Goal: Task Accomplishment & Management: Manage account settings

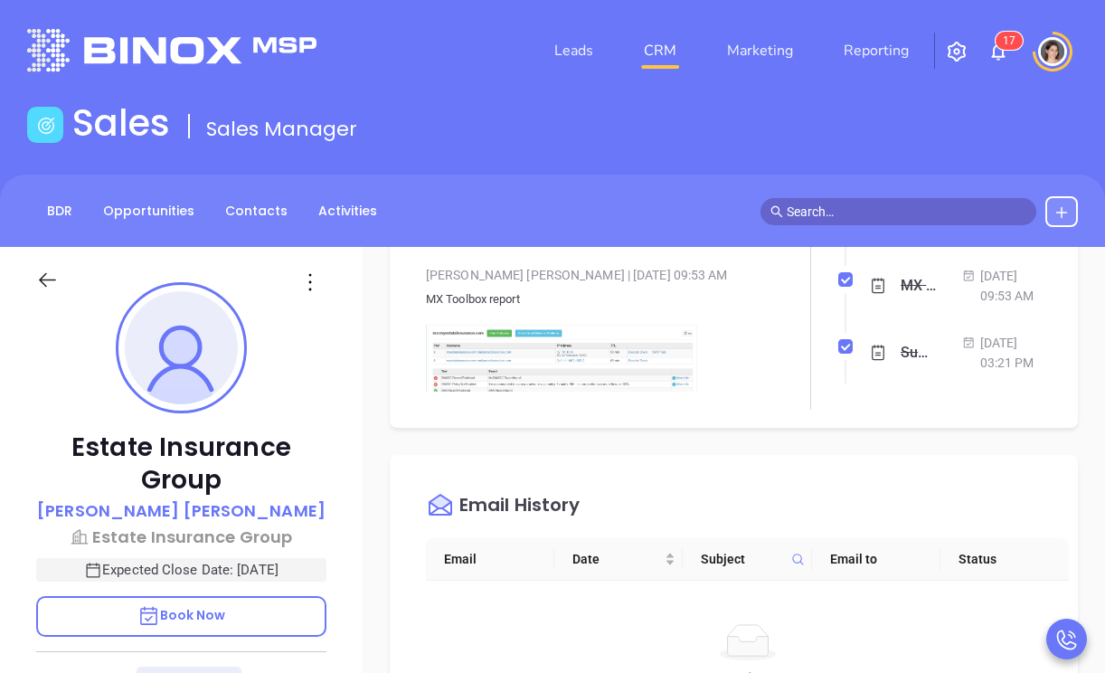
scroll to position [416, 0]
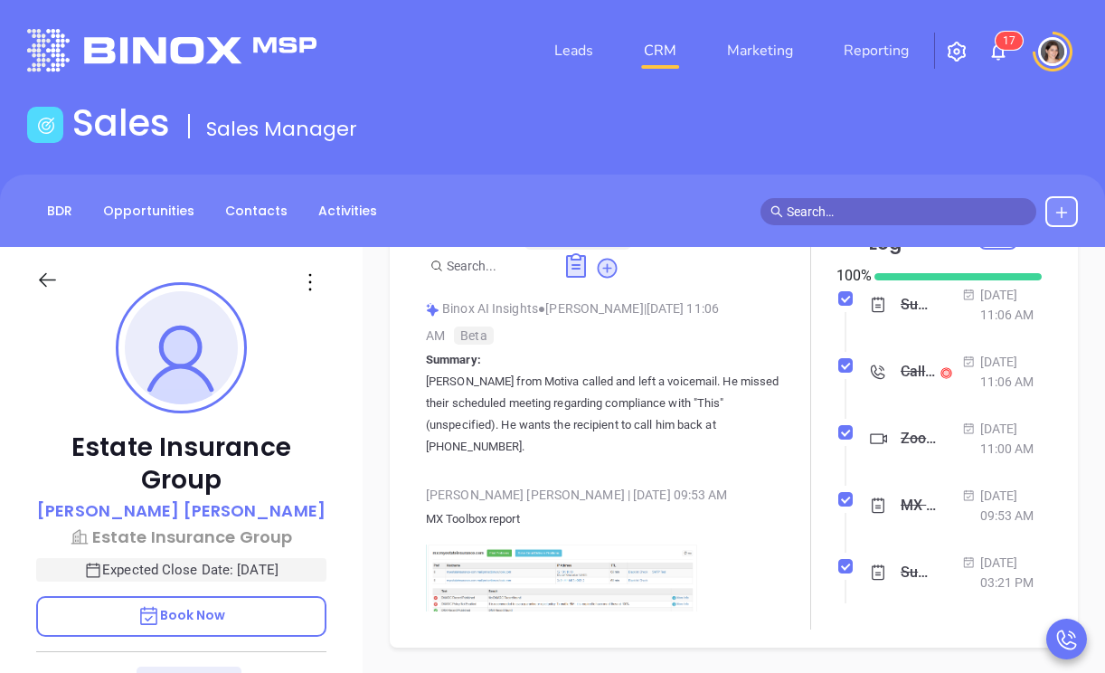
type input "[PERSON_NAME]"
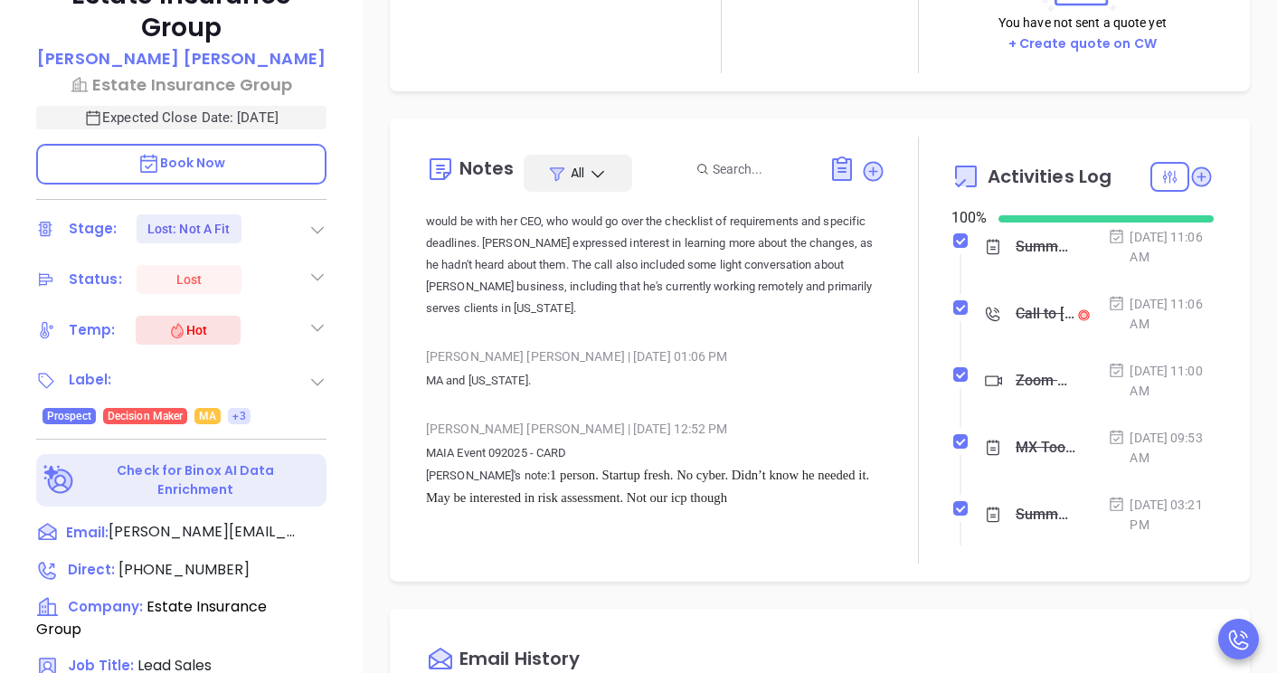
scroll to position [498, 0]
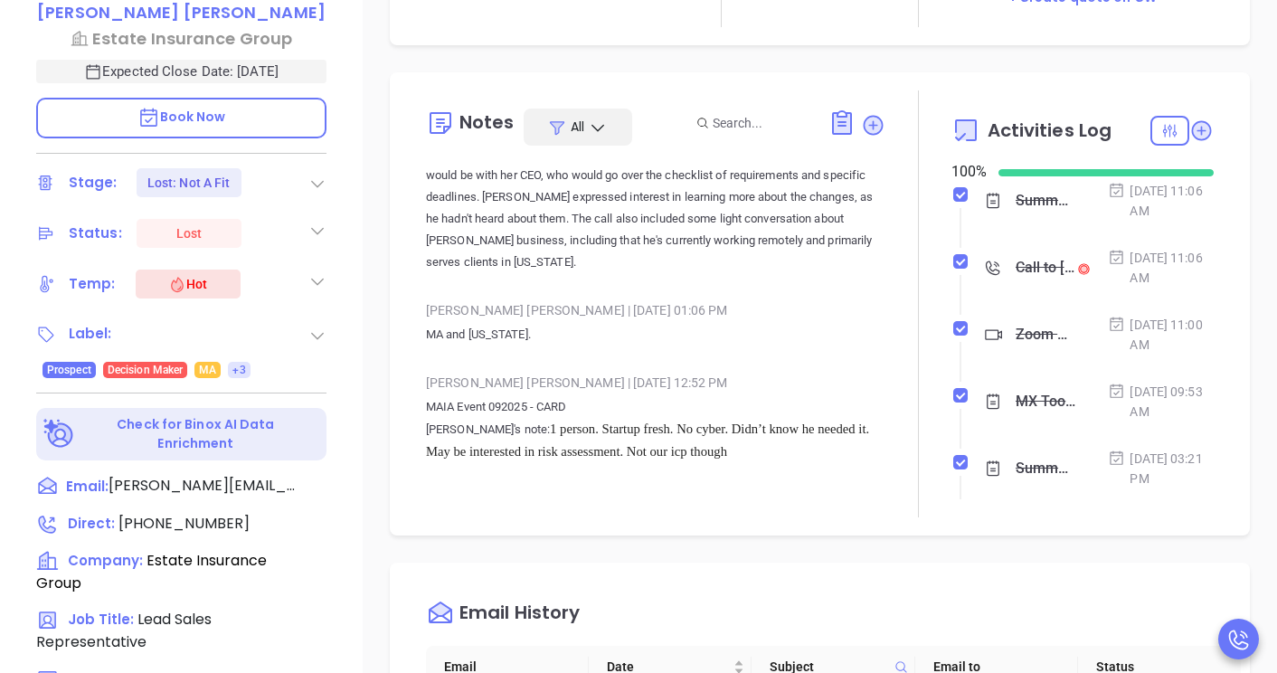
click at [325, 186] on icon at bounding box center [317, 183] width 18 height 18
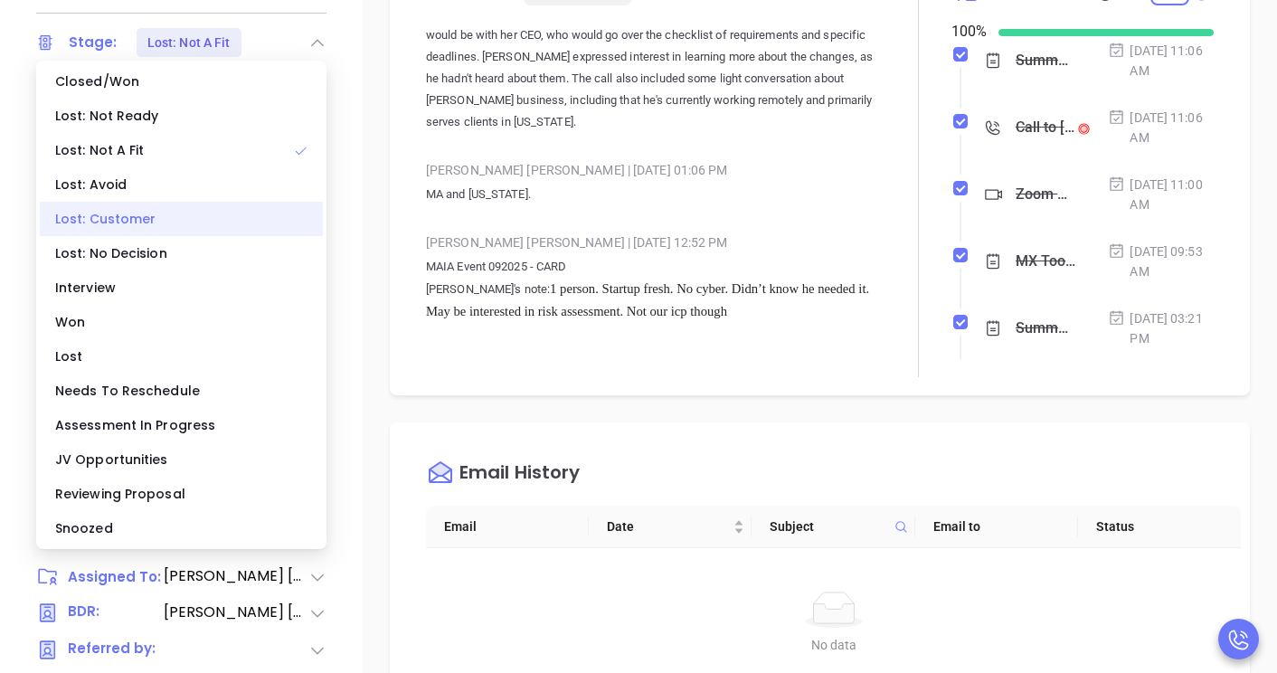
scroll to position [851, 0]
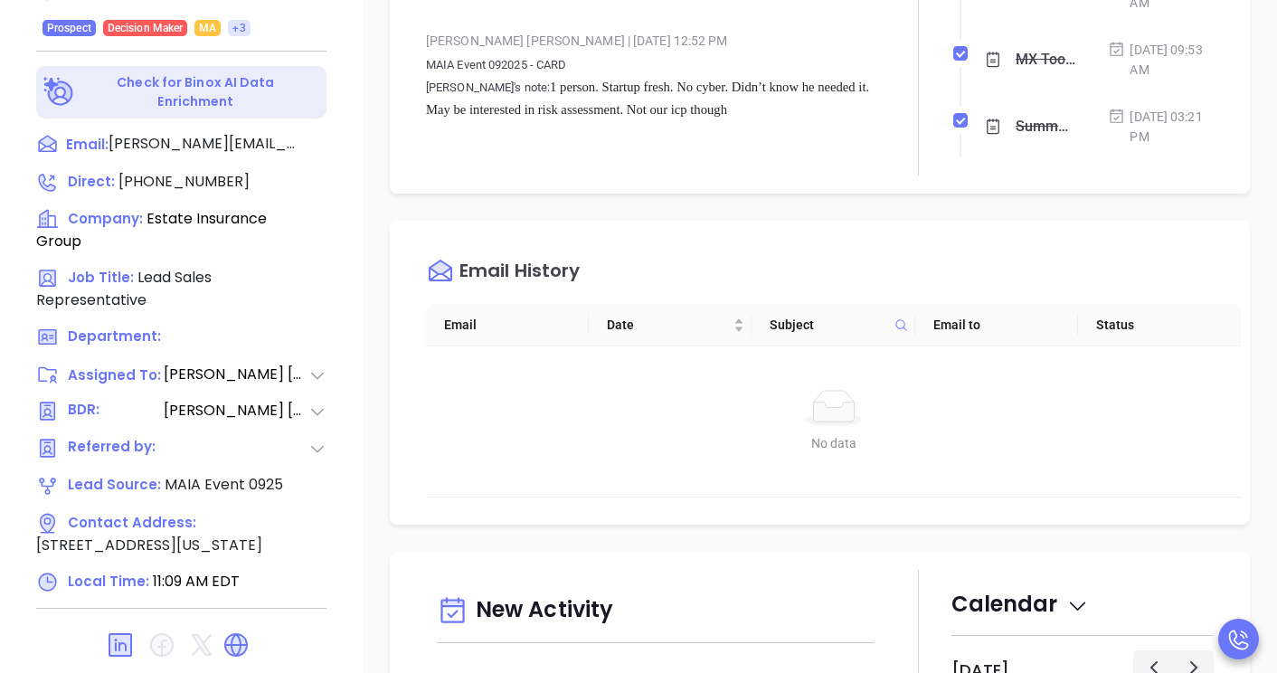
click at [416, 291] on div "Email History Email Date Subject Email to Status No data No data" at bounding box center [820, 373] width 860 height 304
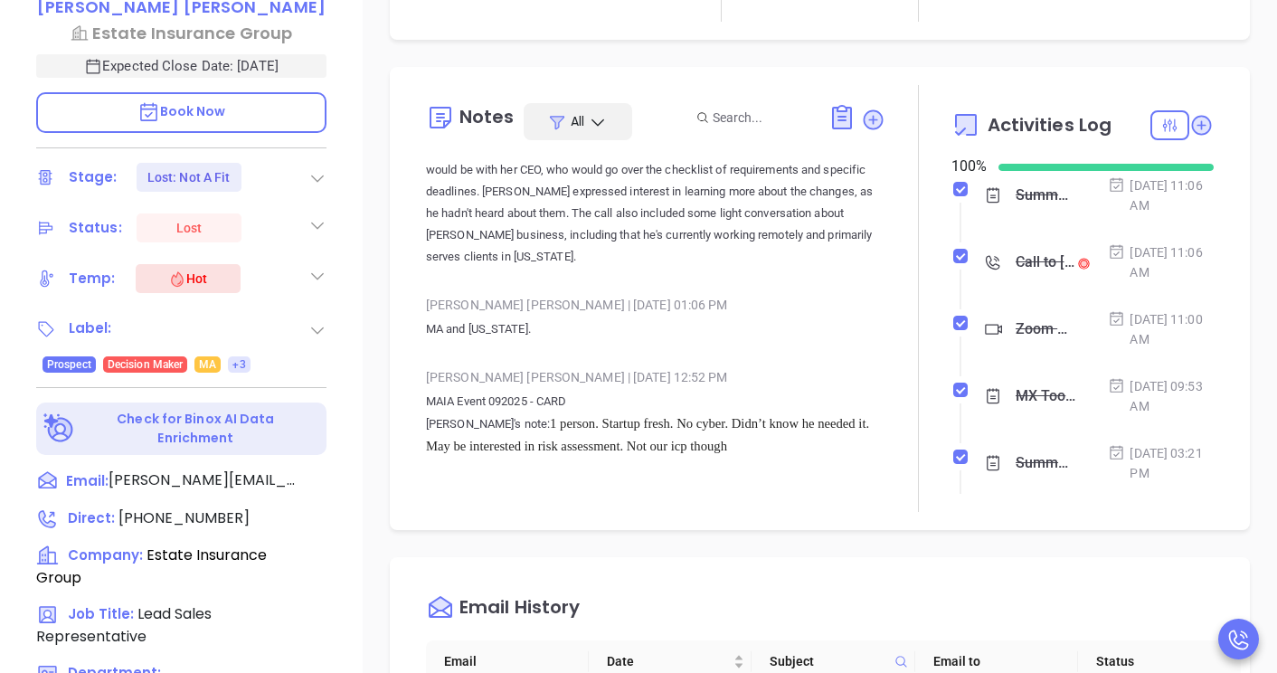
scroll to position [469, 0]
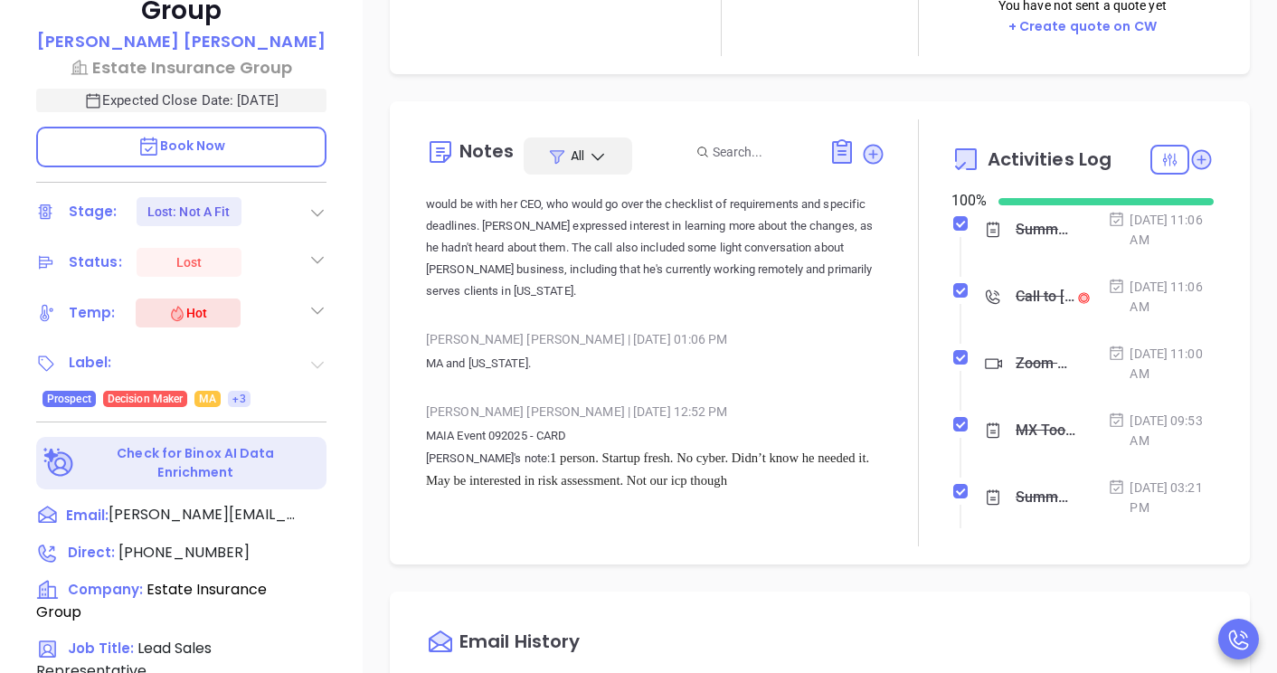
click at [322, 361] on icon at bounding box center [317, 364] width 13 height 7
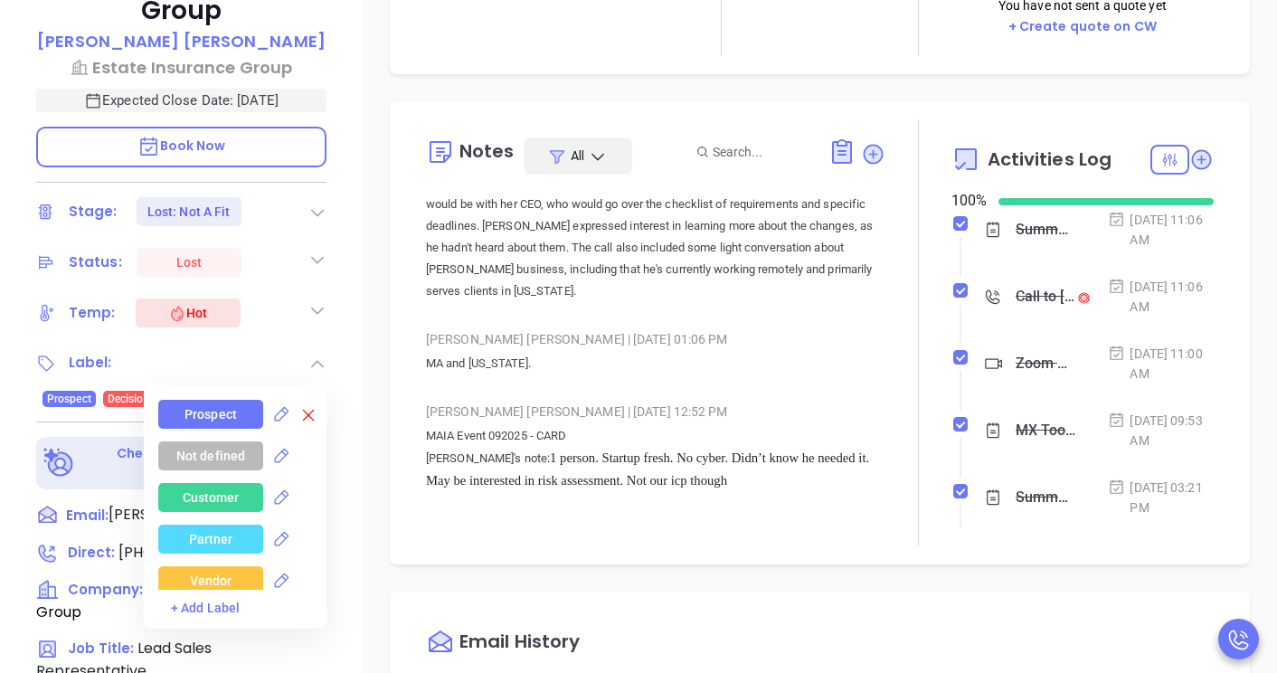
click at [413, 447] on div "Notes All Binox AI Insights ● Walter Contreras | Oct 2, 2025 11:06 AM Beta Summ…" at bounding box center [820, 332] width 824 height 427
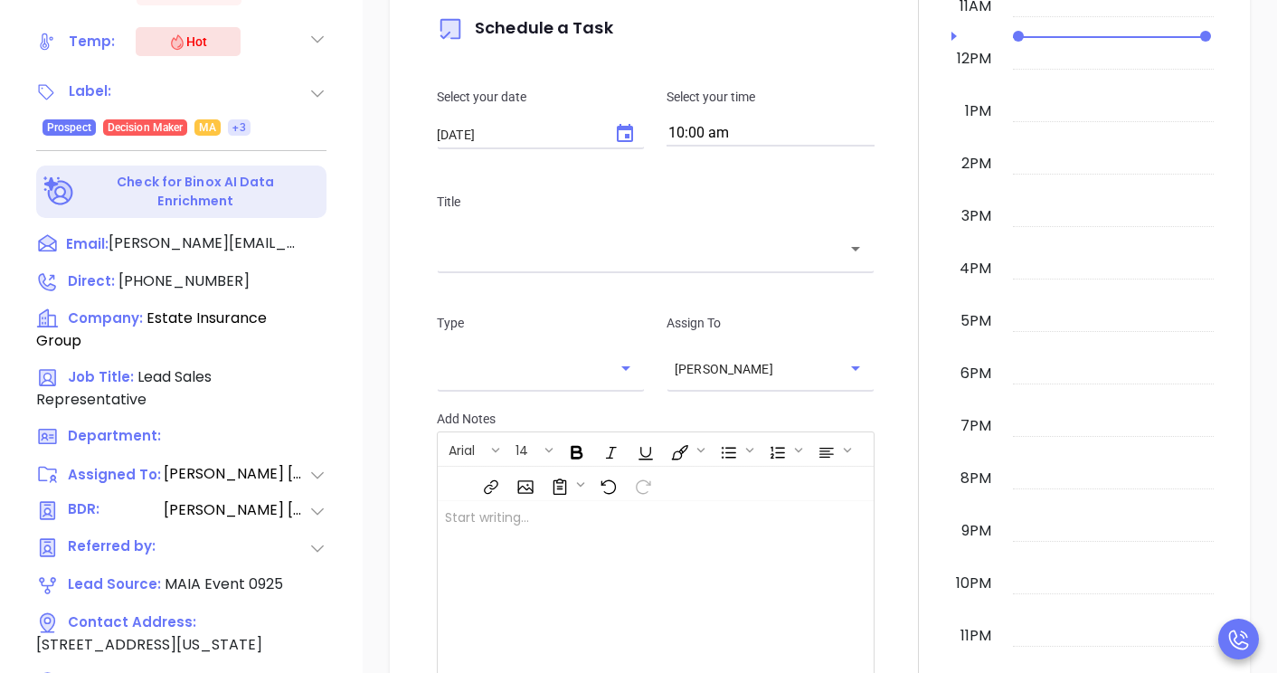
scroll to position [919, 0]
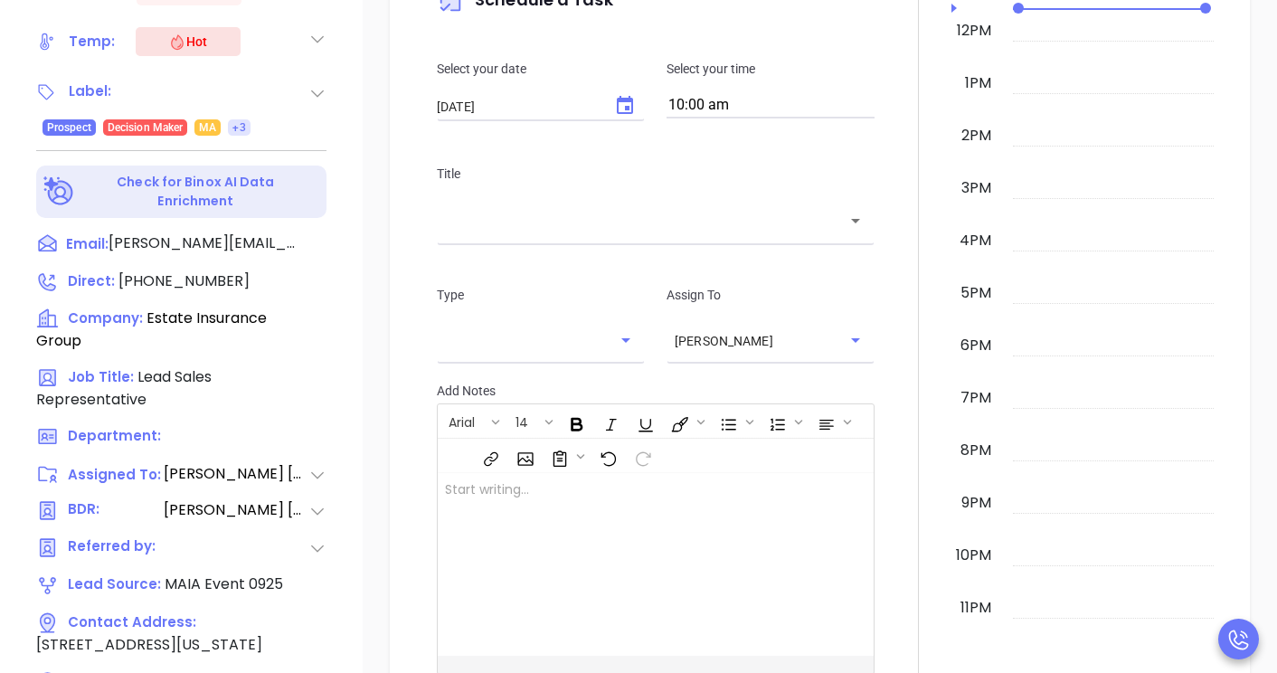
click at [646, 342] on div "Type ​" at bounding box center [541, 321] width 230 height 73
click at [632, 342] on icon "Open" at bounding box center [626, 340] width 22 height 22
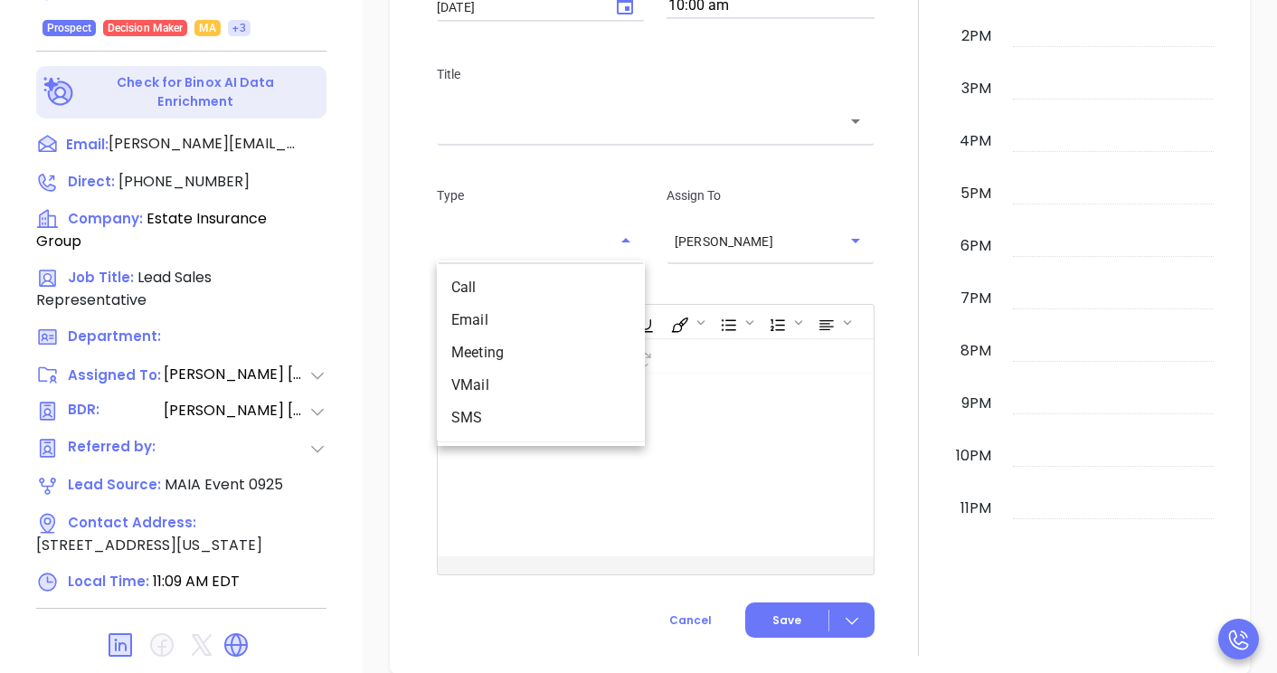
click at [381, 409] on div "New Activity Task Meeting Call Email Vmail SMS Schedule a Task Select your date…" at bounding box center [820, 153] width 914 height 1042
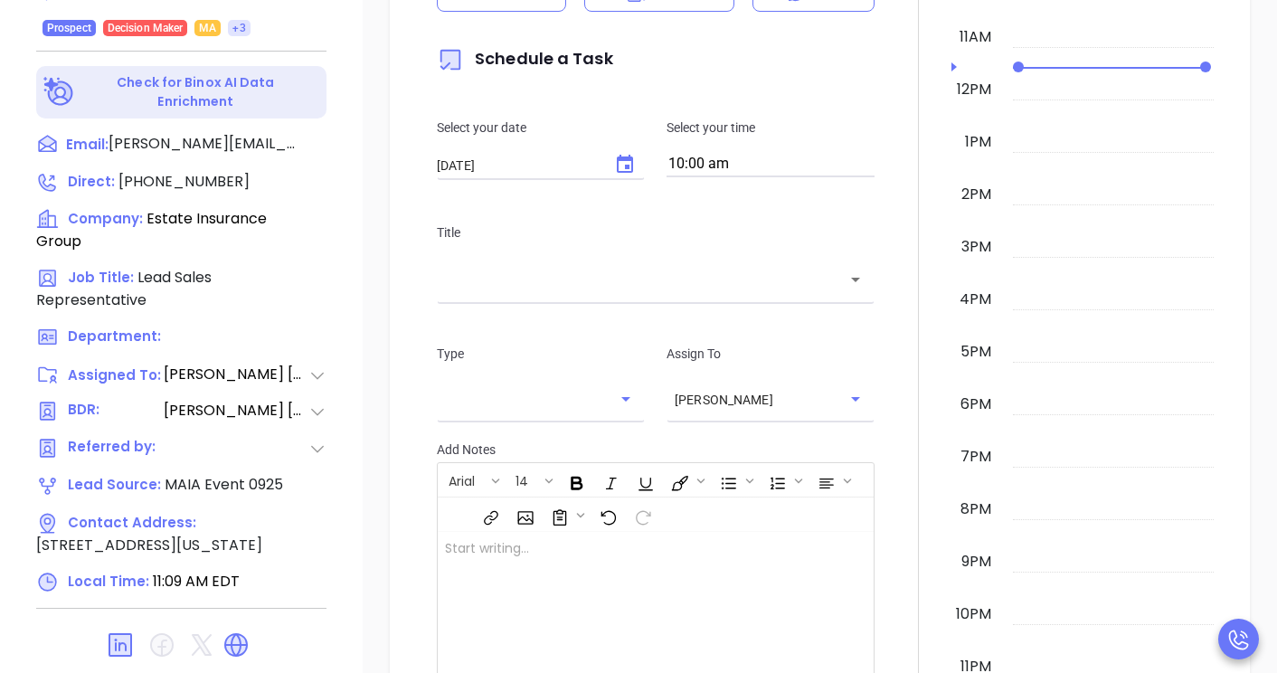
scroll to position [740, 0]
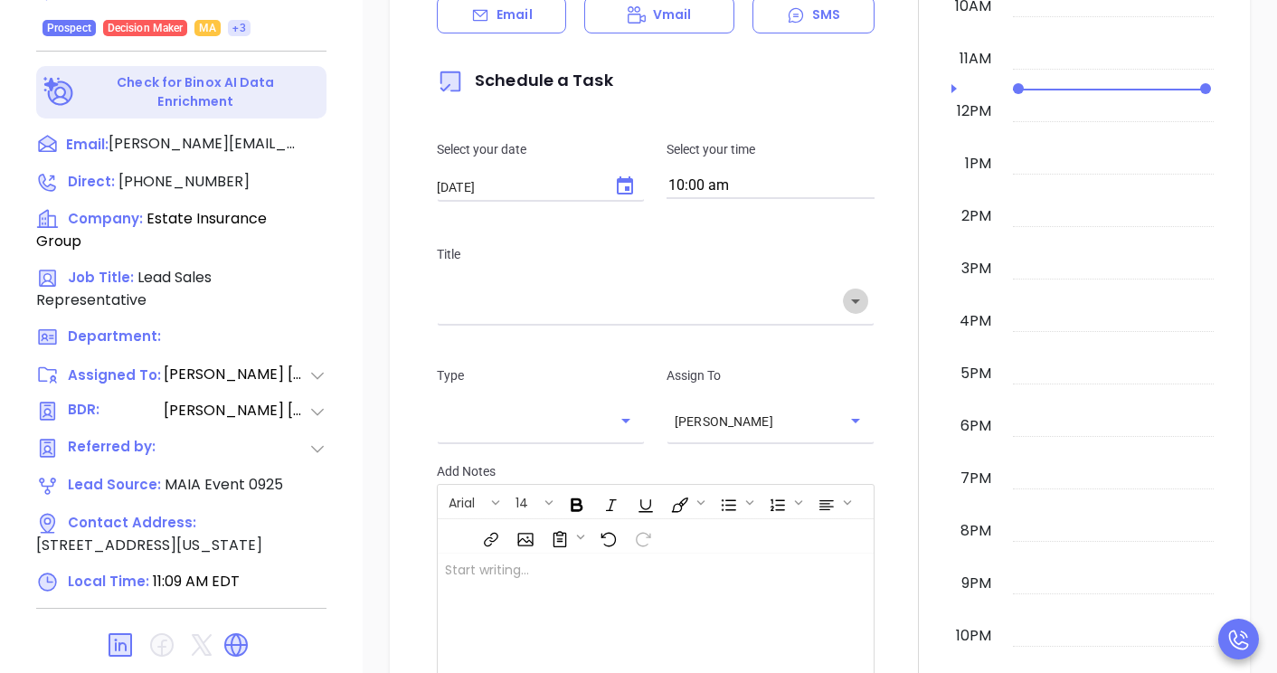
click at [850, 299] on icon "Open" at bounding box center [855, 301] width 22 height 22
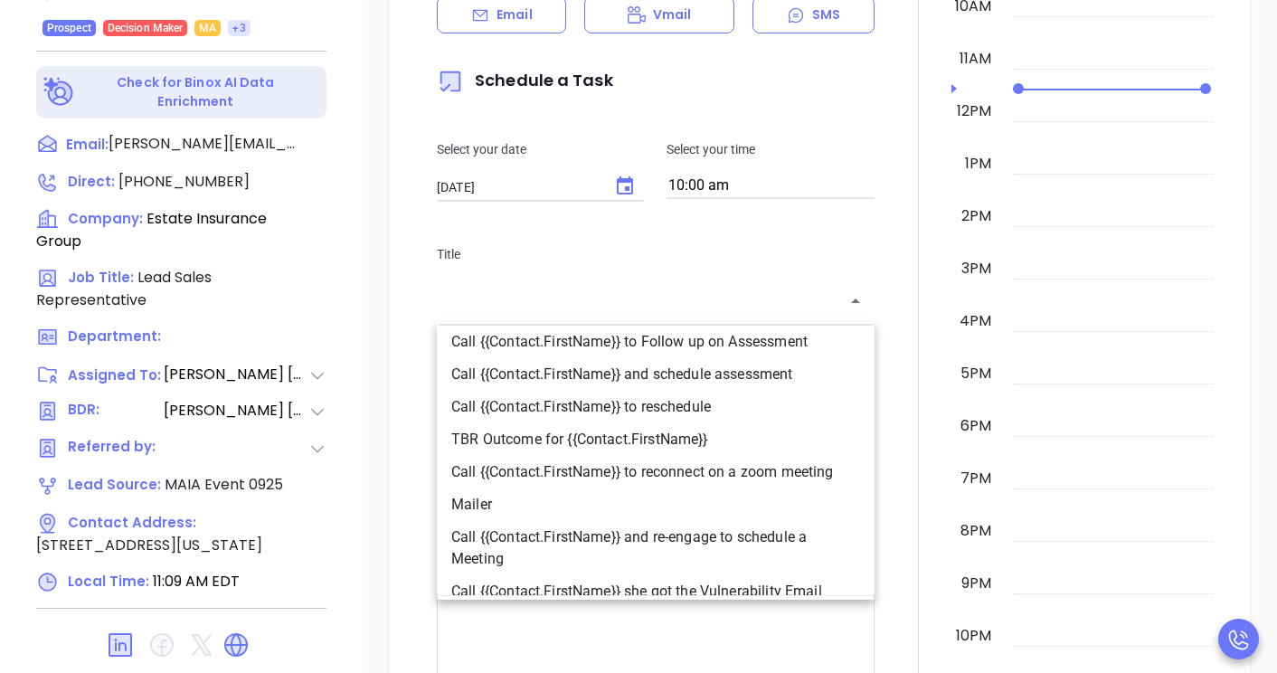
scroll to position [288, 0]
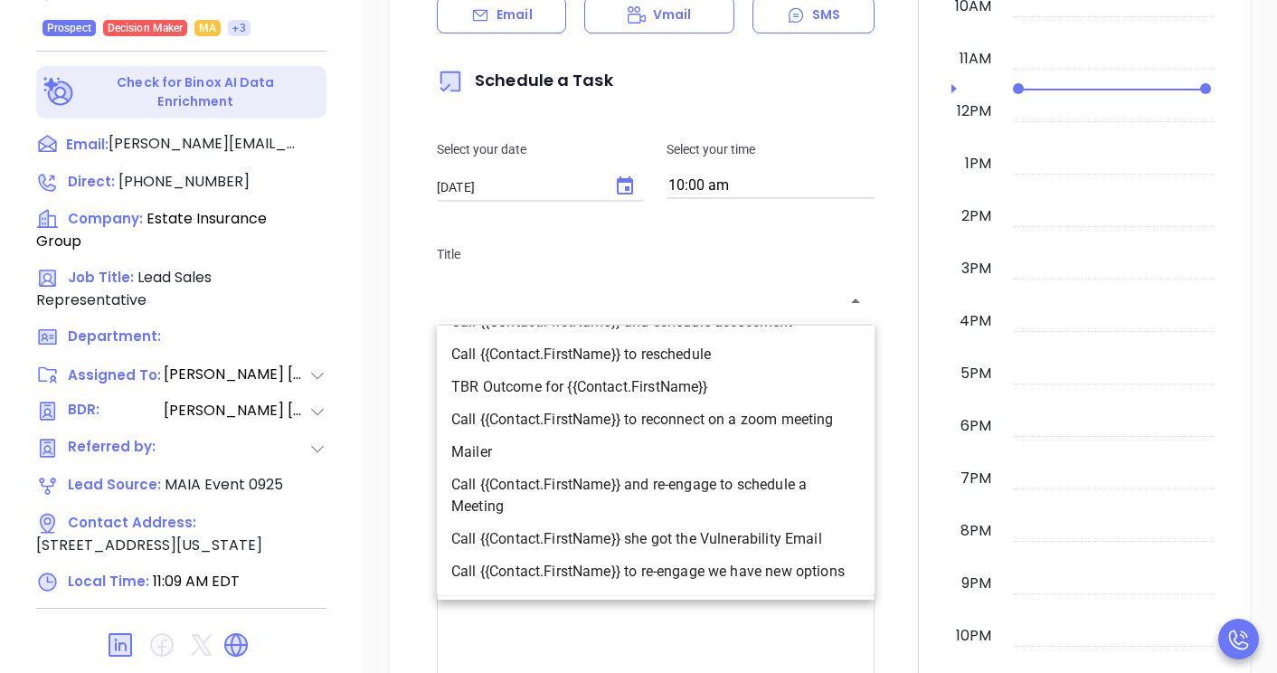
click at [897, 415] on div at bounding box center [918, 332] width 66 height 1005
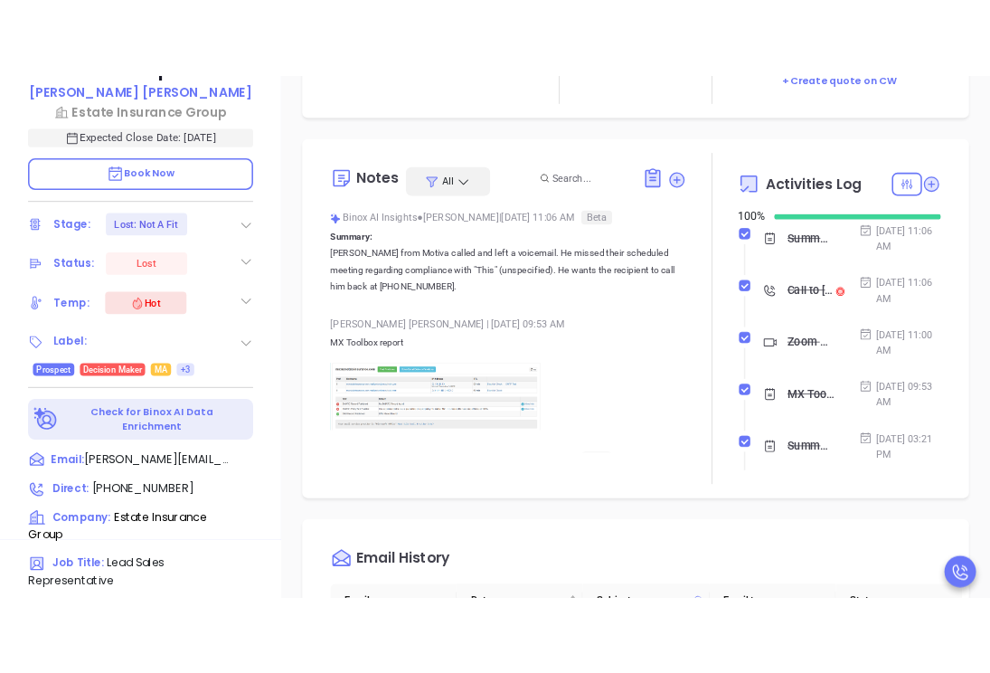
scroll to position [0, 0]
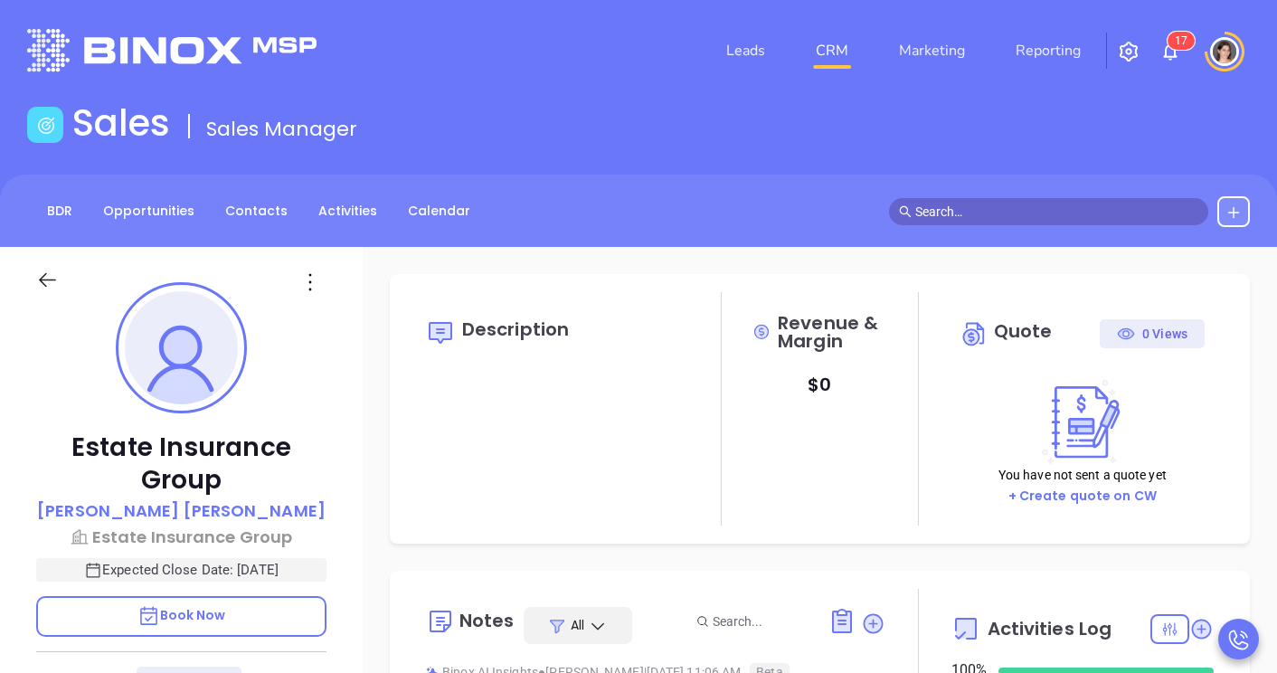
click at [993, 212] on input "text" at bounding box center [1056, 212] width 283 height 20
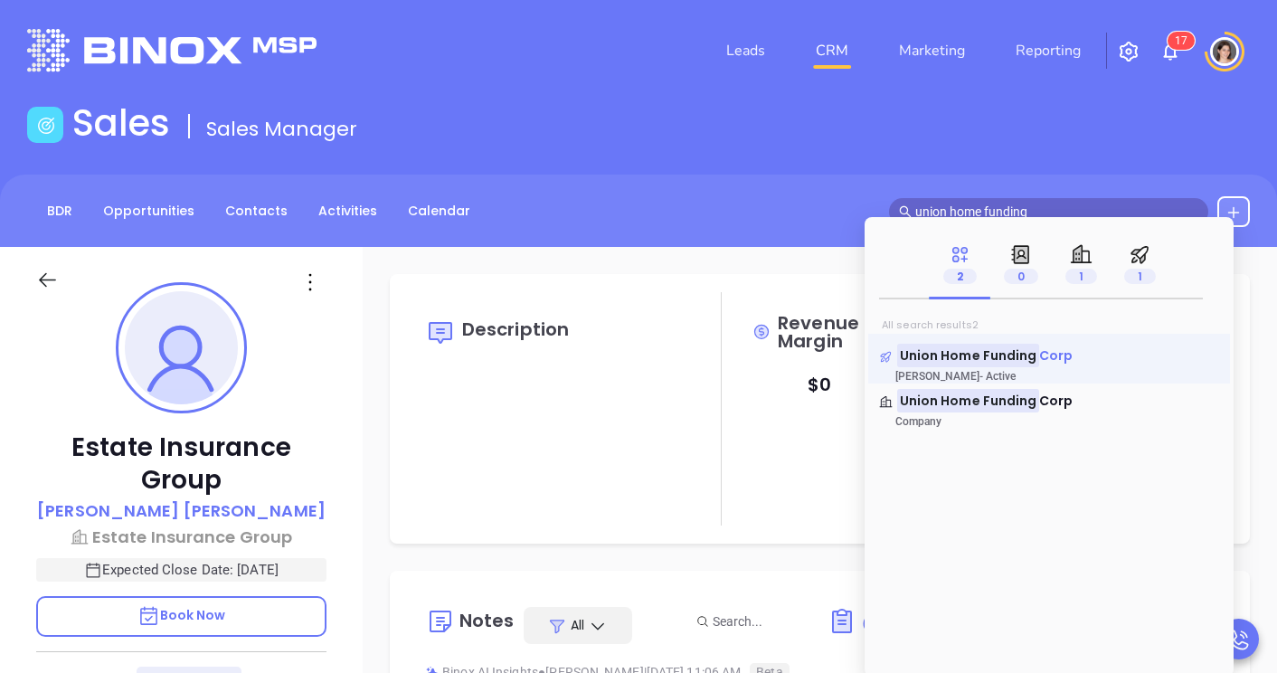
type input "union home funding"
click at [988, 361] on mark "Union Home Funding" at bounding box center [968, 355] width 142 height 23
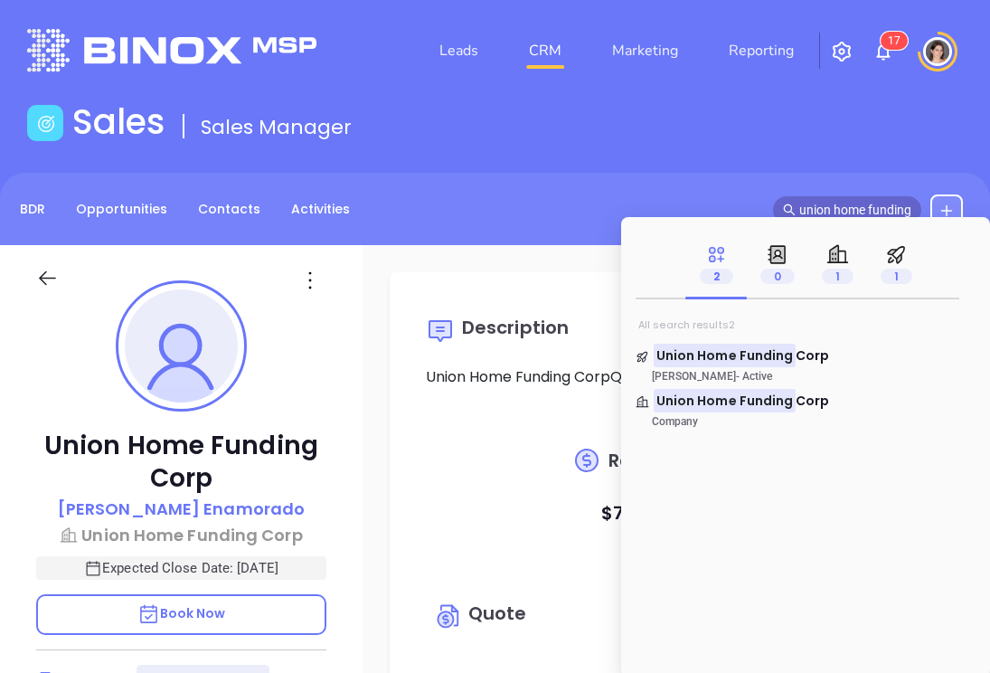
checkbox input "false"
click at [744, 359] on mark "Union Home Funding" at bounding box center [725, 355] width 142 height 23
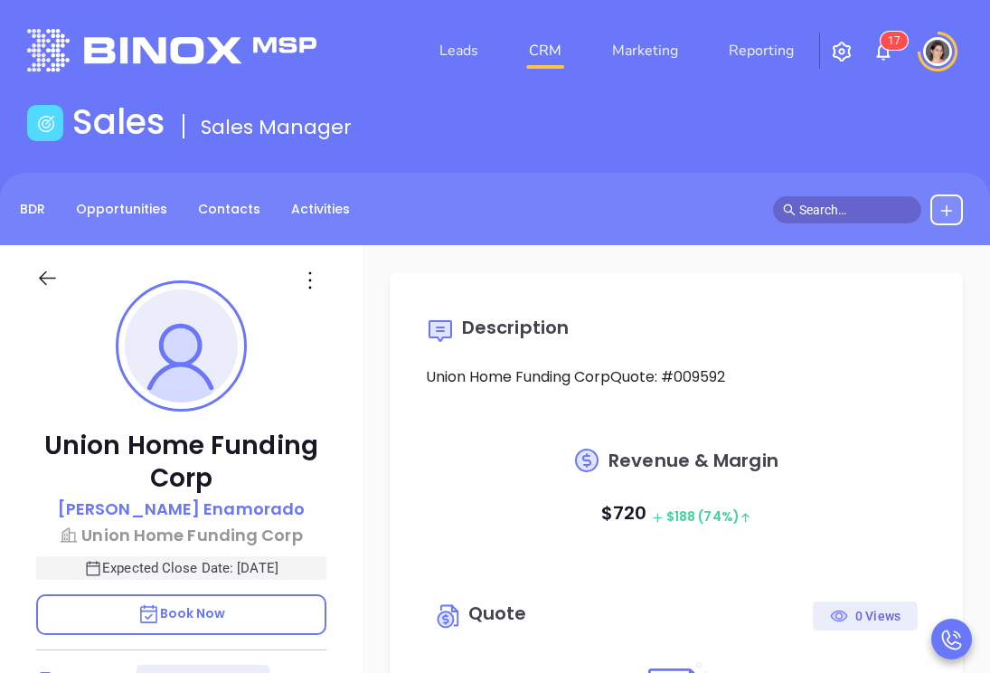
type input "[DATE]"
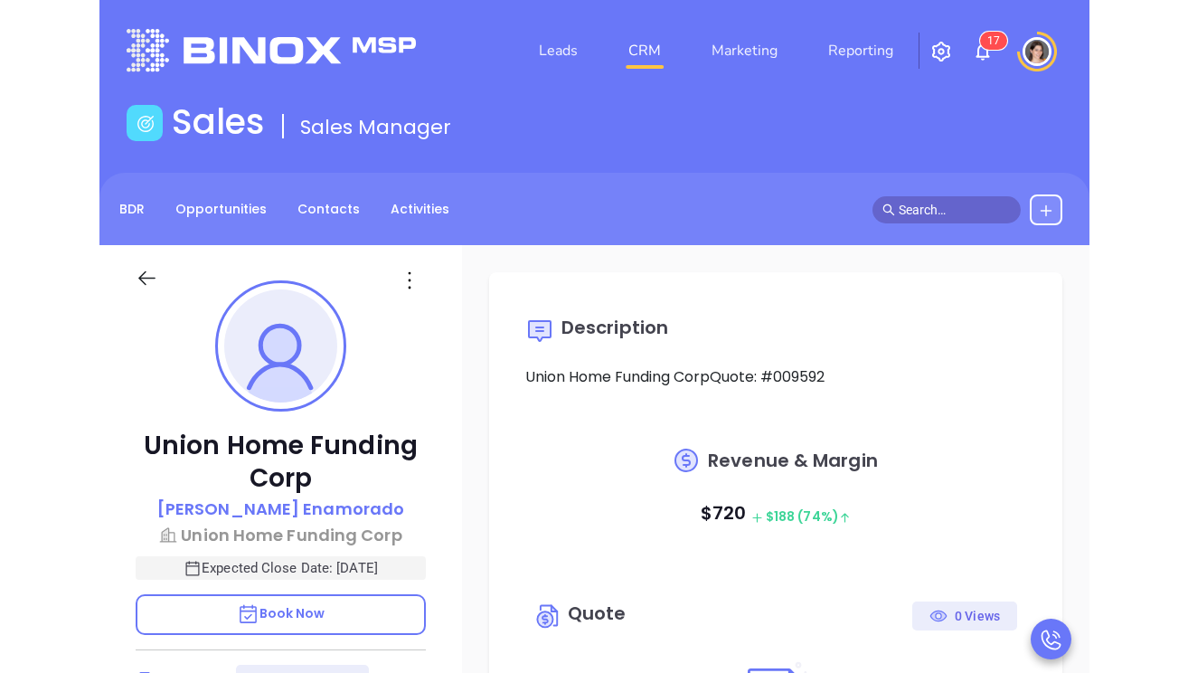
scroll to position [525, 0]
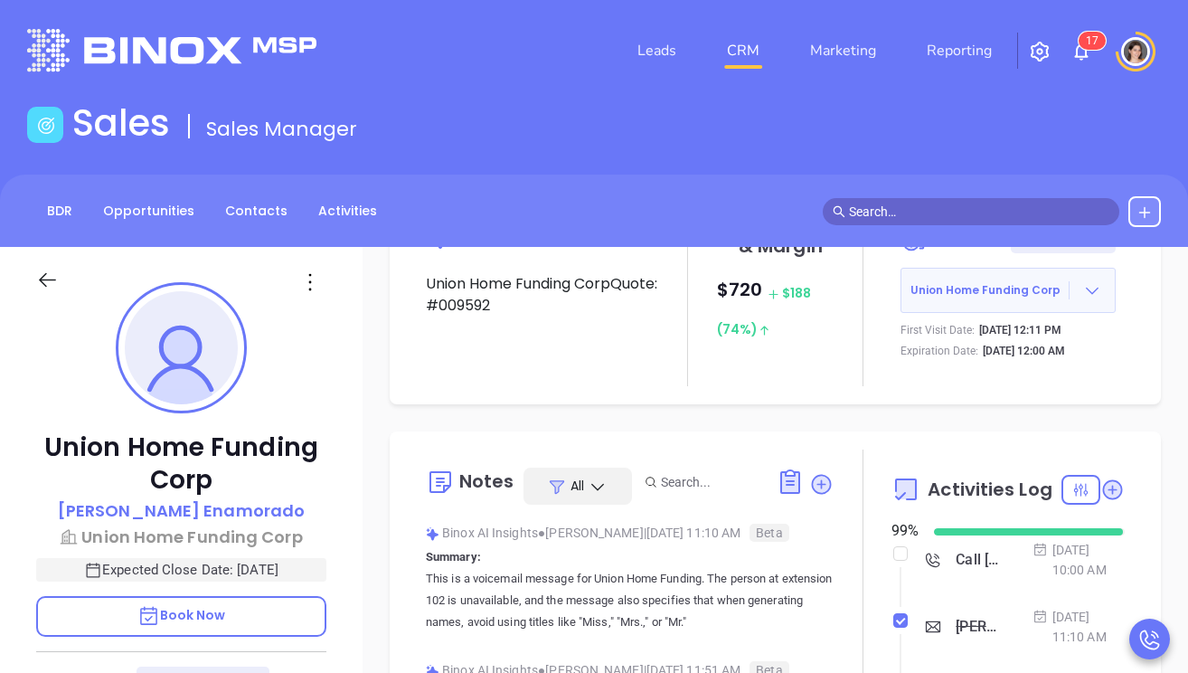
type input "[PERSON_NAME]"
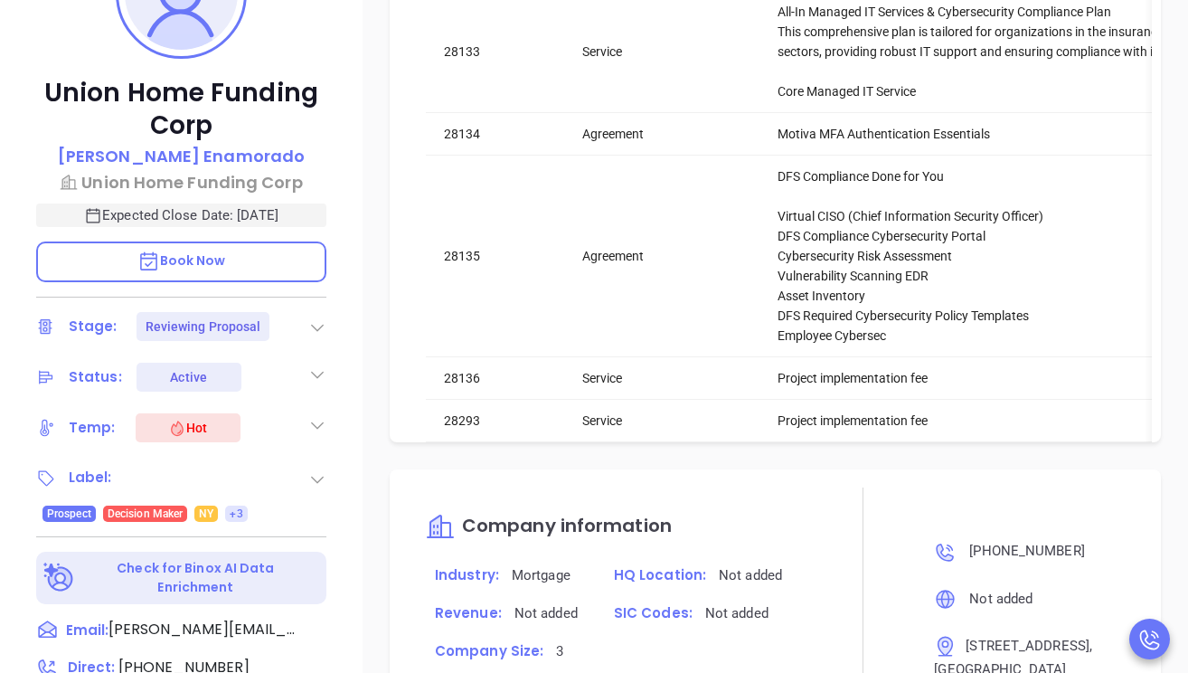
scroll to position [348, 0]
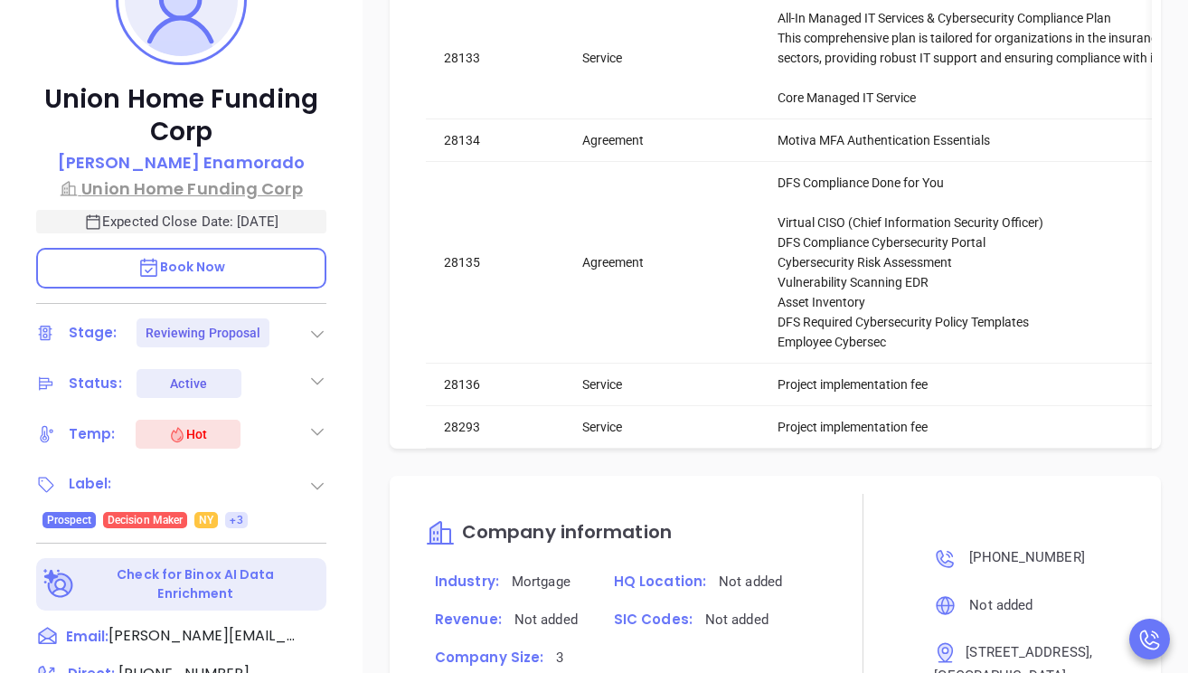
click at [256, 193] on p "Union Home Funding Corp" at bounding box center [181, 188] width 290 height 24
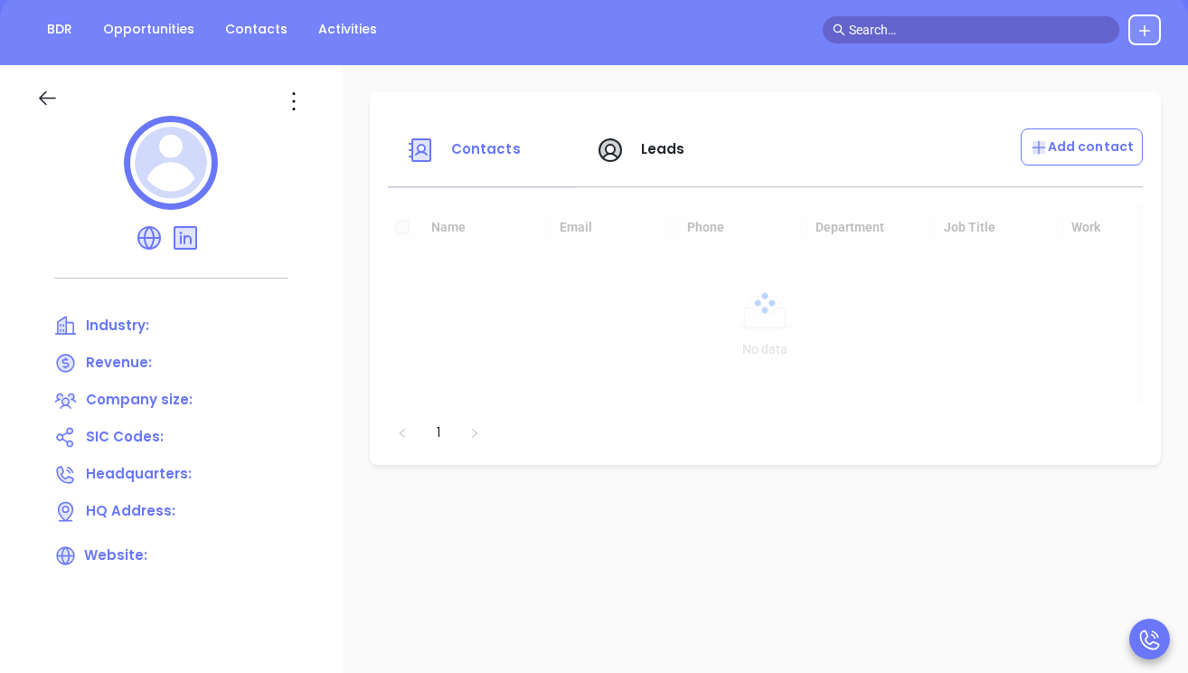
scroll to position [167, 0]
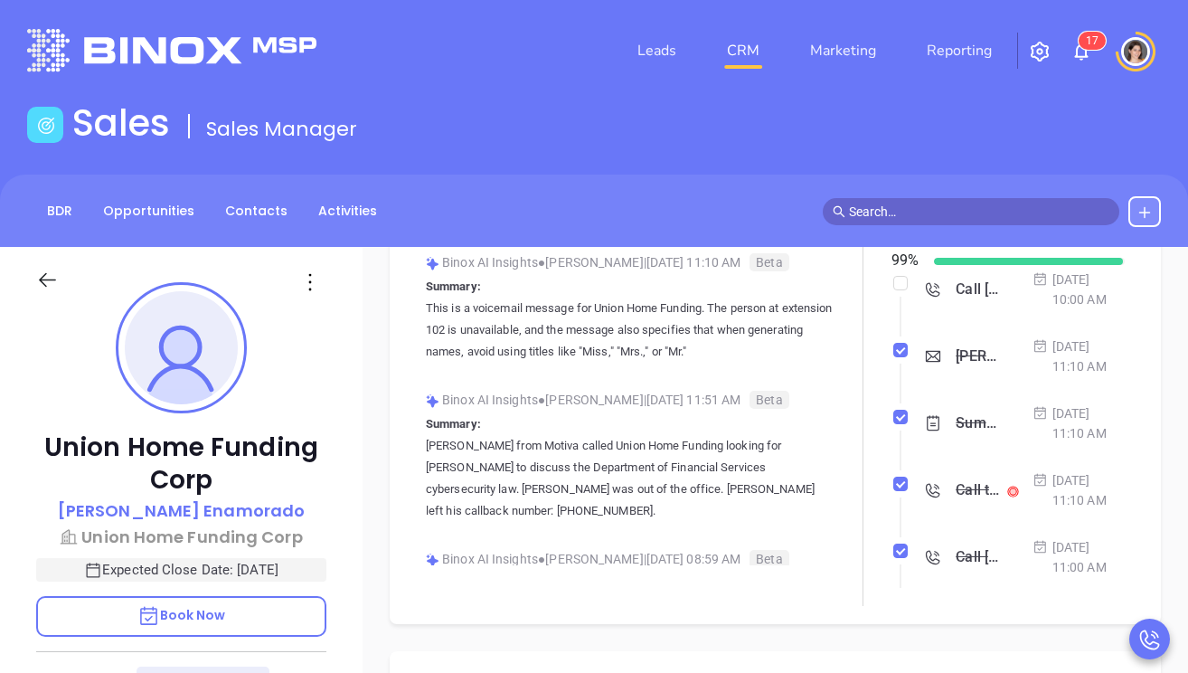
scroll to position [431, 0]
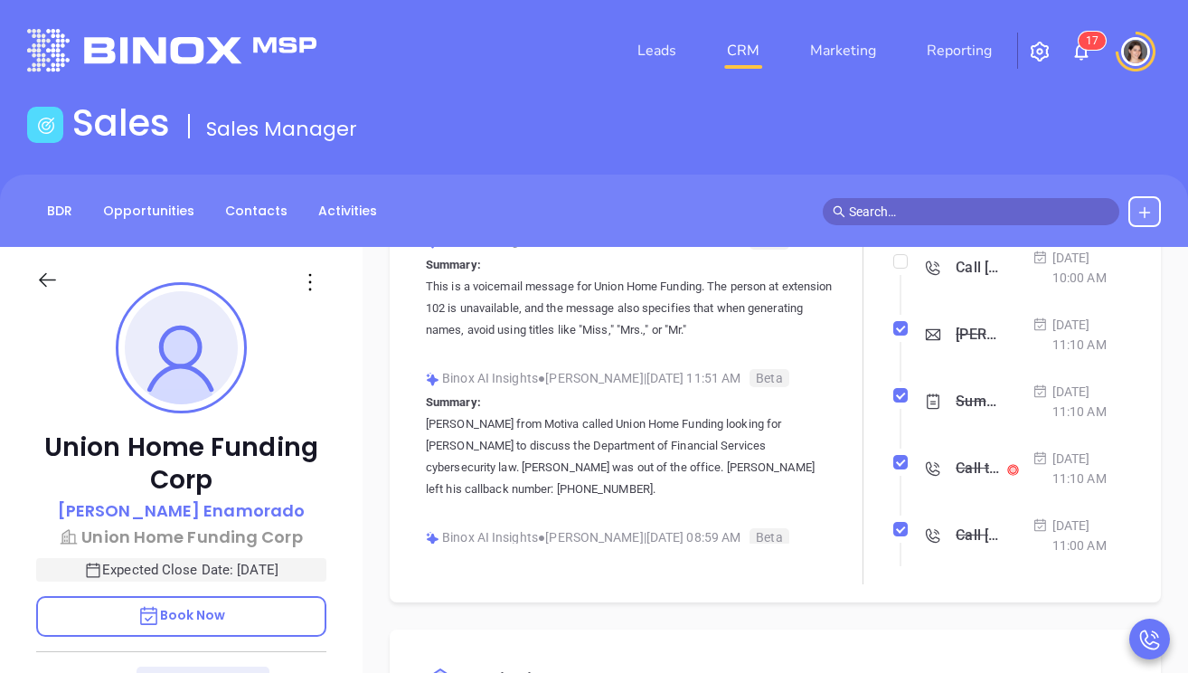
type input "[PERSON_NAME]"
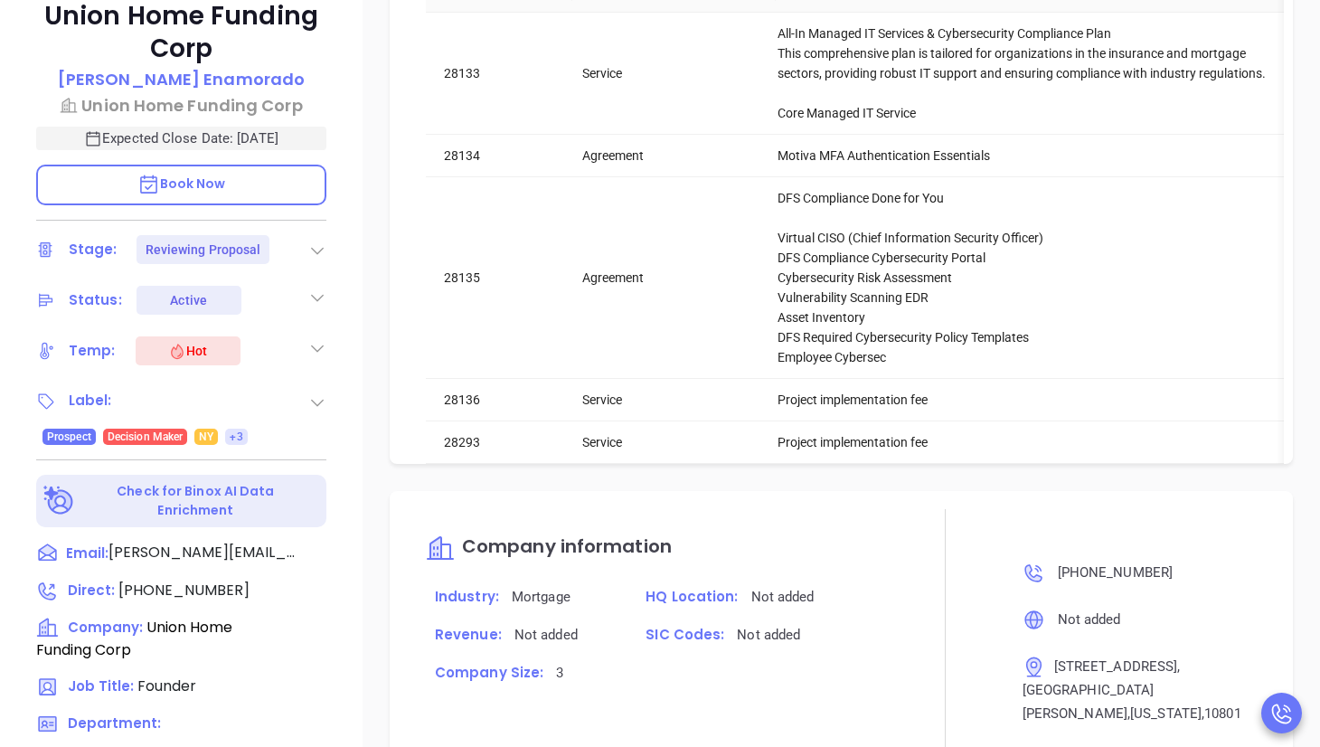
scroll to position [0, 0]
click at [208, 76] on p "Juan Enamorado" at bounding box center [181, 79] width 247 height 24
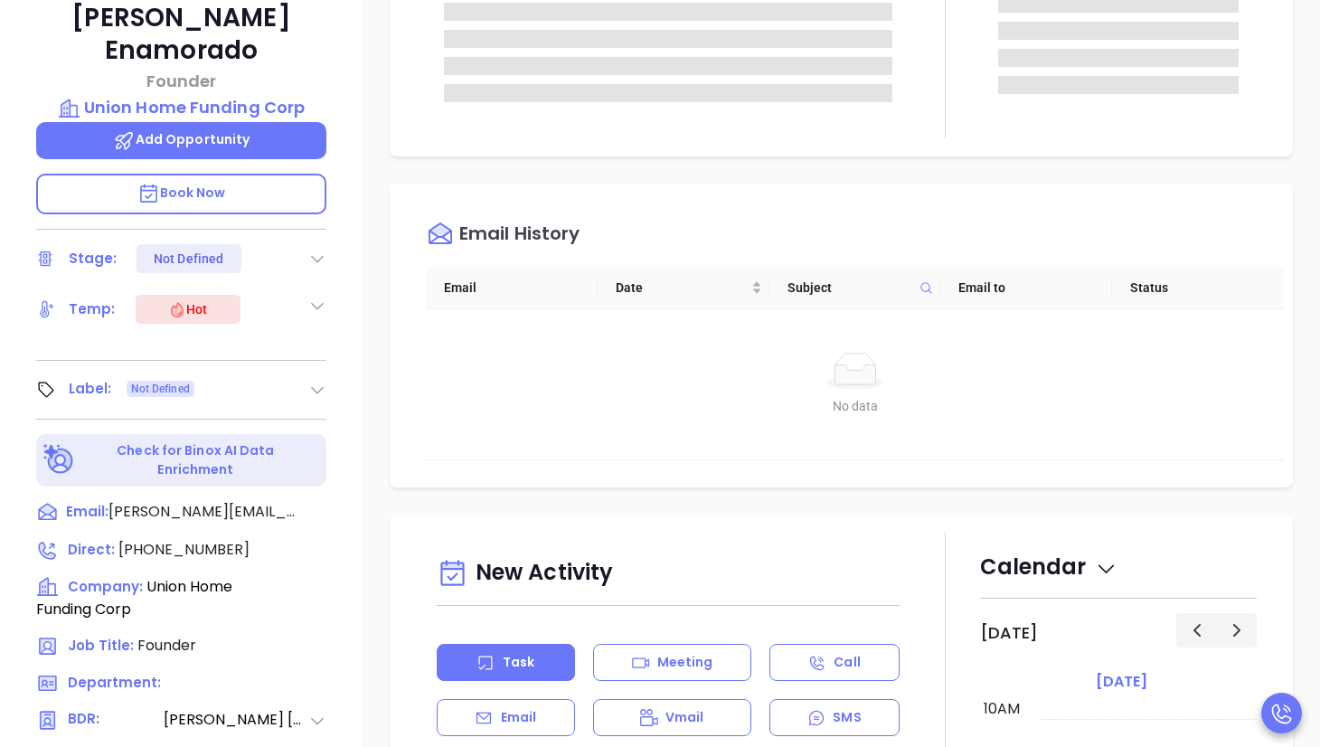
type input "[PERSON_NAME]"
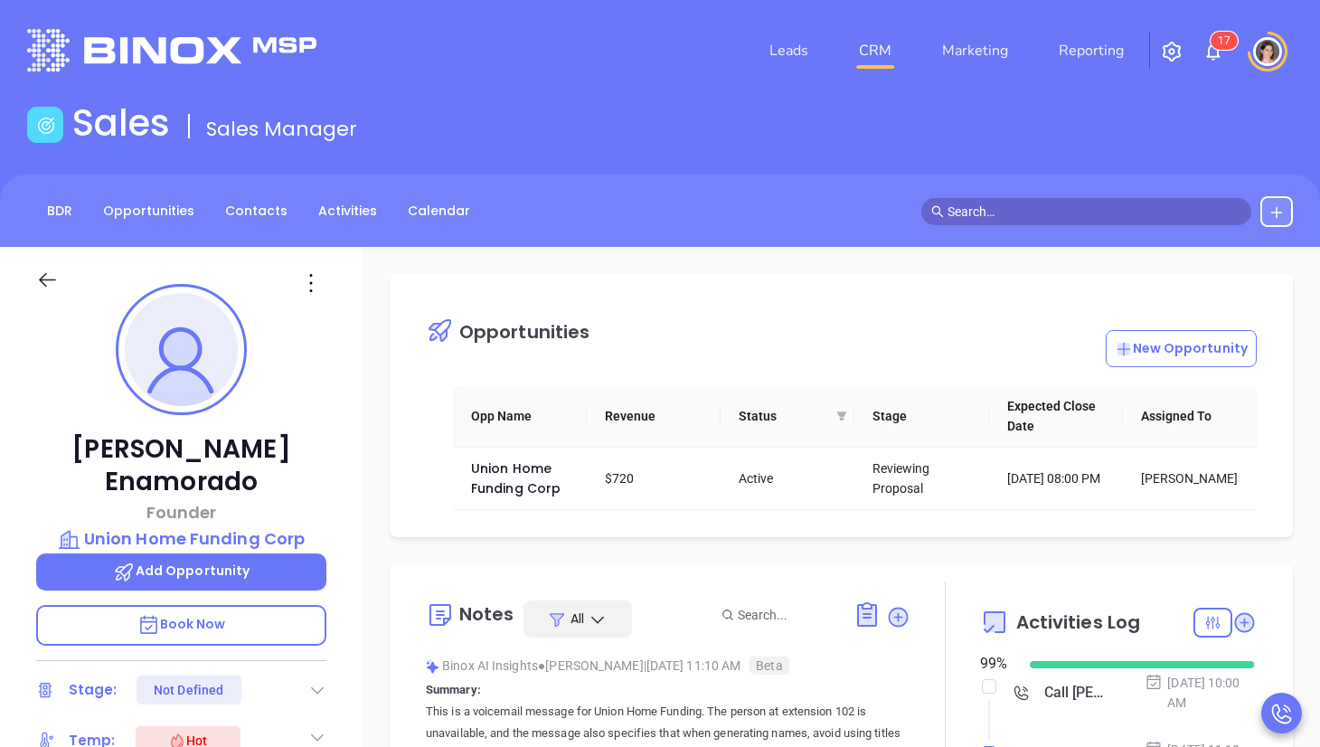
click at [520, 316] on div "Opportunities New Opportunity" at bounding box center [855, 329] width 858 height 75
click at [488, 382] on div "Opportunities New Opportunity Opp Name Revenue Status Stage Expected Close Date…" at bounding box center [841, 405] width 903 height 263
click at [488, 419] on th "Opp Name" at bounding box center [520, 416] width 134 height 62
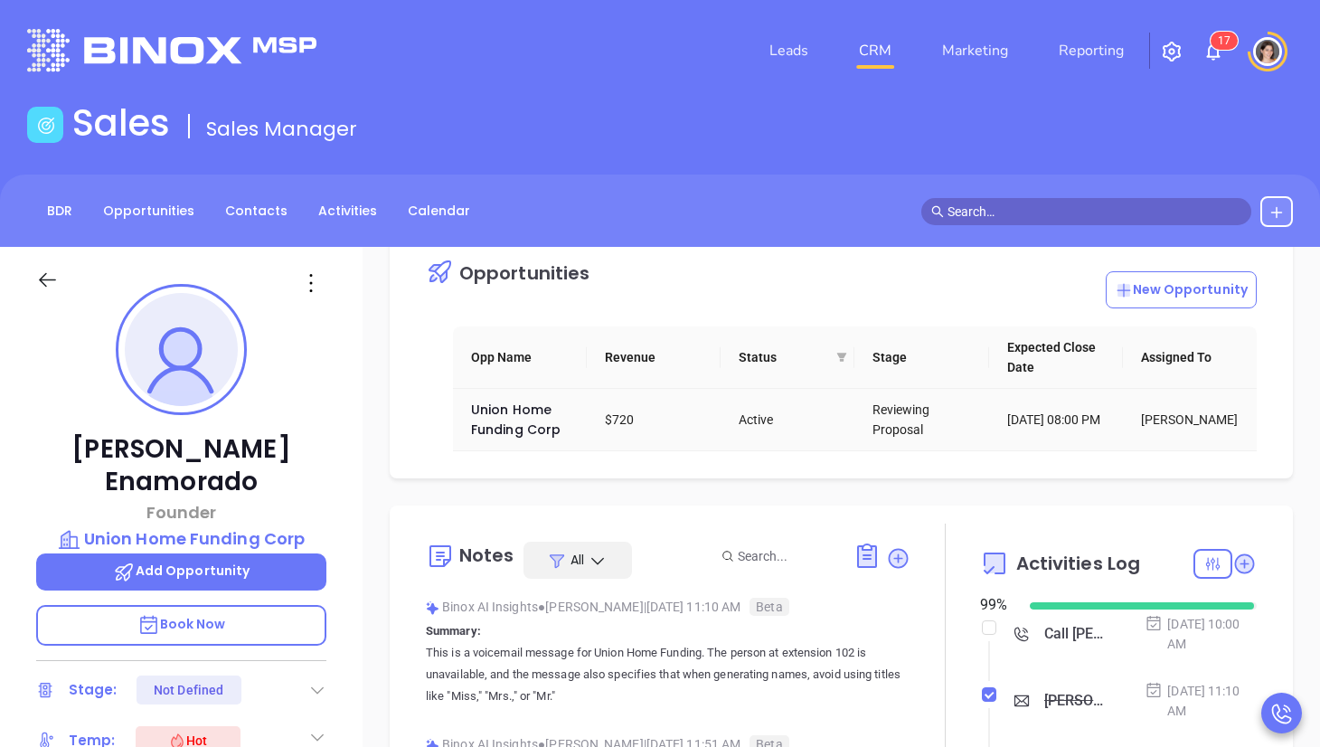
click at [989, 432] on td "[PERSON_NAME]" at bounding box center [1190, 420] width 134 height 62
click at [989, 429] on div "[PERSON_NAME]" at bounding box center [1195, 420] width 108 height 20
click at [924, 427] on div "Reviewing Proposal" at bounding box center [926, 420] width 108 height 40
click at [512, 426] on span "Union Home Funding Corp" at bounding box center [516, 420] width 90 height 38
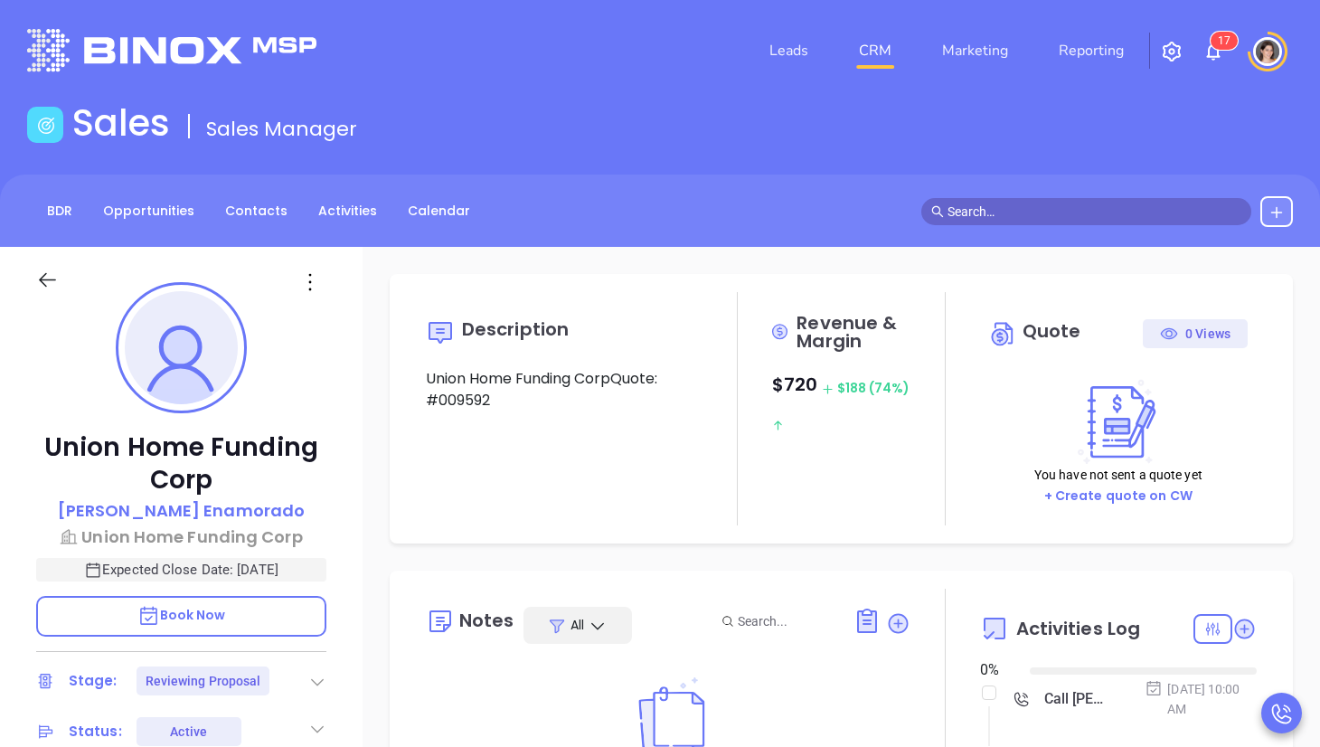
type input "[DATE]"
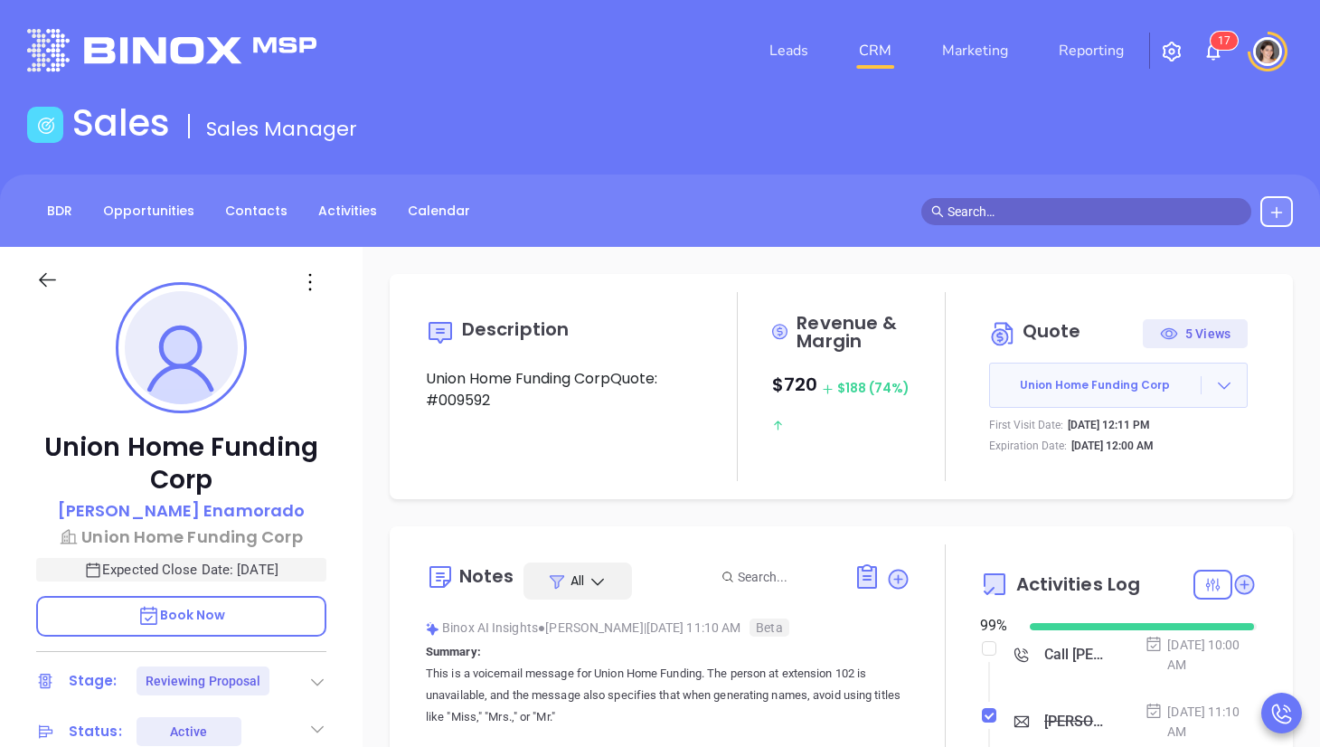
type input "[PERSON_NAME]"
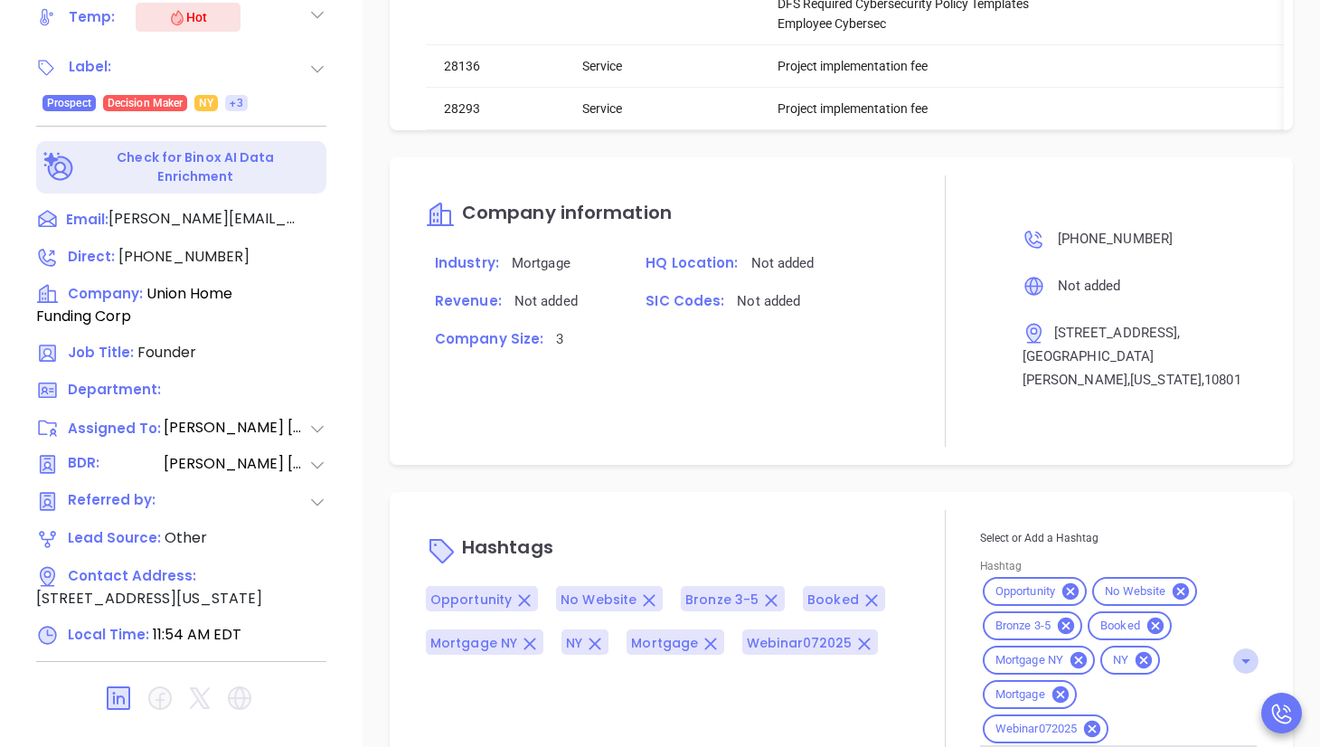
click at [989, 650] on icon "Open" at bounding box center [1246, 661] width 22 height 22
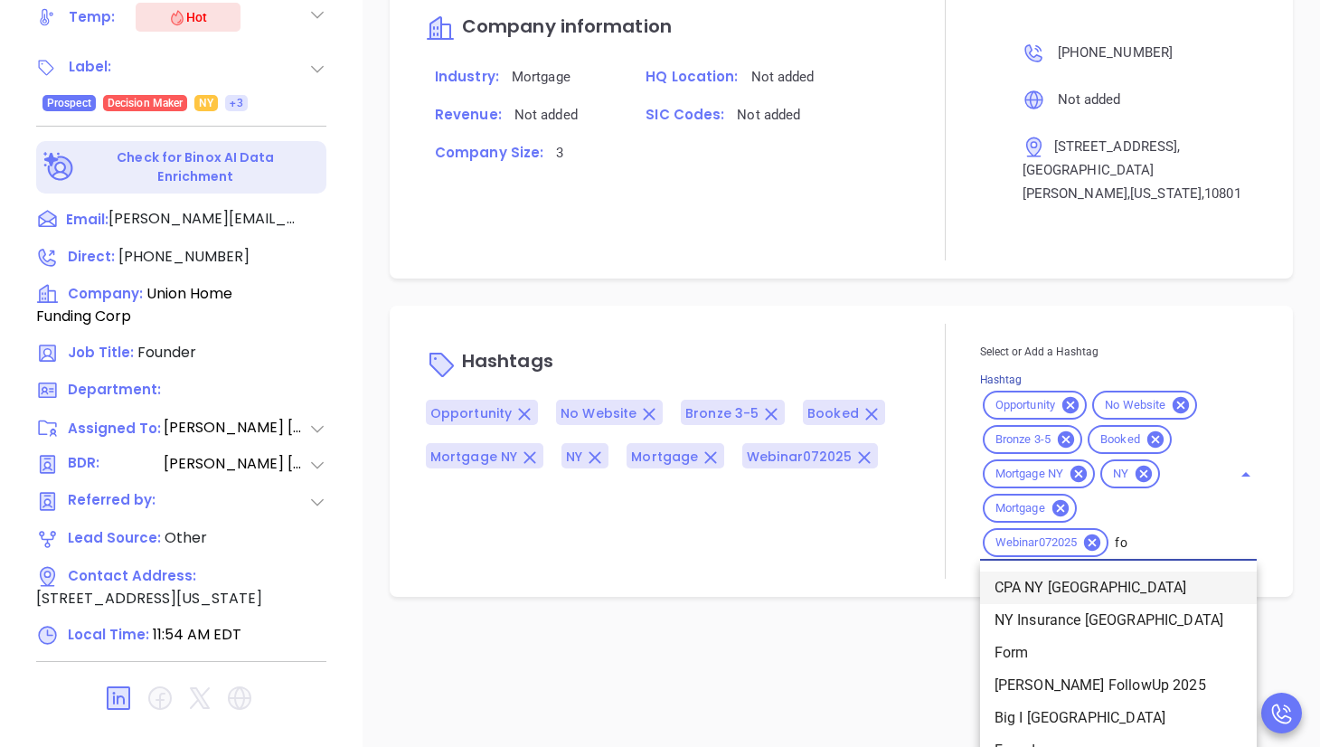
type input "f"
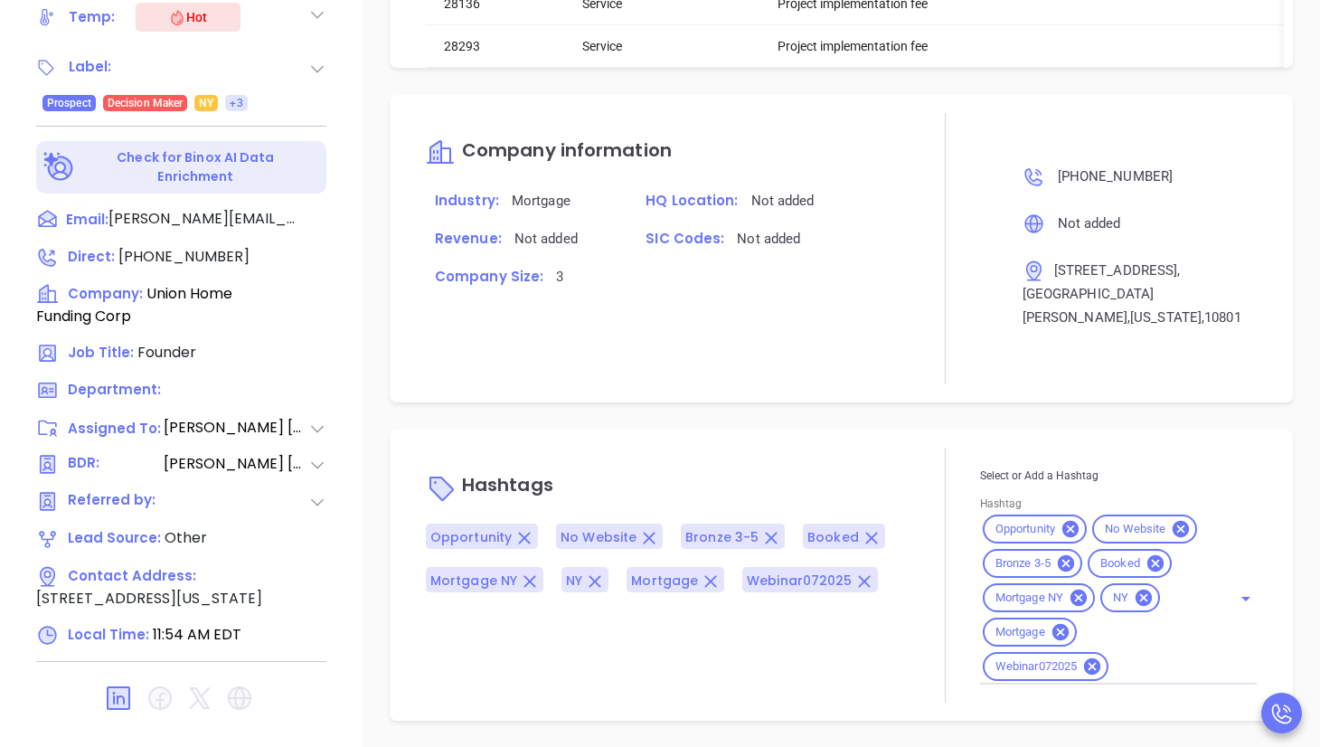
scroll to position [2447, 0]
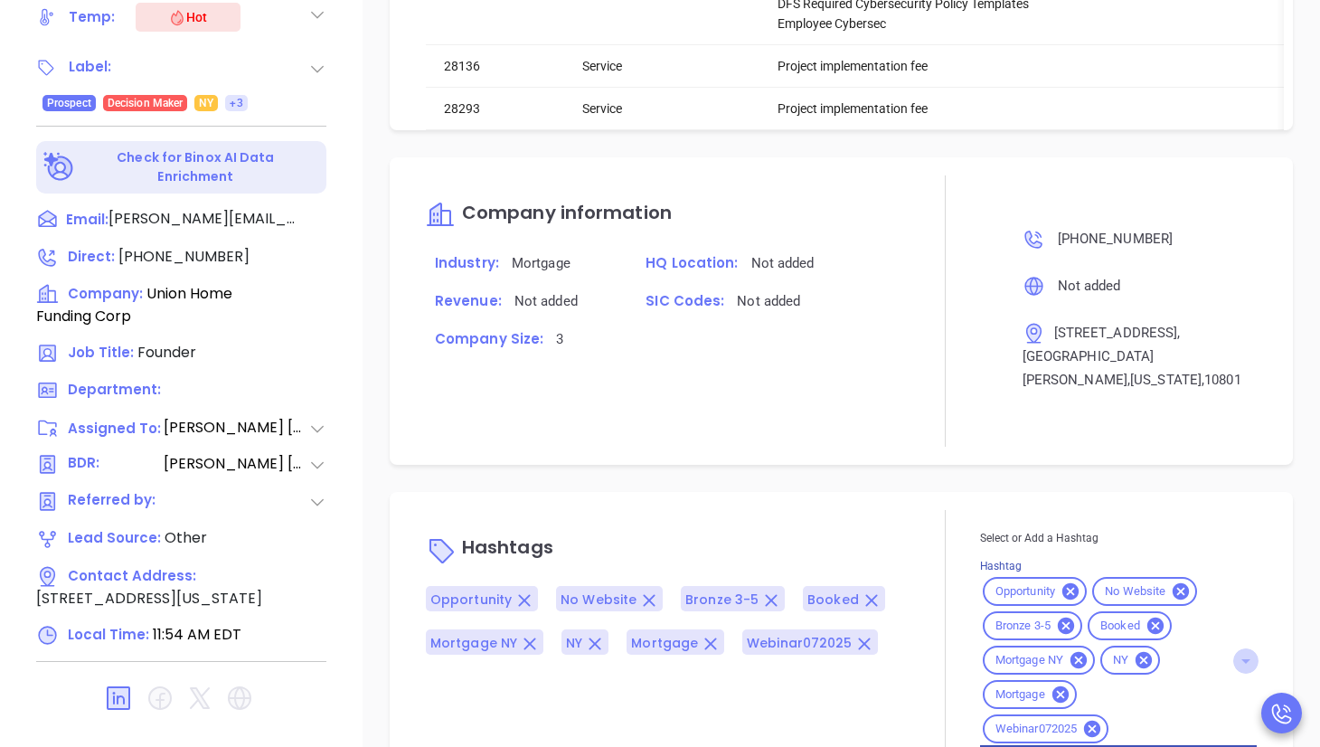
click at [989, 659] on icon "Open" at bounding box center [1245, 661] width 9 height 5
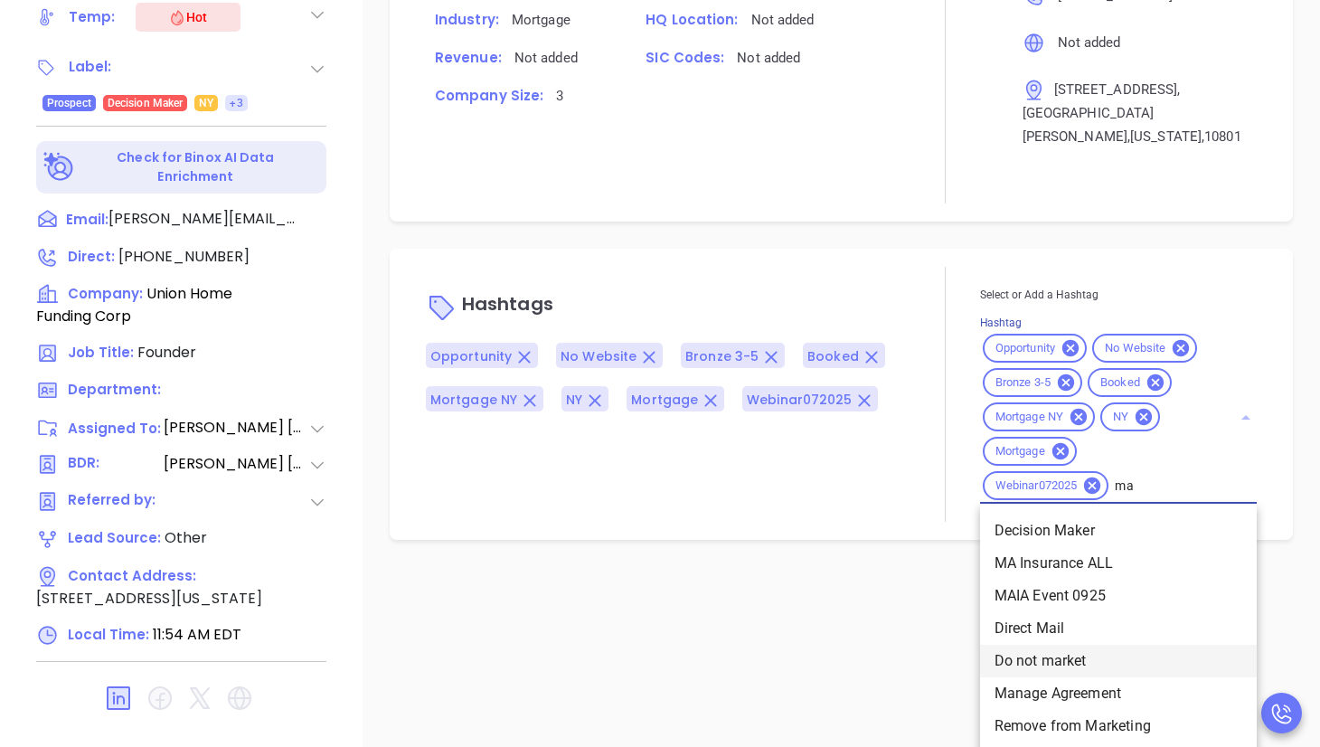
type input "m"
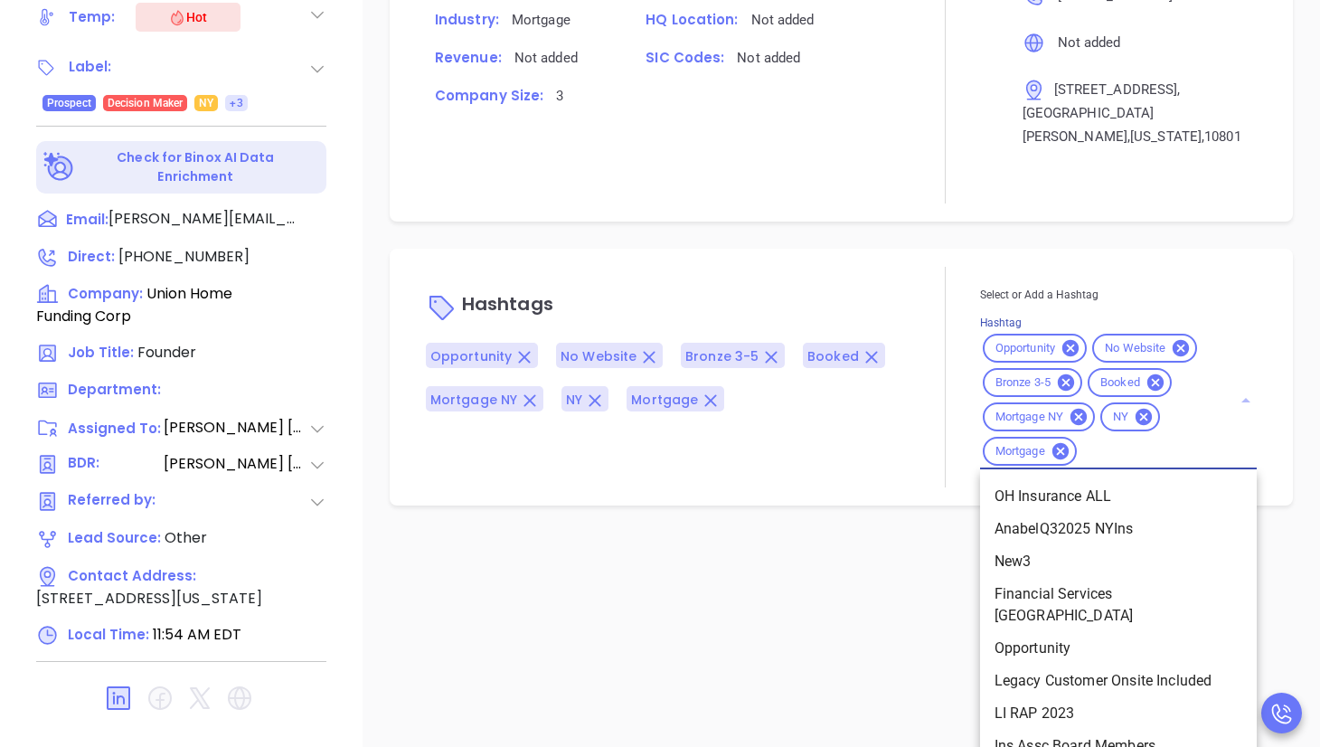
scroll to position [2656, 0]
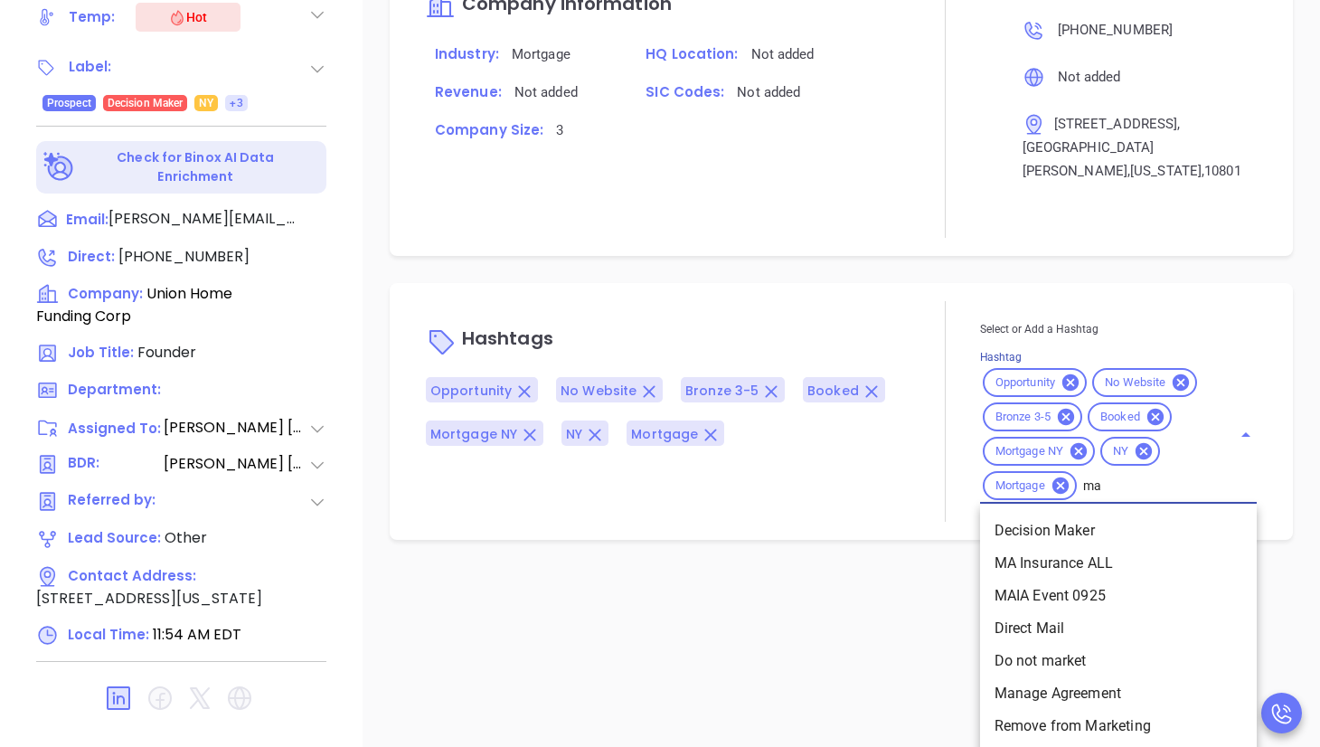
type input "ma"
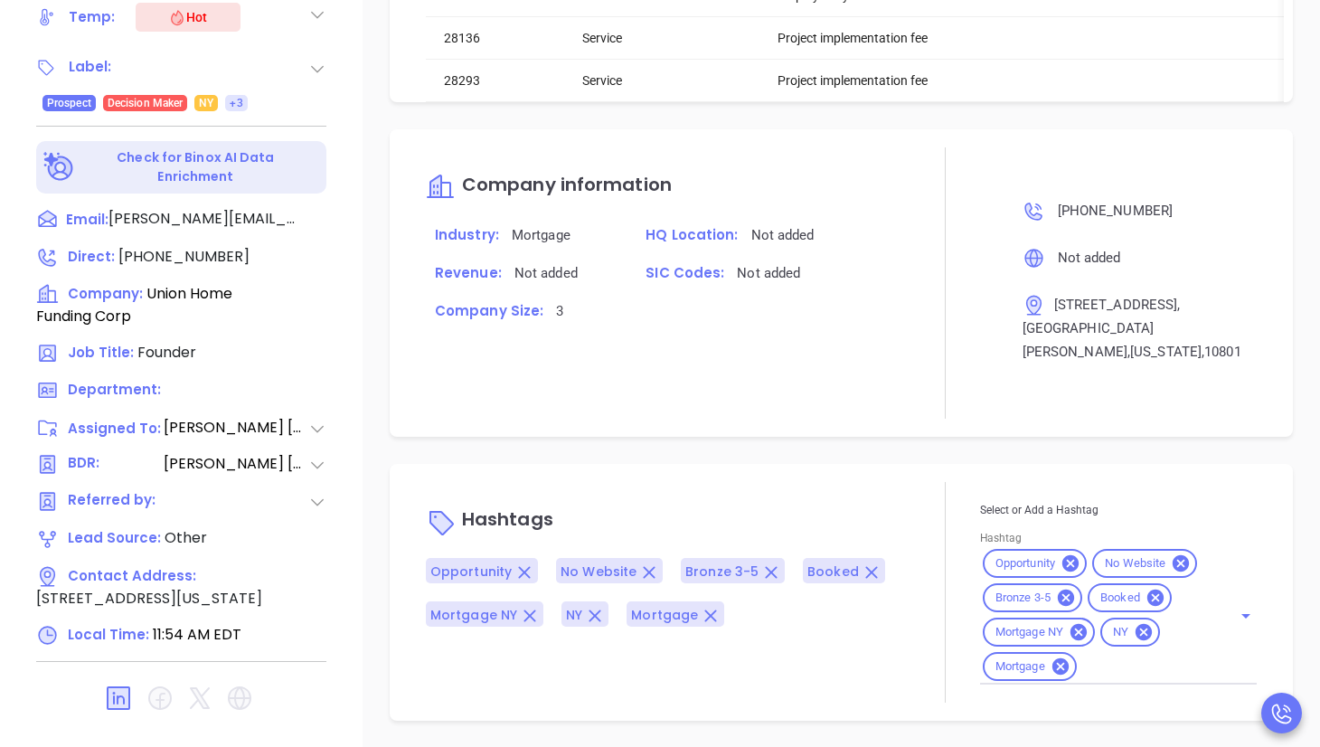
scroll to position [2413, 0]
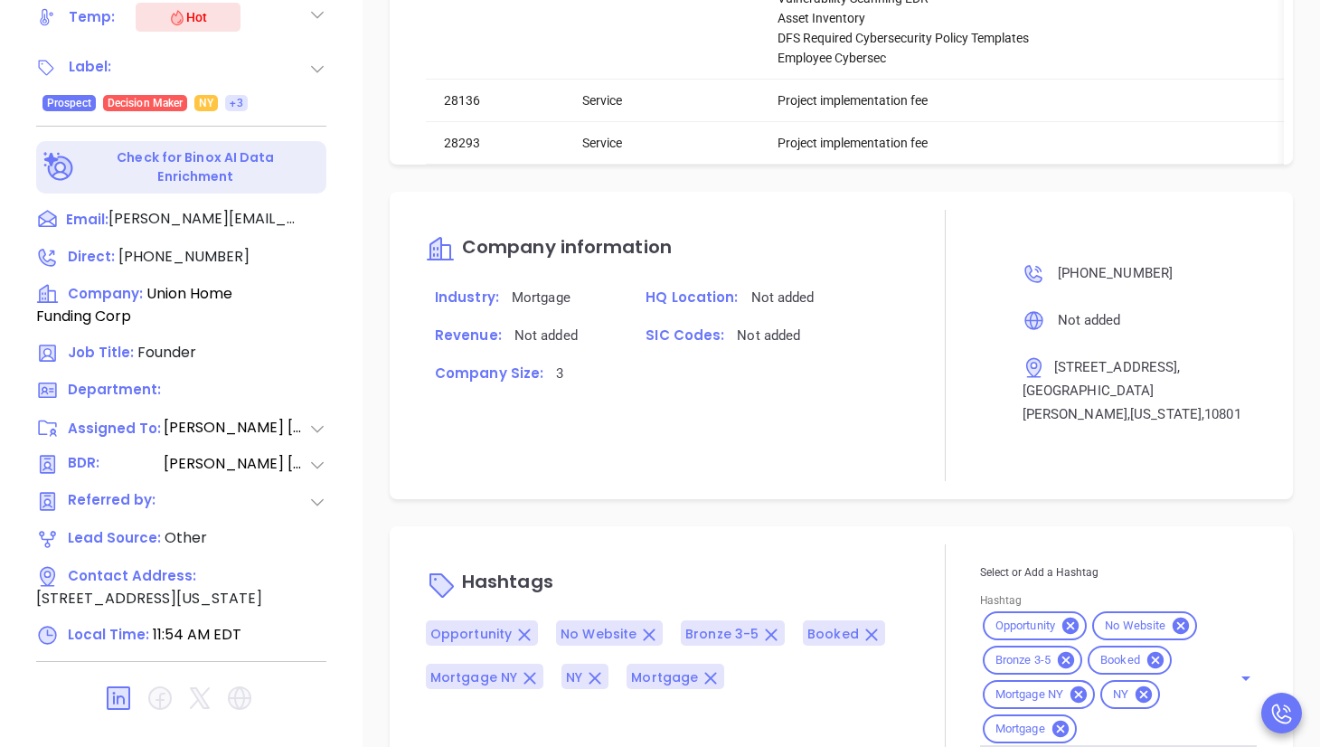
click at [826, 603] on div "Description Union Home Funding CorpQuote: #009592 Revenue & Margin $ 720 $ 188 …" at bounding box center [841, 115] width 957 height 1266
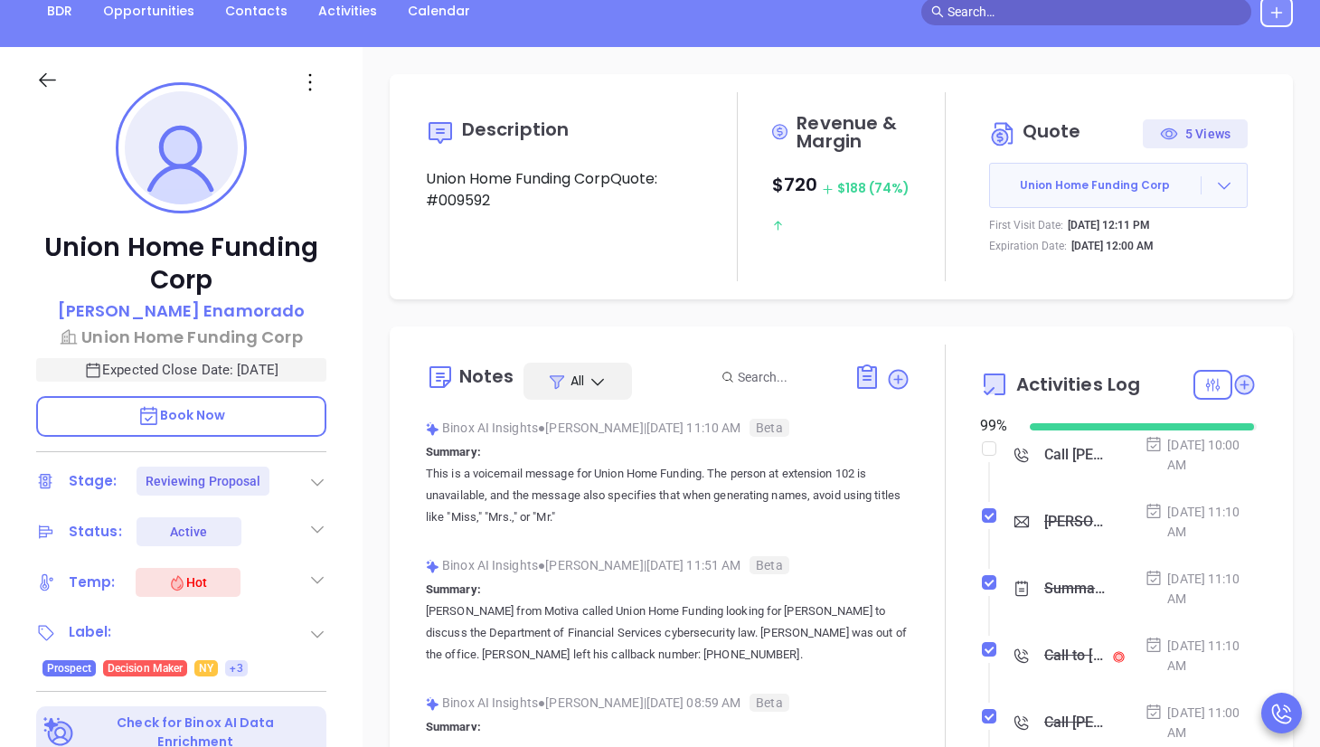
scroll to position [198, 0]
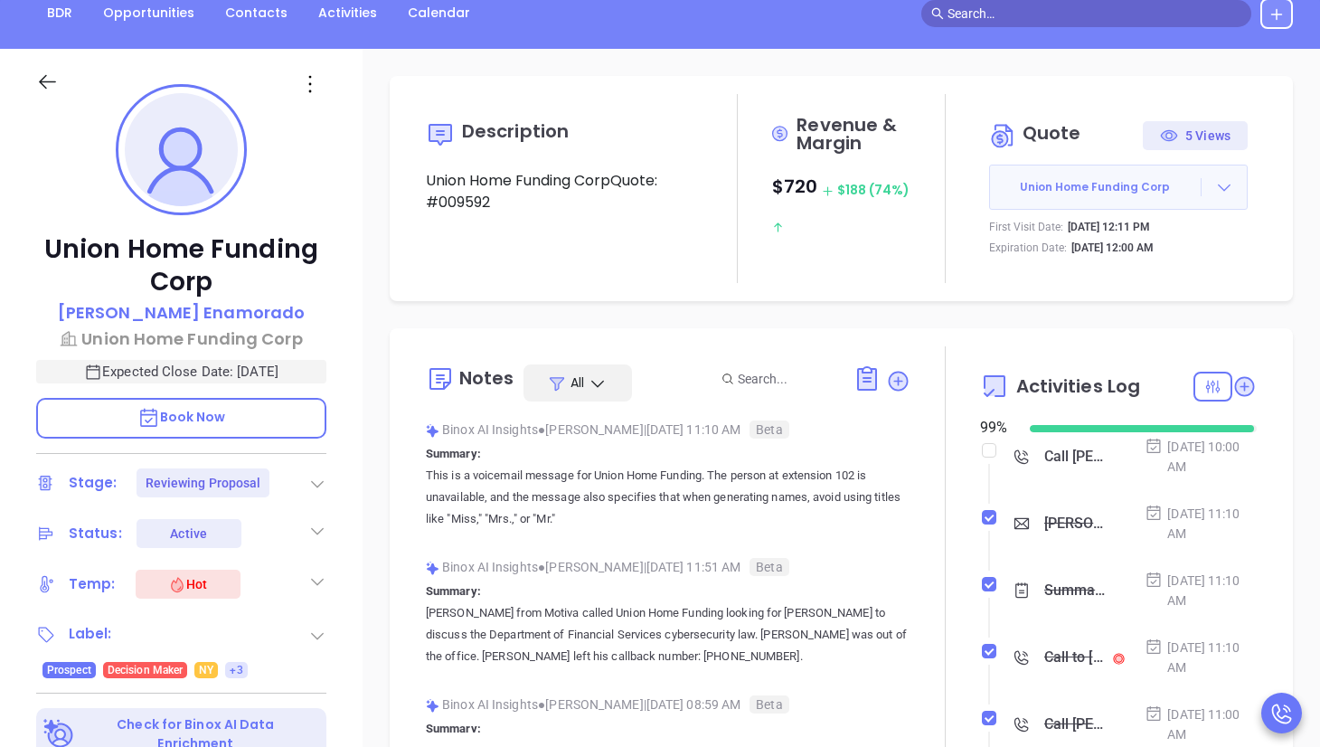
click at [989, 184] on icon at bounding box center [1224, 187] width 18 height 18
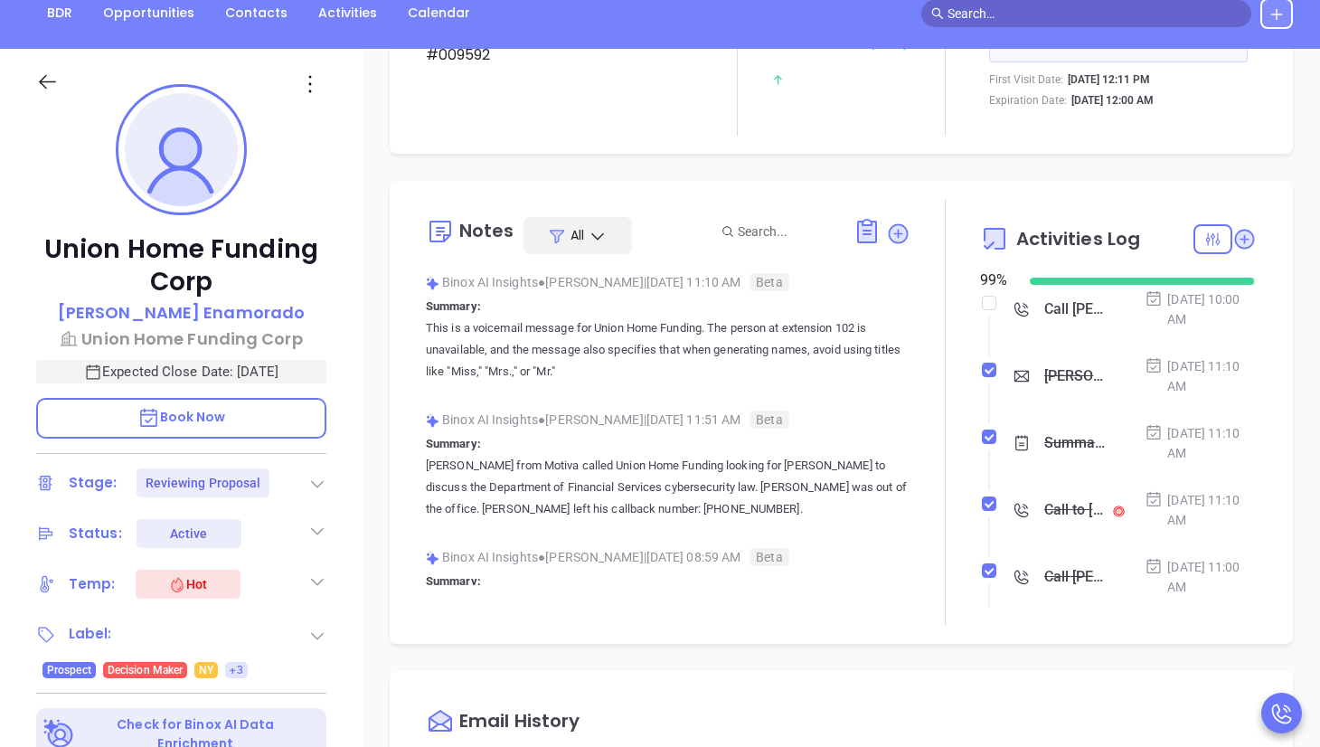
scroll to position [151, 0]
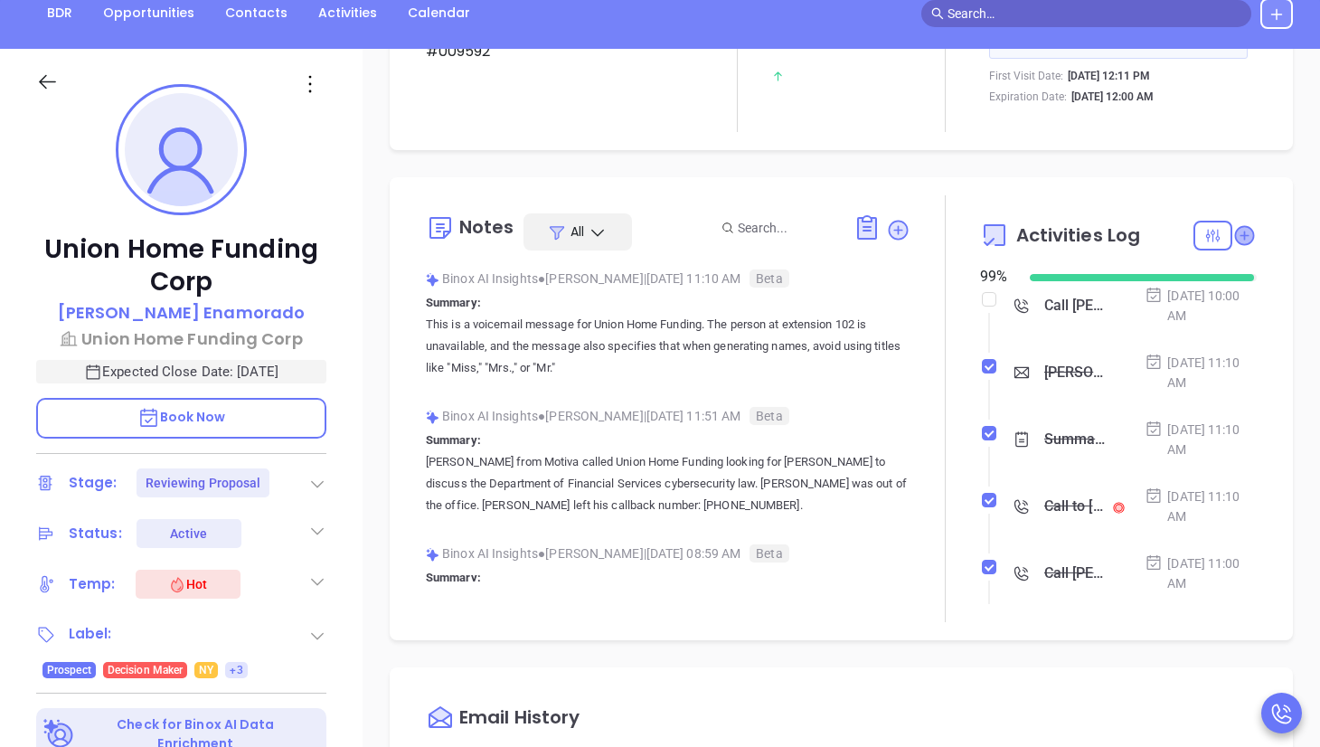
click at [989, 237] on icon at bounding box center [1244, 235] width 18 height 18
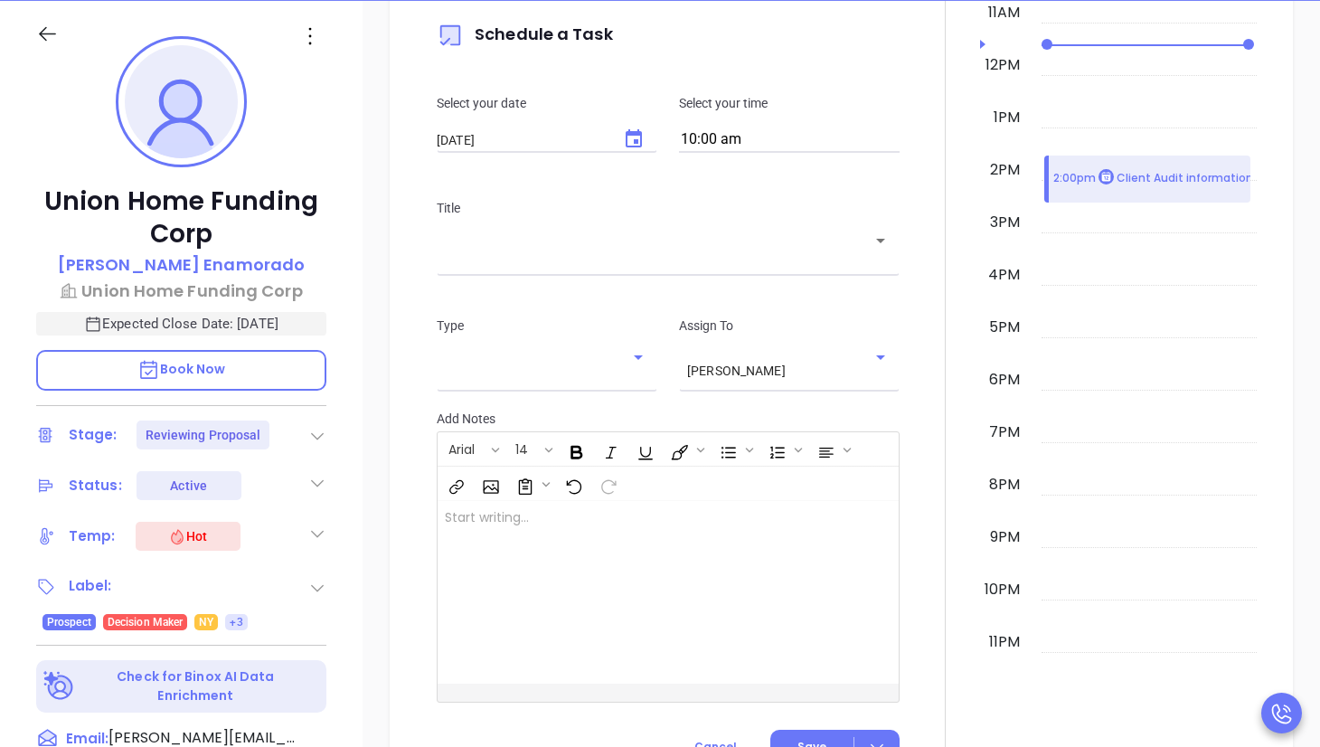
scroll to position [1328, 0]
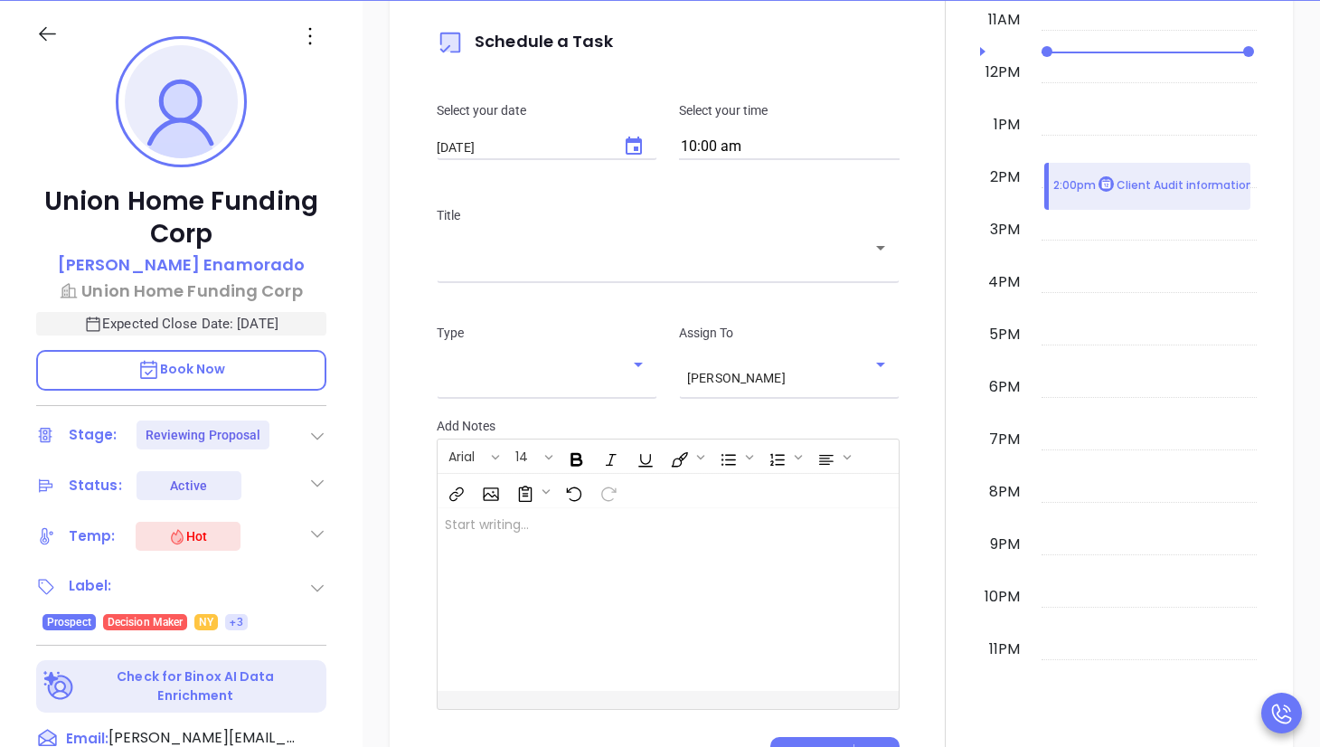
click at [633, 352] on div at bounding box center [638, 364] width 24 height 25
click at [637, 355] on icon "Open" at bounding box center [638, 364] width 22 height 22
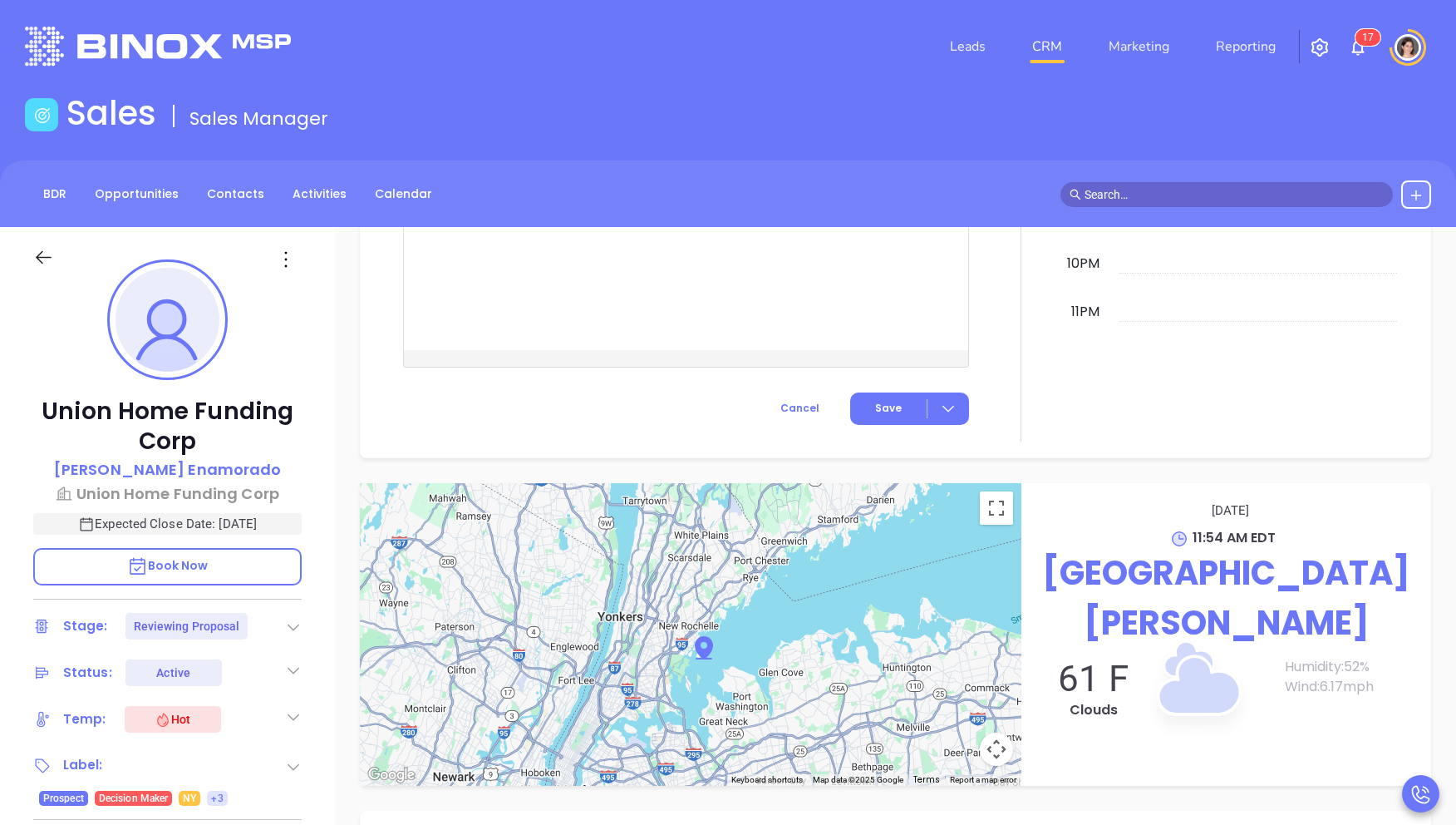
scroll to position [1741, 0]
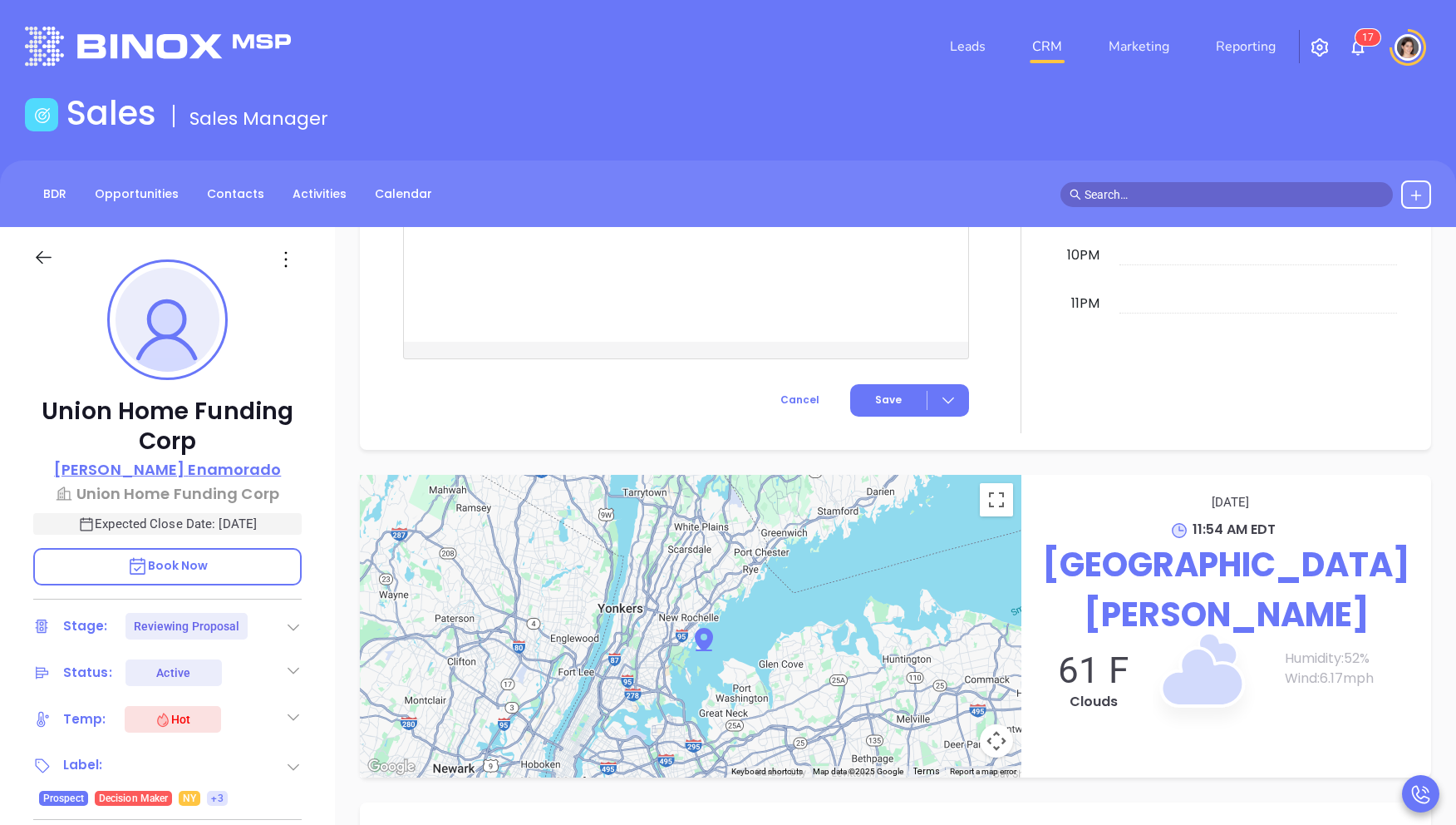
click at [176, 474] on p "Juan Enamorado" at bounding box center [167, 469] width 227 height 22
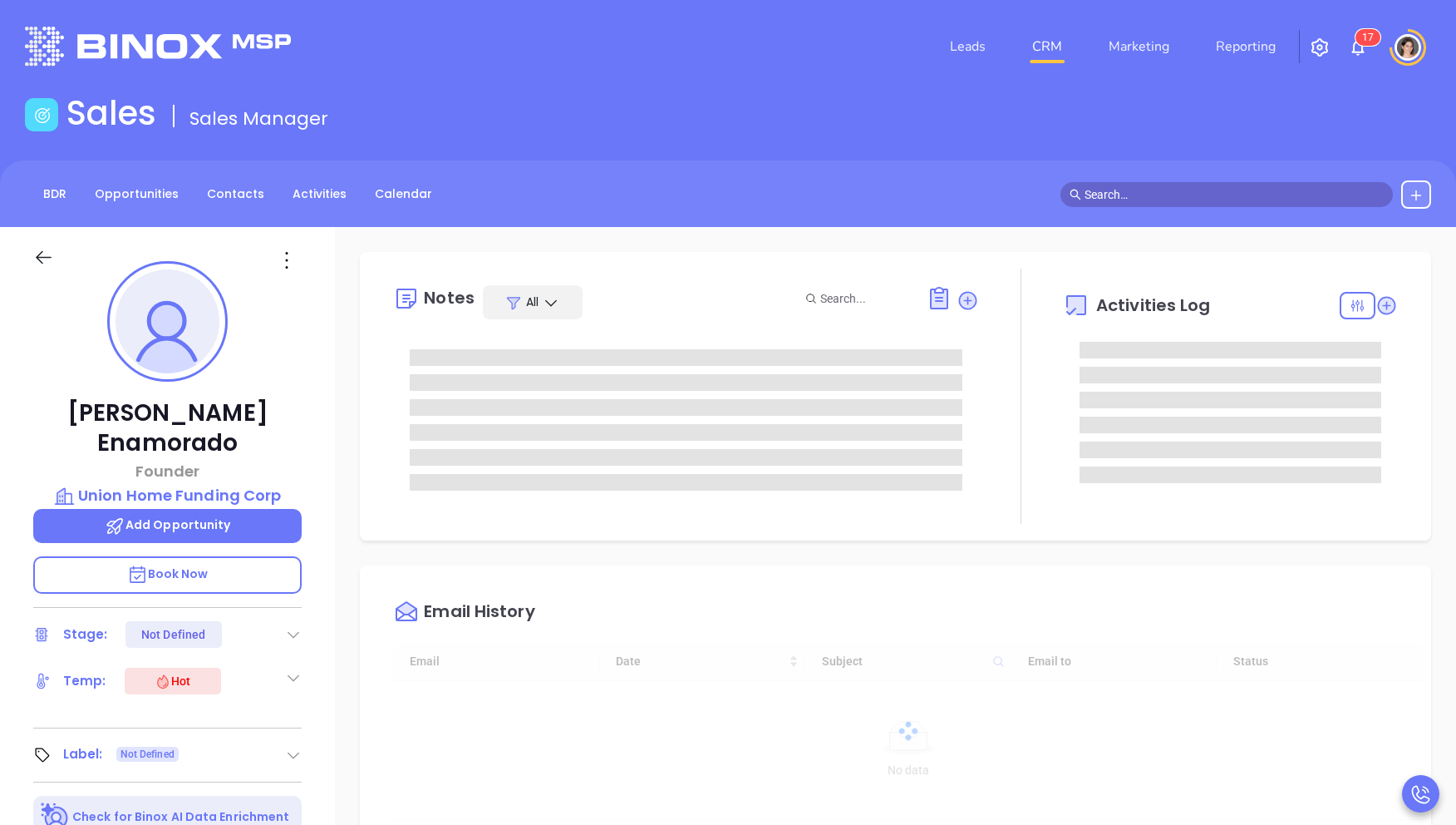
type input "[DATE]"
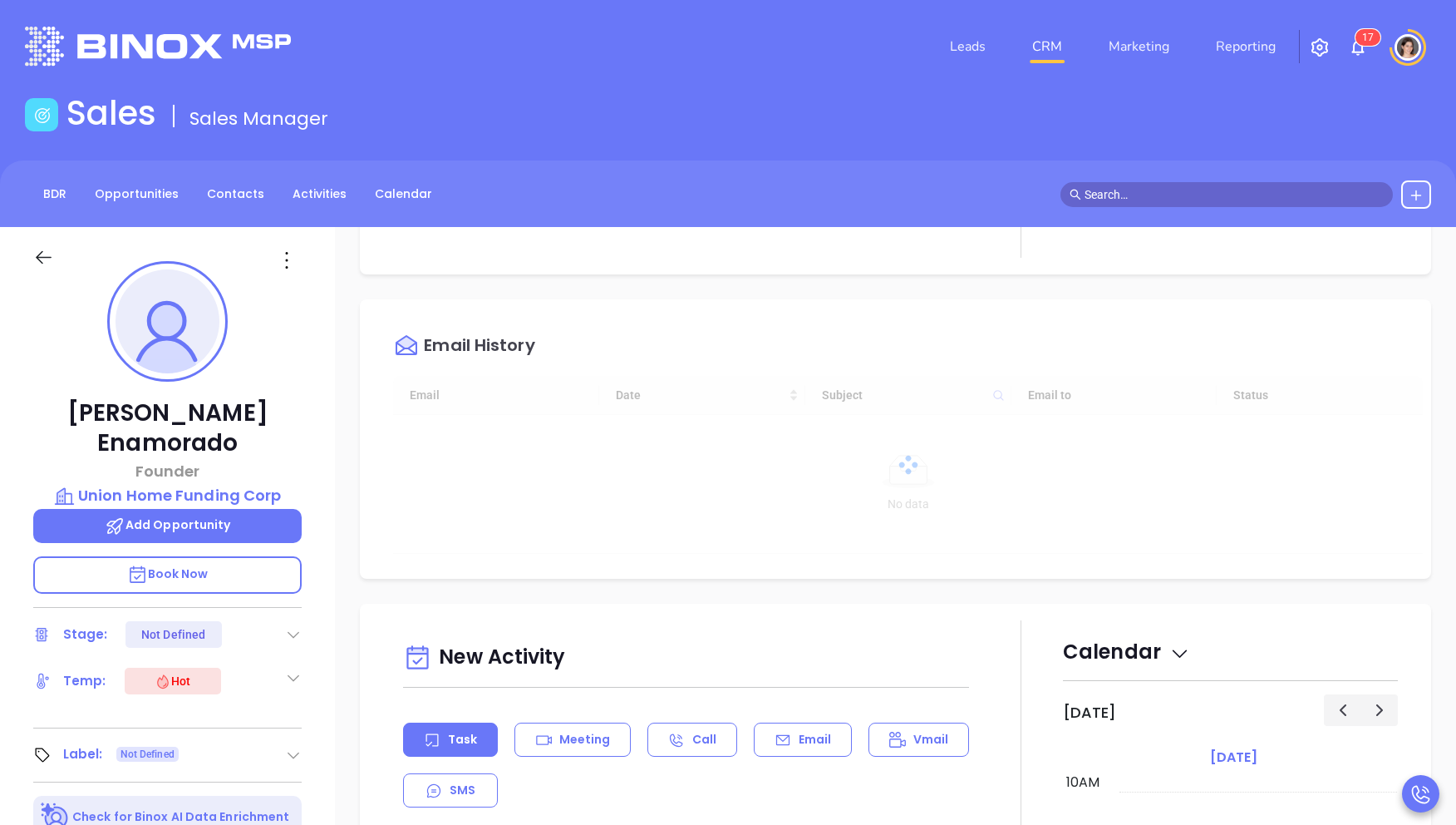
scroll to position [284, 0]
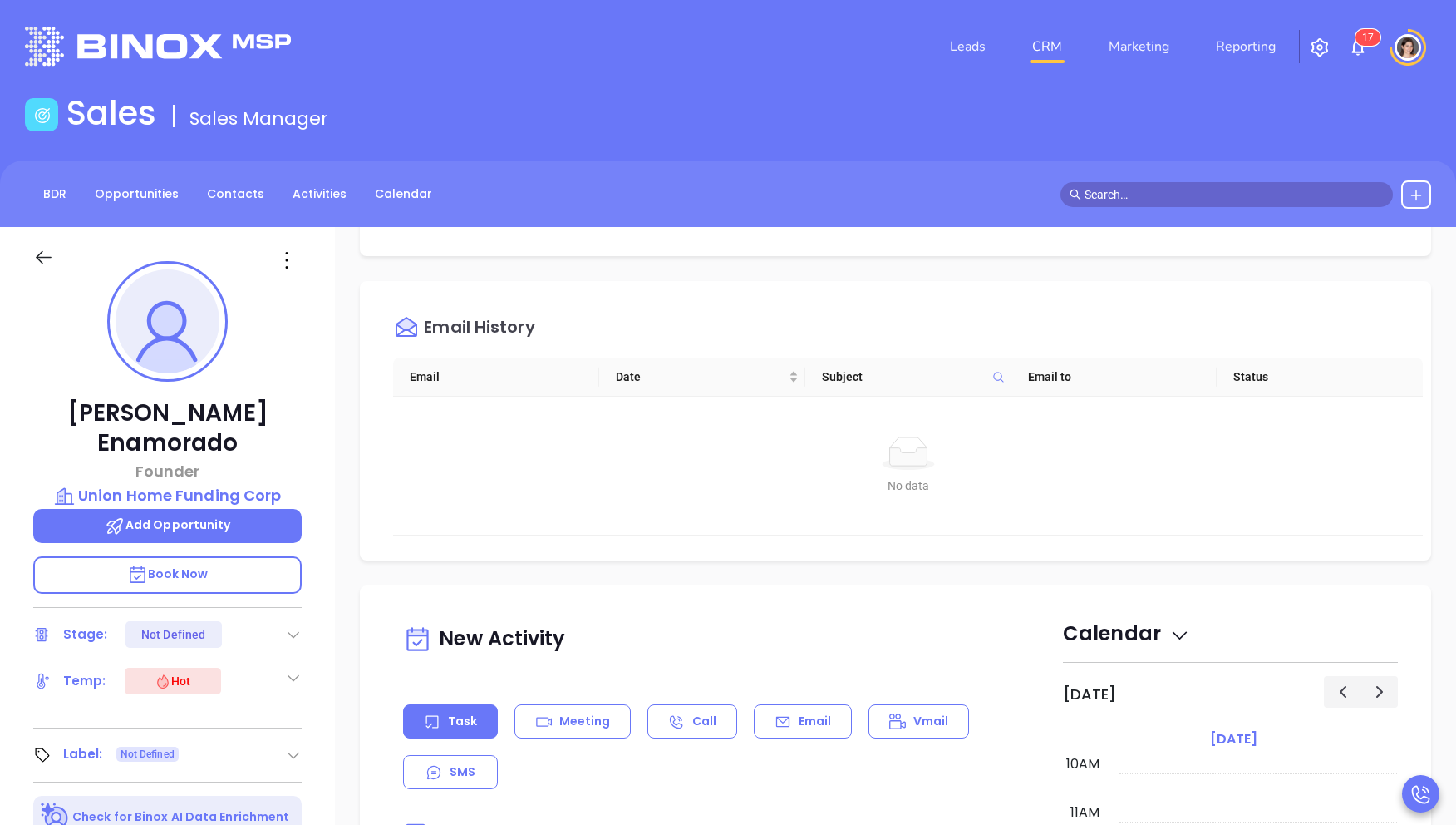
type input "[PERSON_NAME]"
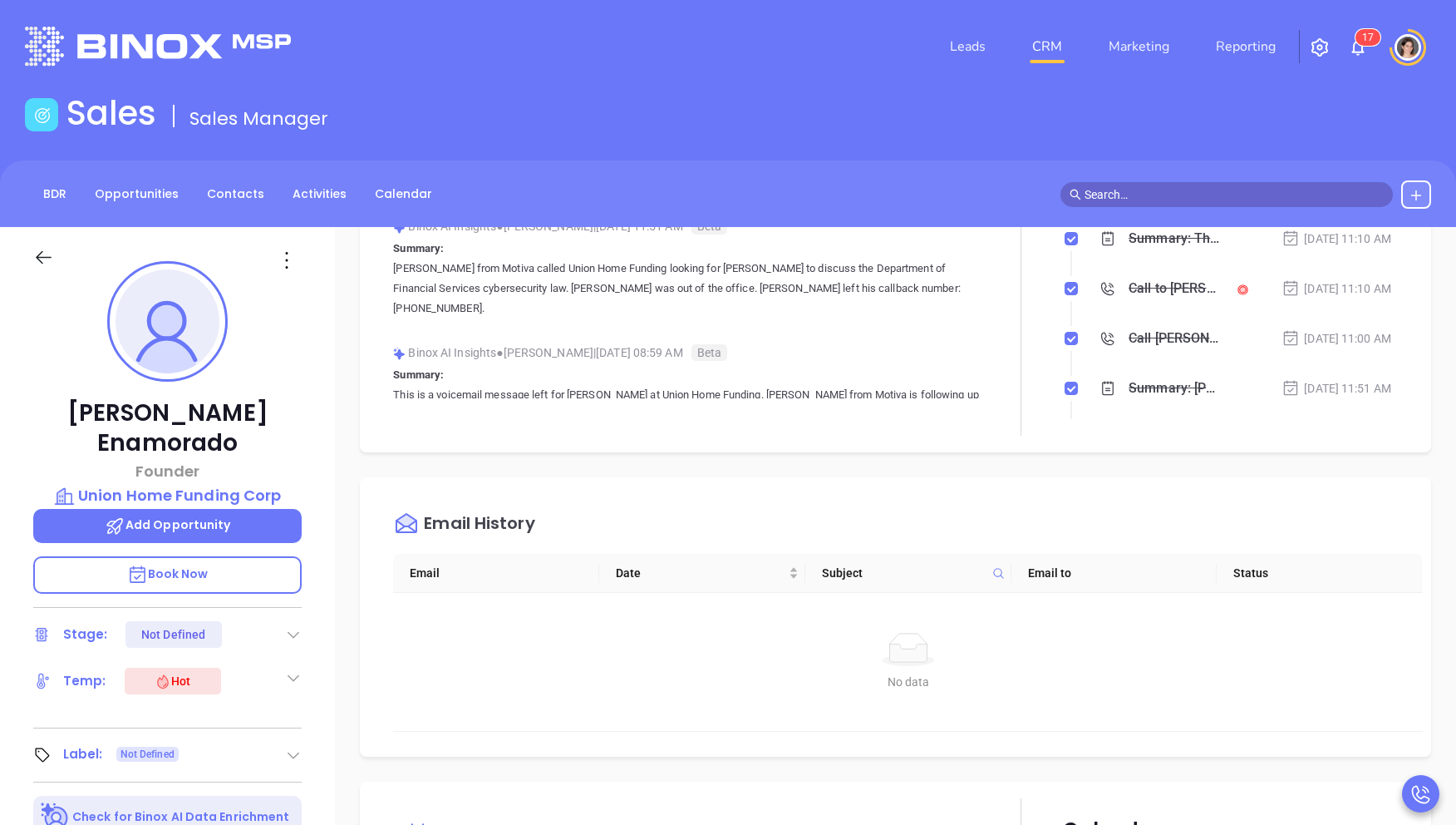
scroll to position [258, 0]
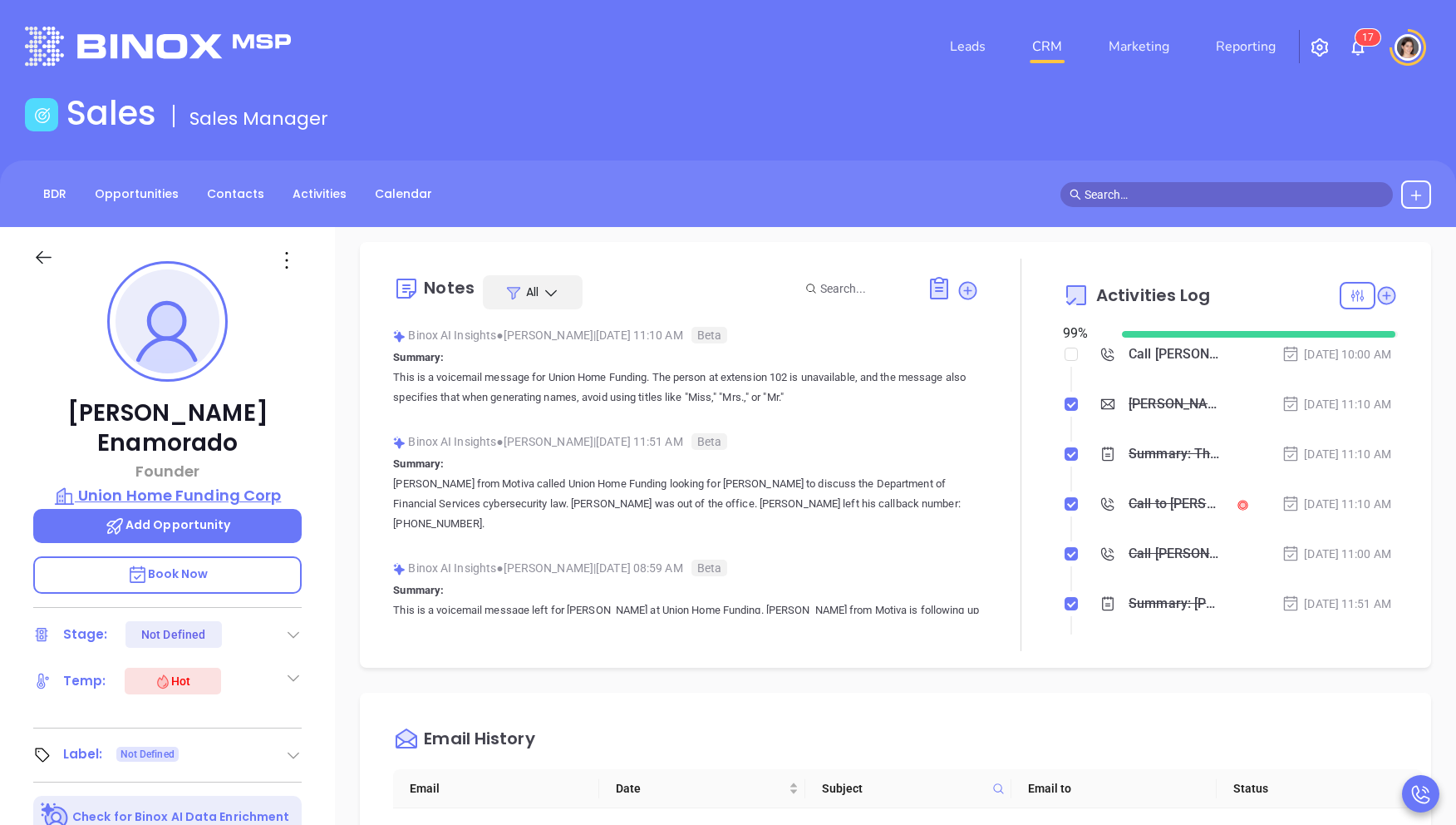
click at [220, 484] on p "Union Home Funding Corp" at bounding box center [167, 495] width 268 height 23
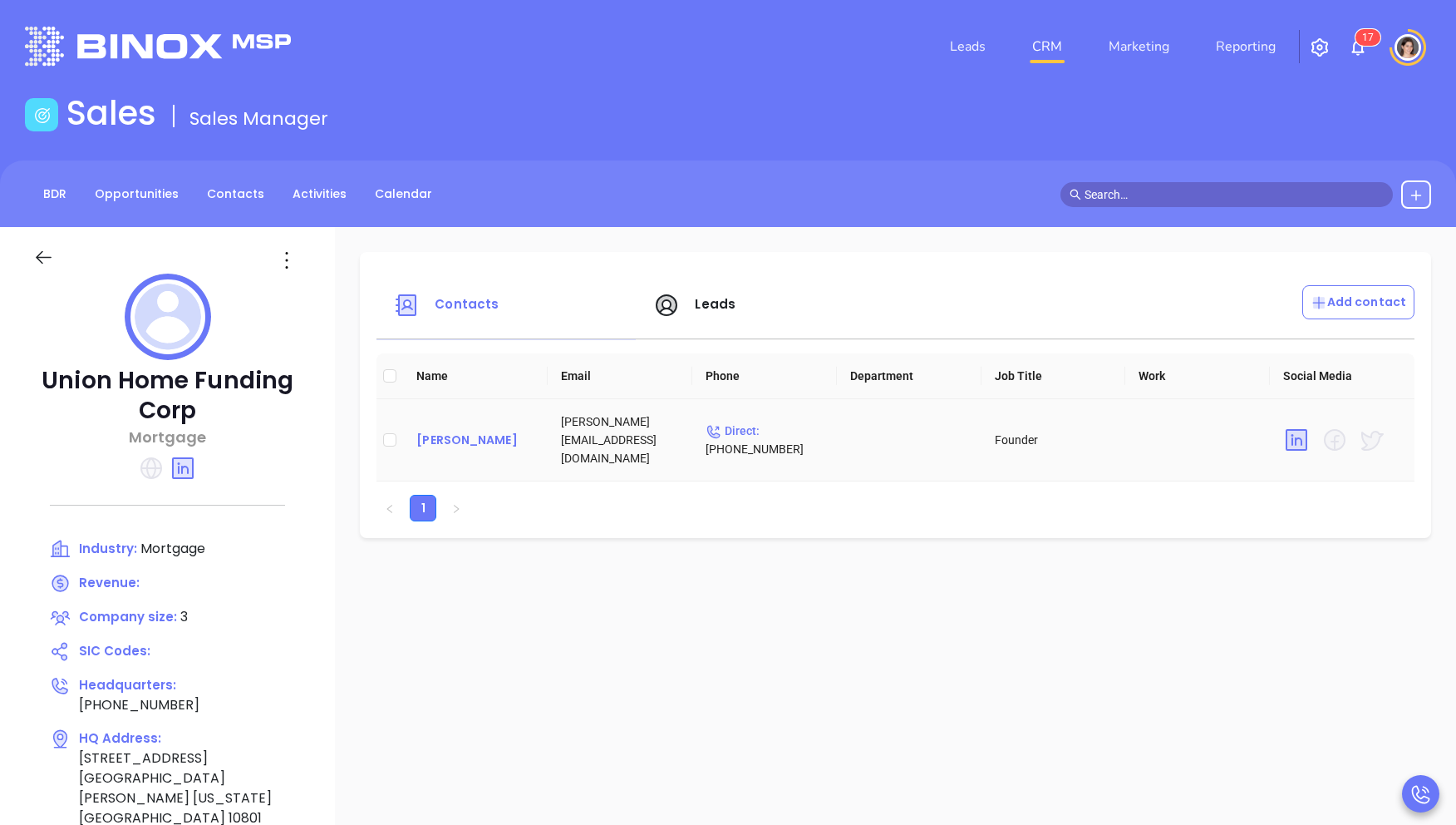
click at [465, 437] on div "[PERSON_NAME]" at bounding box center [475, 440] width 118 height 20
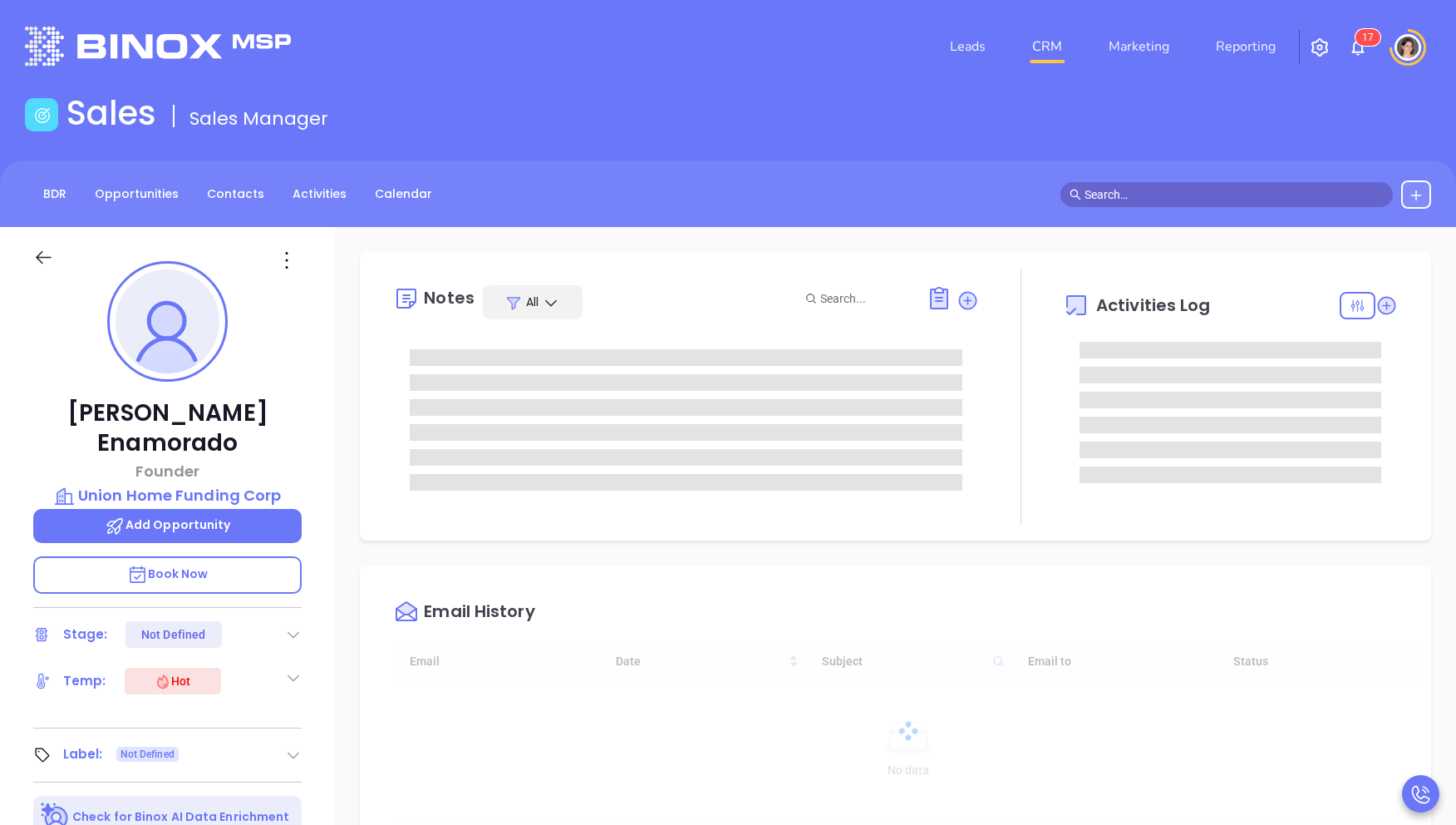
type input "[DATE]"
type input "[PERSON_NAME]"
click at [563, 300] on div "All" at bounding box center [532, 302] width 99 height 34
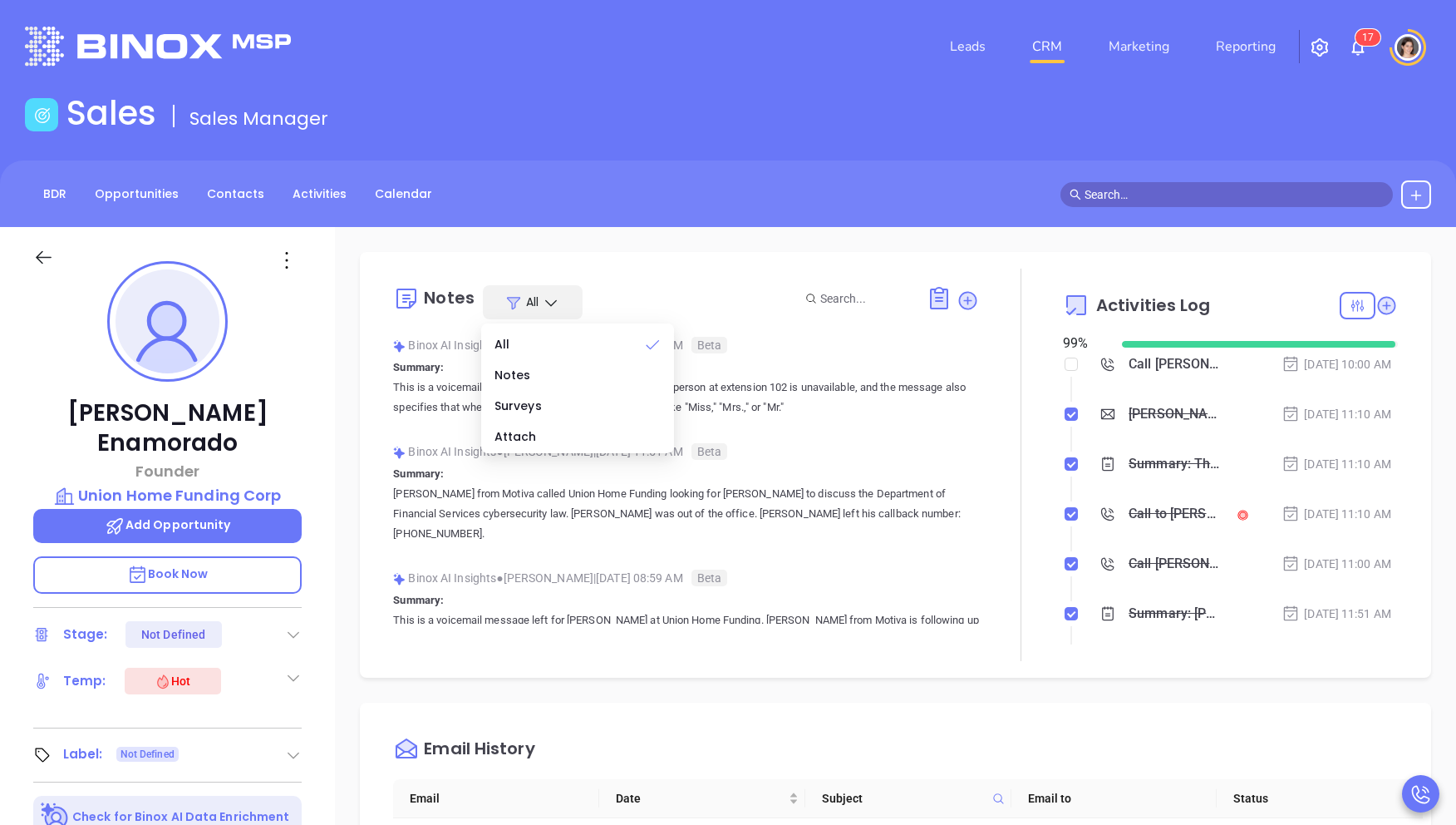
click at [636, 281] on div "Notes All Binox AI Insights ● Walter Contreras | Oct 2, 2025 11:10 AM Beta Summ…" at bounding box center [686, 464] width 586 height 393
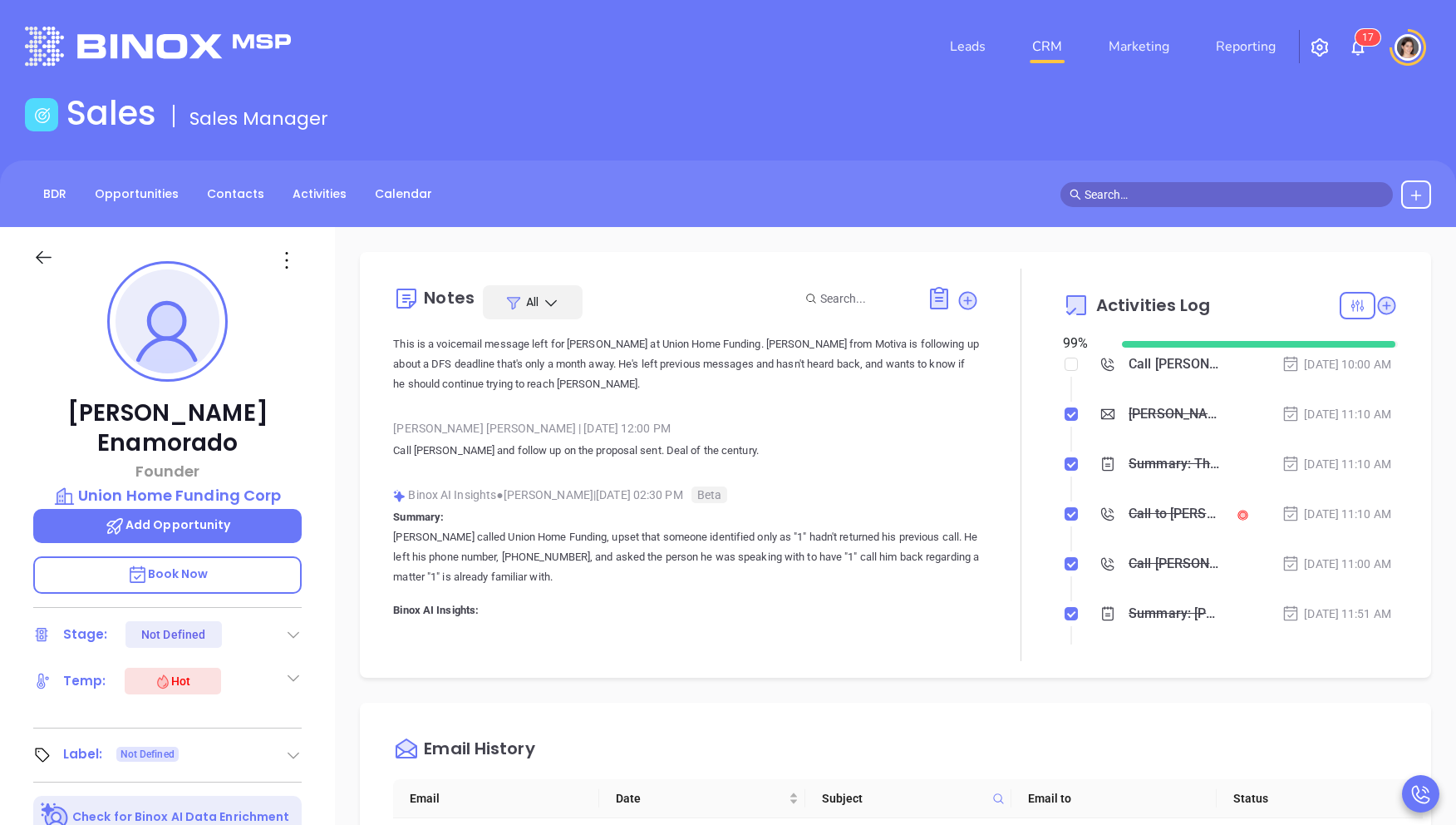
scroll to position [0, 0]
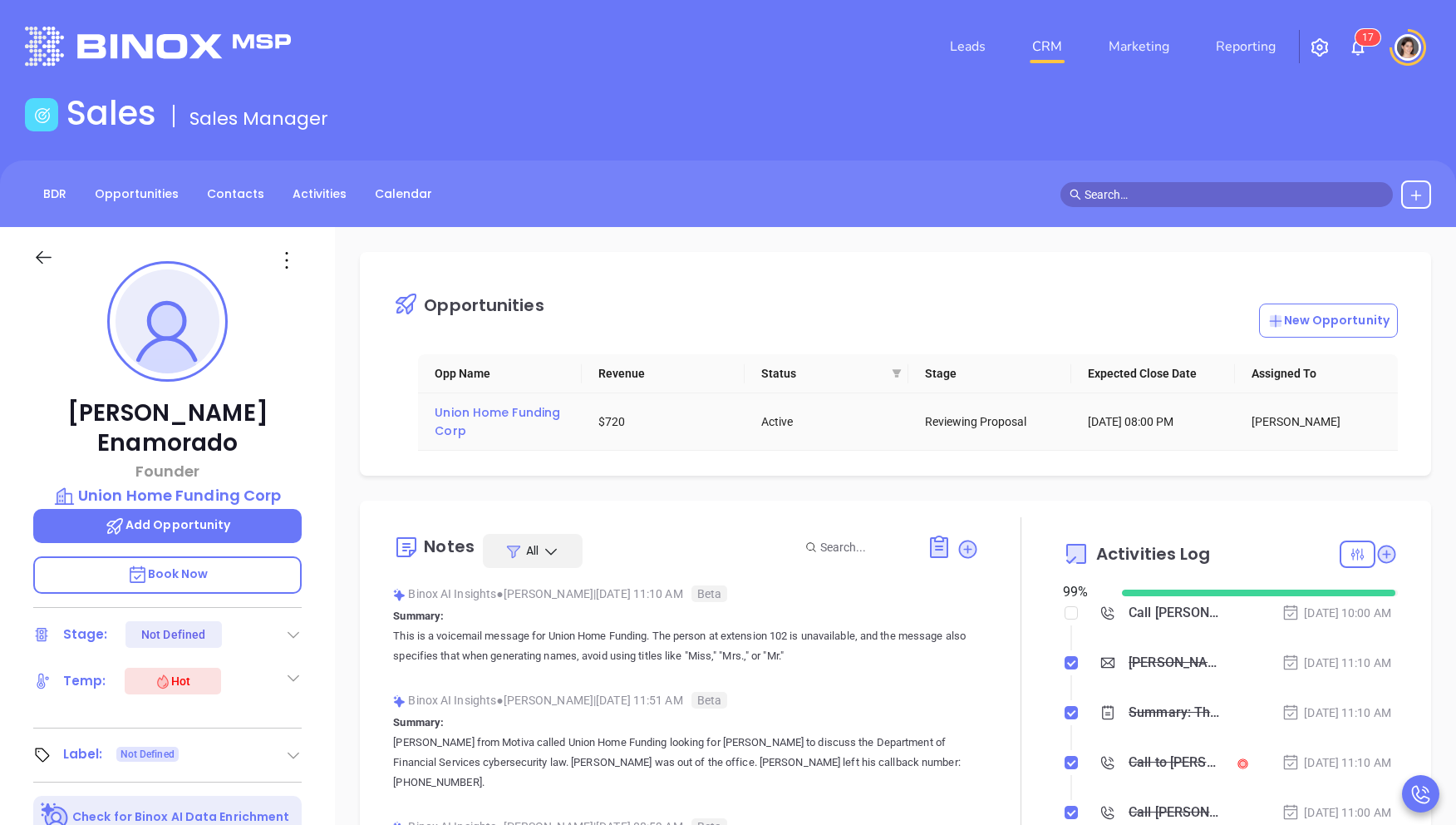
click at [523, 410] on span "Union Home Funding Corp" at bounding box center [499, 421] width 129 height 35
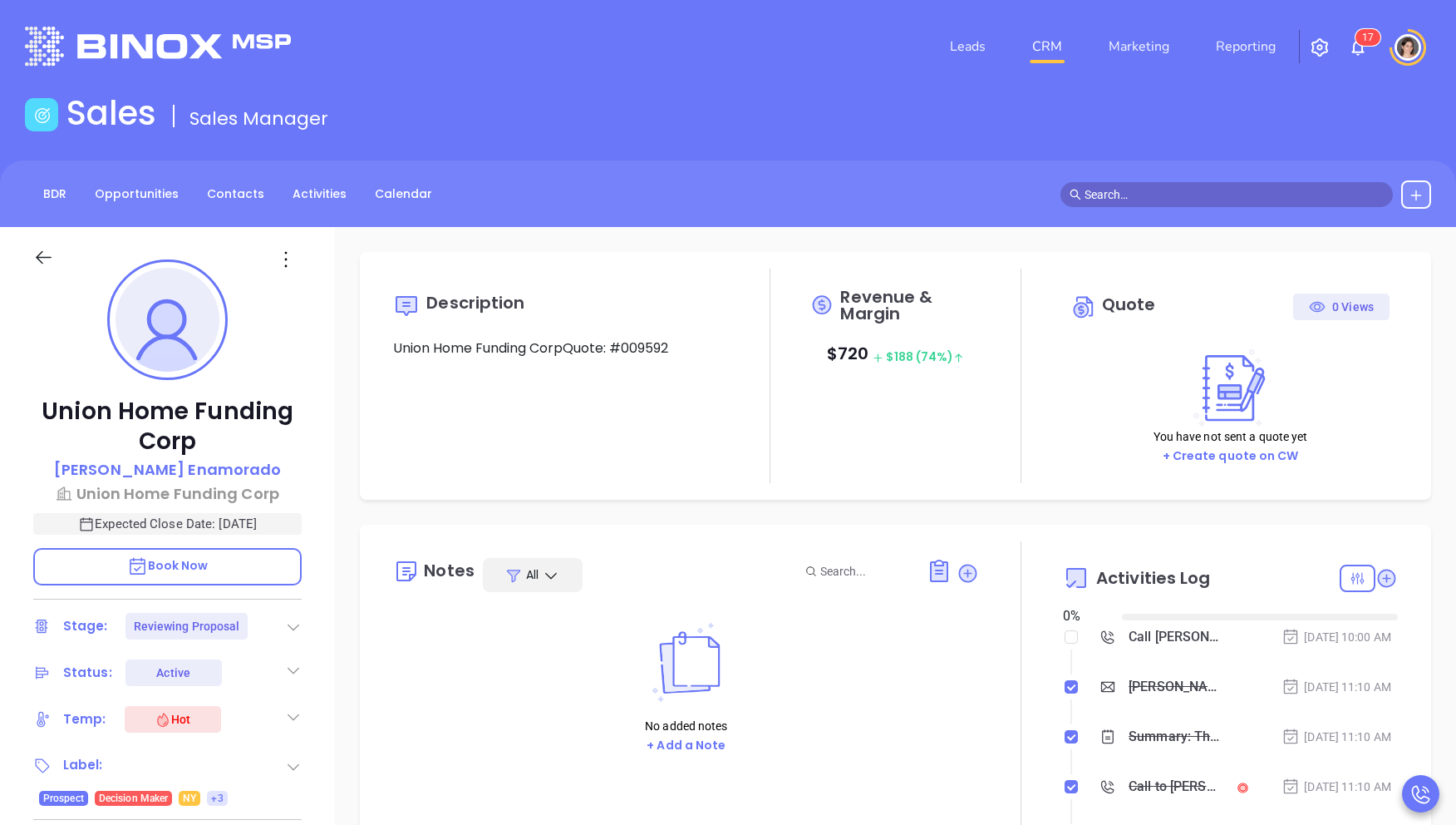
type input "[DATE]"
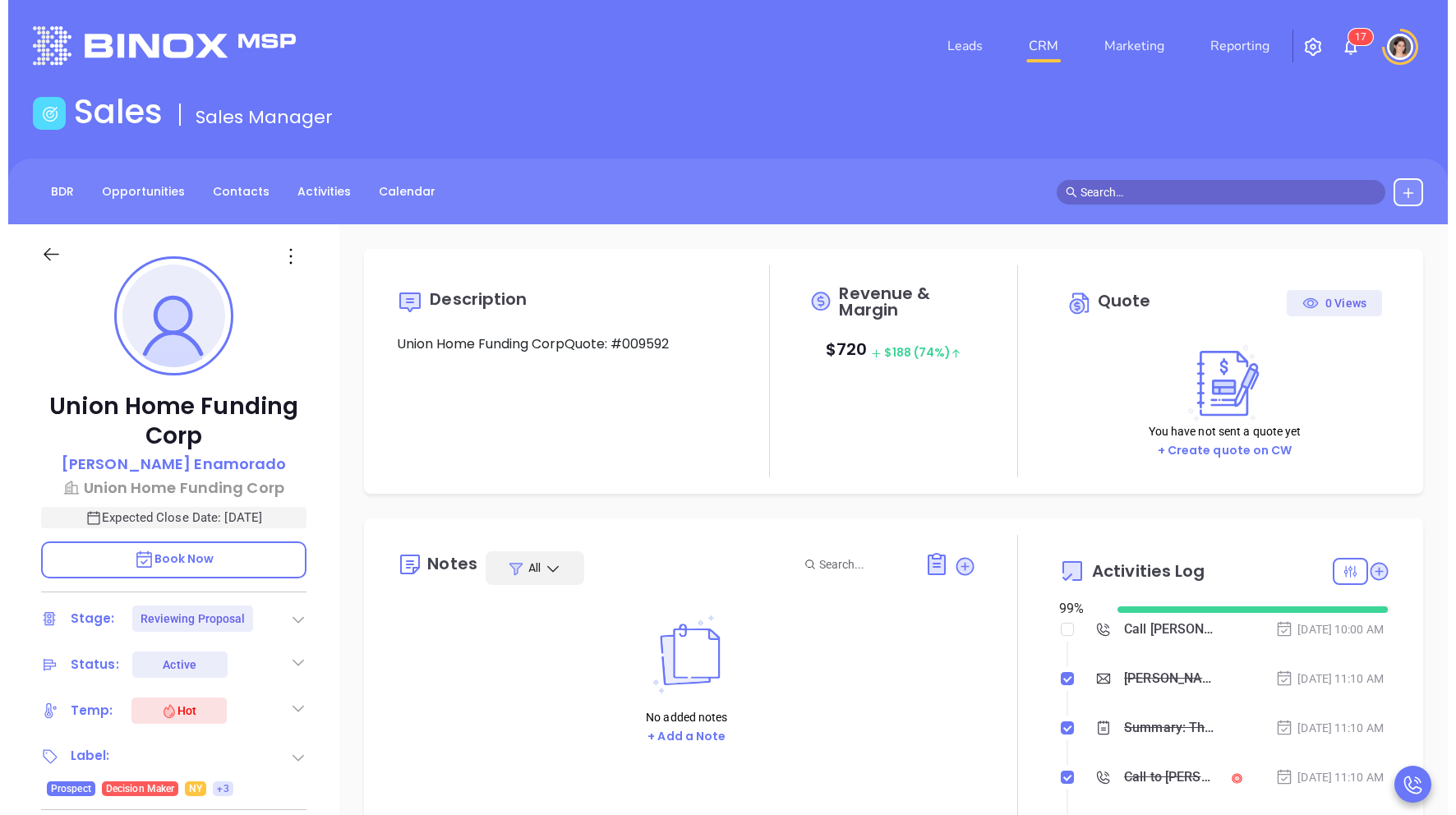
scroll to position [478, 0]
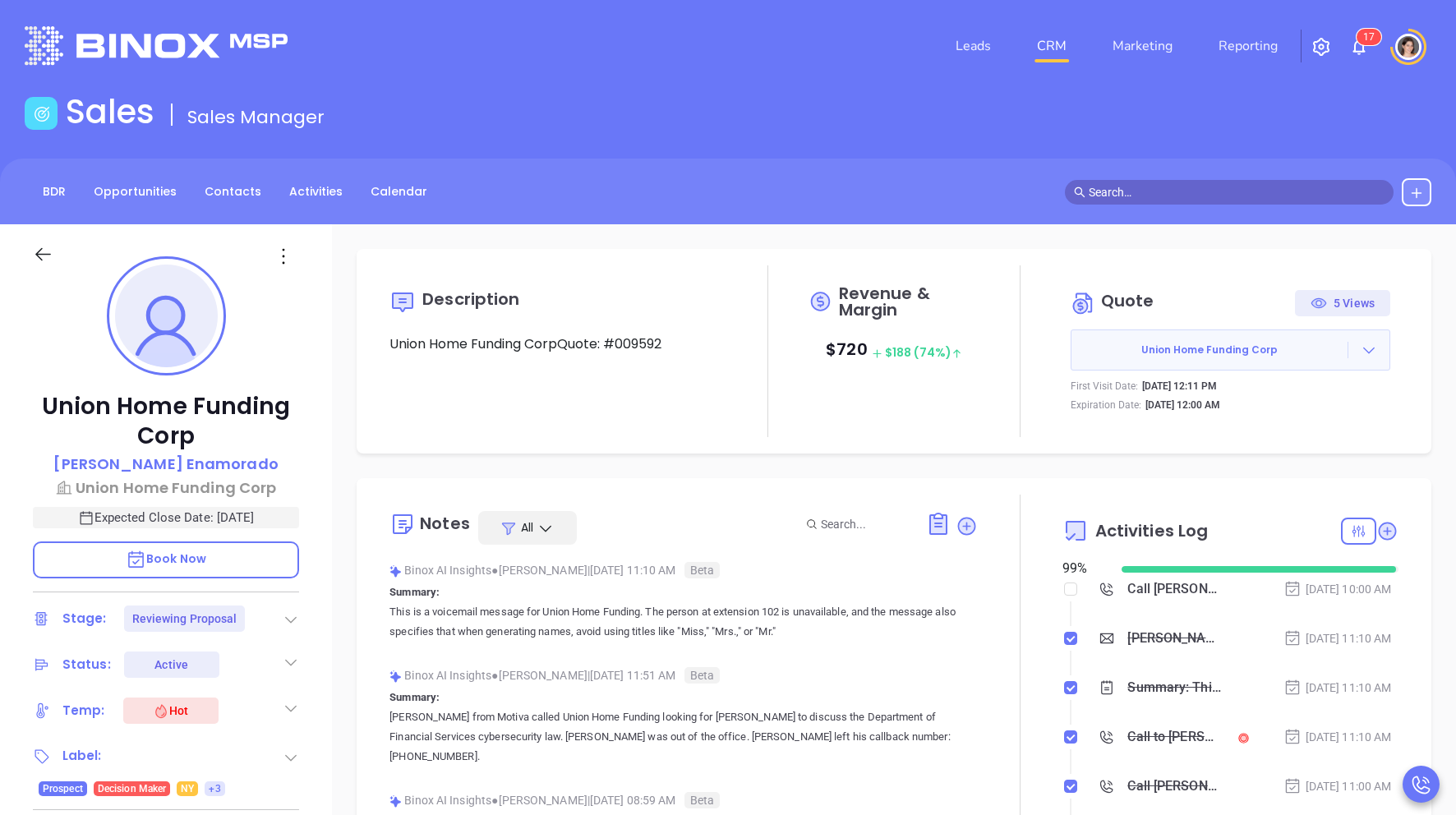
type input "[PERSON_NAME]"
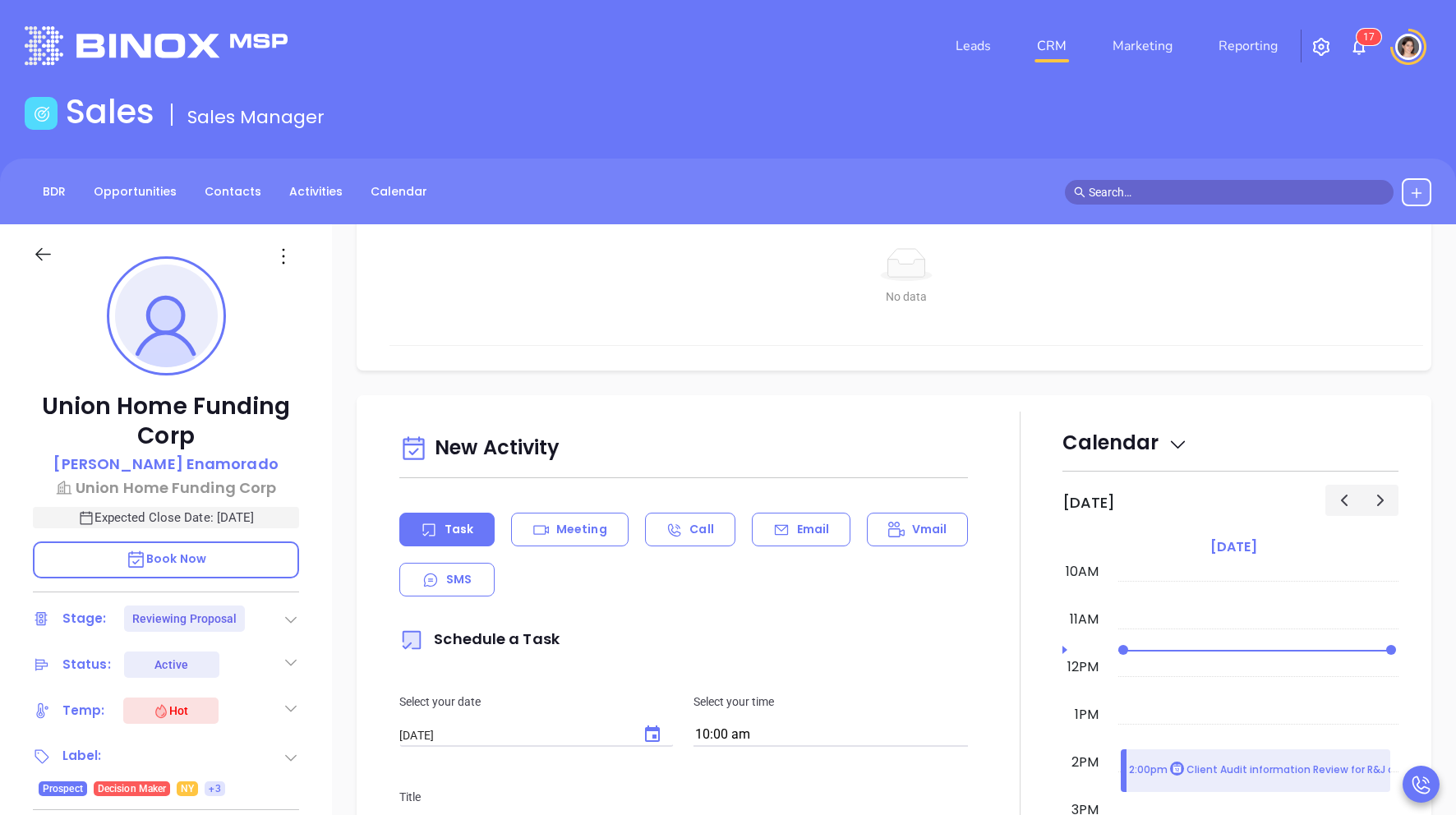
scroll to position [892, 0]
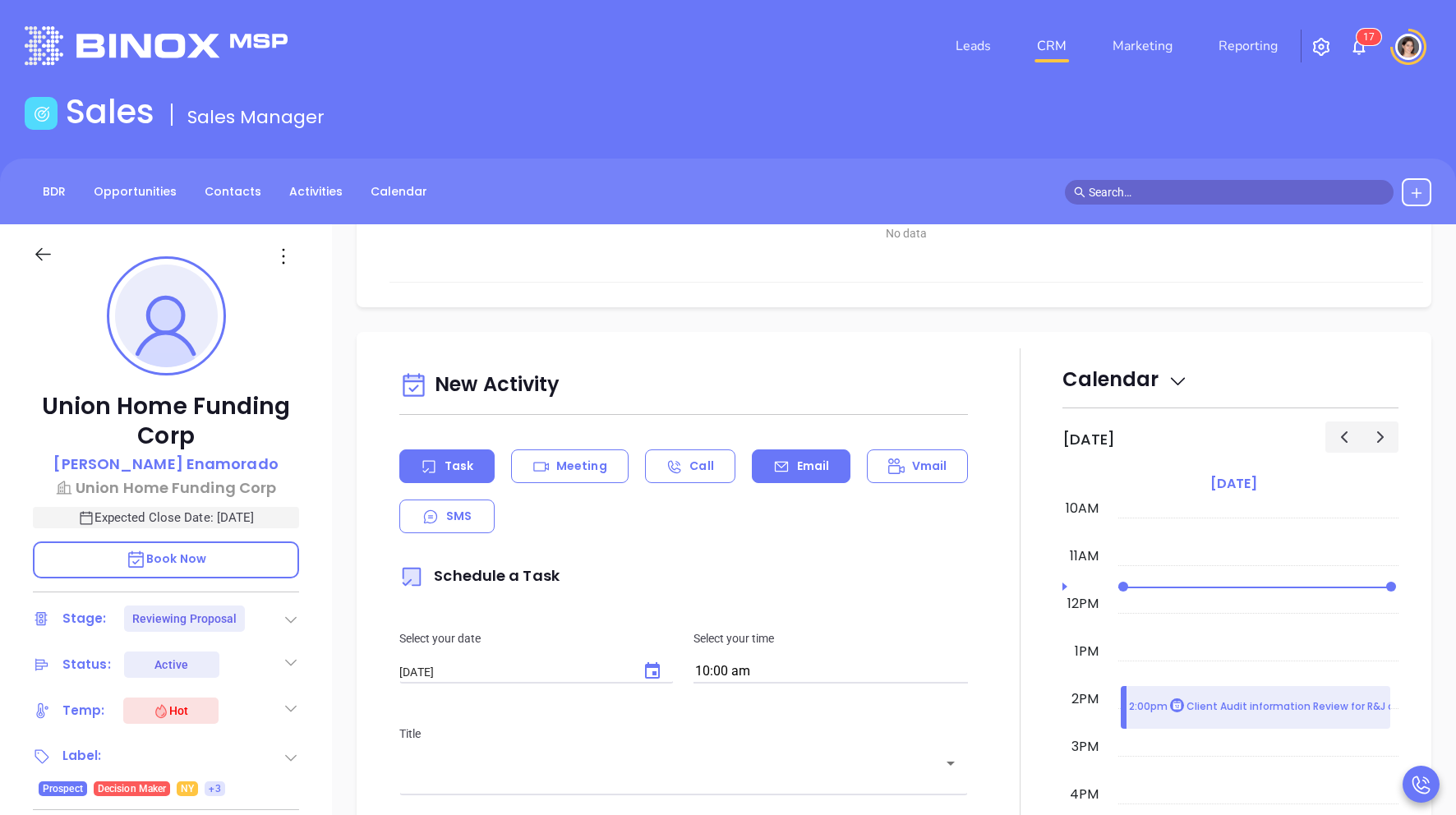
click at [793, 474] on div "Email" at bounding box center [801, 466] width 98 height 34
click at [465, 465] on p "Task" at bounding box center [459, 466] width 29 height 17
type input "[PERSON_NAME]"
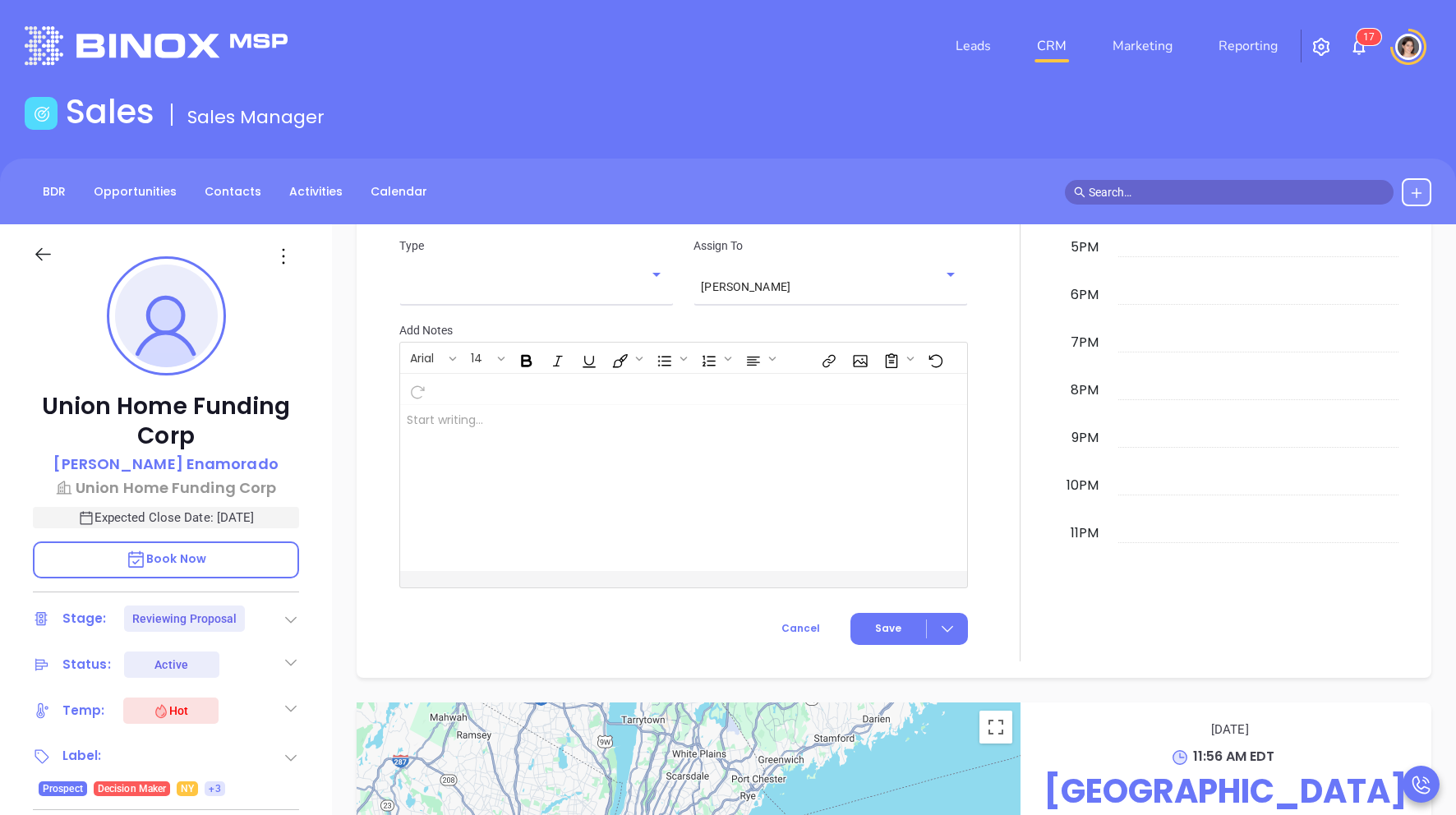
scroll to position [1522, 0]
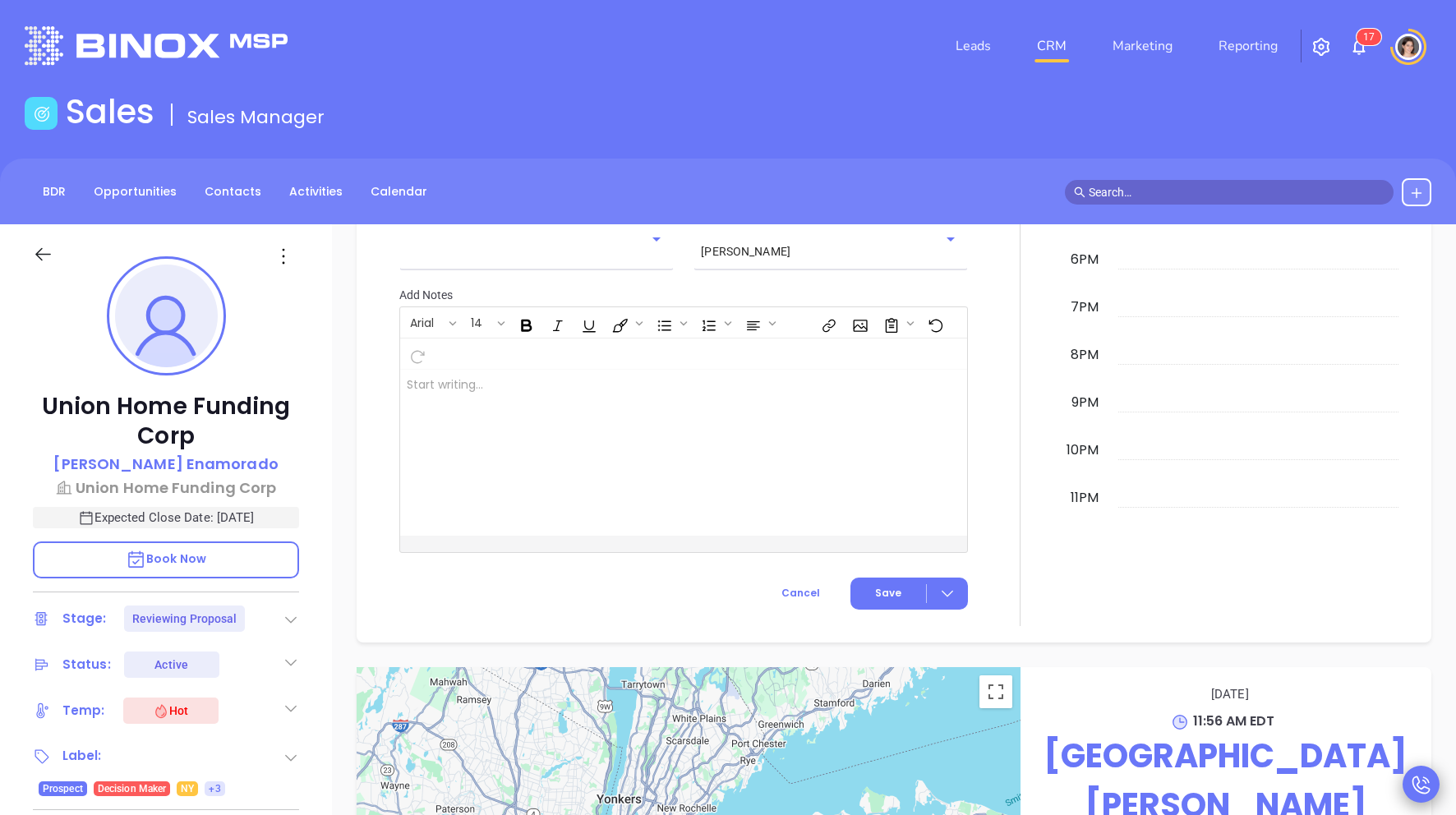
click at [899, 611] on div at bounding box center [1421, 784] width 37 height 37
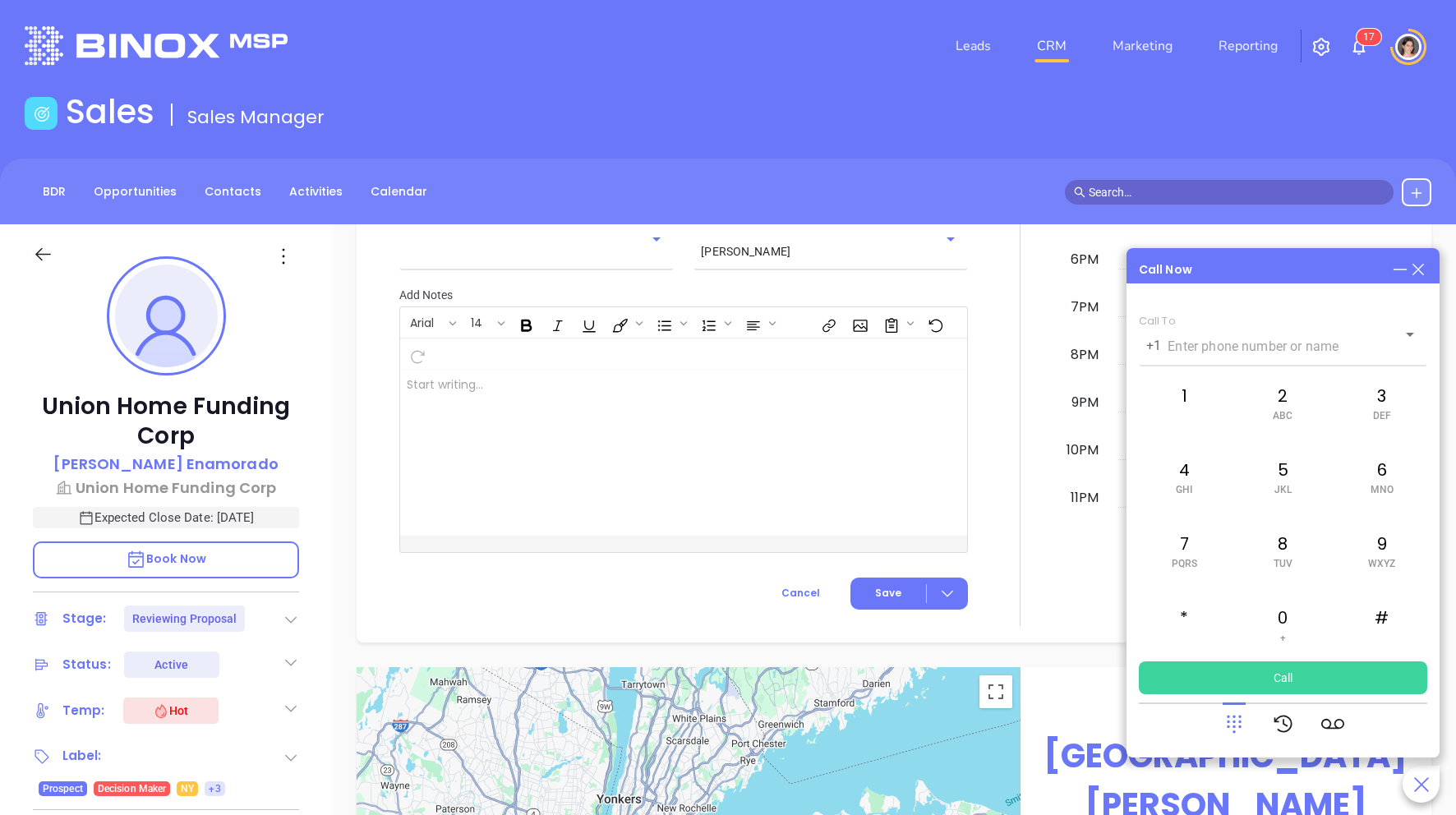
click at [899, 611] on icon at bounding box center [1233, 723] width 23 height 23
click at [899, 611] on icon at bounding box center [1283, 723] width 23 height 23
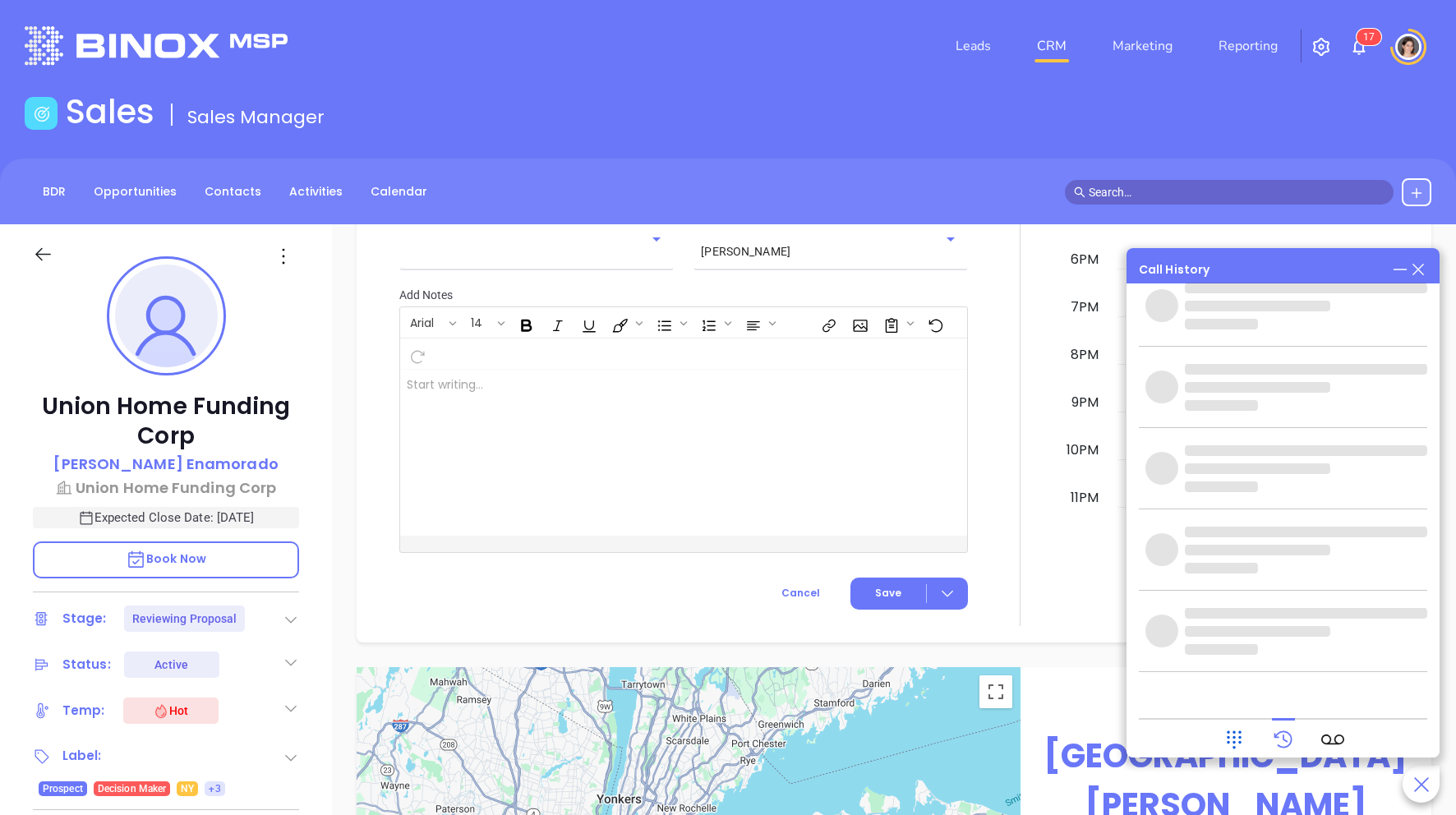
click at [899, 611] on icon at bounding box center [1233, 739] width 23 height 23
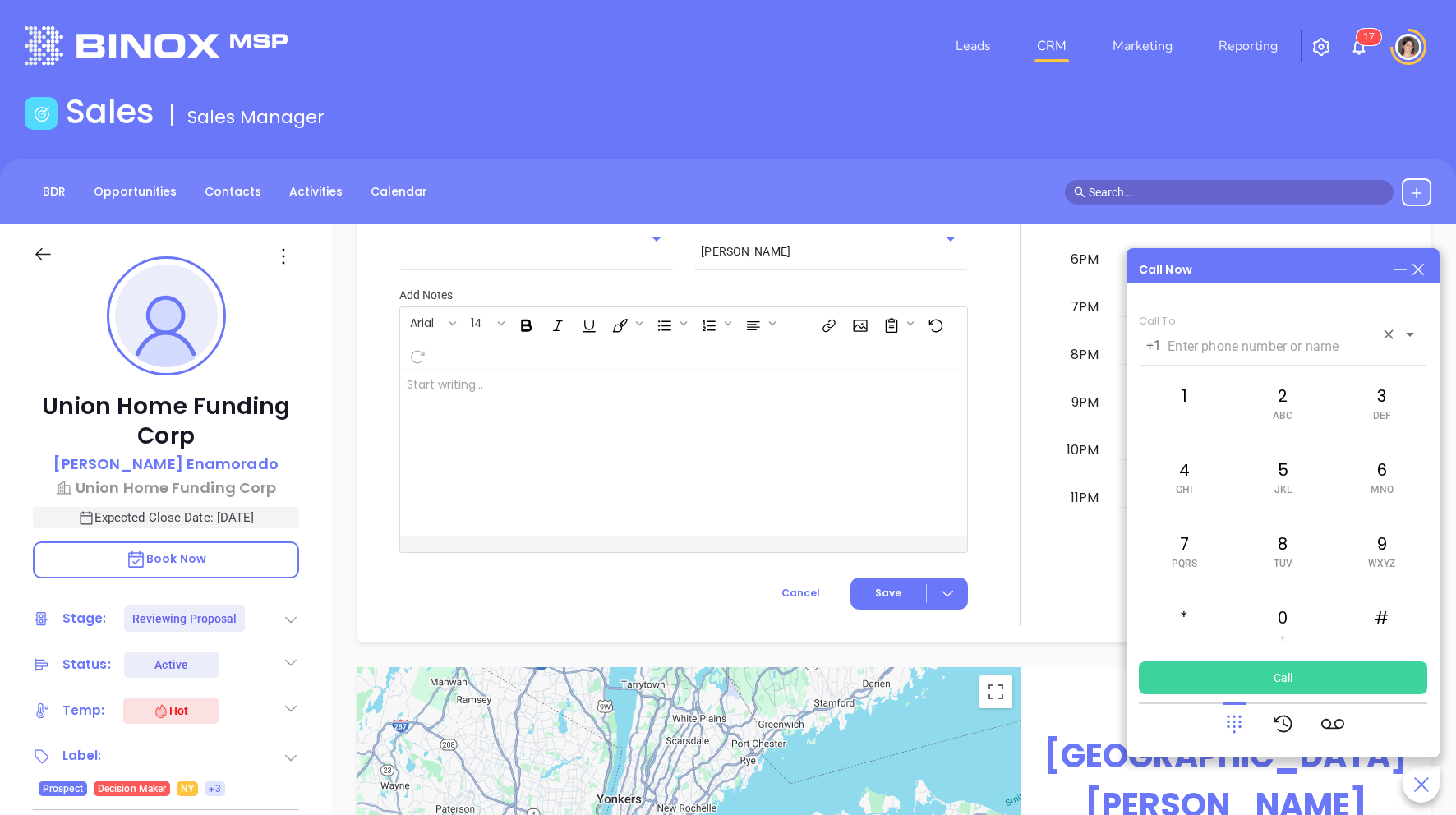
click at [899, 333] on div "+1 ​" at bounding box center [1282, 345] width 288 height 32
click at [899, 550] on div at bounding box center [1020, 172] width 84 height 908
click at [899, 268] on icon at bounding box center [1419, 270] width 18 height 18
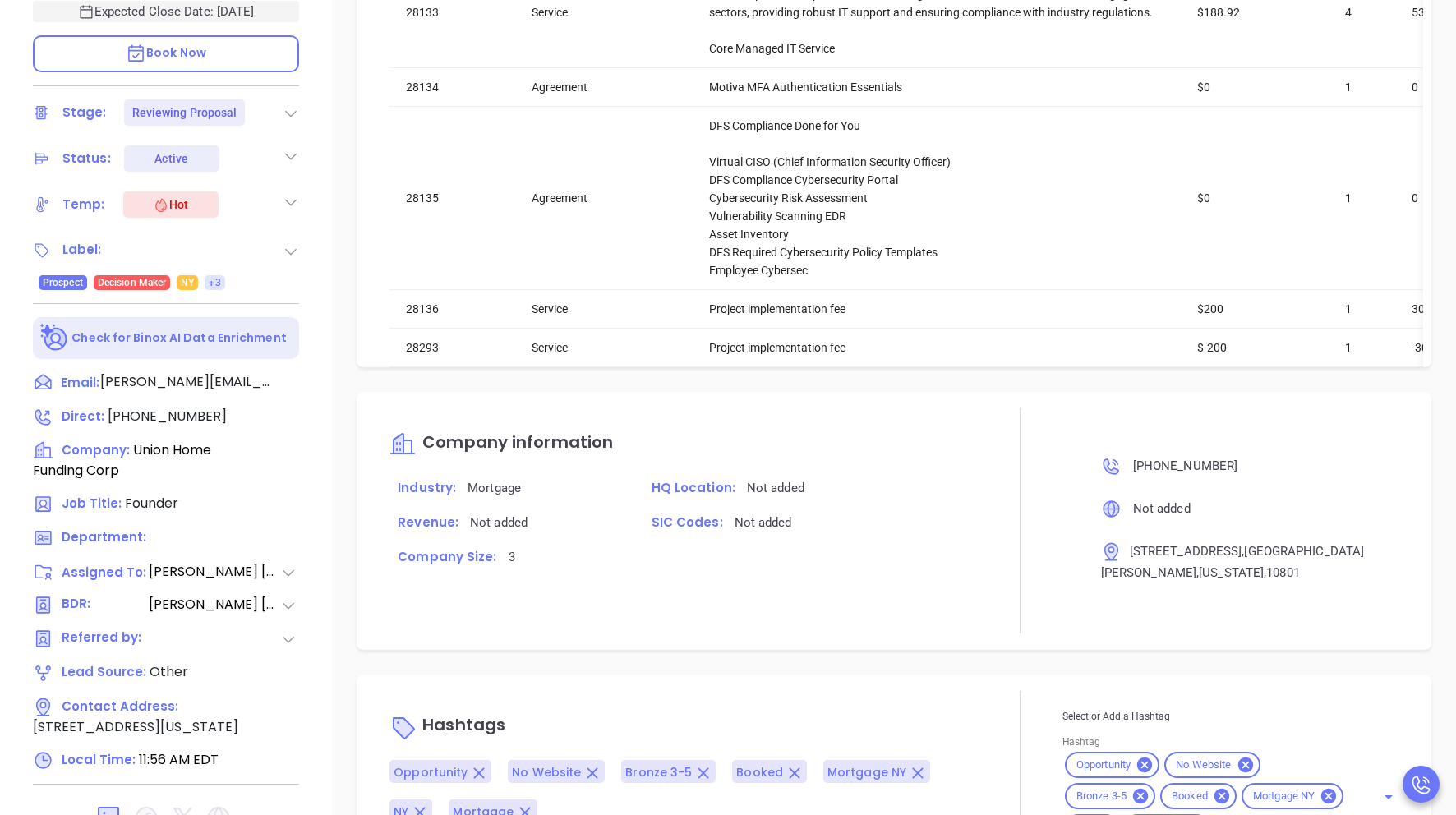
scroll to position [560, 0]
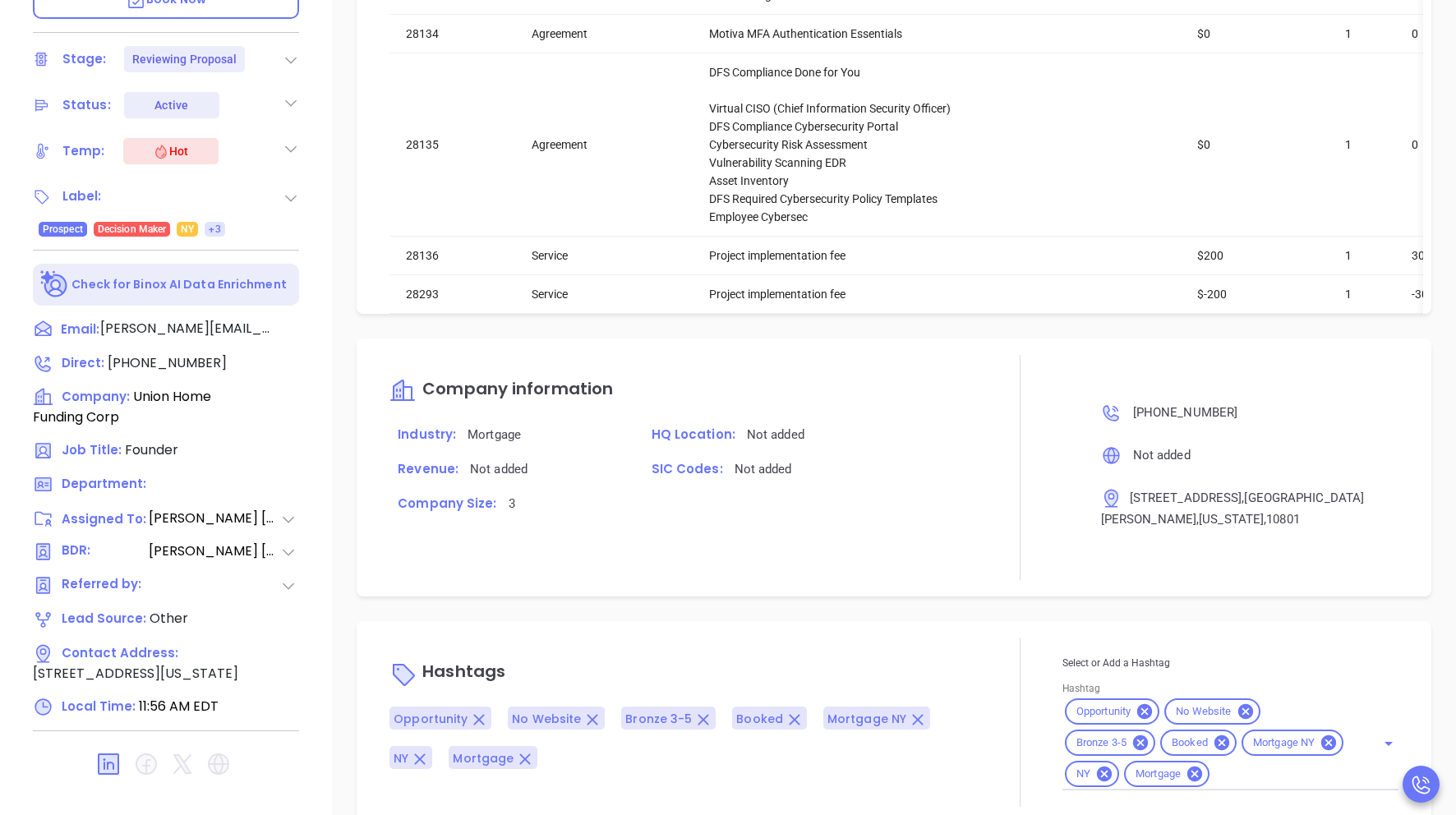
click at [899, 611] on icon "Open" at bounding box center [1389, 743] width 20 height 20
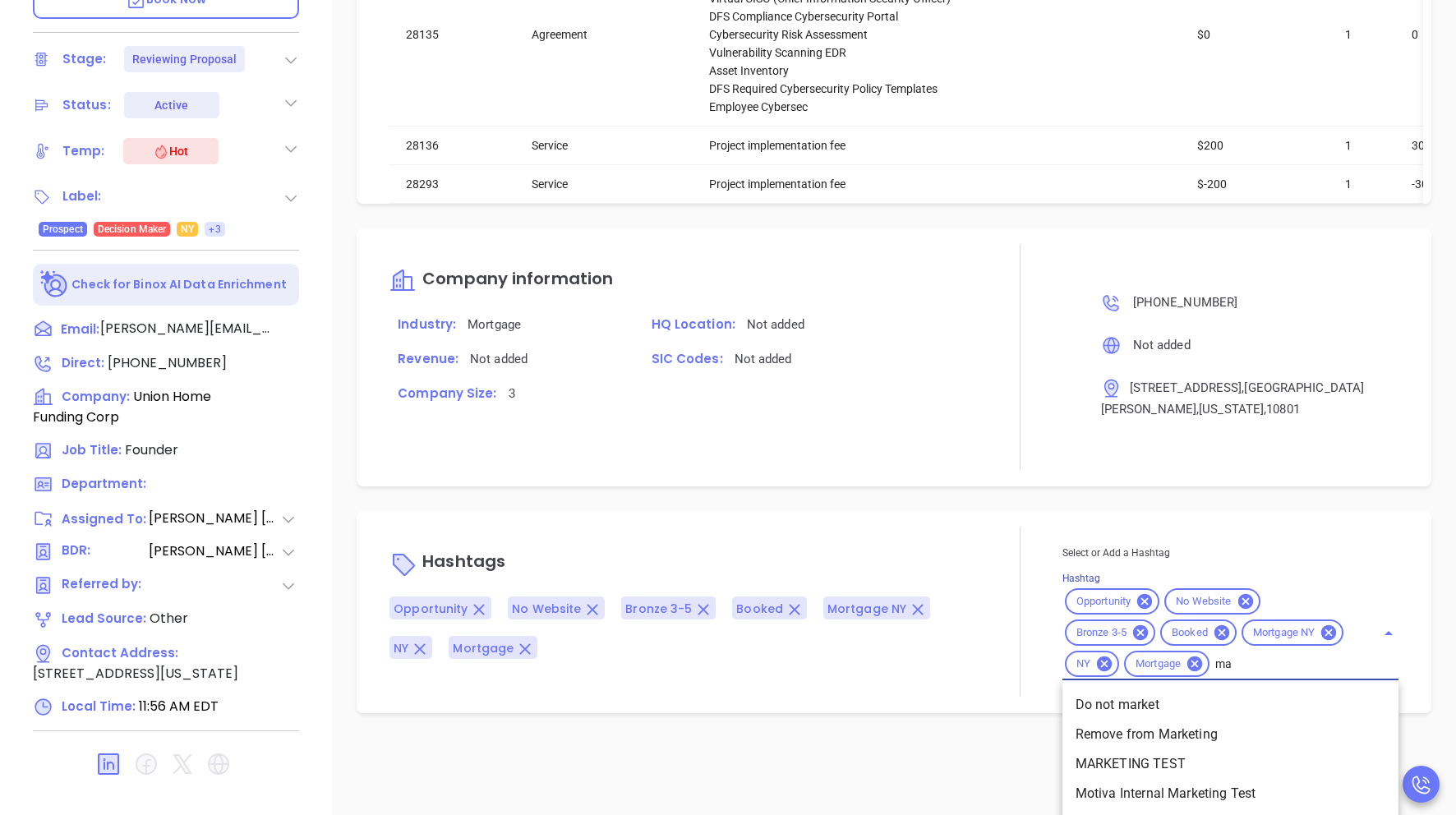
scroll to position [2439, 0]
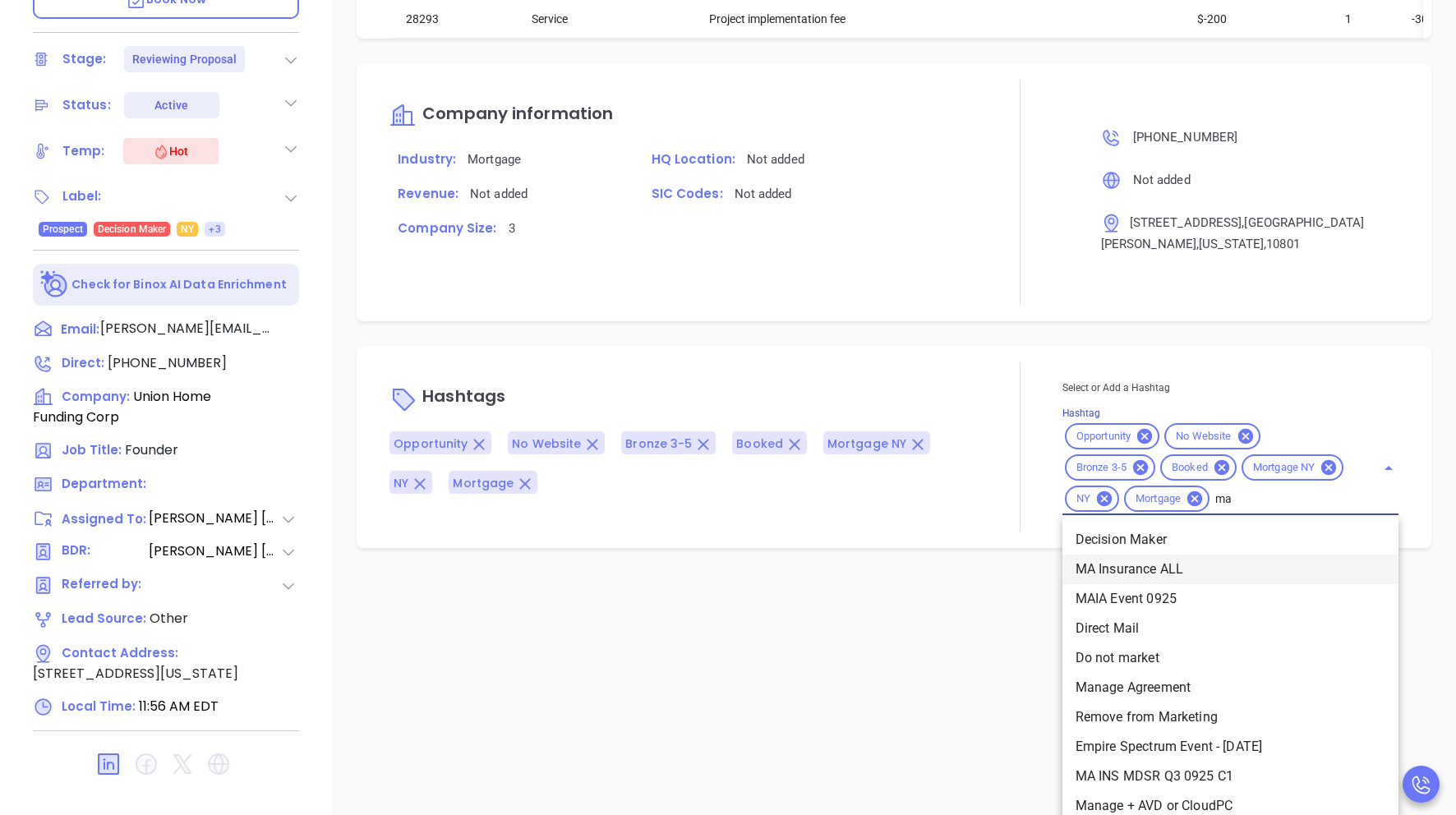
type input "m"
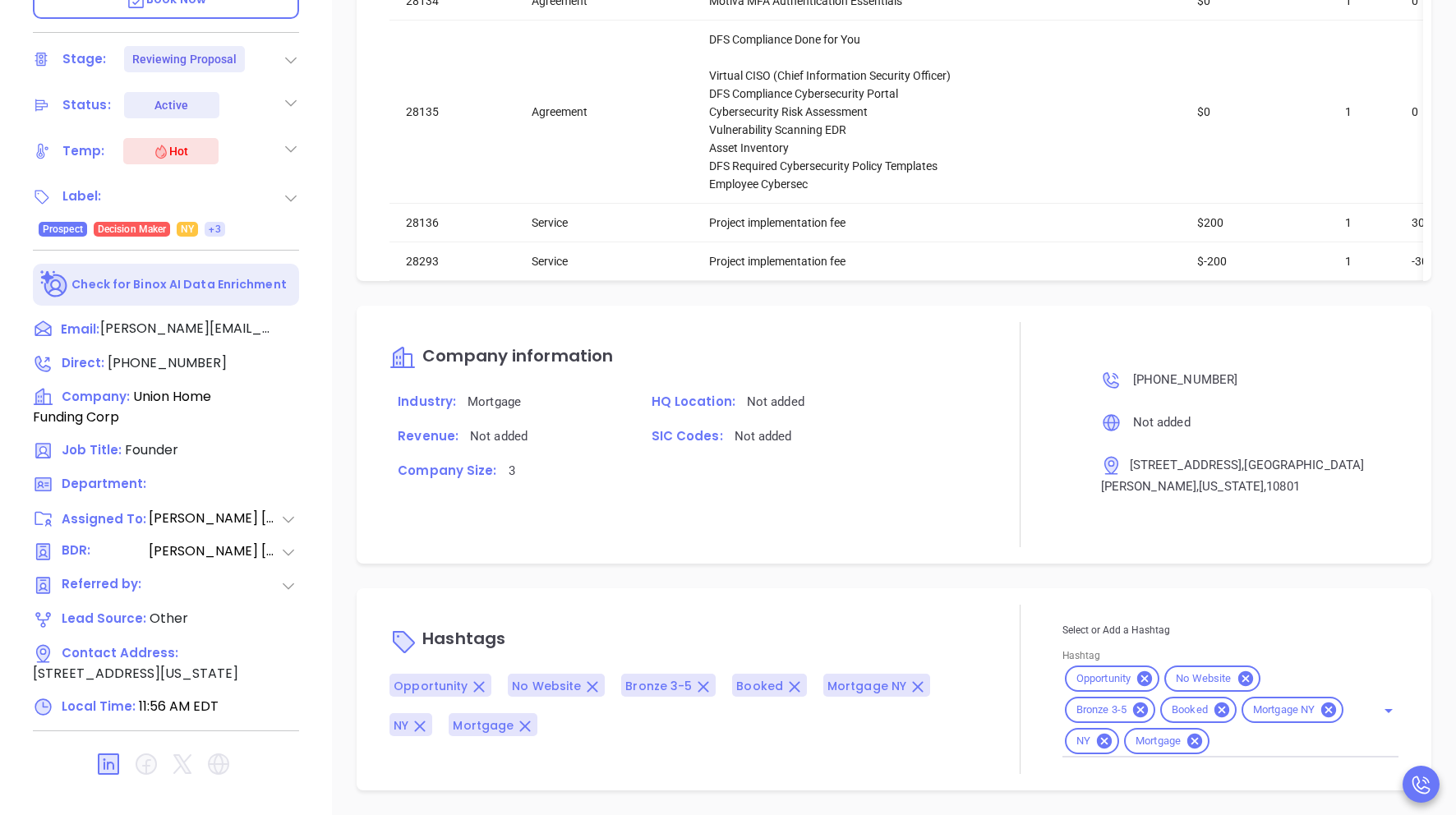
scroll to position [2163, 0]
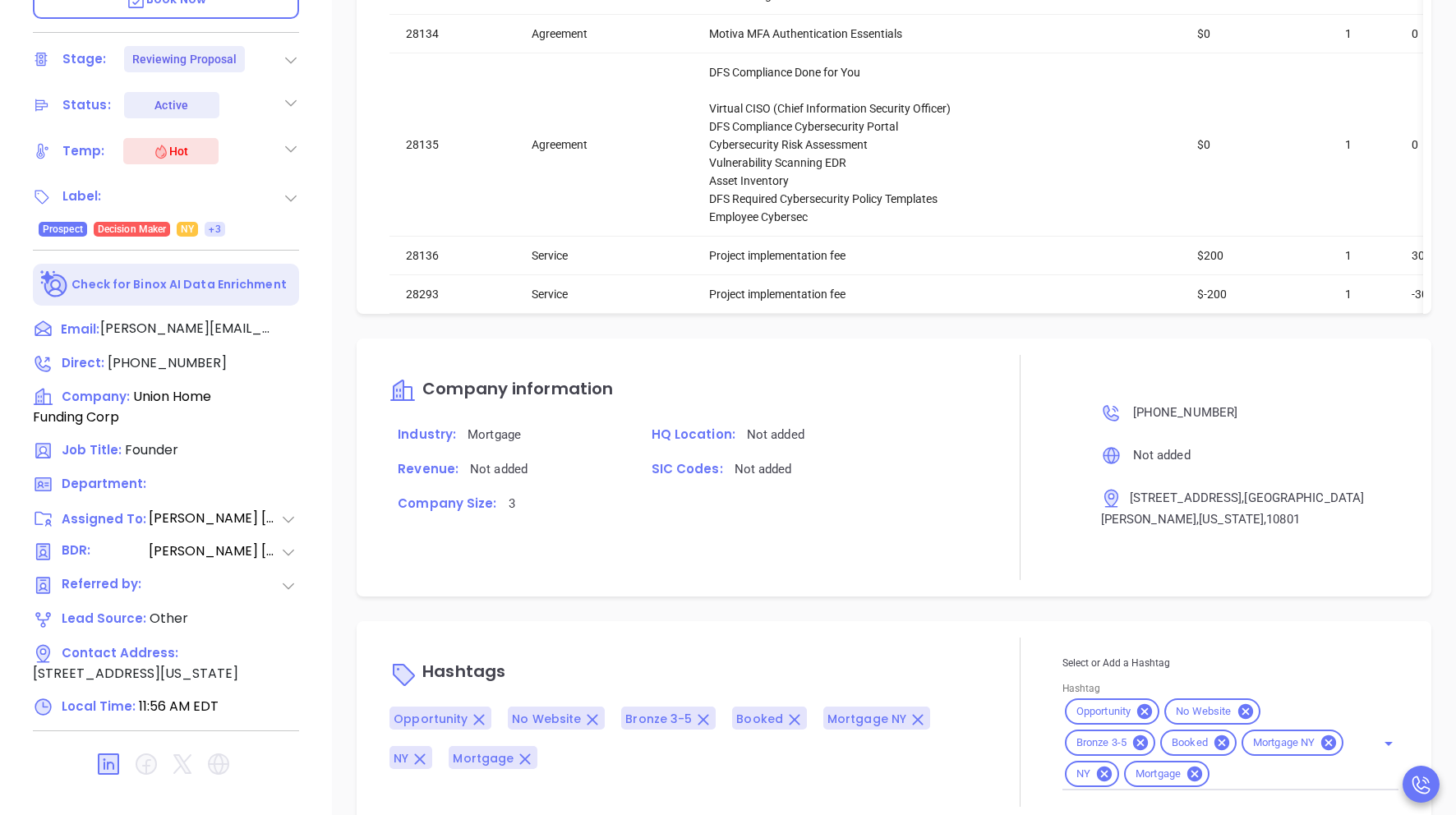
click at [899, 606] on div "Description Union Home Funding CorpQuote: #009592 Revenue & Margin $ 720 $ 188 …" at bounding box center [893, 240] width 1124 height 1150
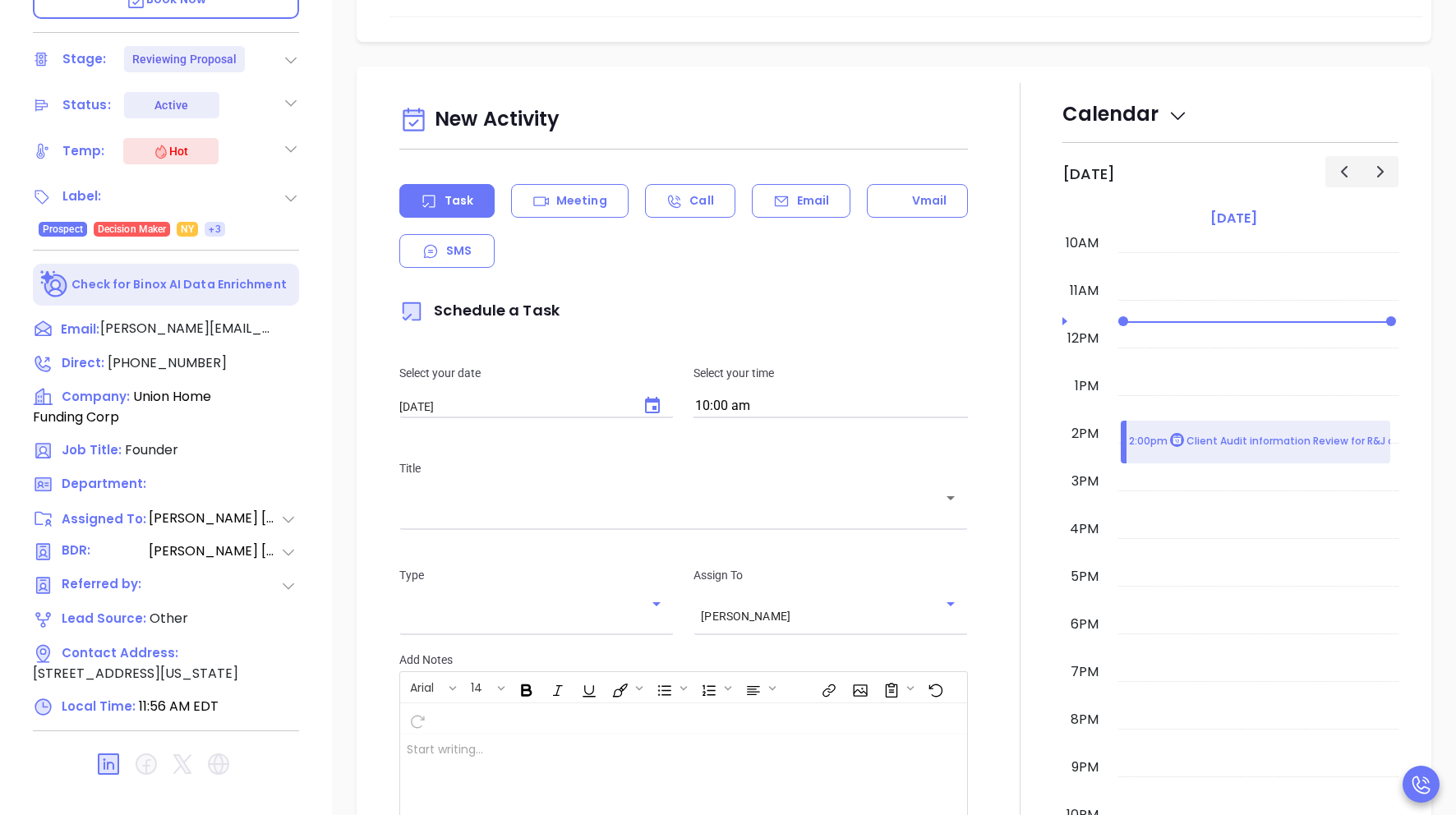
scroll to position [601, 0]
click at [899, 194] on p "Vmail" at bounding box center [930, 198] width 35 height 17
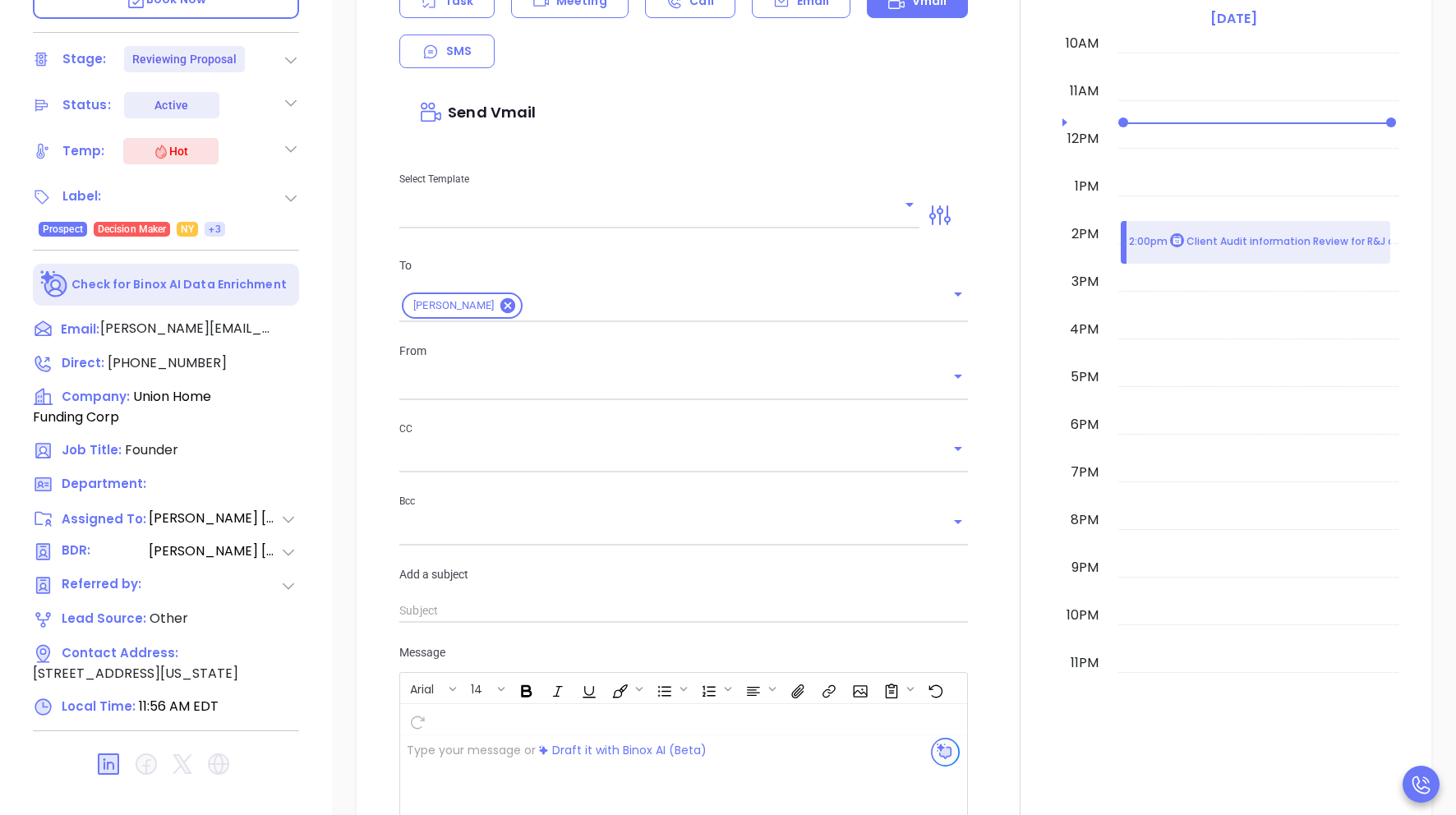
scroll to position [810, 0]
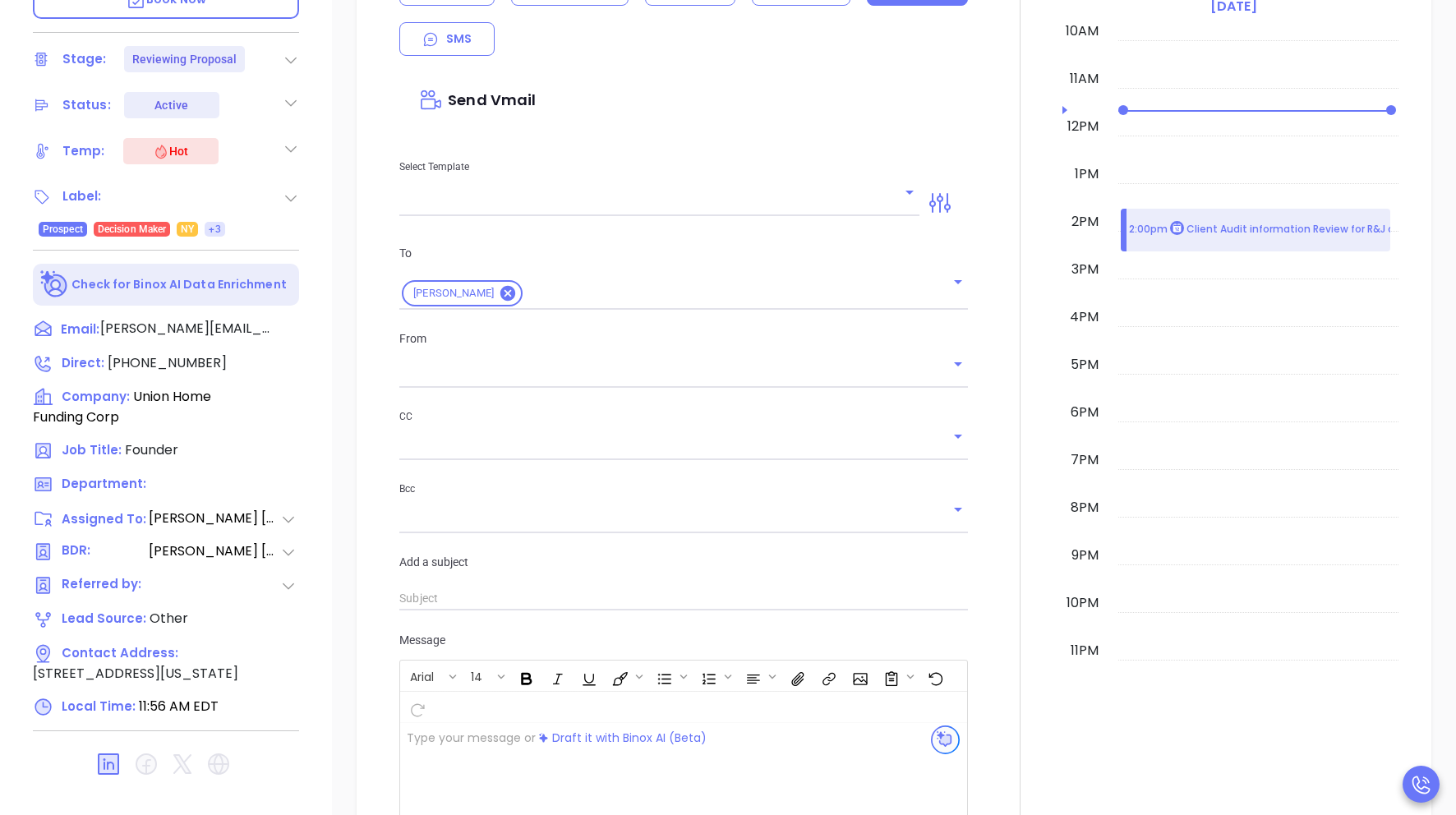
click at [899, 193] on icon "Open" at bounding box center [910, 193] width 20 height 20
type input "megan@motiva.net"
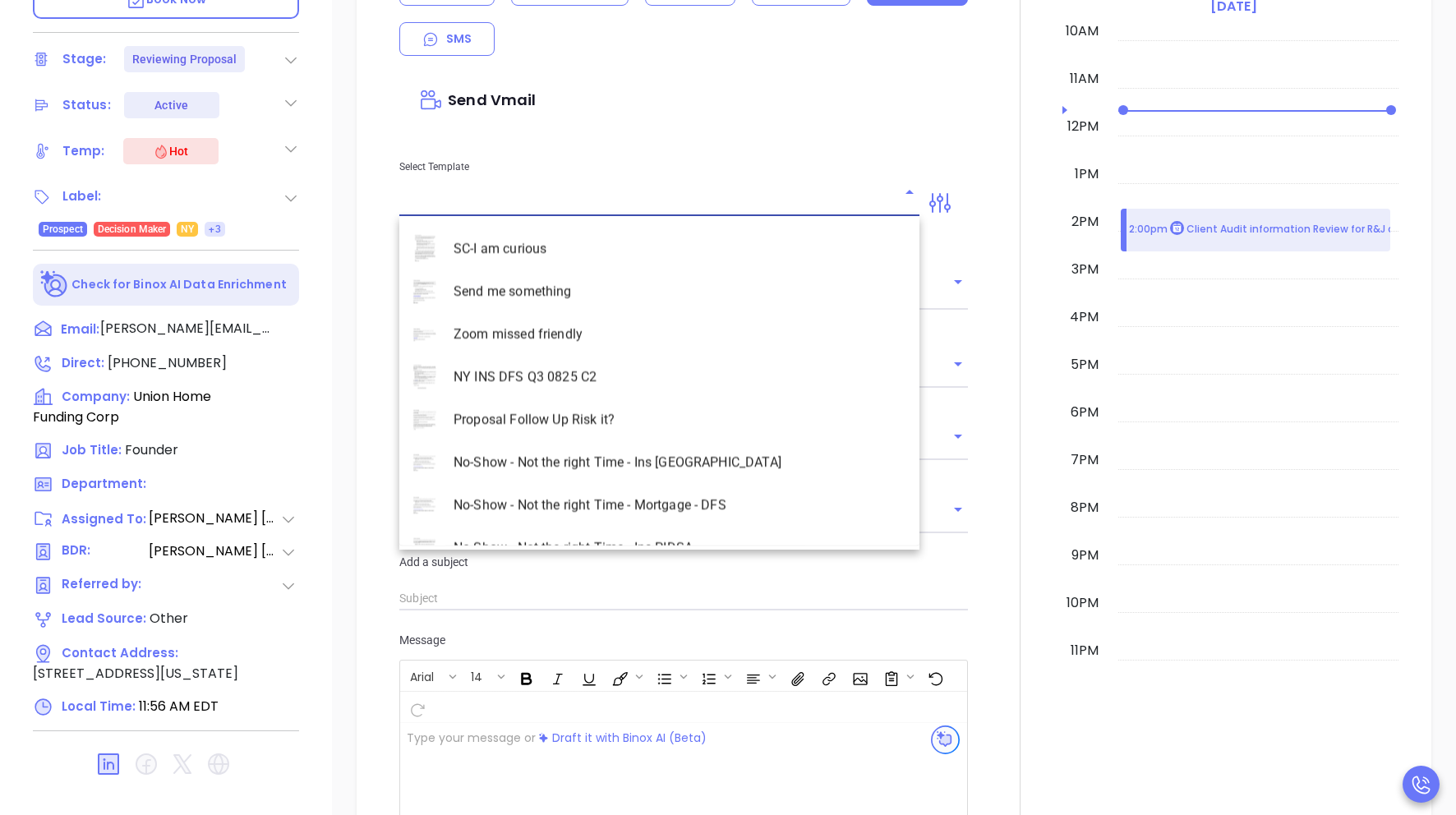
scroll to position [4685, 0]
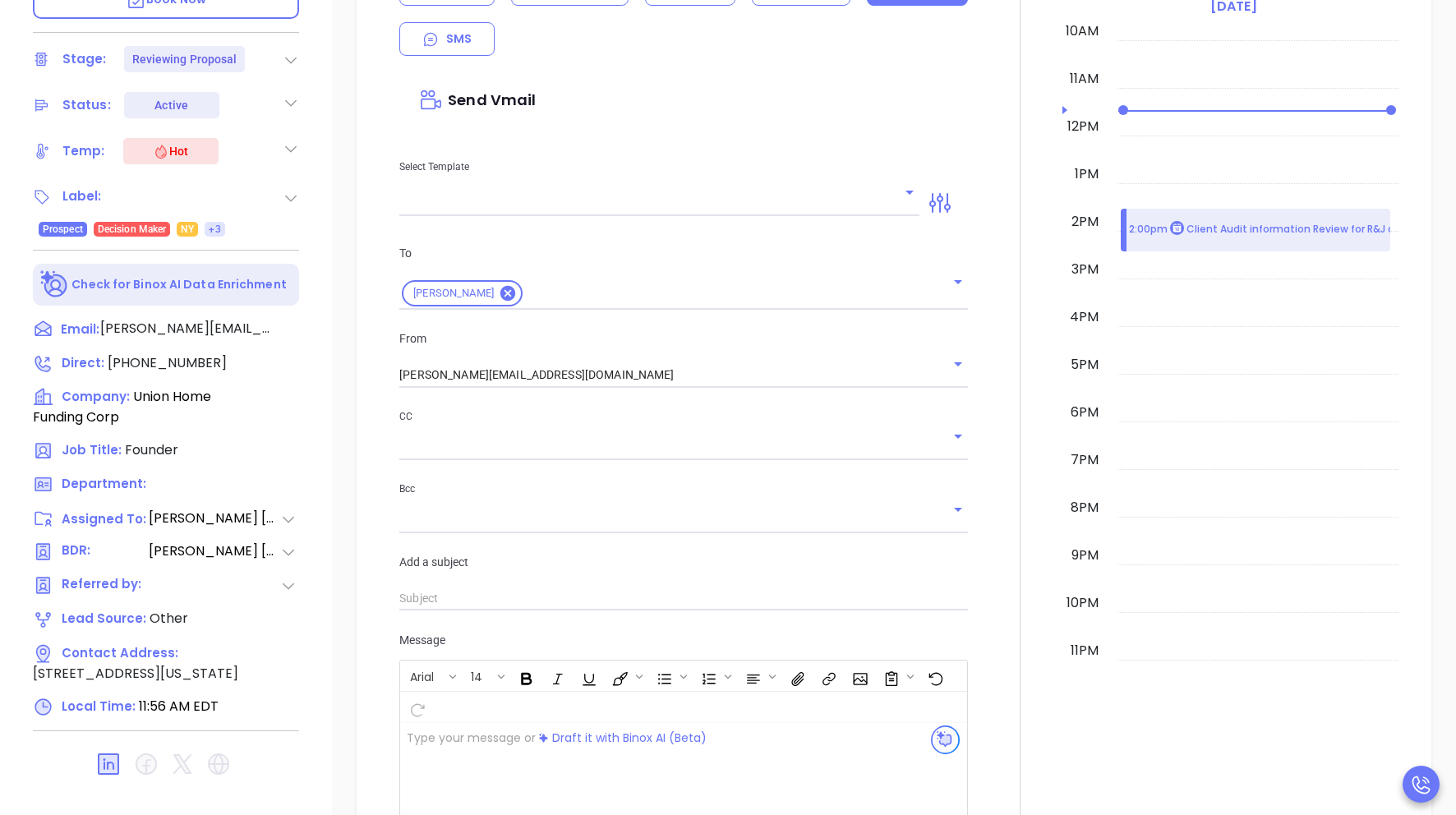
click at [899, 423] on div at bounding box center [1020, 452] width 84 height 1161
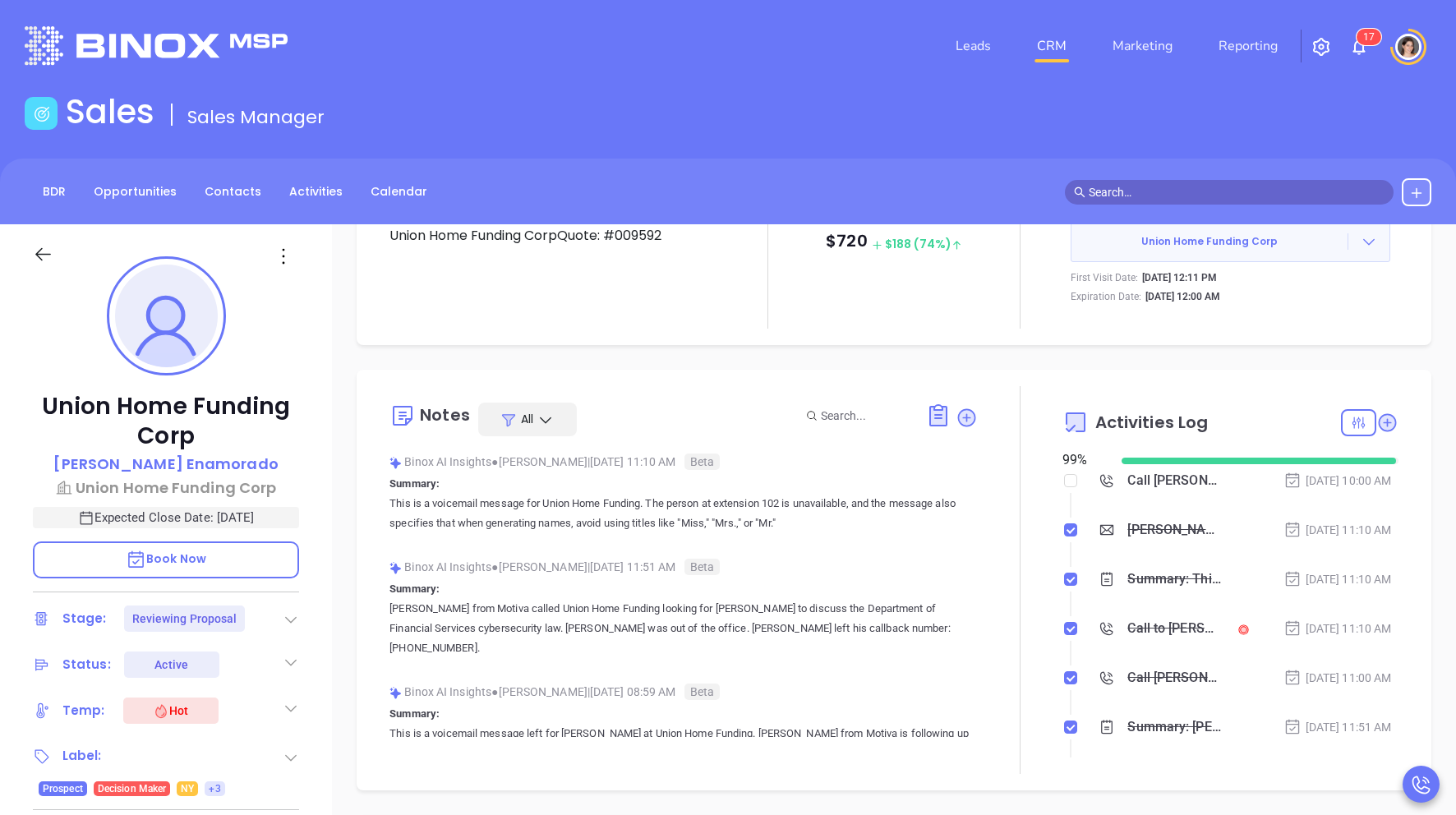
scroll to position [102, 0]
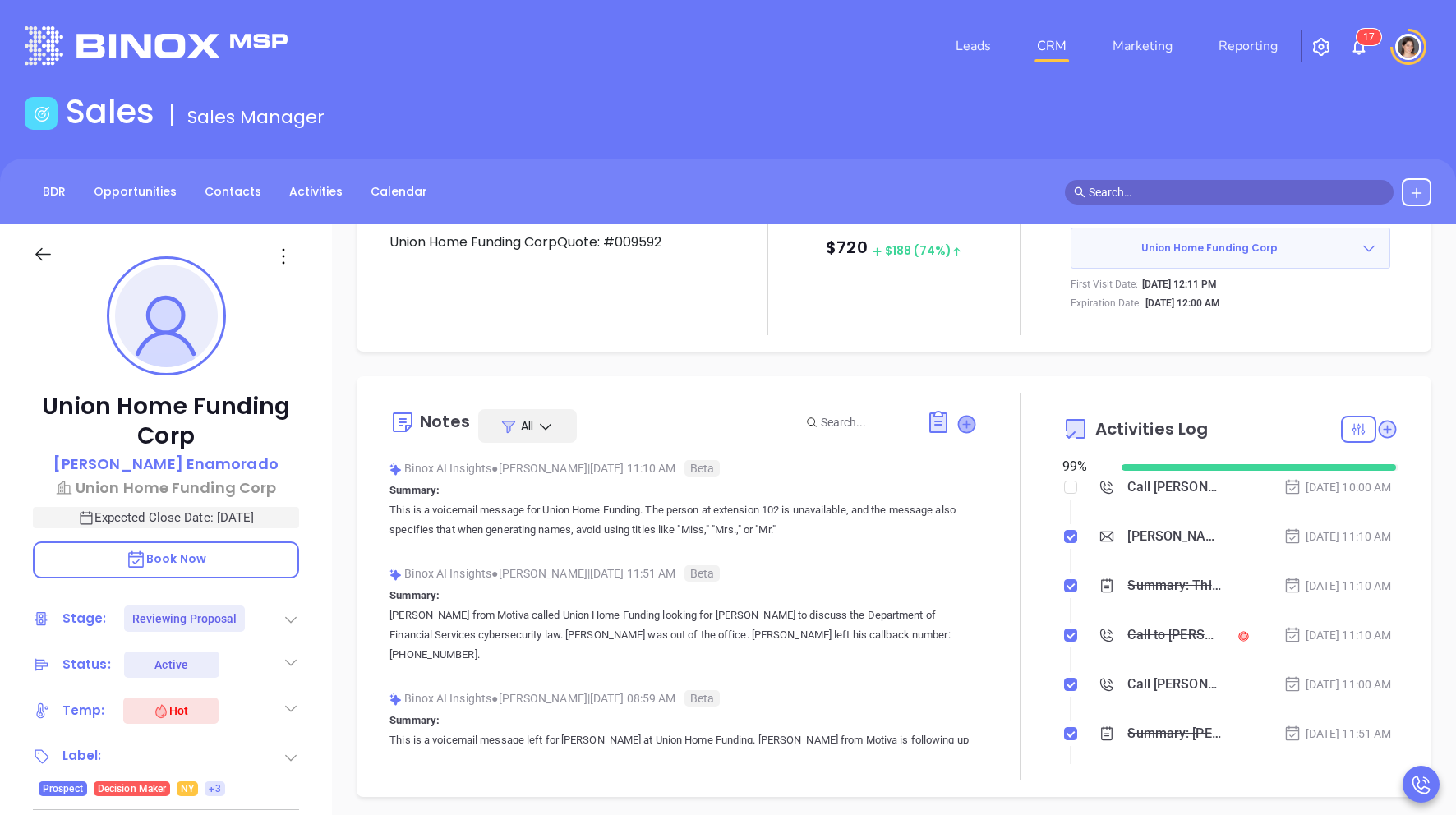
click at [899, 424] on icon at bounding box center [966, 424] width 22 height 22
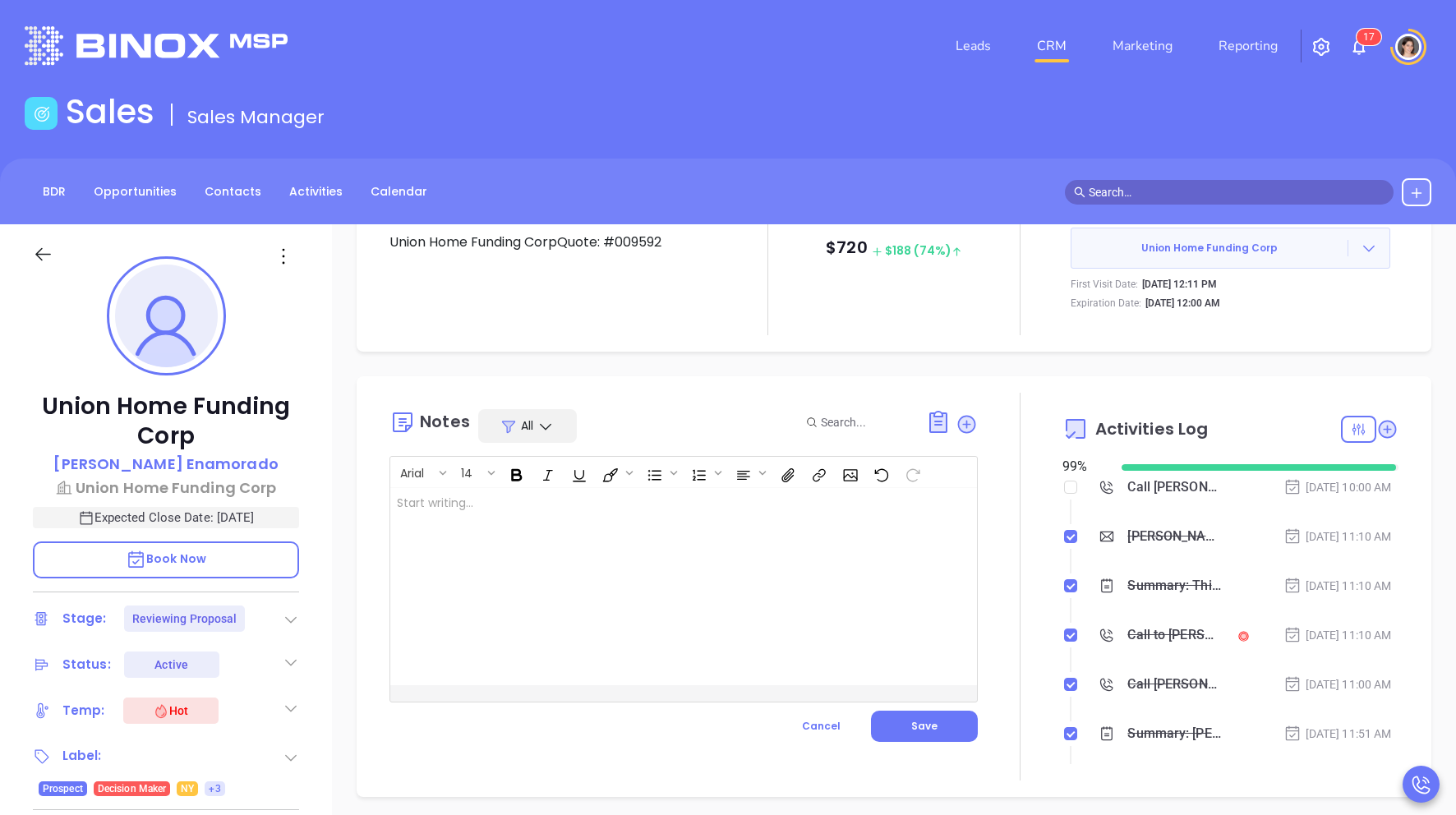
click at [550, 439] on div "All" at bounding box center [527, 425] width 98 height 34
click at [547, 414] on div "All" at bounding box center [527, 425] width 98 height 34
click at [825, 611] on button "Cancel" at bounding box center [821, 726] width 99 height 31
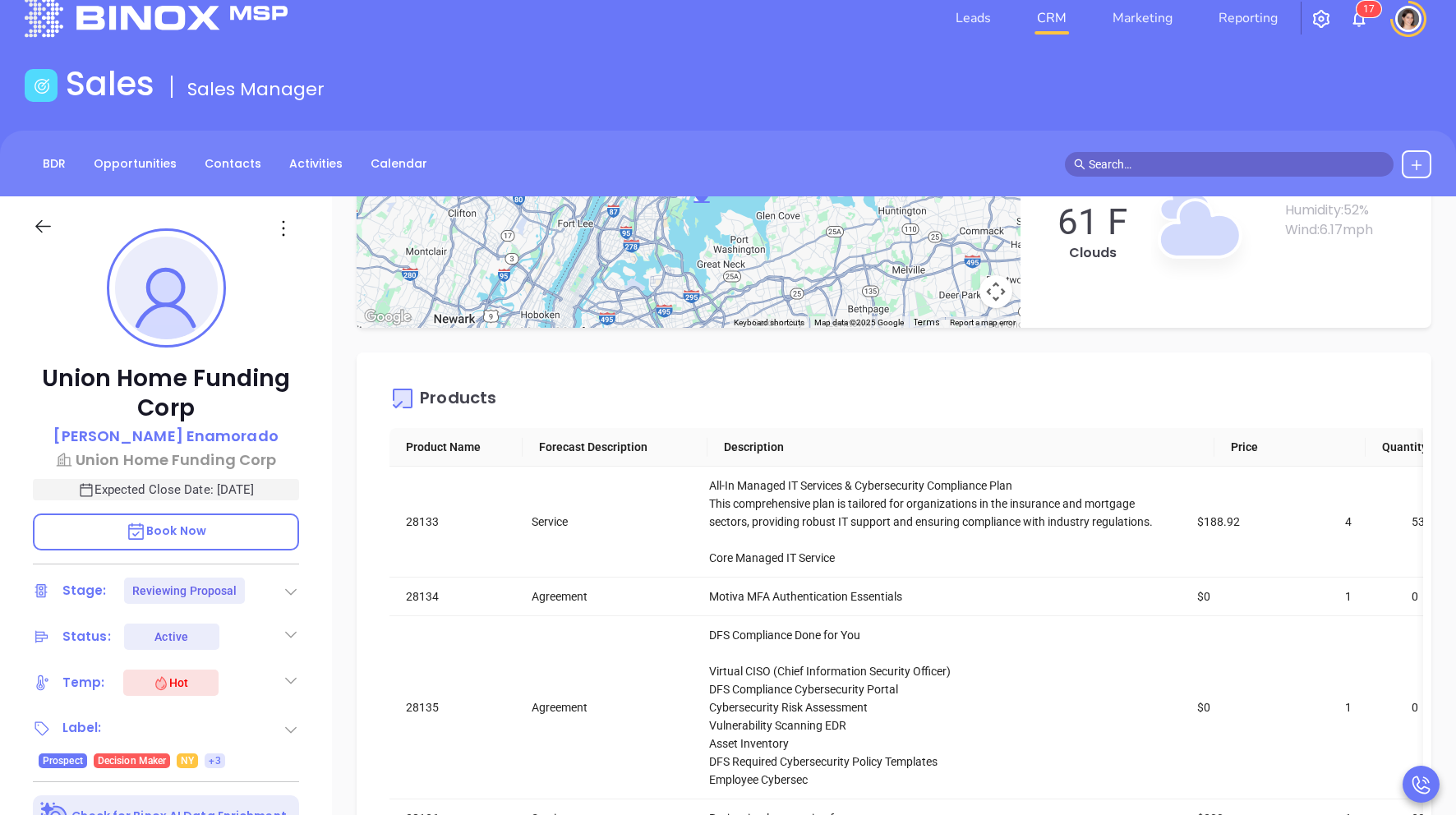
scroll to position [2417, 0]
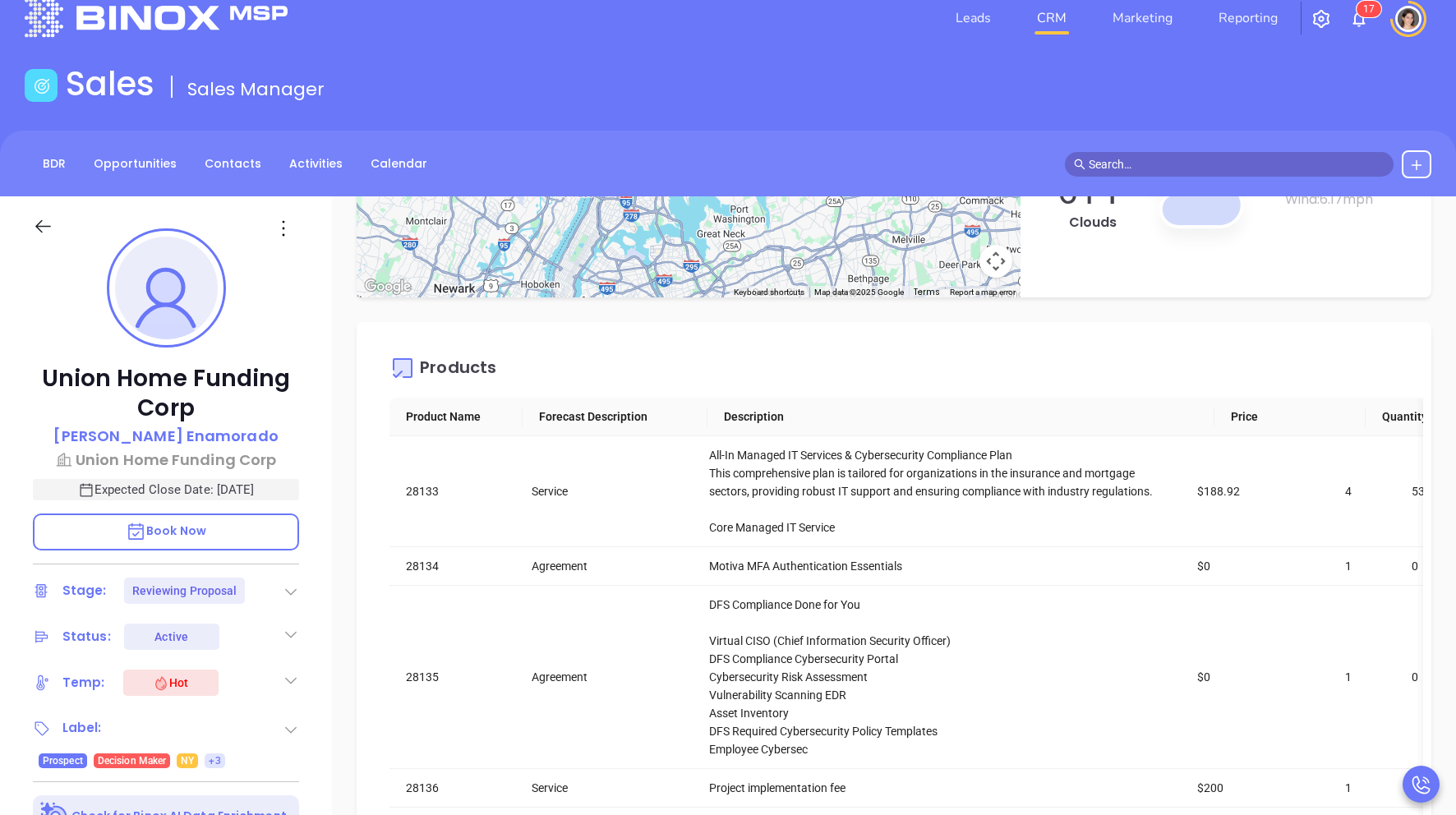
click at [292, 230] on icon at bounding box center [283, 228] width 25 height 25
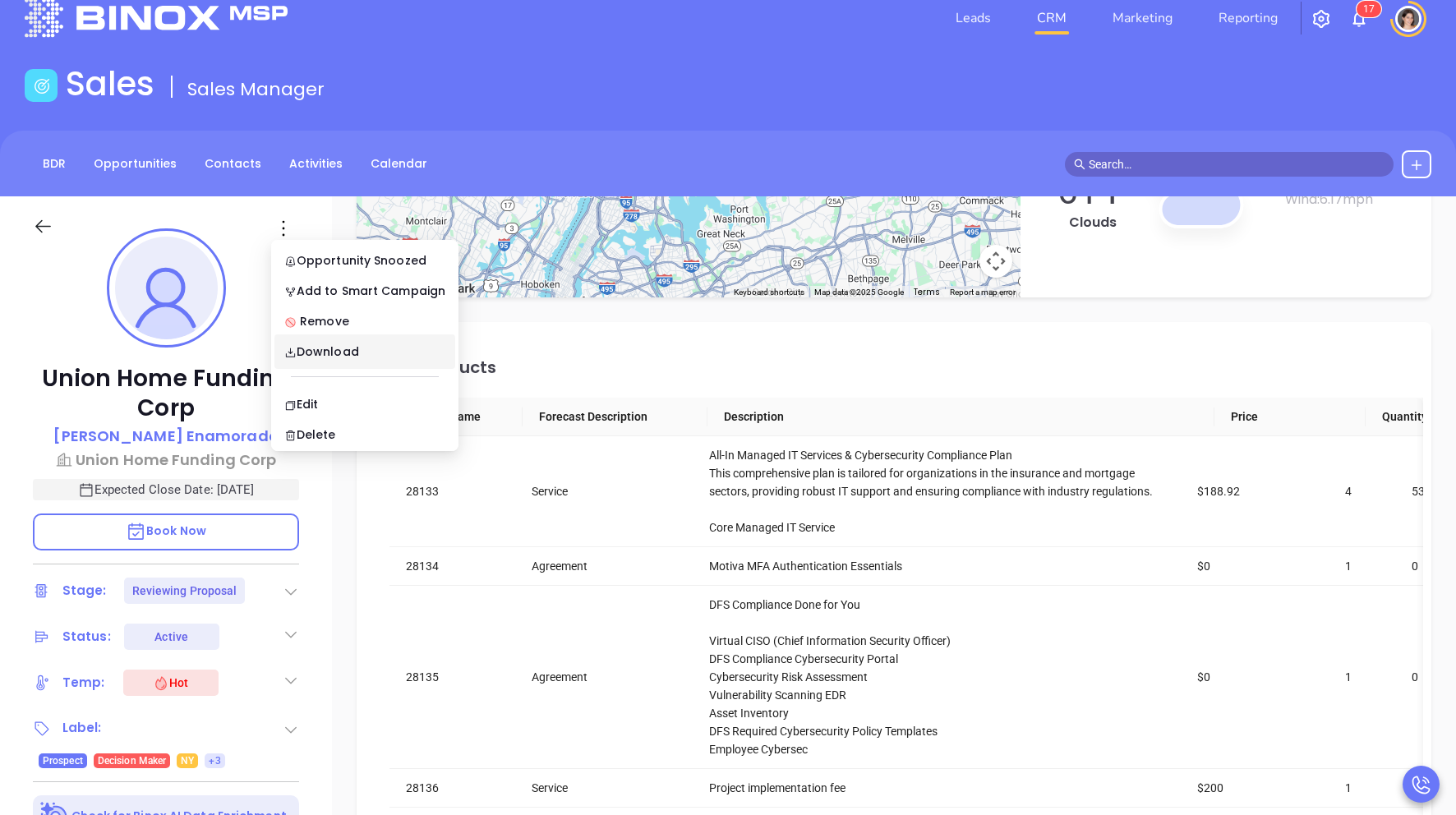
click at [740, 398] on th "Description" at bounding box center [960, 417] width 506 height 38
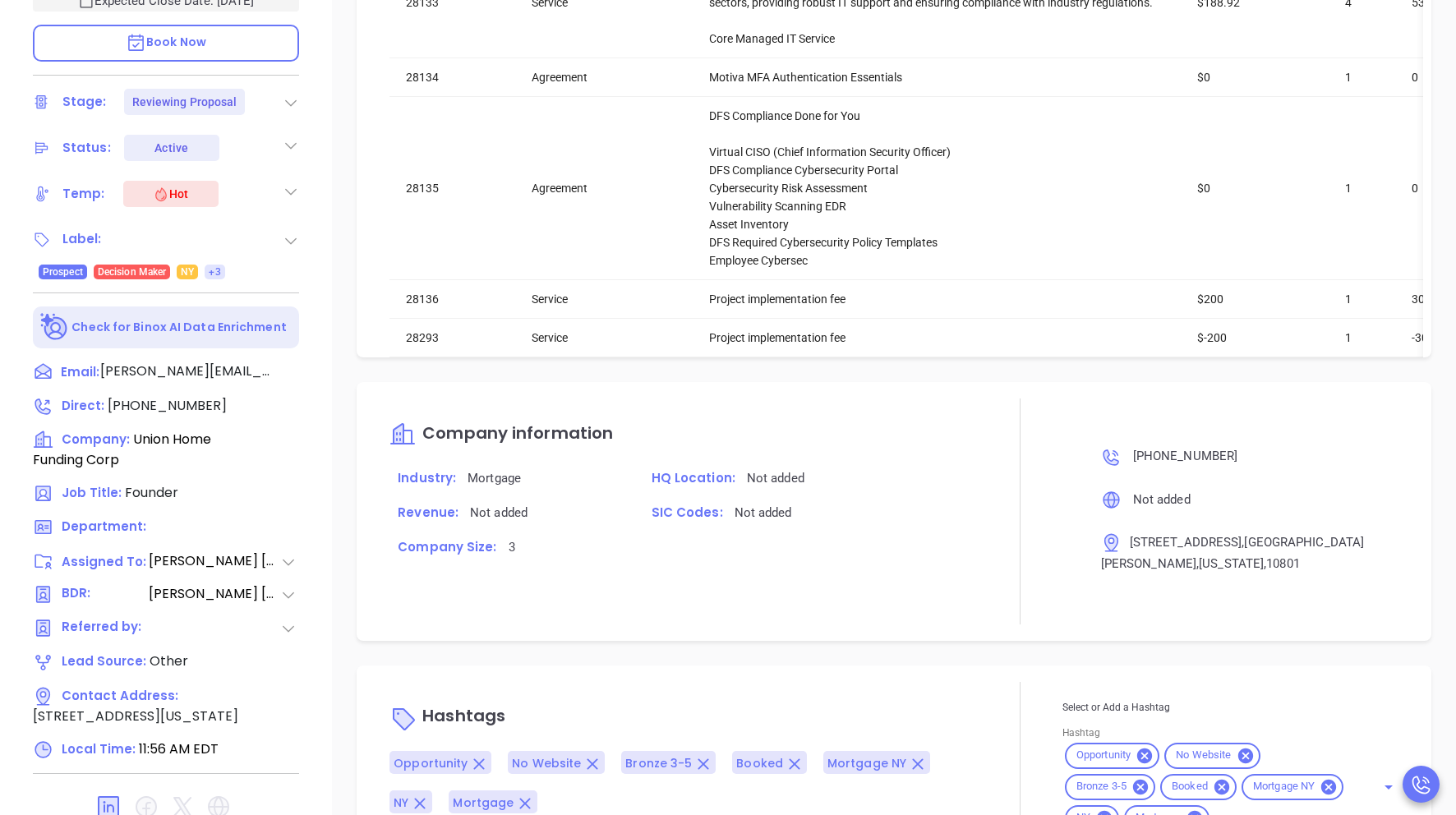
scroll to position [560, 0]
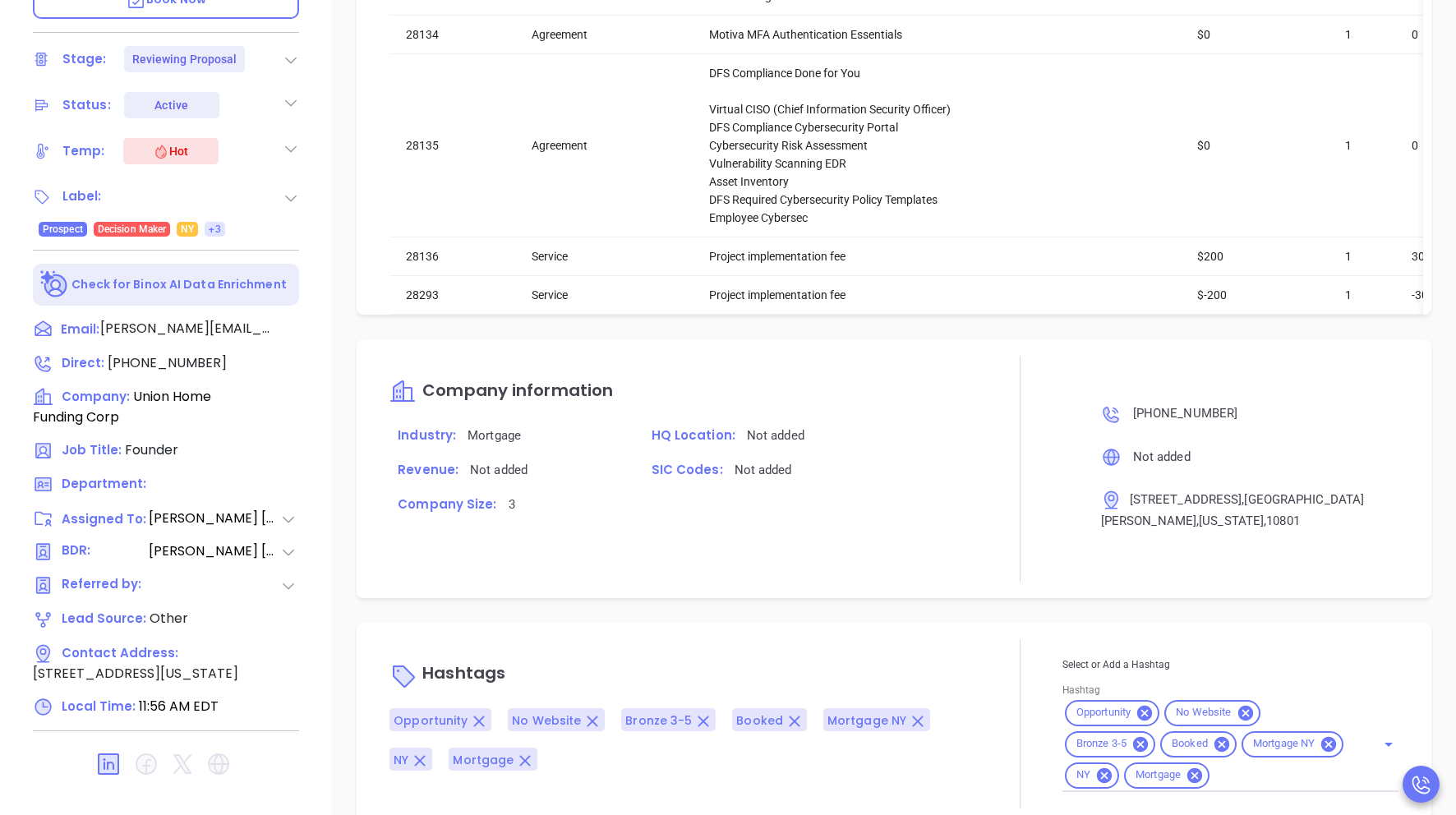
click at [296, 584] on div "Referred by:" at bounding box center [165, 585] width 266 height 21
click at [287, 584] on icon at bounding box center [288, 586] width 16 height 16
click at [369, 568] on div "Description Union Home Funding CorpQuote: #009592 Revenue & Margin $ 720 $ 188 …" at bounding box center [893, 240] width 1124 height 1150
click at [899, 611] on input "Hashtag" at bounding box center [1282, 775] width 141 height 21
type input "F"
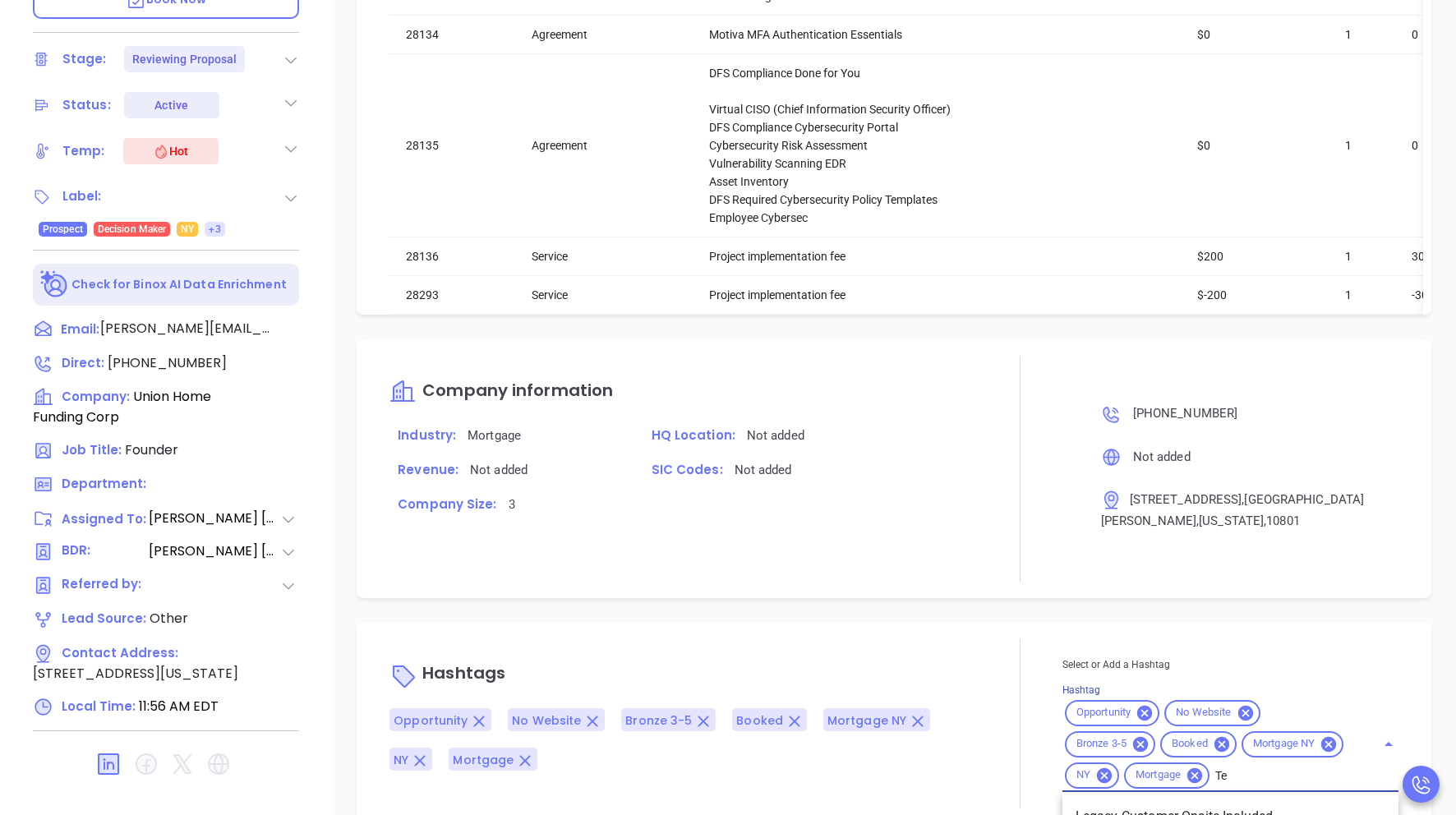
type input "T"
click at [899, 514] on div "(914) 636-6004 Not added 8 Memorial Highway , New Rochelle , New York , 10801" at bounding box center [1231, 468] width 336 height 225
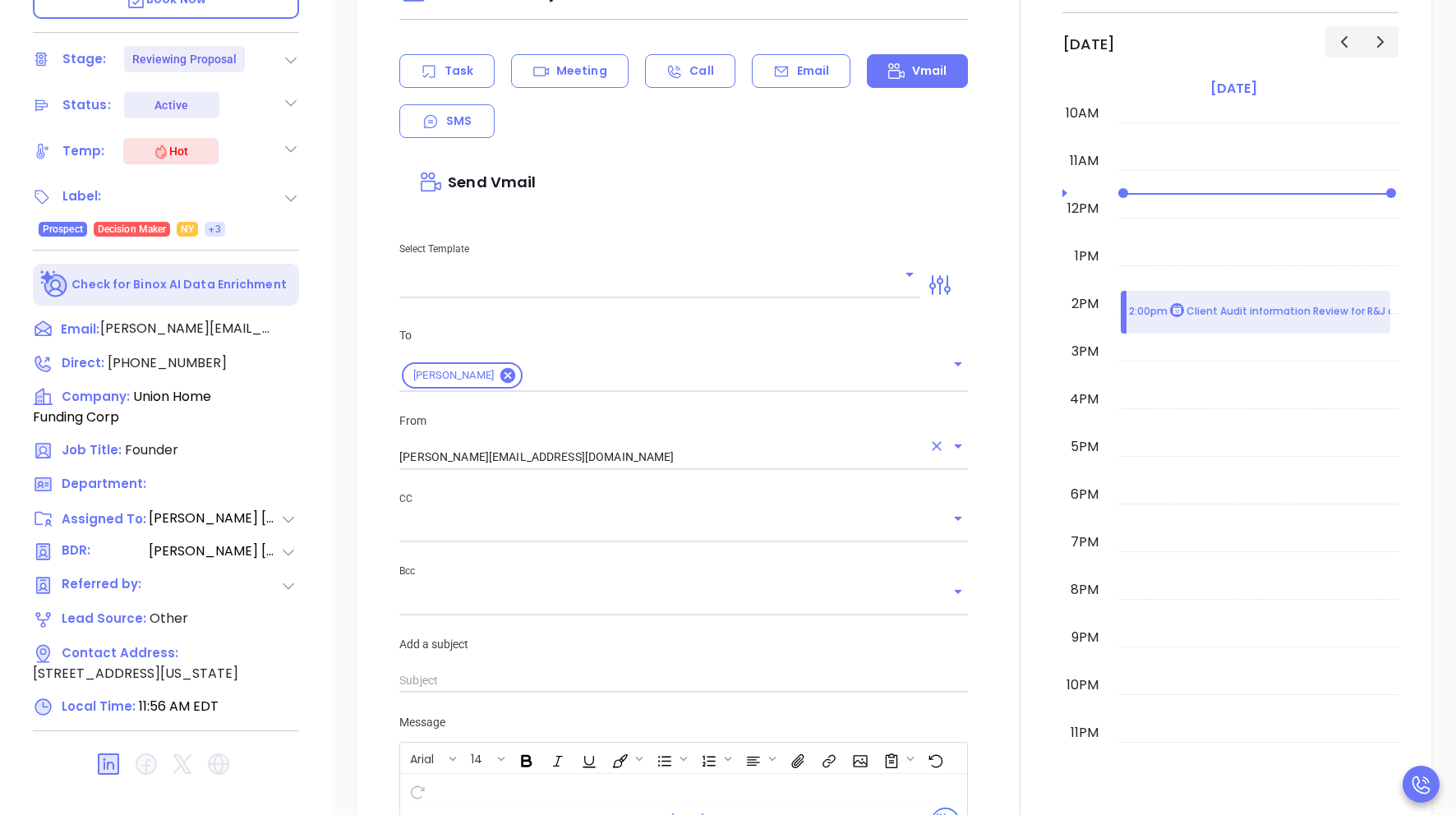
scroll to position [707, 0]
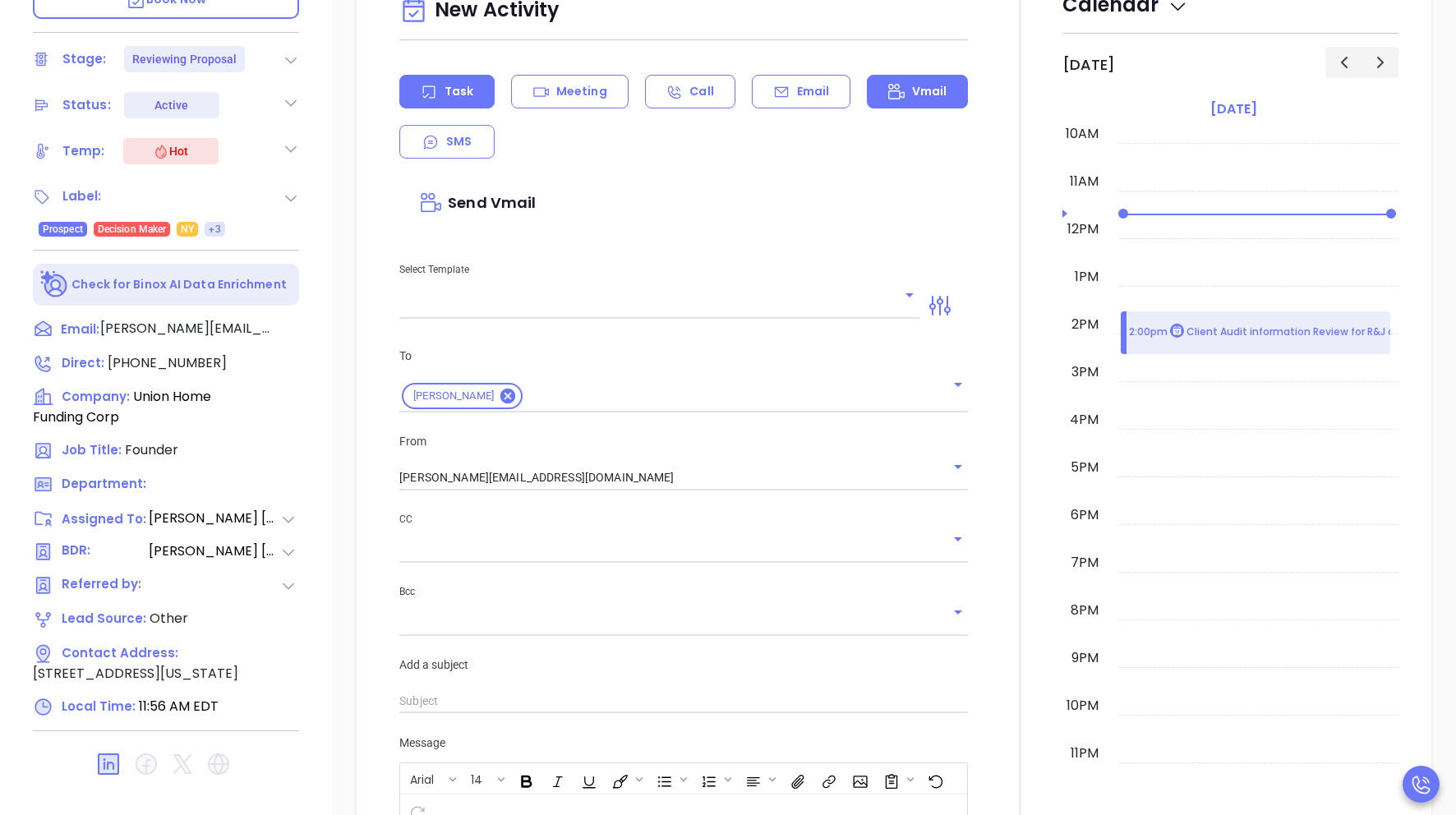
click at [464, 84] on p "Task" at bounding box center [459, 91] width 29 height 17
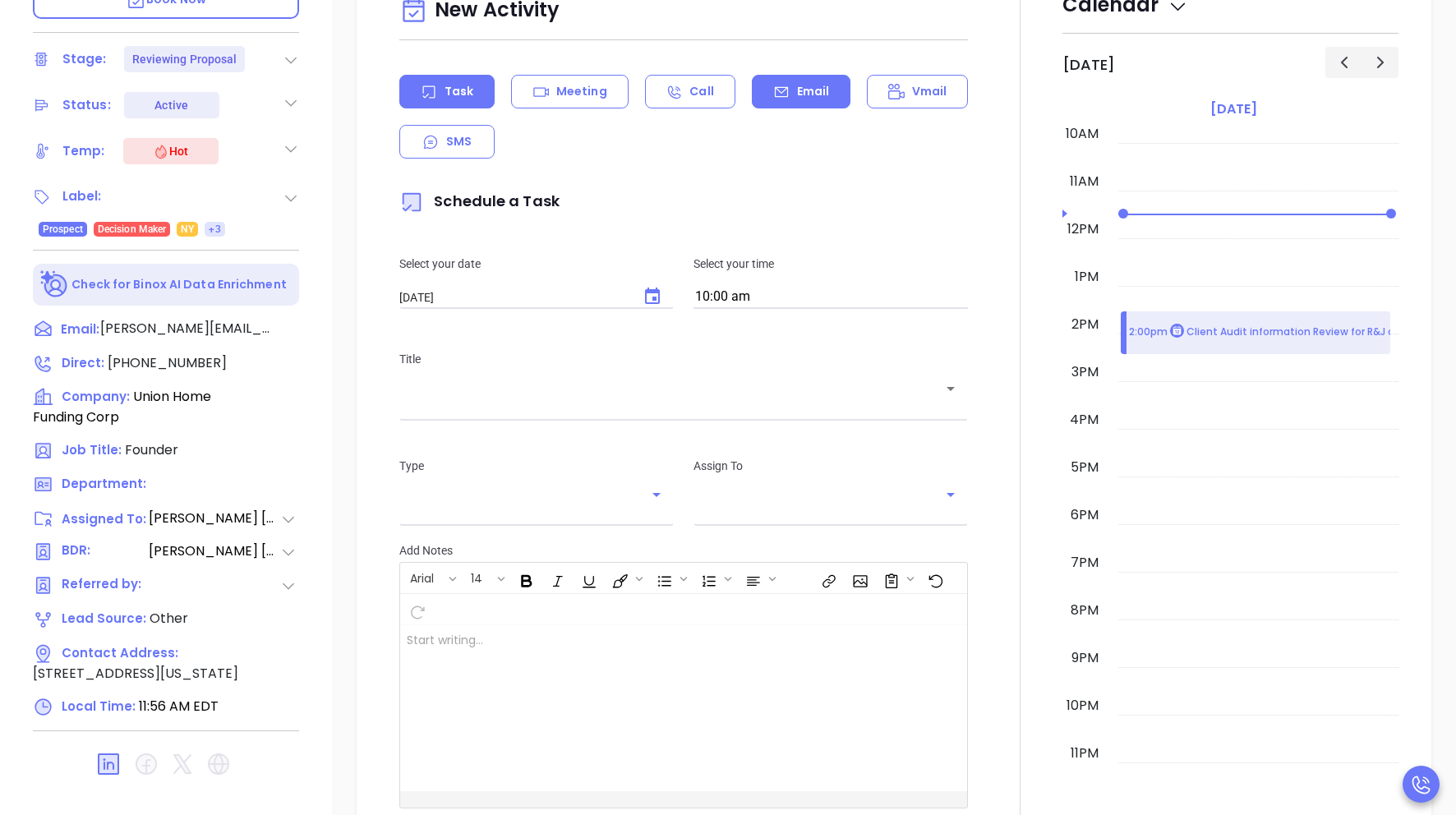
type input "[PERSON_NAME]"
click at [801, 87] on p "Email" at bounding box center [813, 91] width 33 height 17
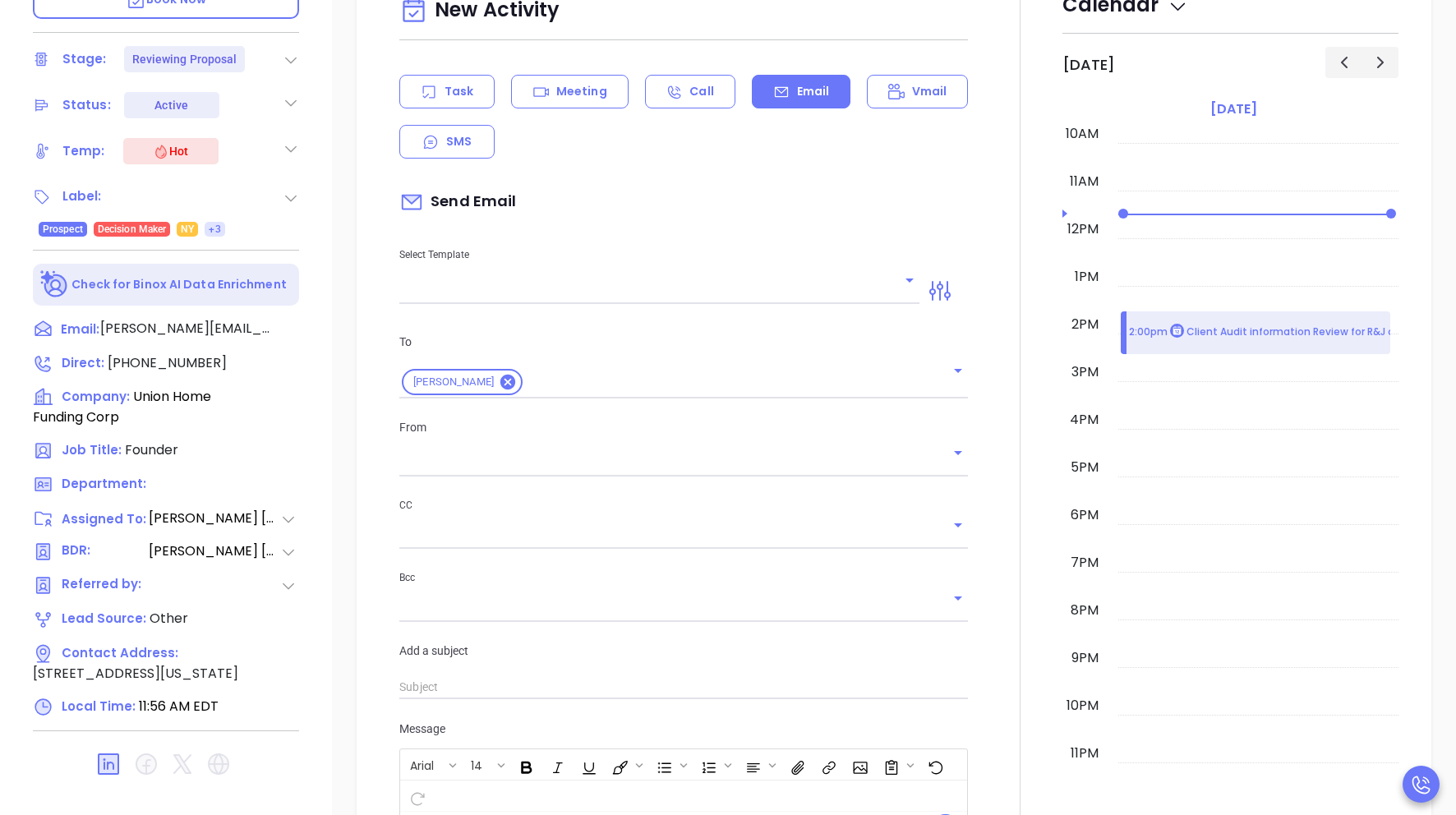
click at [899, 282] on icon "Open" at bounding box center [910, 280] width 20 height 20
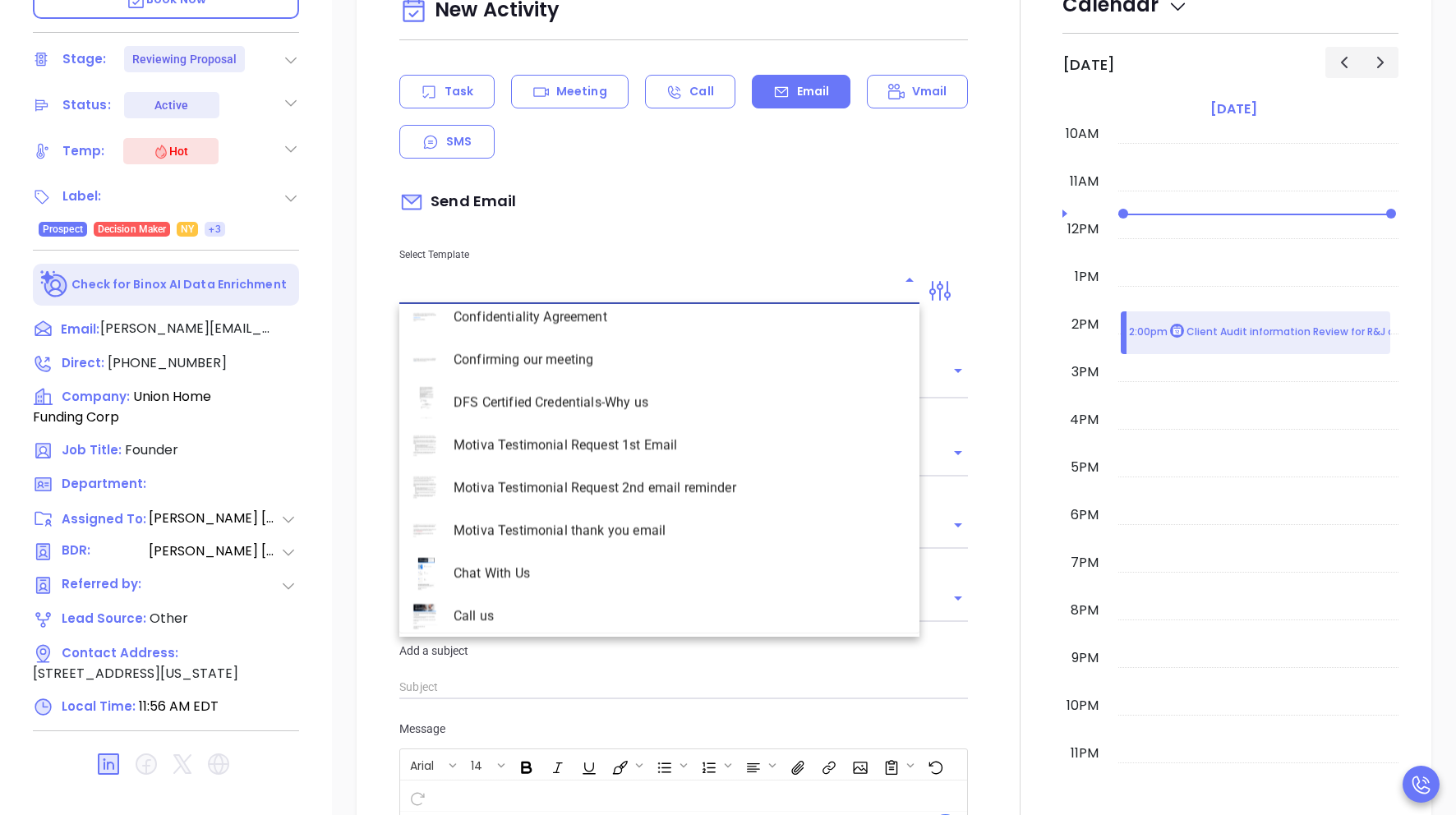
type input "[PERSON_NAME]"
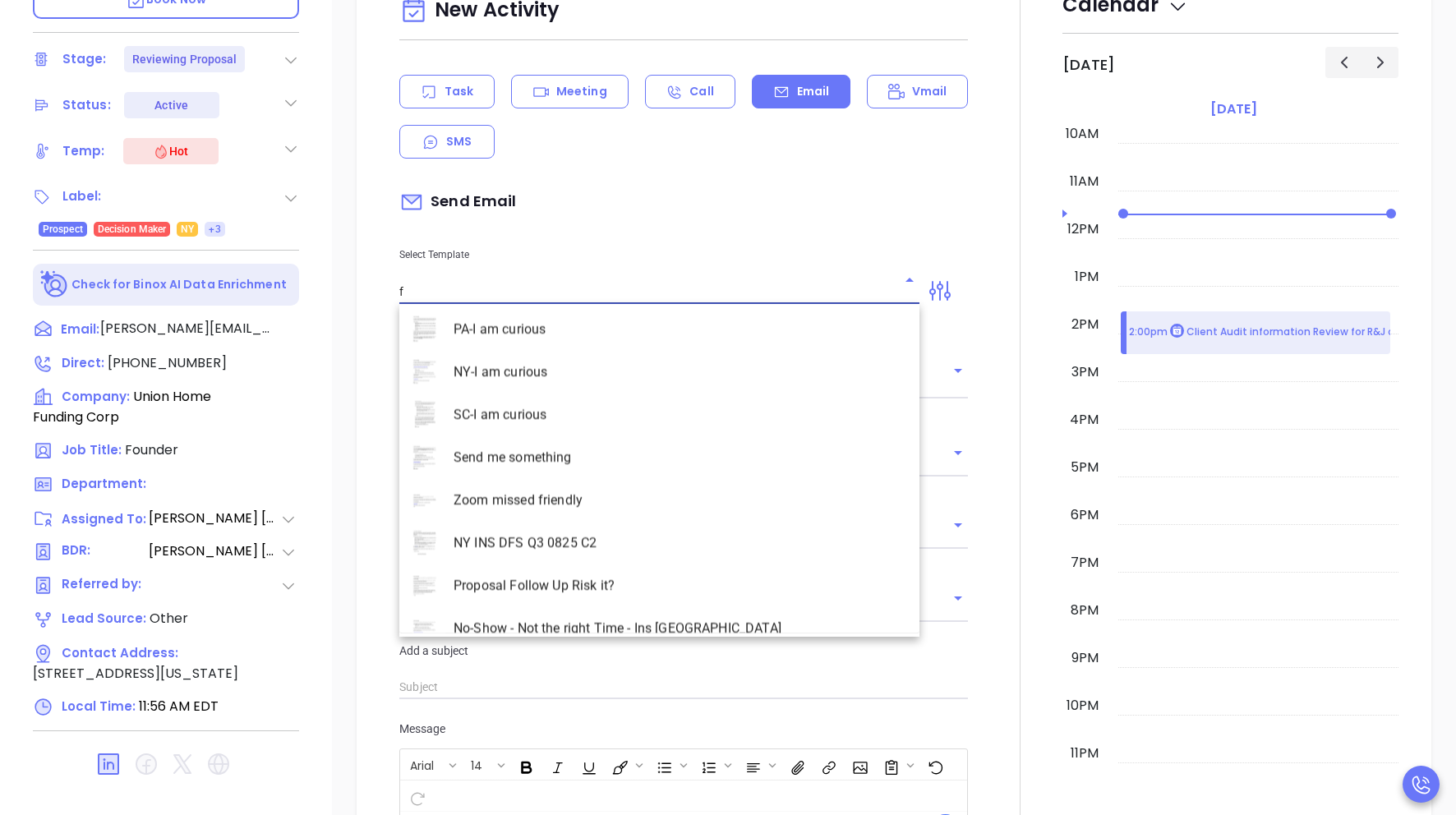
scroll to position [0, 0]
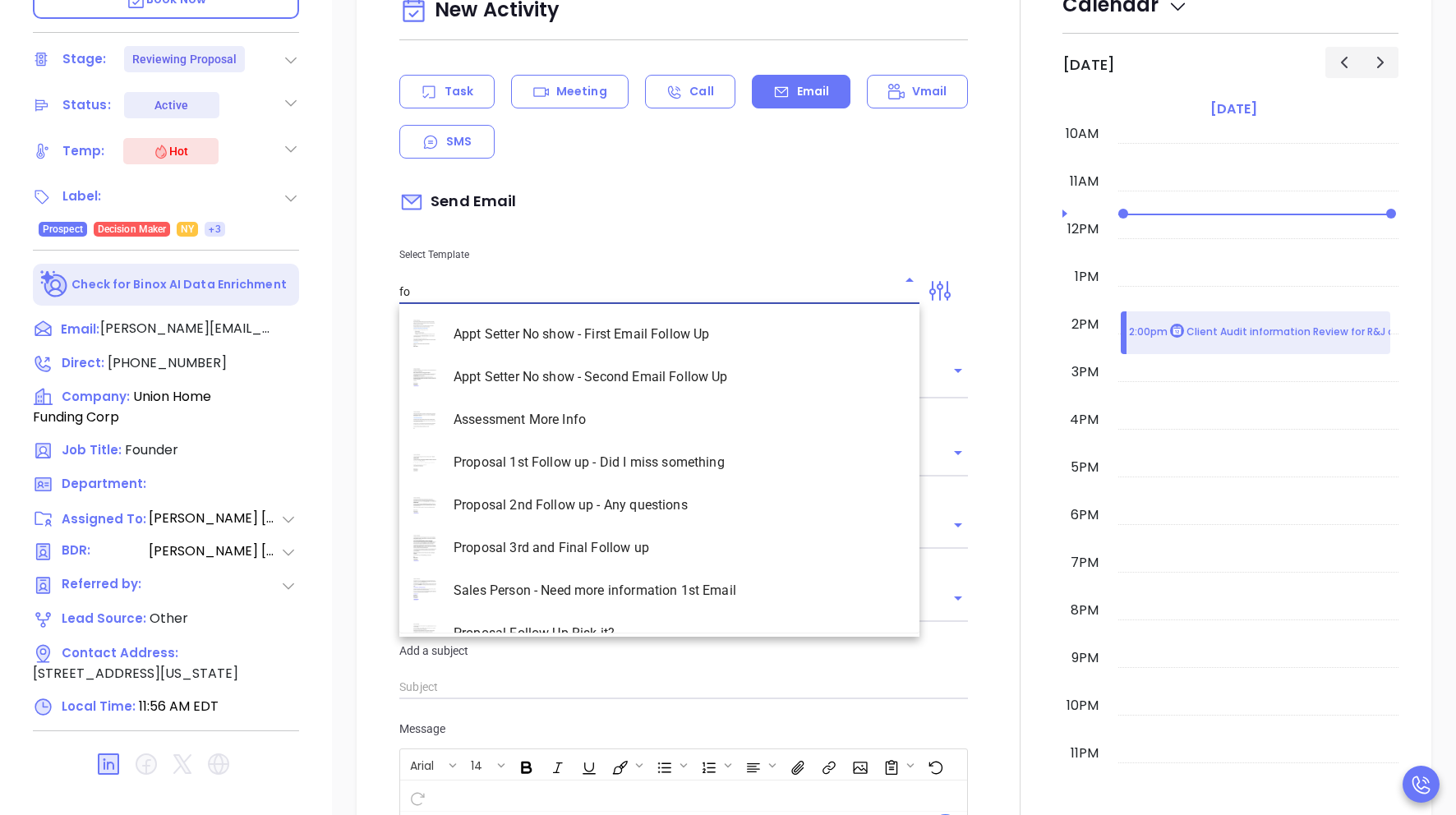
type input "f"
click at [723, 179] on div "New Activity Task Meeting Call Email Vmail SMS Send Email Select Template How t…" at bounding box center [683, 521] width 588 height 1061
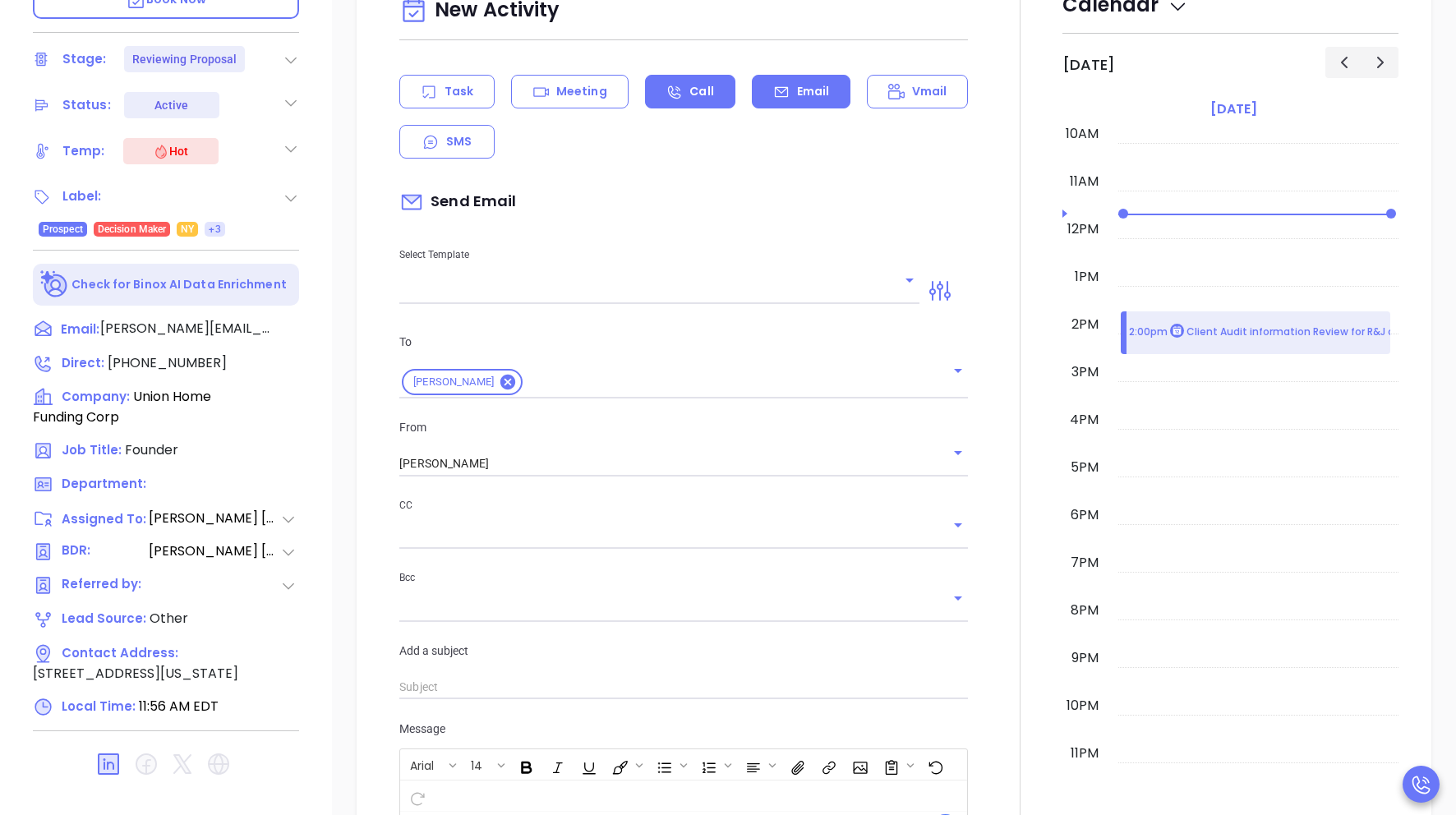
click at [695, 86] on p "Call" at bounding box center [702, 91] width 24 height 17
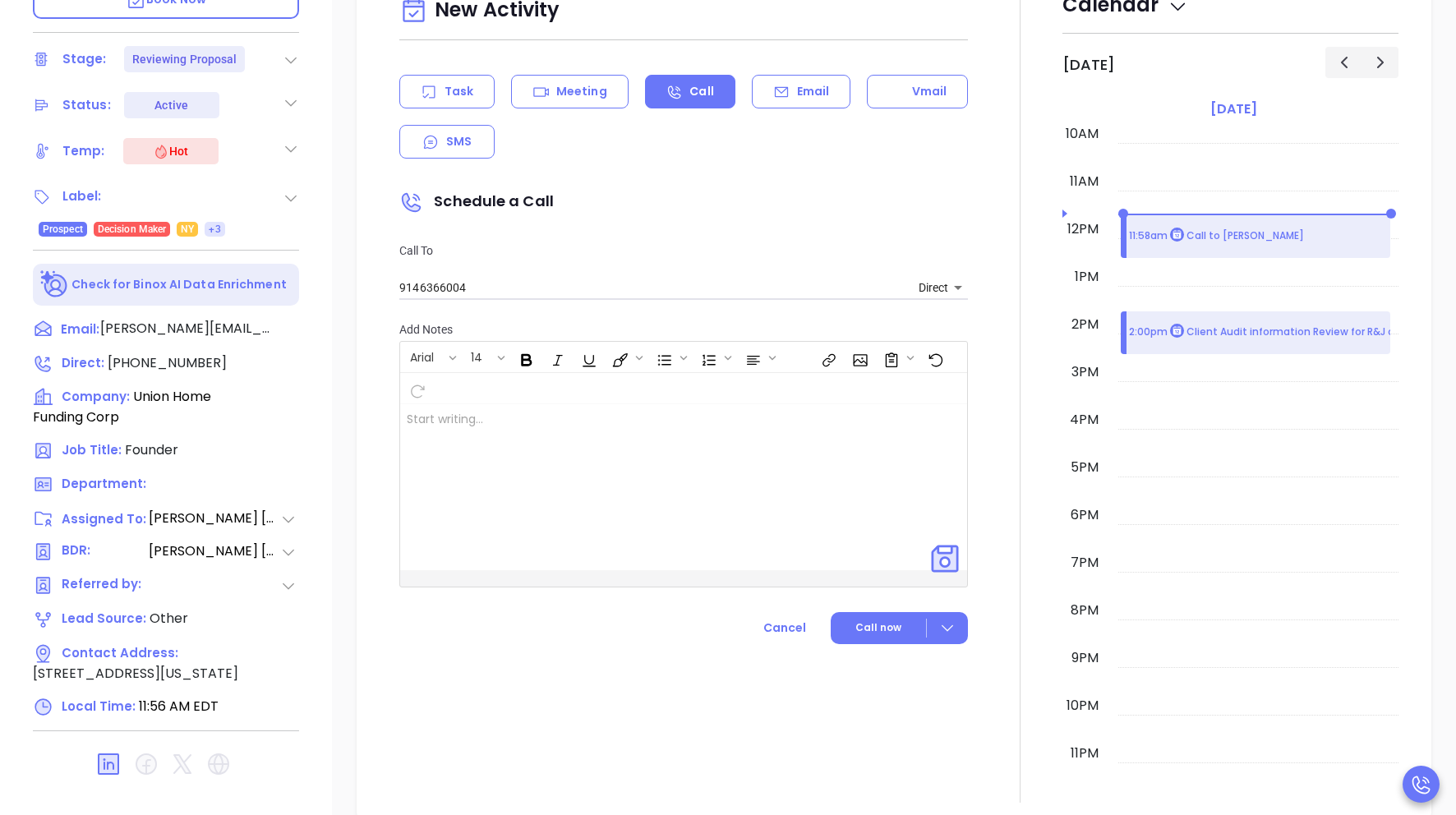
click at [899, 98] on p "Vmail" at bounding box center [930, 91] width 35 height 17
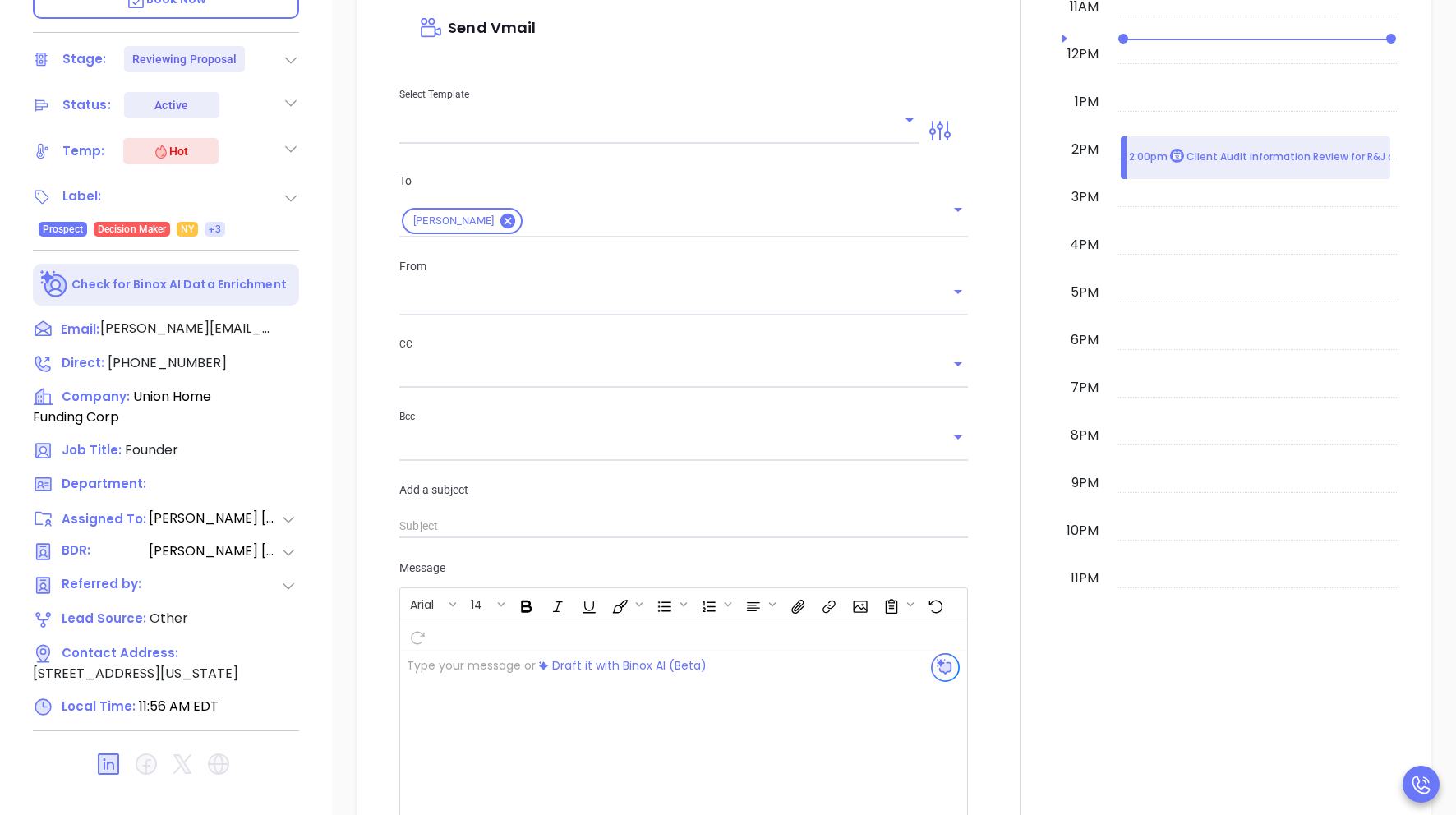
type input "megan@motiva.net"
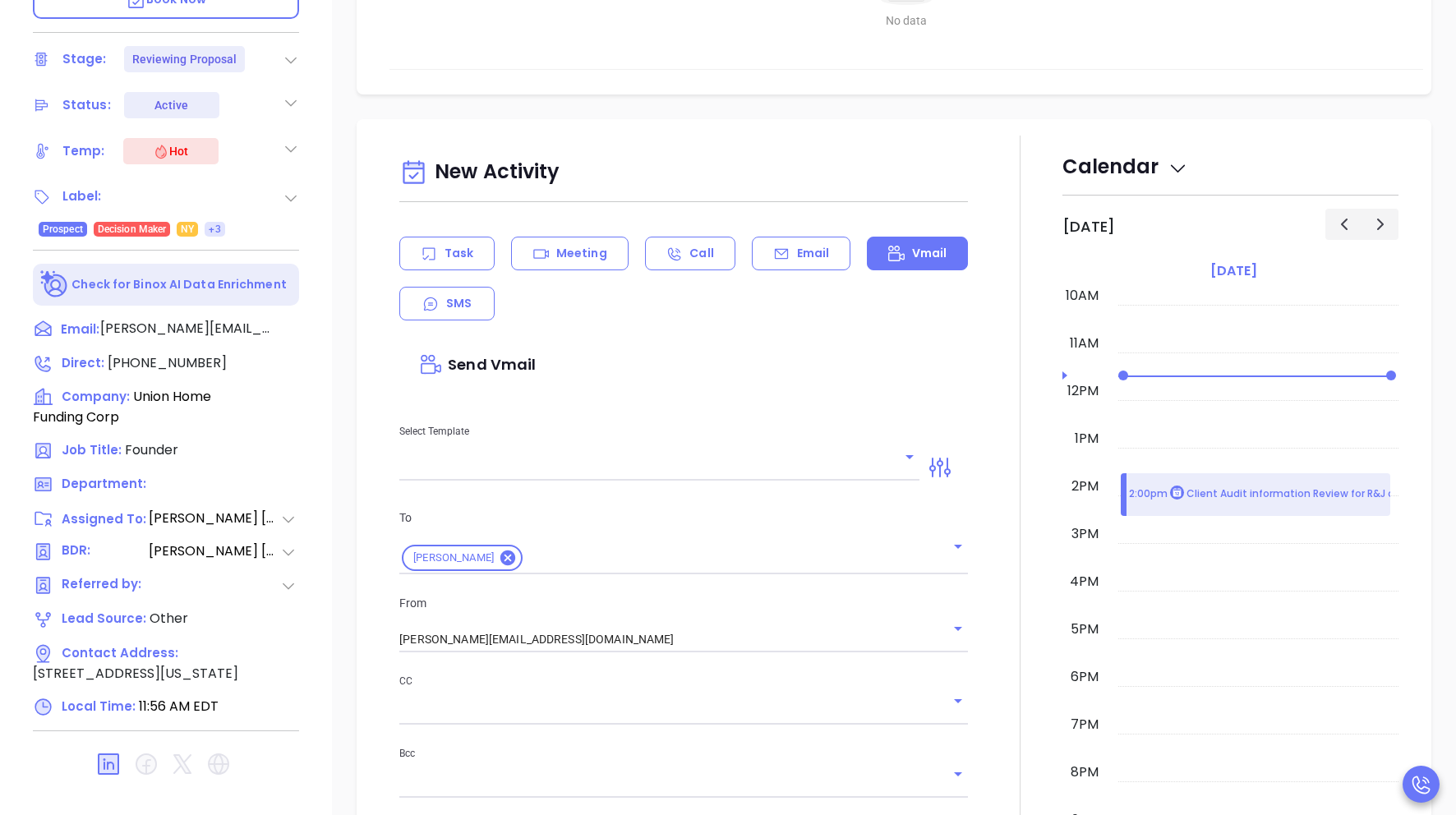
scroll to position [587, 0]
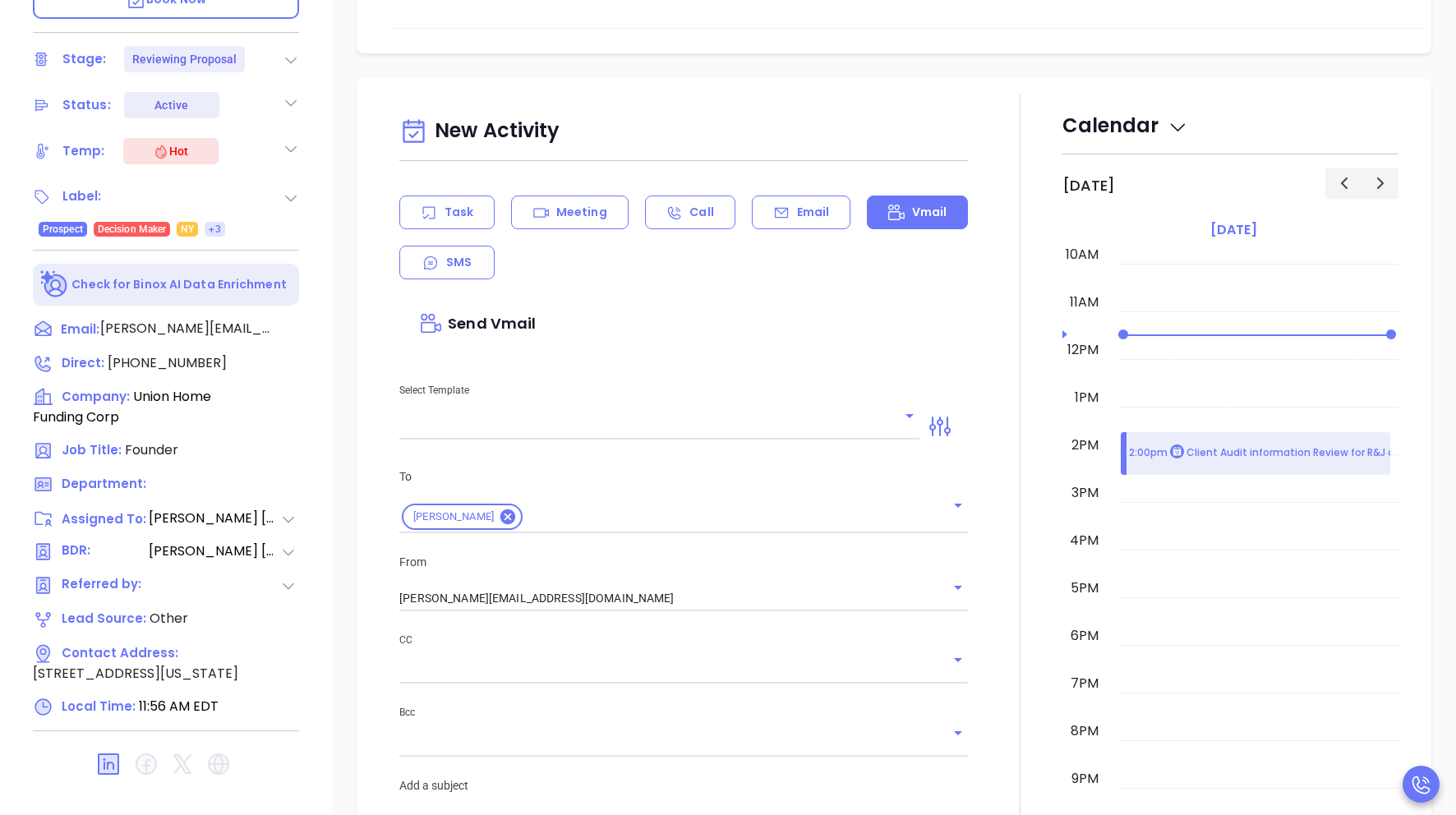
click at [525, 270] on div "Task Meeting Call Email Vmail SMS" at bounding box center [683, 237] width 569 height 84
click at [510, 270] on div "Task Meeting Call Email Vmail SMS" at bounding box center [683, 237] width 569 height 84
click at [483, 266] on div "SMS" at bounding box center [446, 262] width 95 height 34
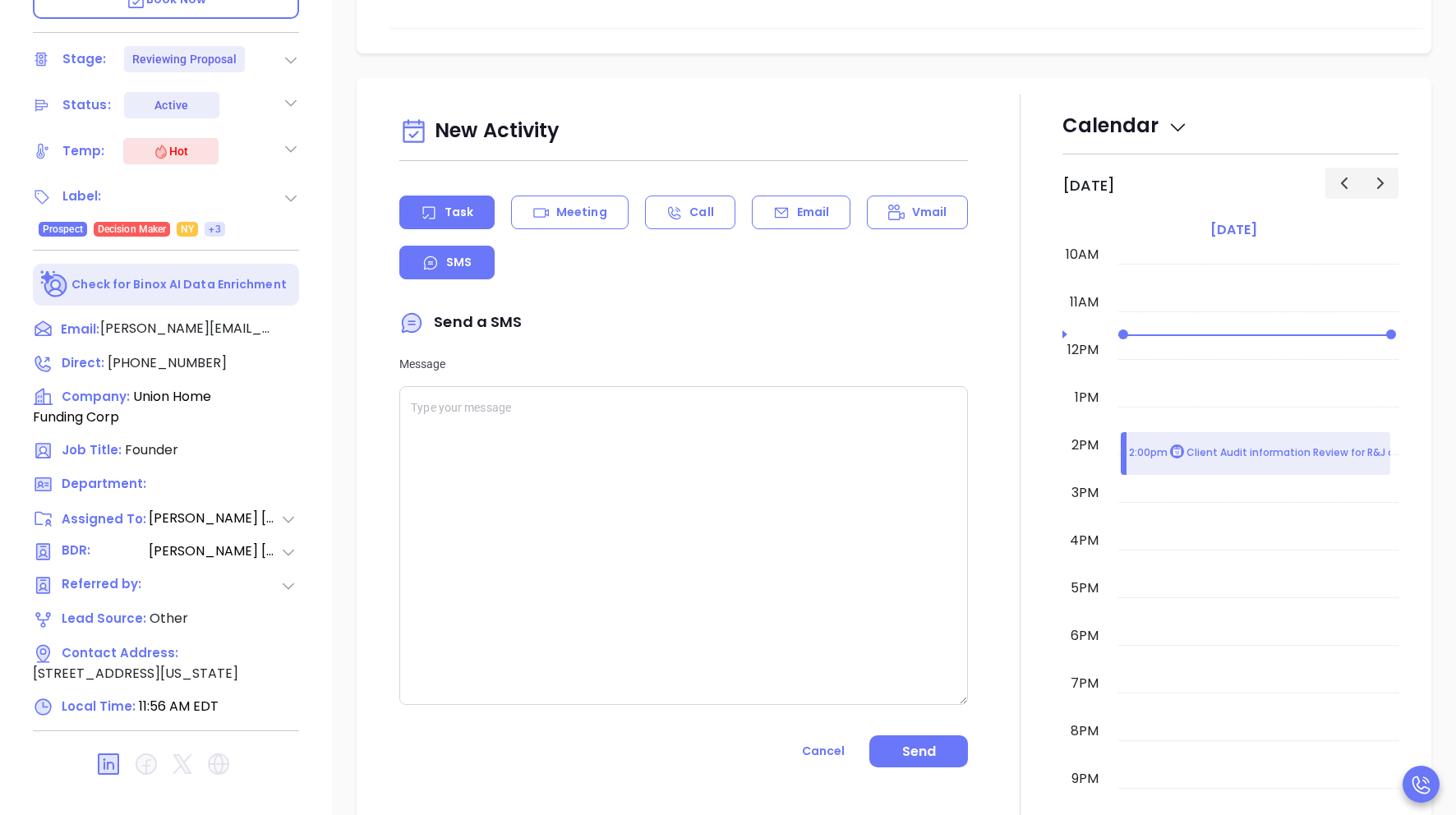
click at [454, 206] on p "Task" at bounding box center [459, 212] width 29 height 17
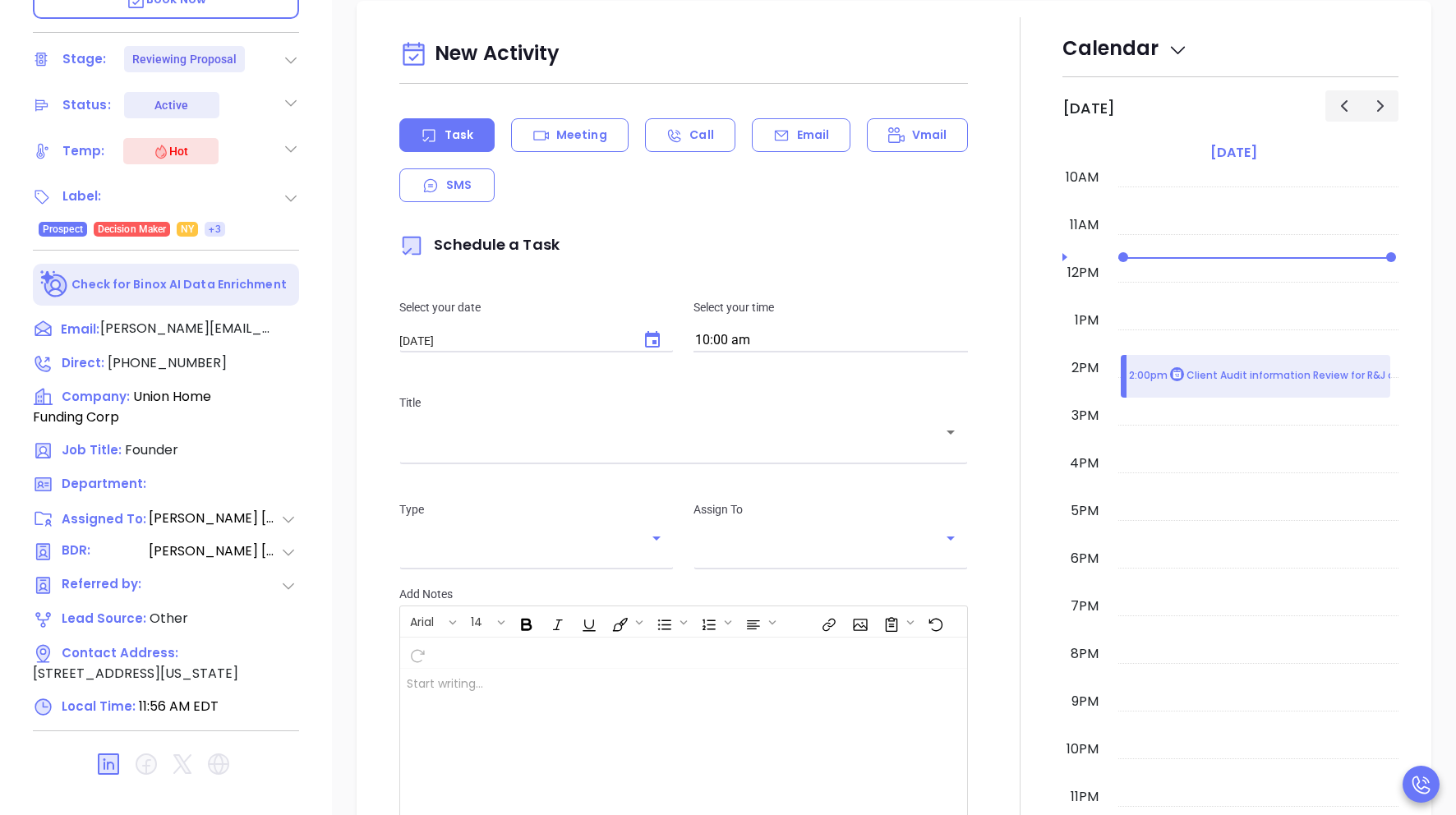
type input "[PERSON_NAME]"
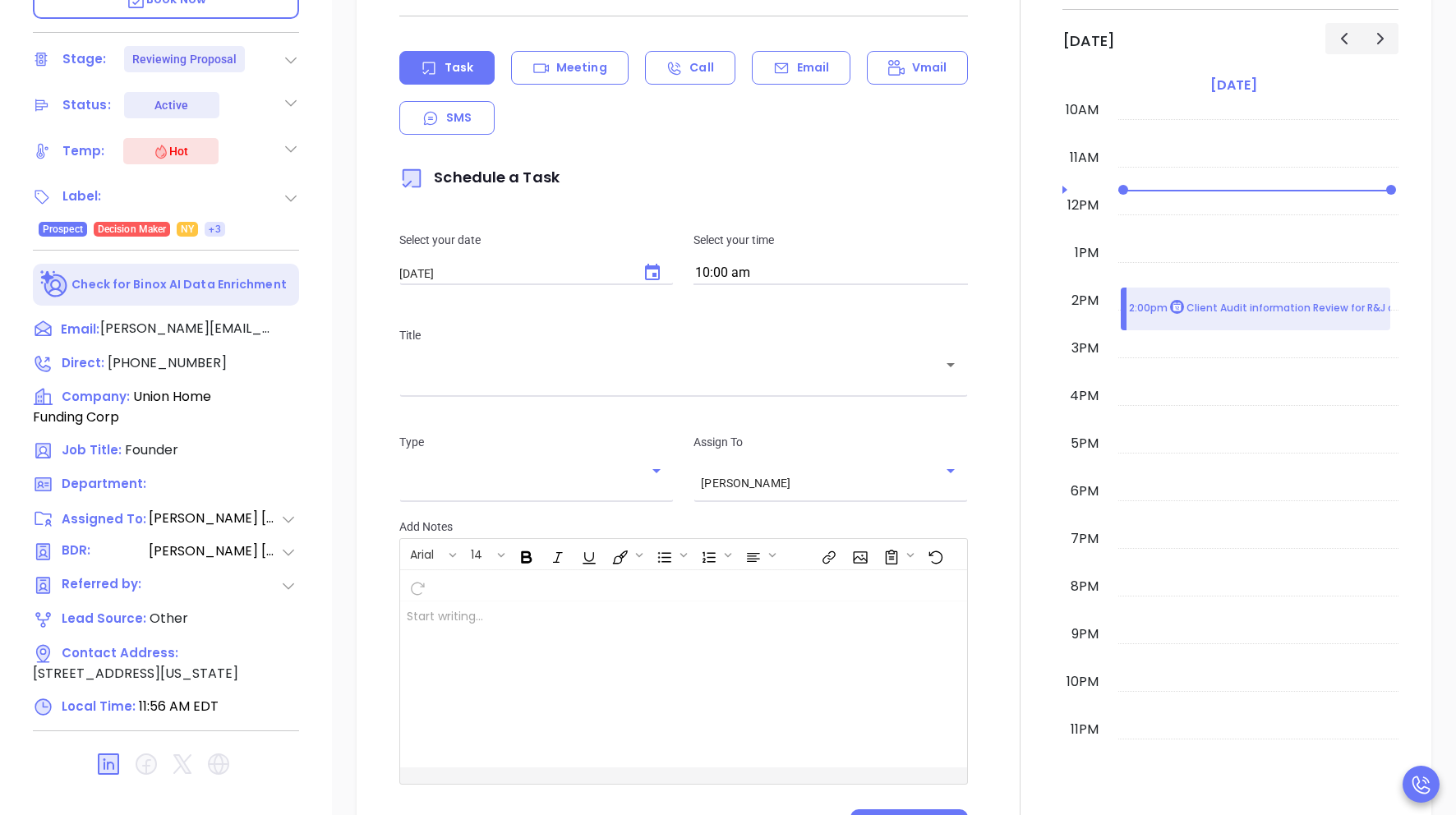
scroll to position [737, 0]
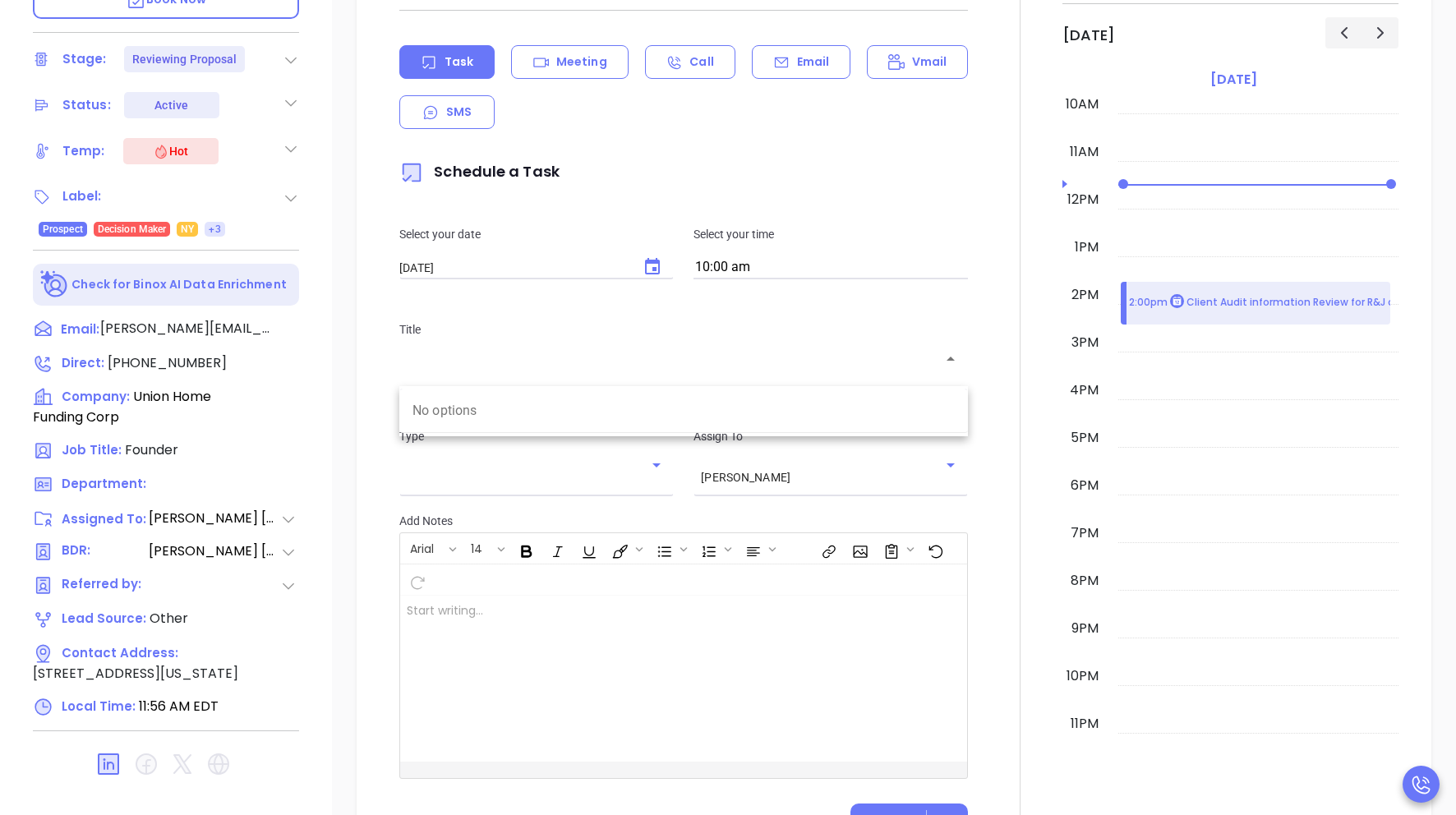
click at [682, 366] on input "text" at bounding box center [672, 371] width 529 height 15
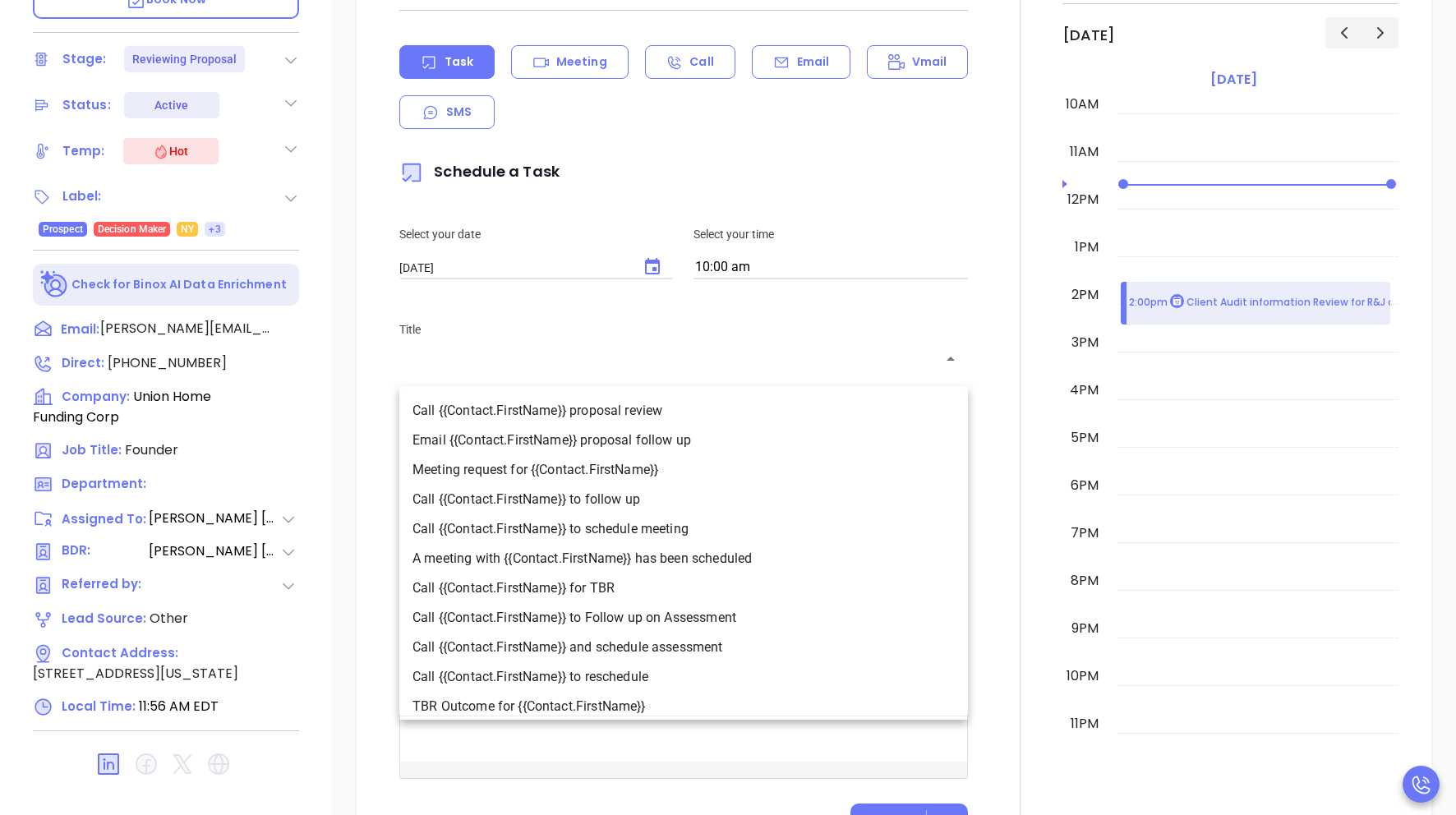
scroll to position [160, 0]
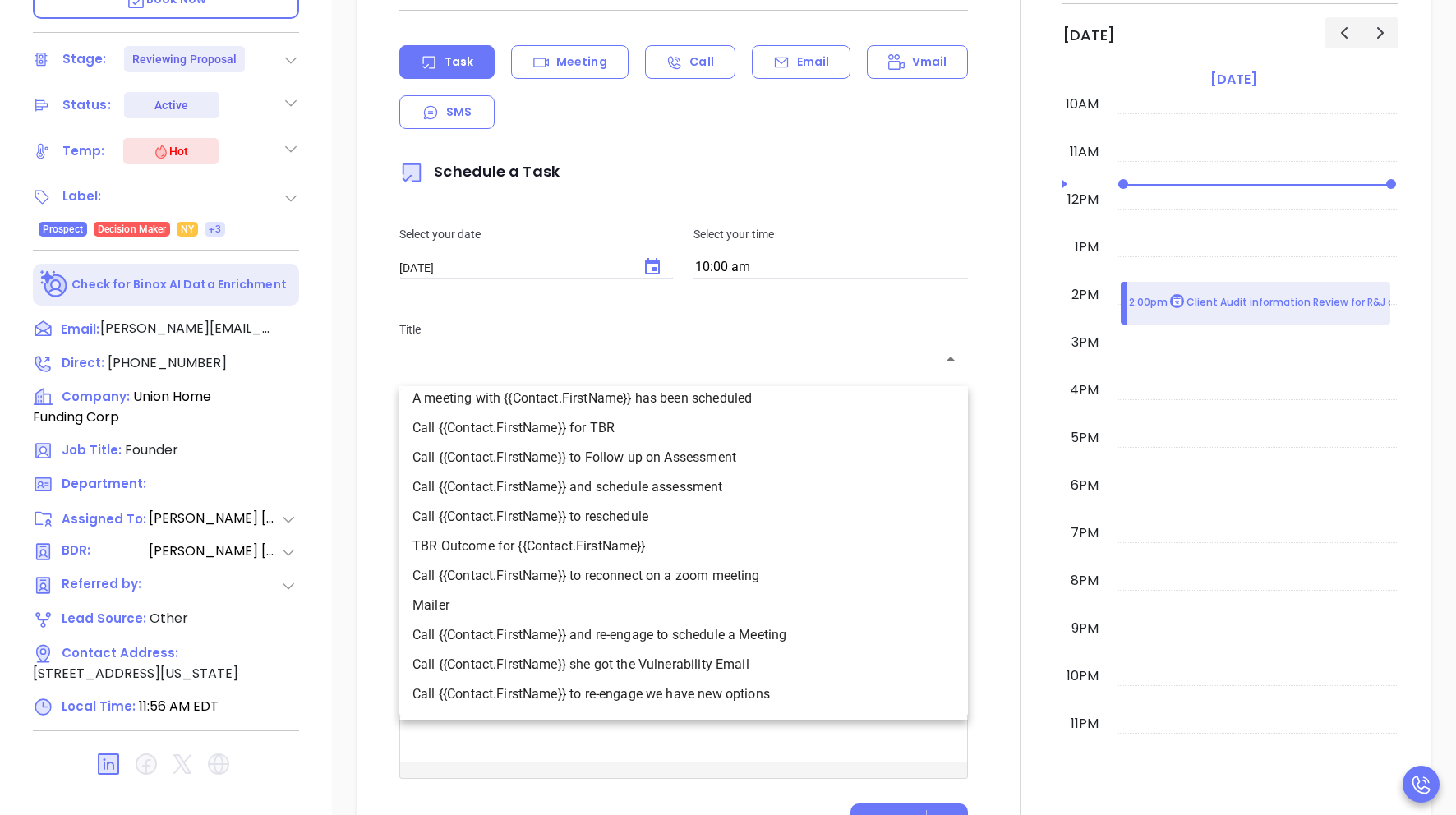
click at [899, 445] on div at bounding box center [1020, 398] width 84 height 908
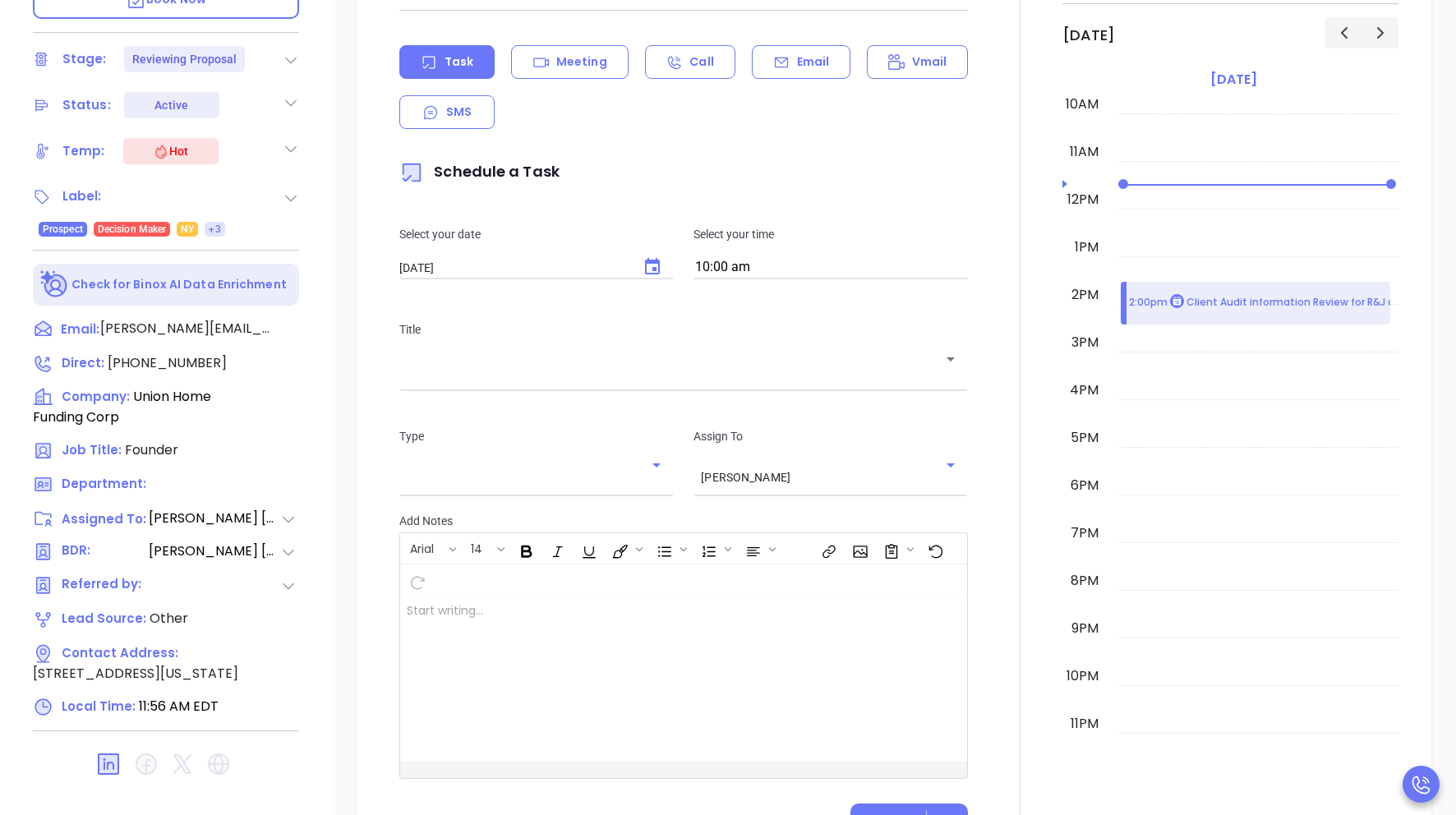
click at [544, 476] on input "text" at bounding box center [524, 476] width 235 height 14
click at [899, 508] on div at bounding box center [1020, 398] width 84 height 908
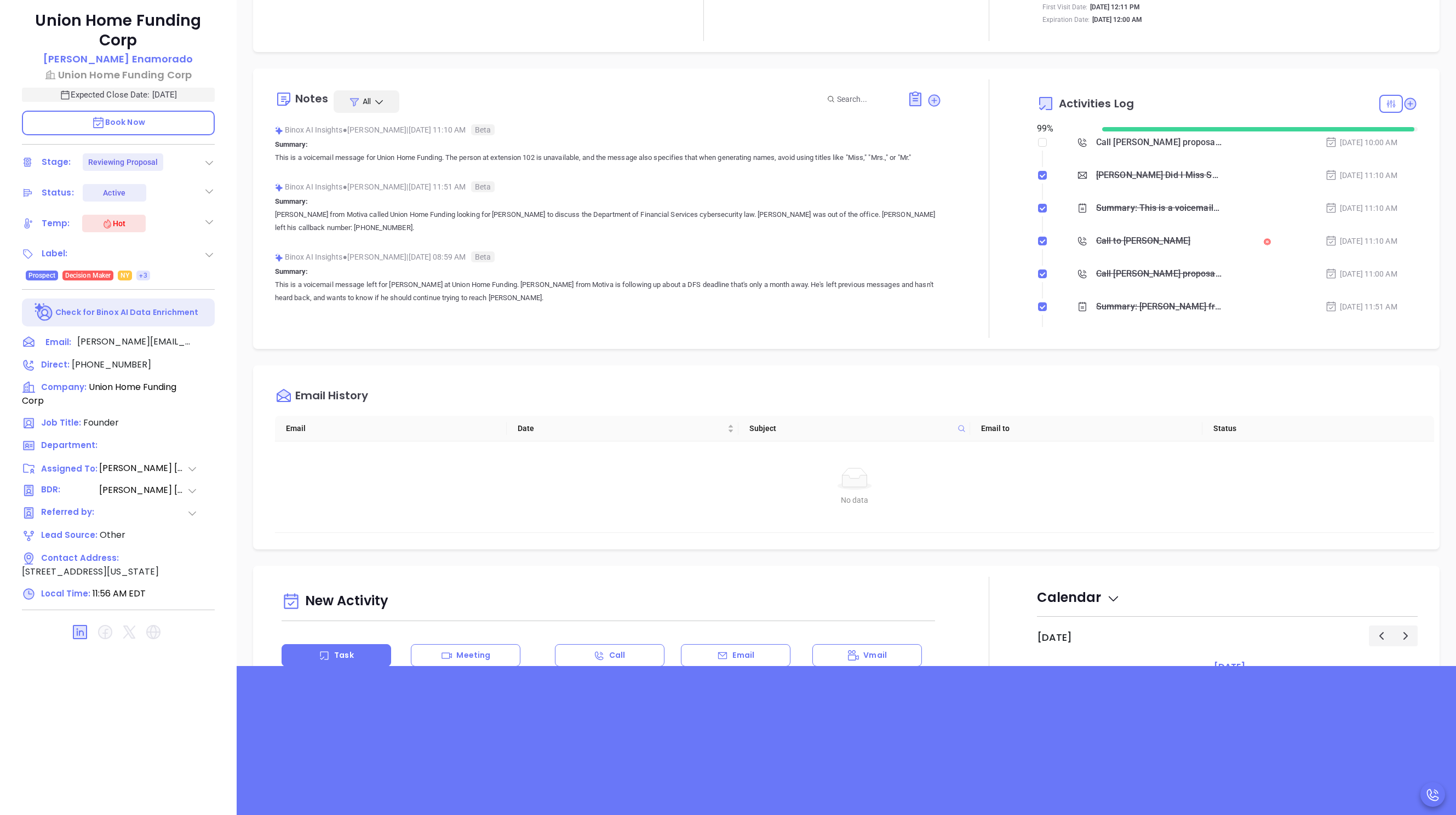
scroll to position [0, 0]
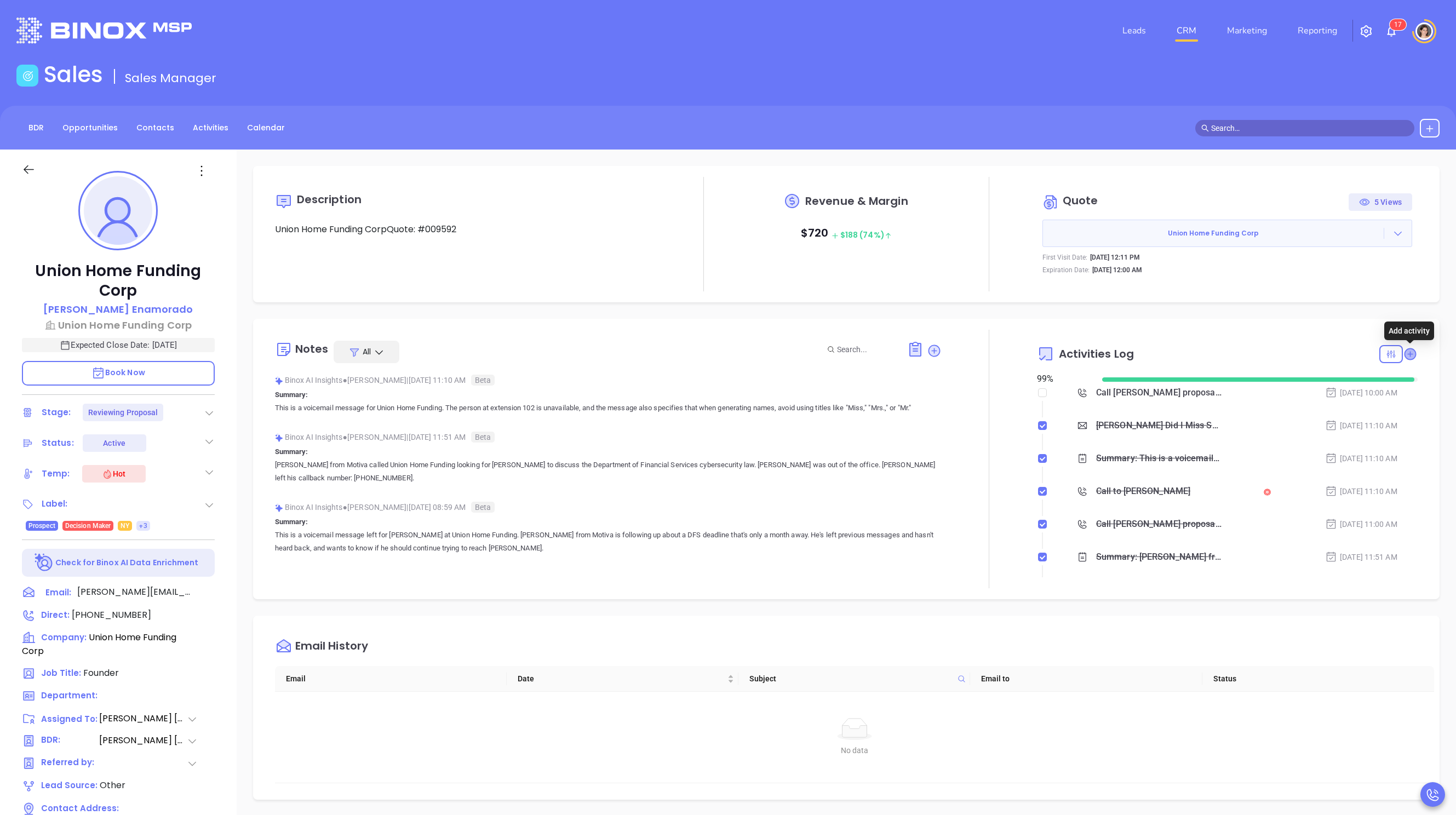
click at [599, 351] on icon at bounding box center [1410, 354] width 11 height 11
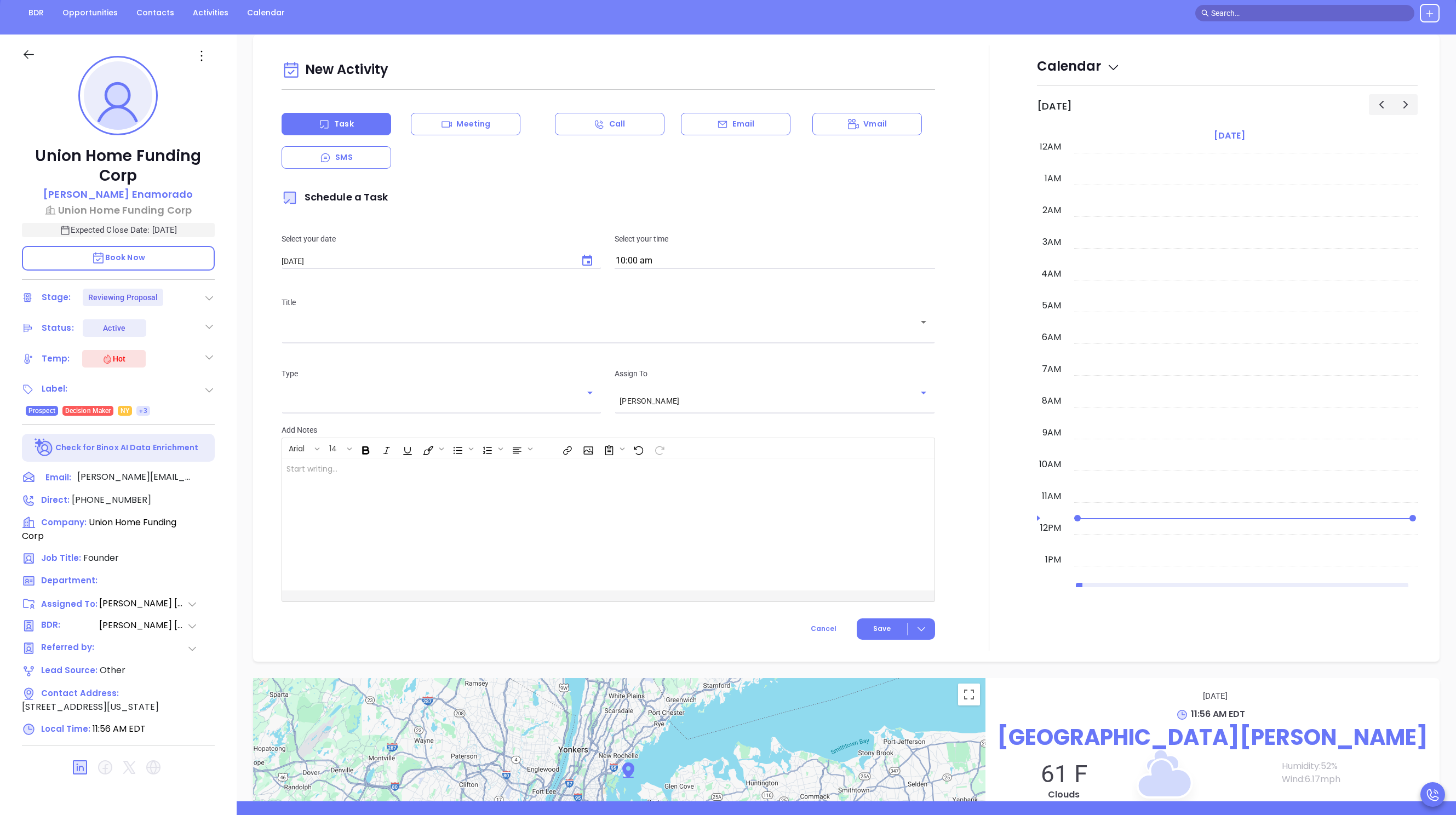
scroll to position [150, 0]
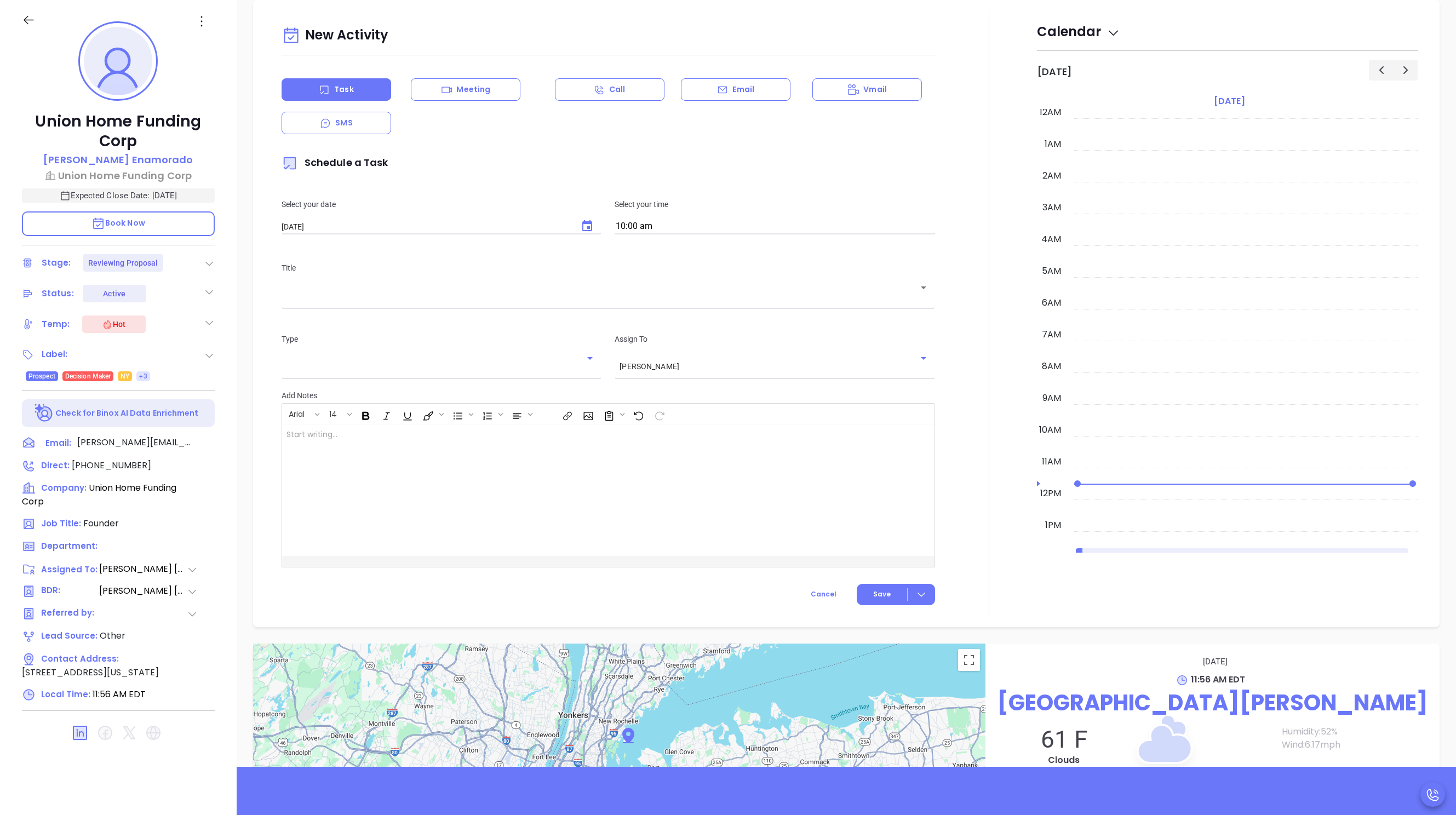
click at [562, 354] on div "​" at bounding box center [442, 365] width 320 height 22
click at [550, 370] on input "text" at bounding box center [433, 366] width 294 height 9
click at [599, 204] on p "Select your time" at bounding box center [774, 204] width 320 height 12
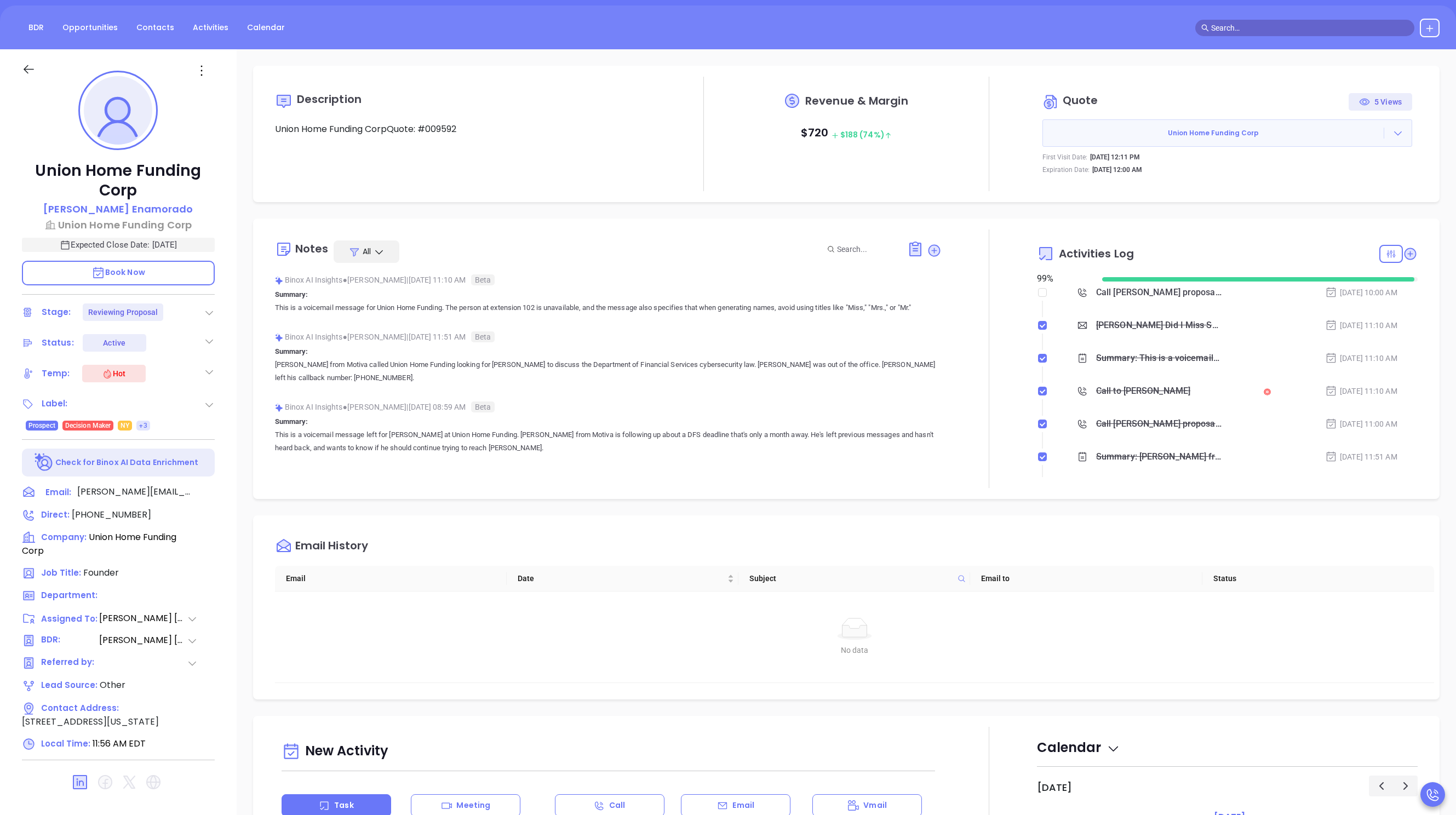
scroll to position [89, 0]
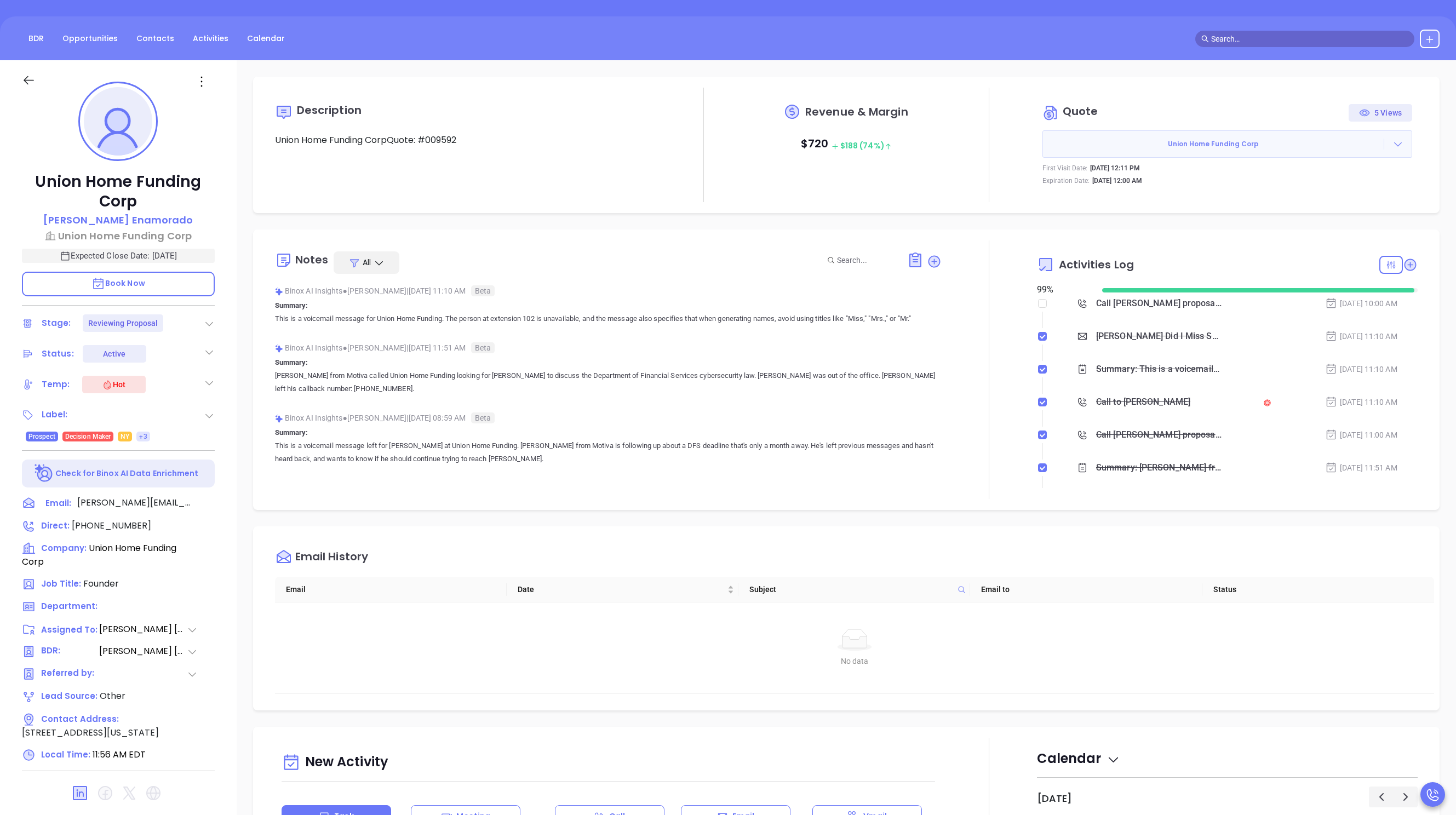
click at [599, 146] on div at bounding box center [1398, 144] width 27 height 11
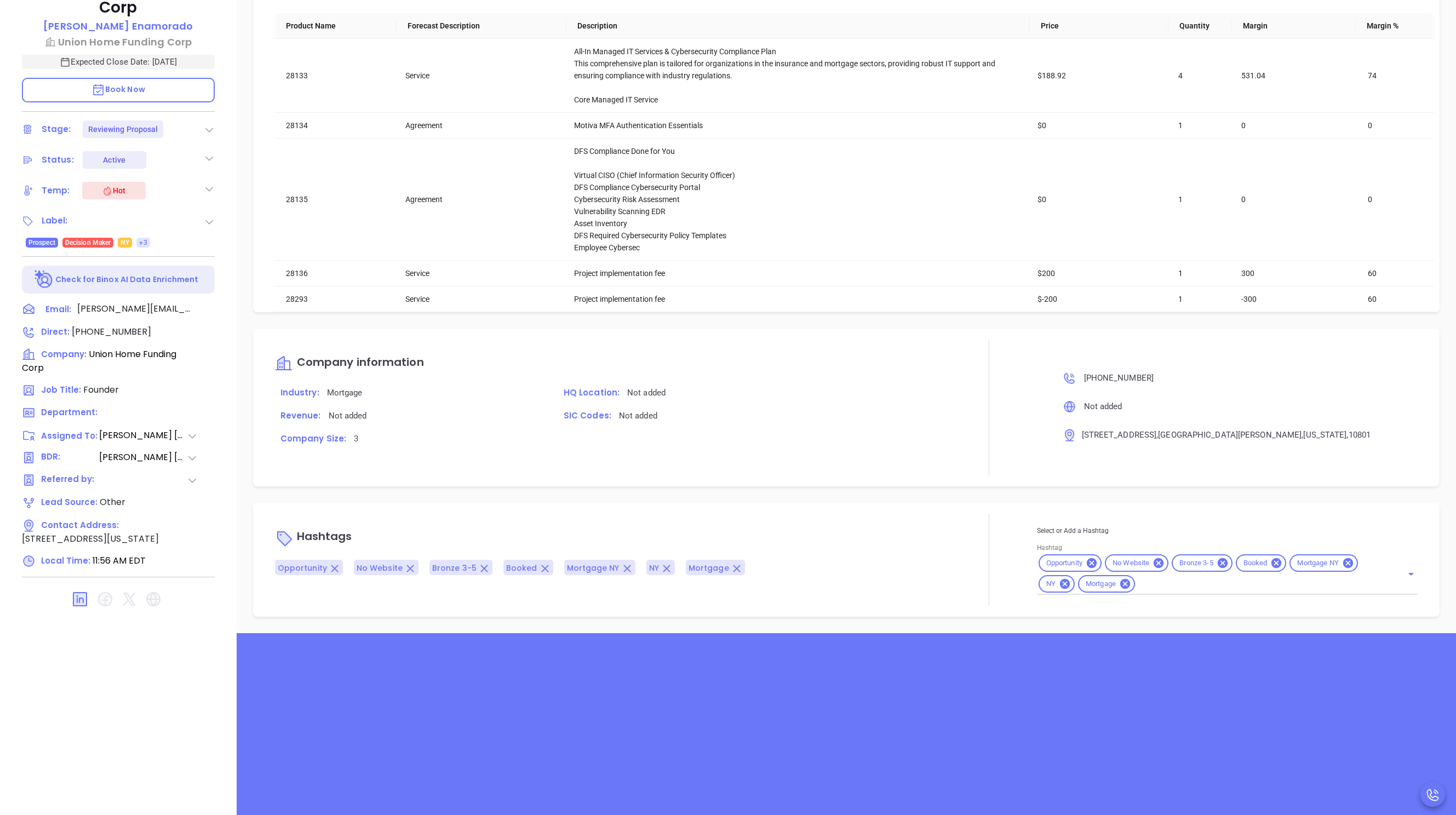
scroll to position [353, 0]
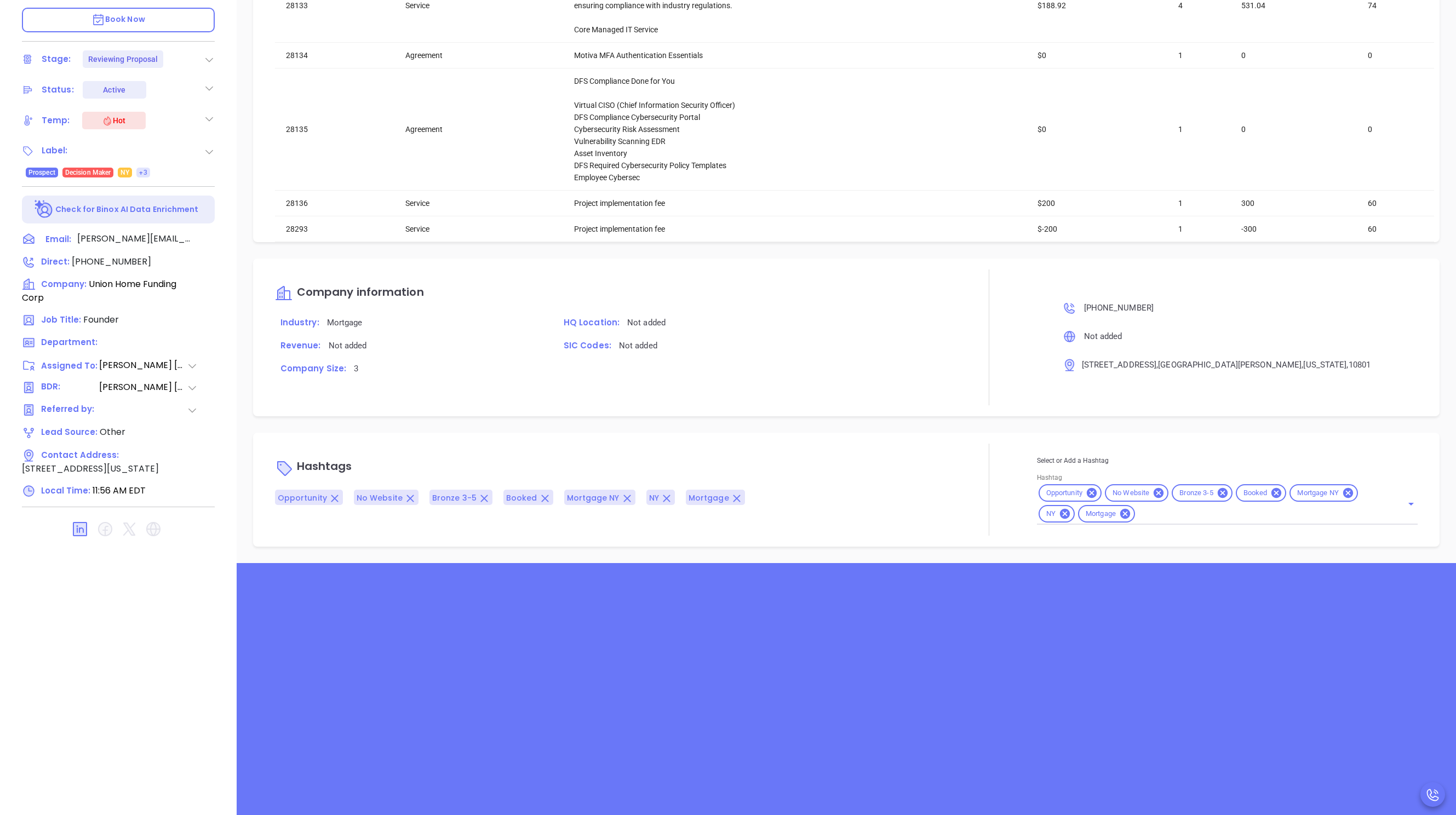
click at [599, 407] on div "Opportunity No Website Bronze 3-5 Booked Mortgage NY NY Mortgage" at bounding box center [1227, 504] width 381 height 42
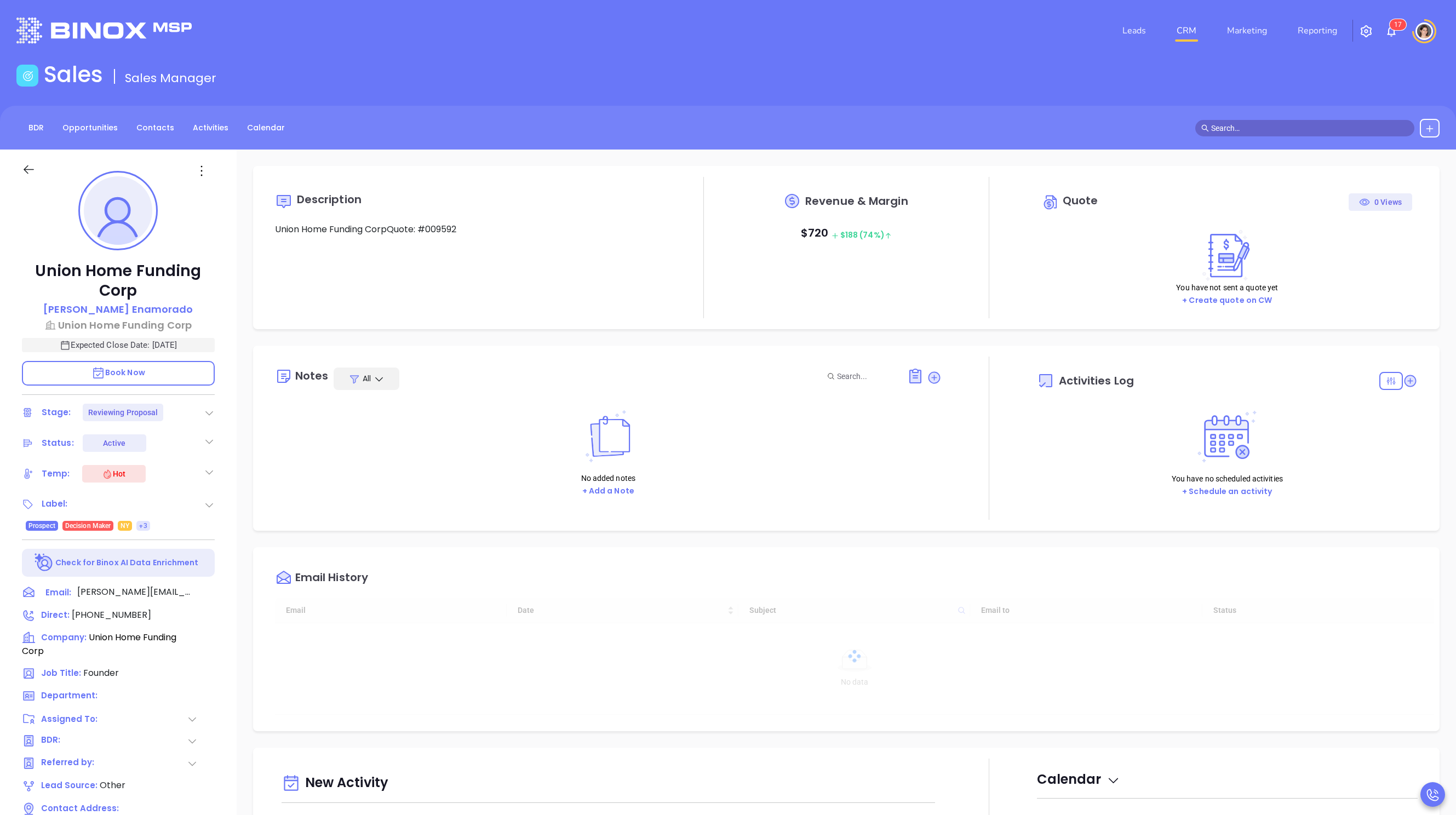
type input "[DATE]"
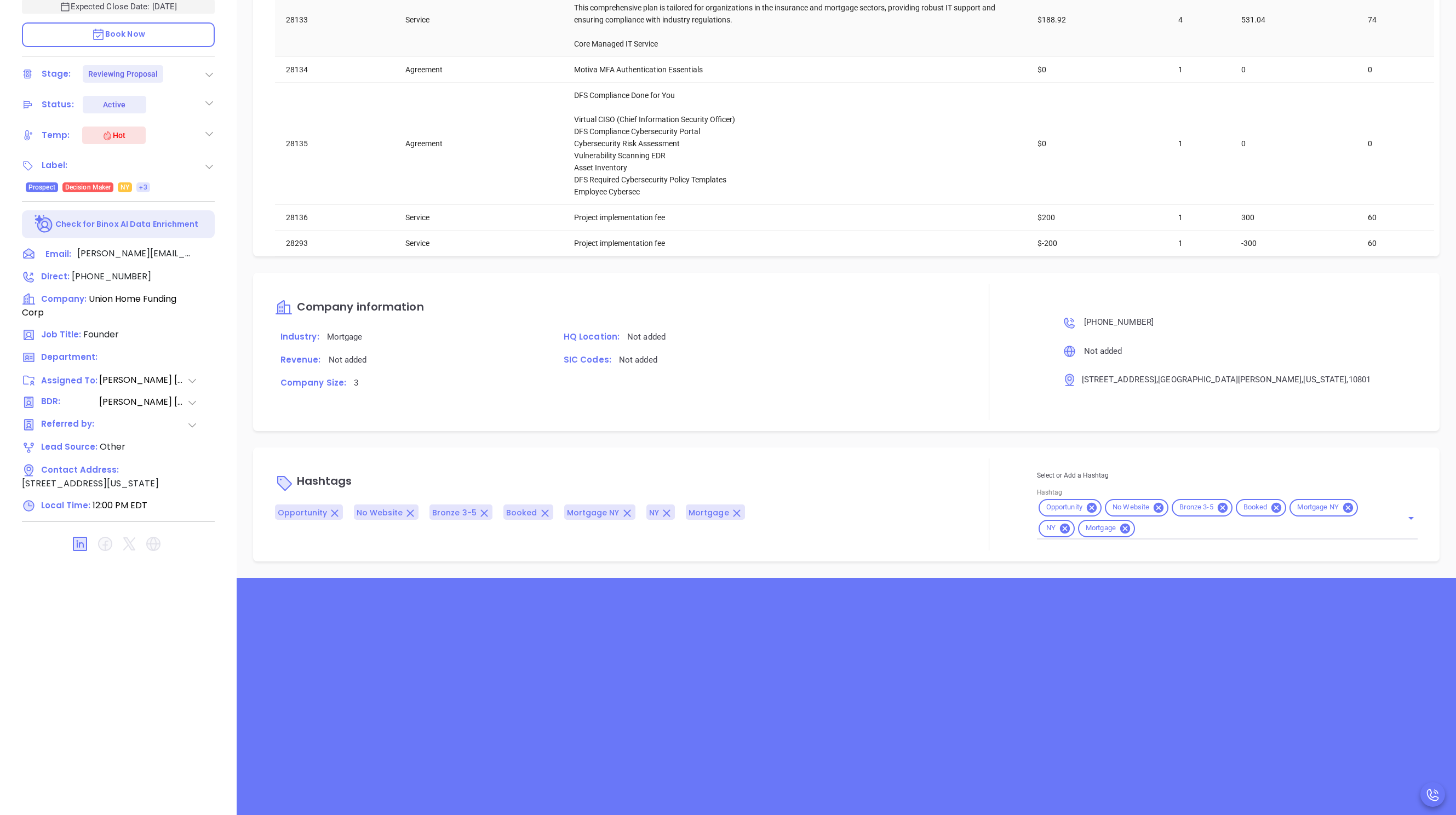
scroll to position [353, 0]
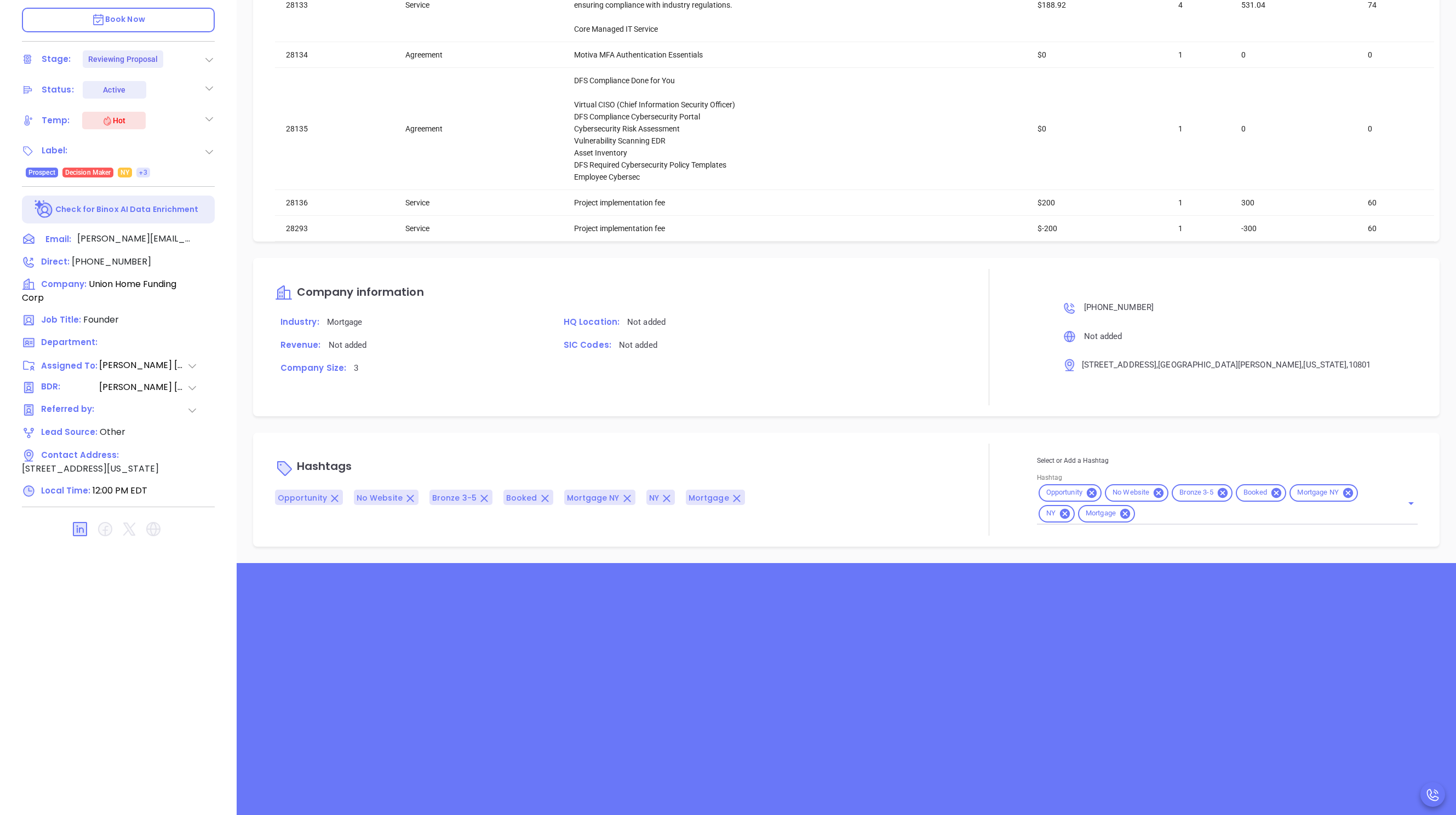
click at [1246, 514] on input "Hashtag" at bounding box center [1262, 513] width 250 height 14
type input "[PERSON_NAME]"
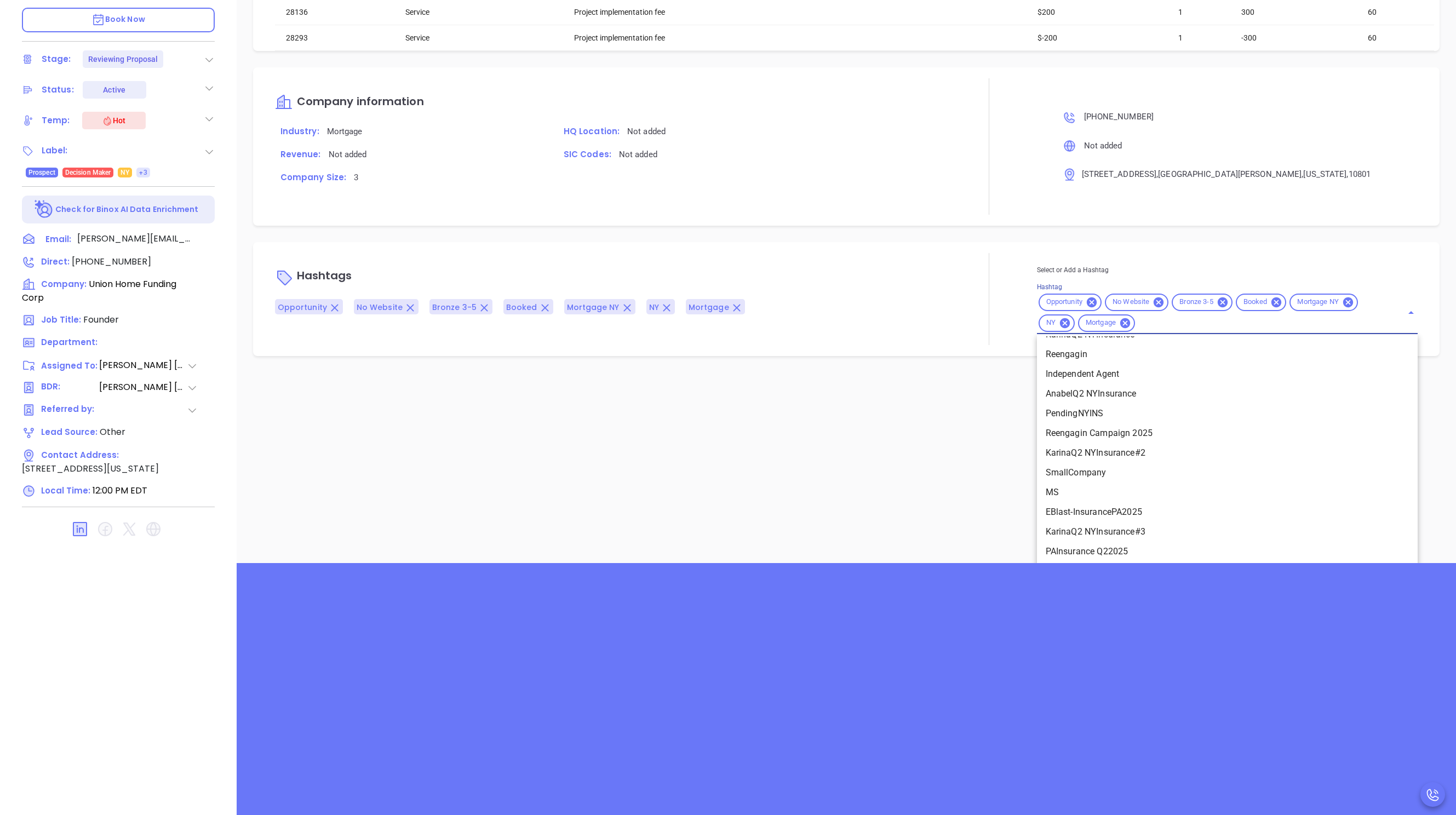
scroll to position [8479, 0]
click at [923, 451] on div "Description Union Home Funding CorpQuote: #009592 Revenue & Margin $ 720 $ 188 …" at bounding box center [846, 180] width 1220 height 767
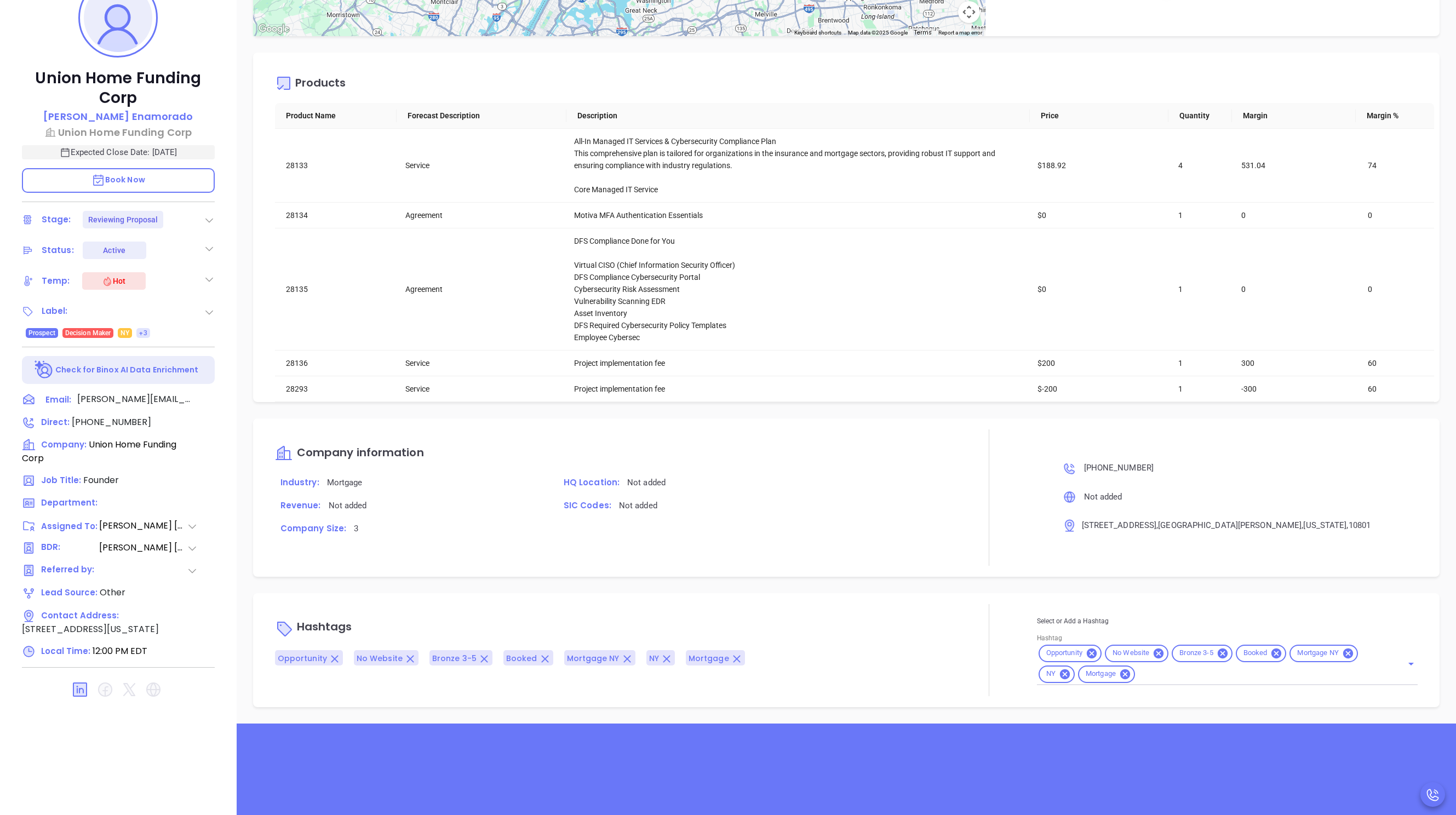
scroll to position [353, 0]
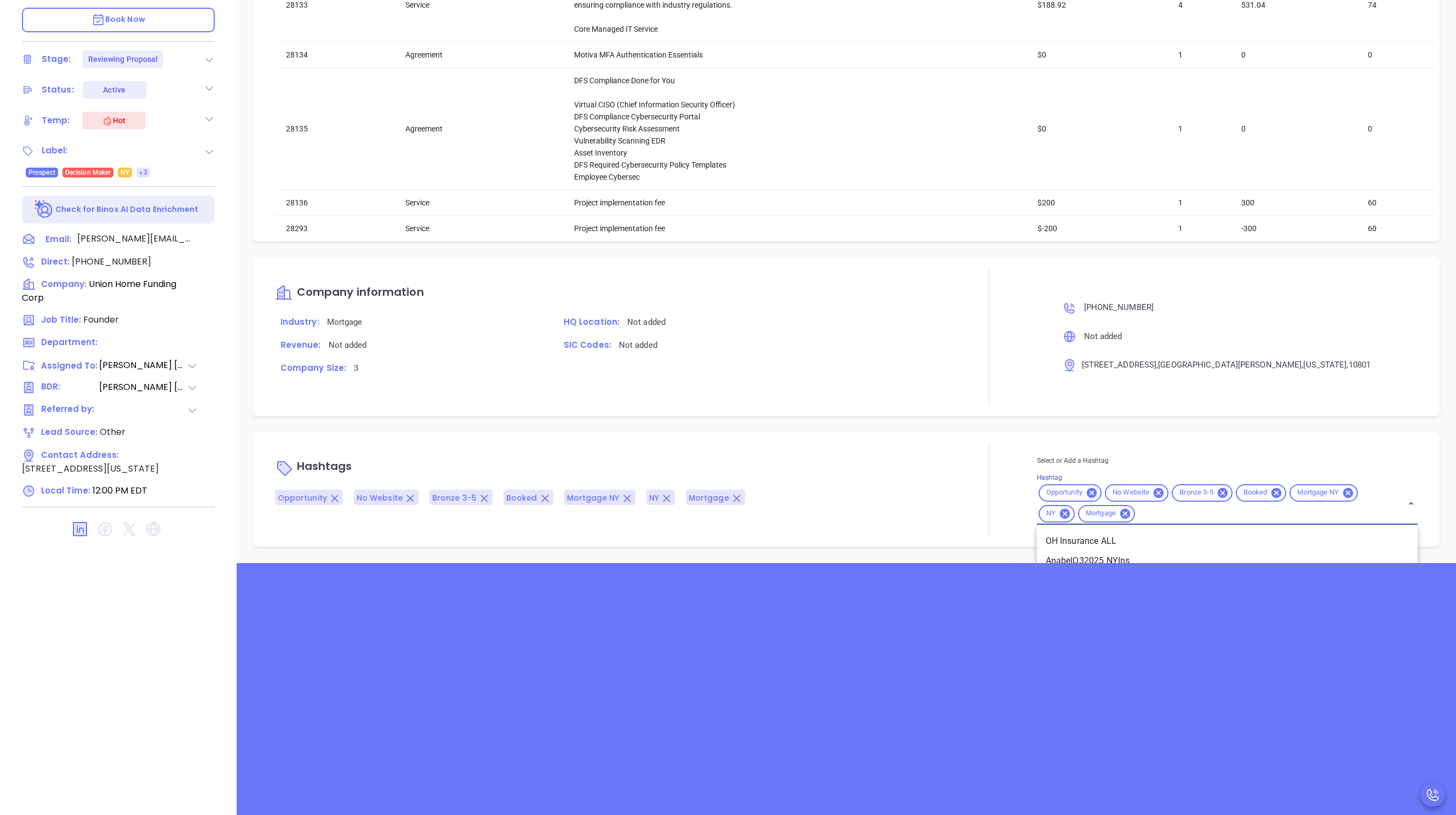
click at [1194, 517] on input "Hashtag" at bounding box center [1262, 513] width 250 height 14
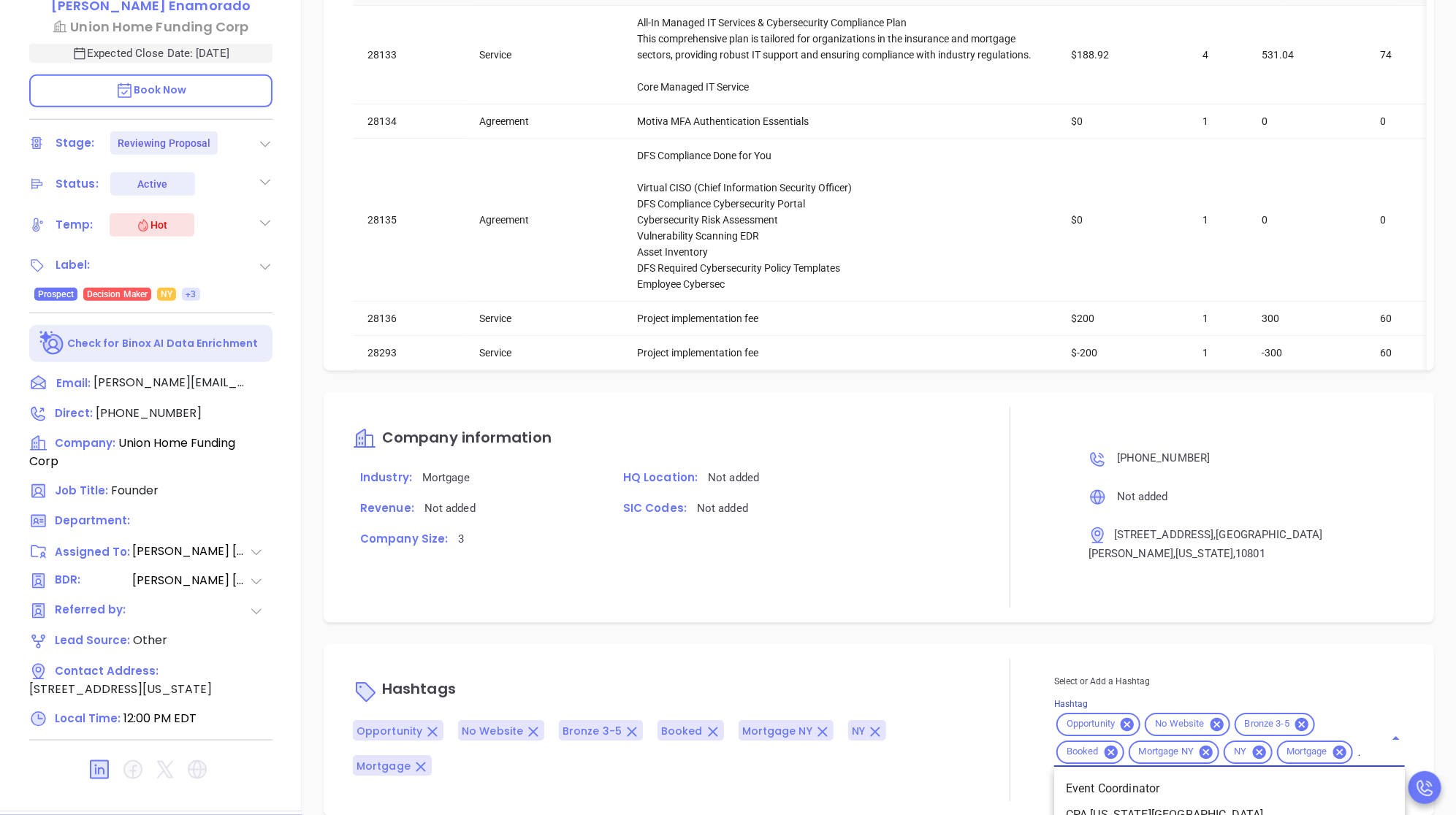
scroll to position [0, 2]
type input "c"
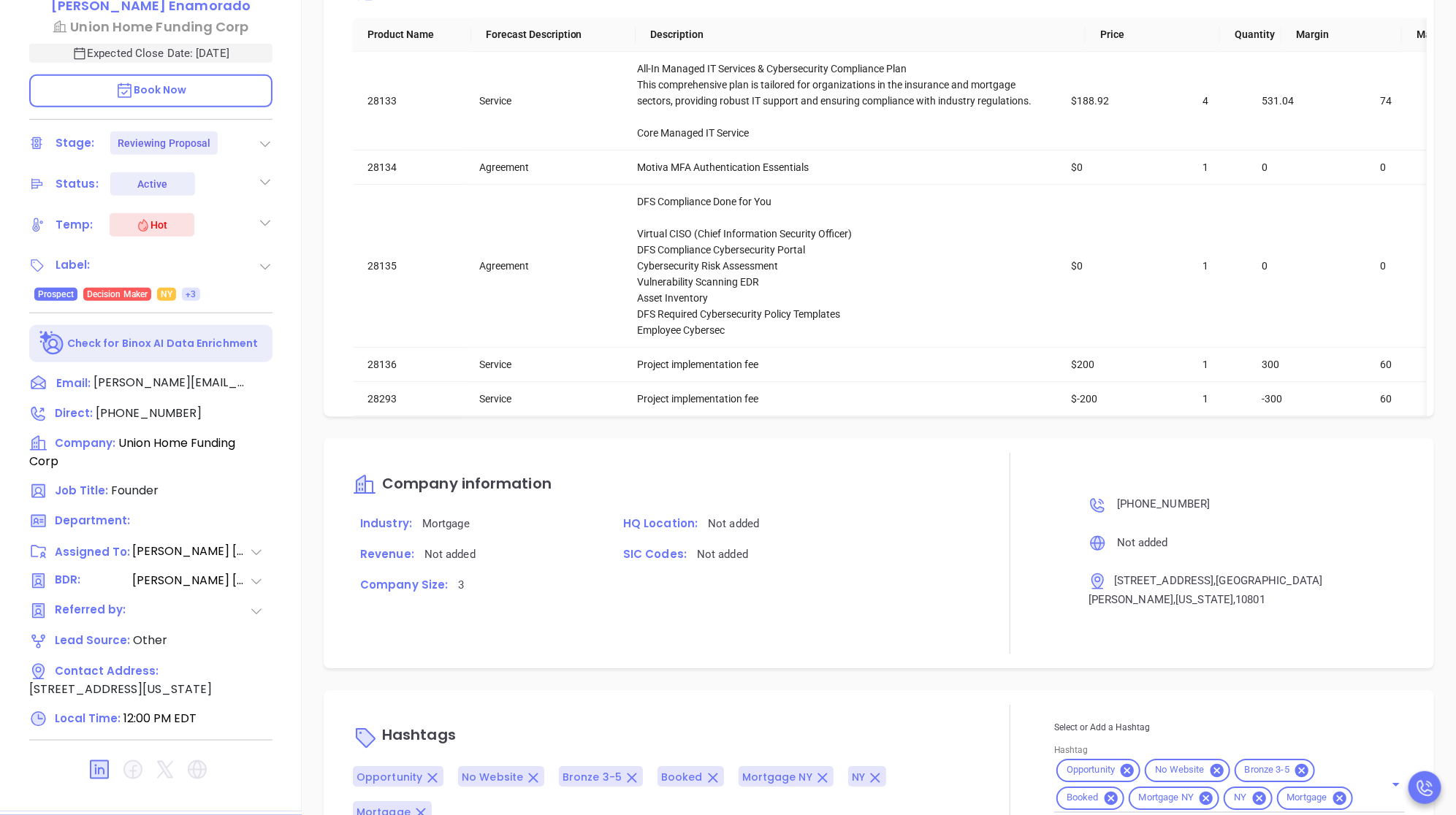
click at [997, 563] on div "Company information Industry: Mortgage HQ Location: Not added Revenue: Not adde…" at bounding box center [879, 552] width 1110 height 229
click at [1390, 775] on icon "Open" at bounding box center [1396, 784] width 18 height 18
click at [1395, 775] on icon "Open" at bounding box center [1396, 784] width 18 height 18
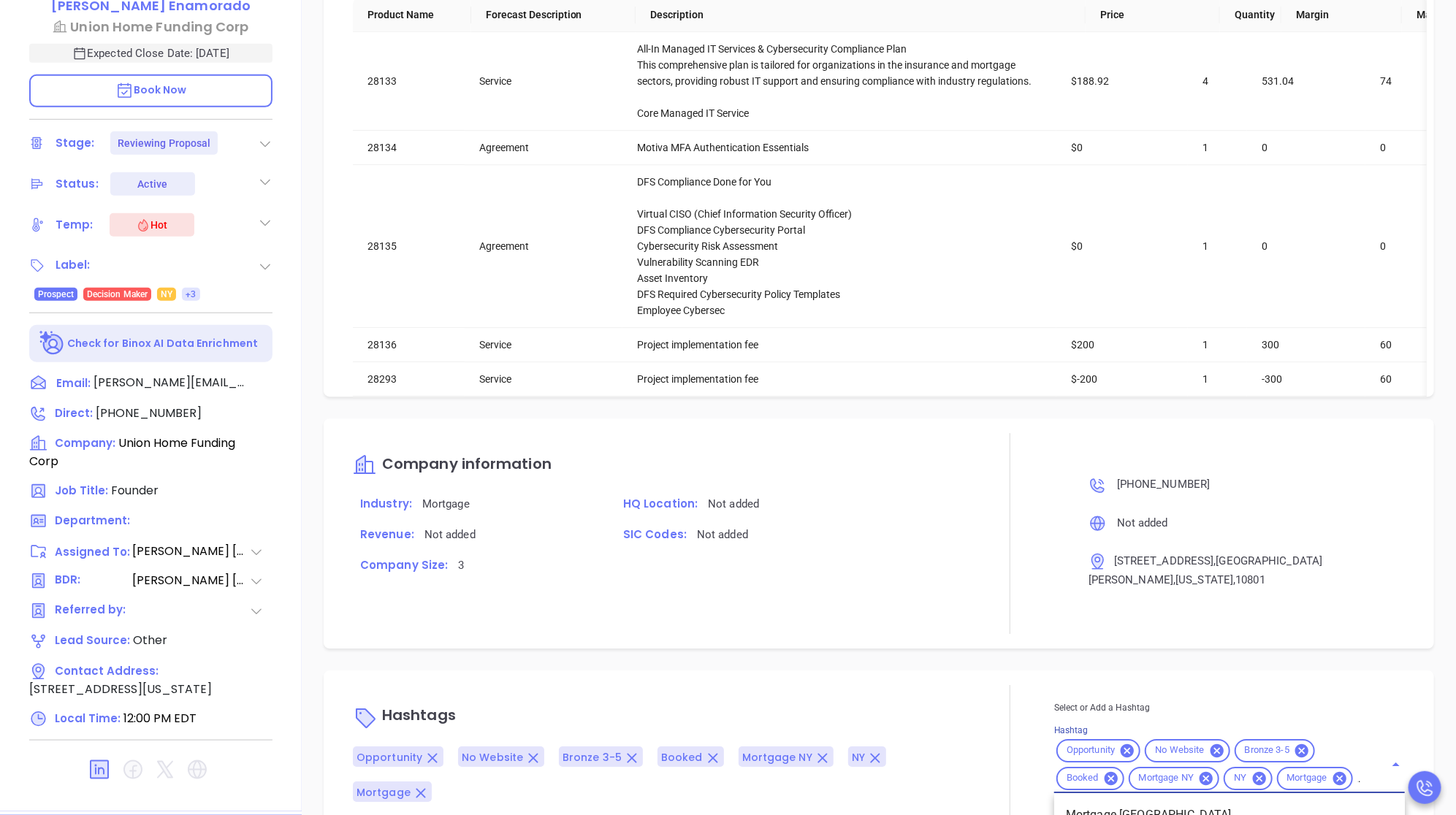
scroll to position [0, 11]
type input "Mo"
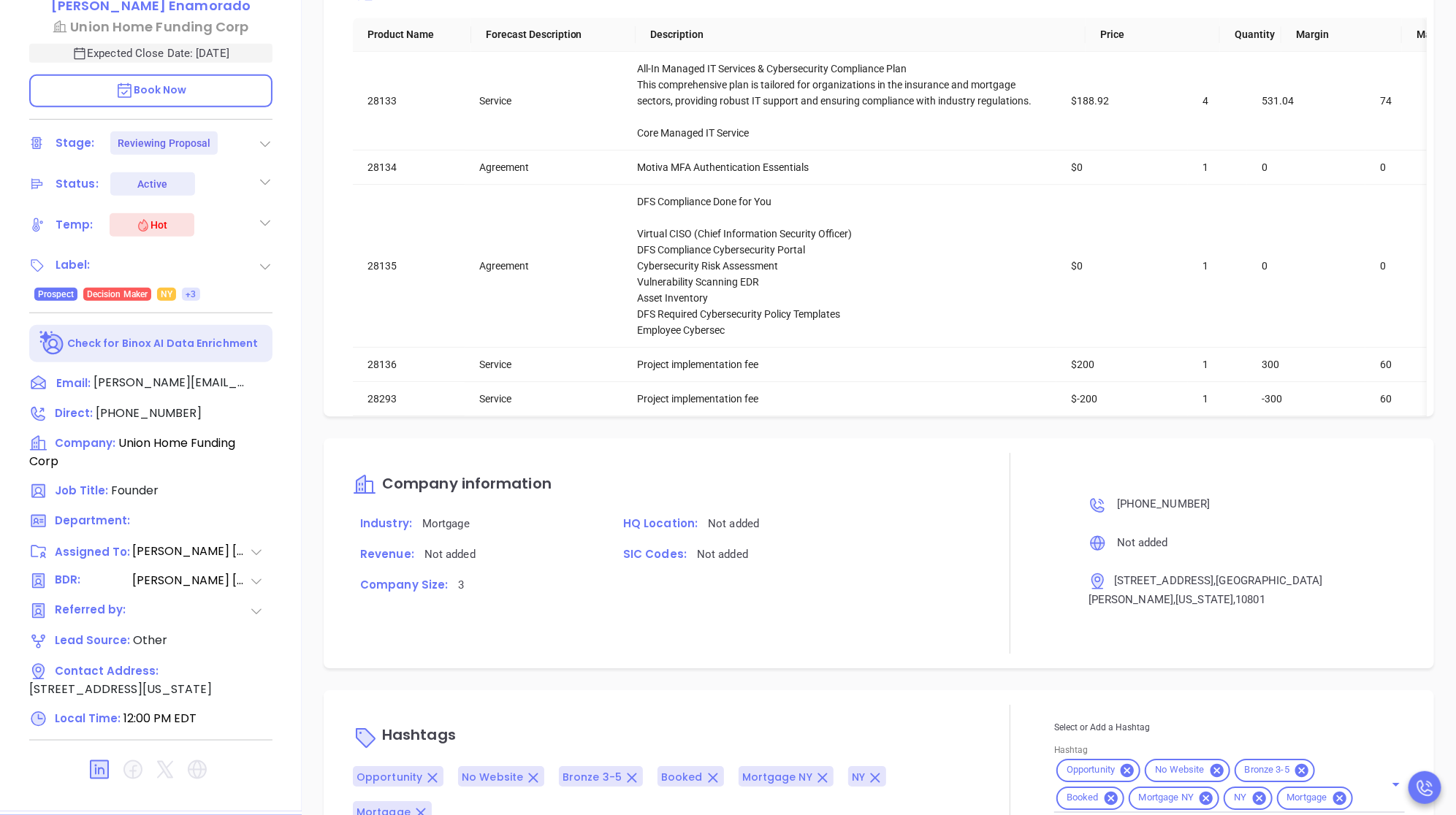
click at [957, 573] on div "Company information Industry: Mortgage HQ Location: Not added Revenue: Not adde…" at bounding box center [659, 553] width 613 height 200
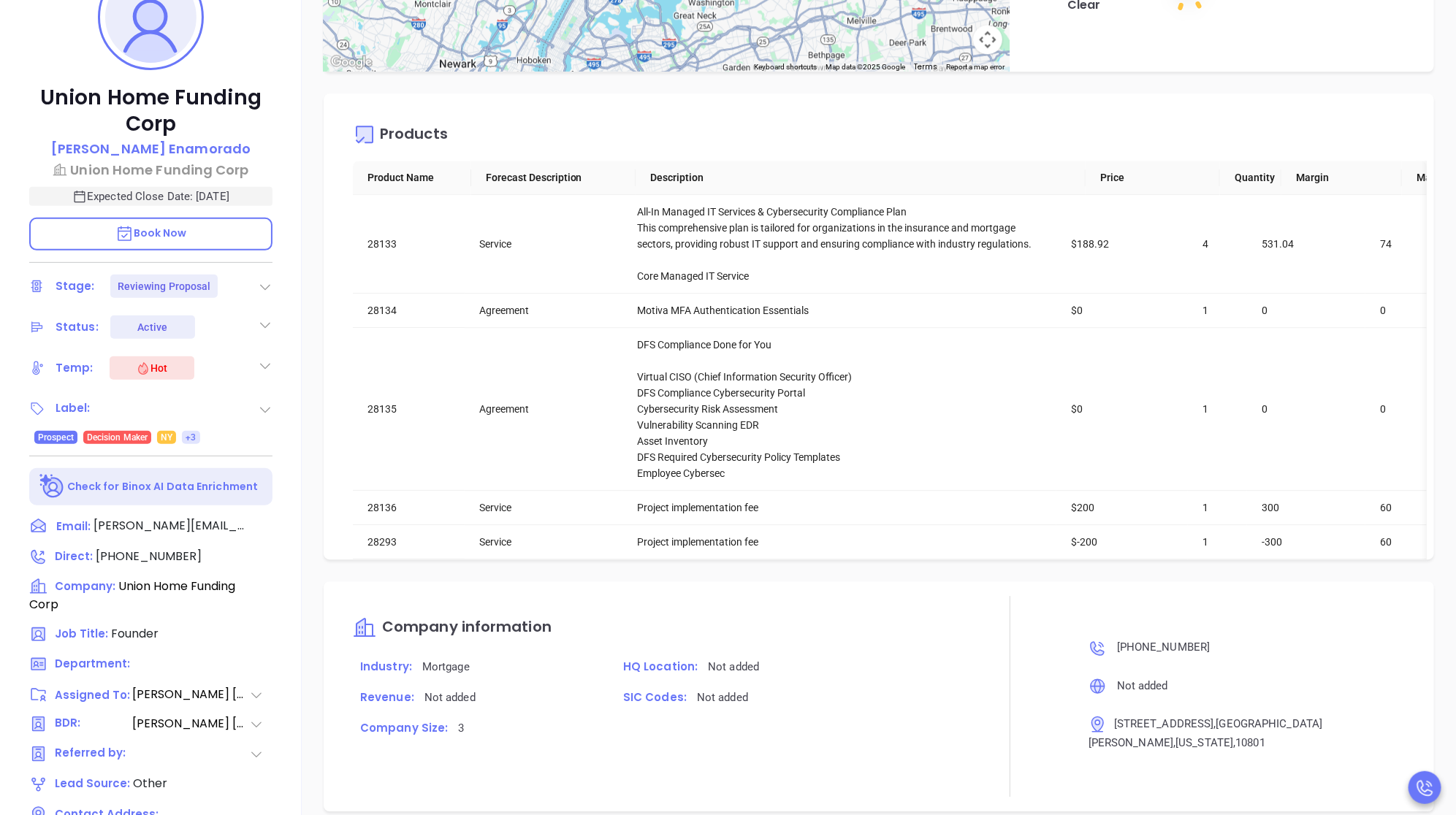
scroll to position [407, 0]
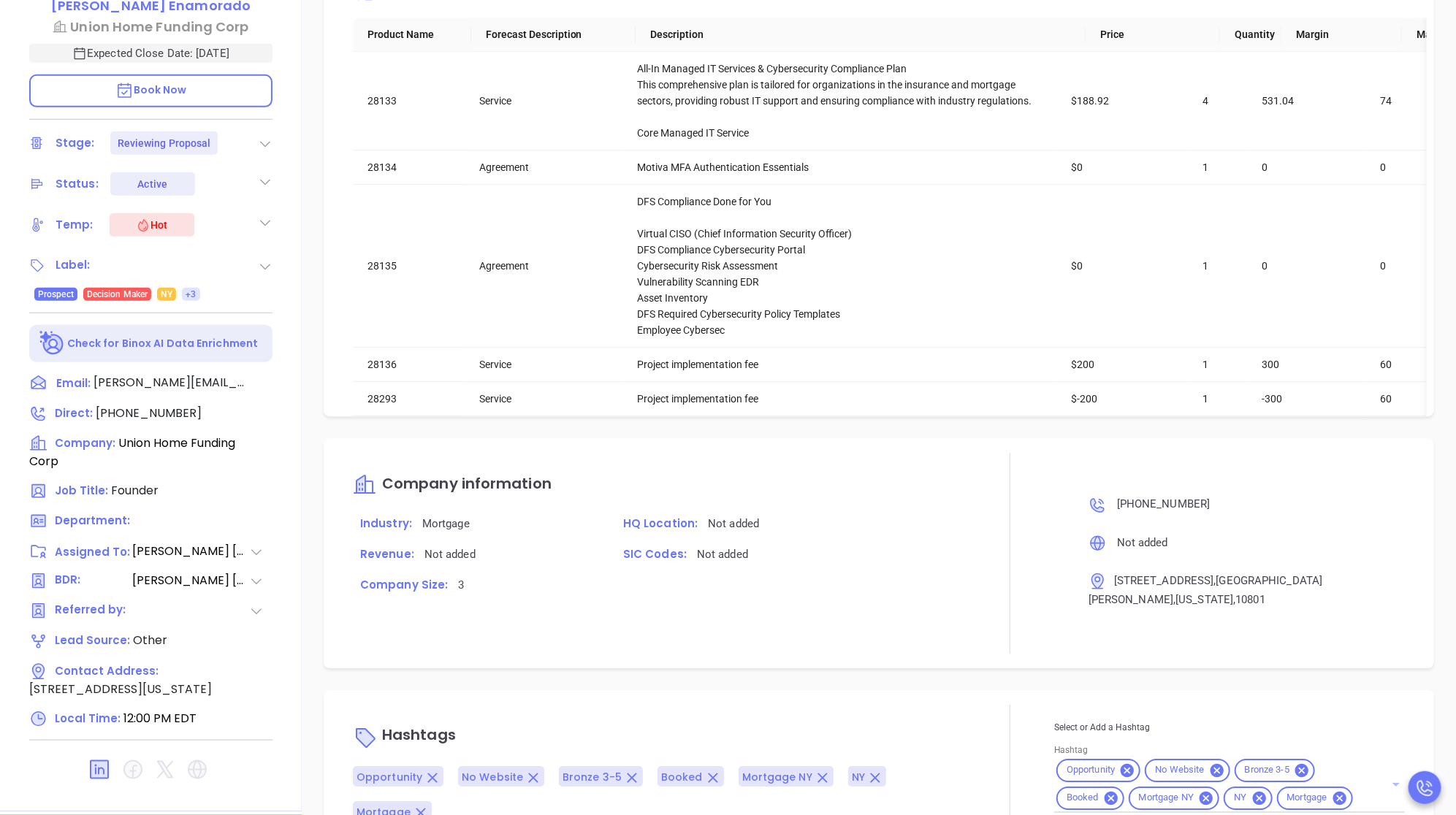
click at [1394, 783] on icon "Open" at bounding box center [1395, 784] width 7 height 4
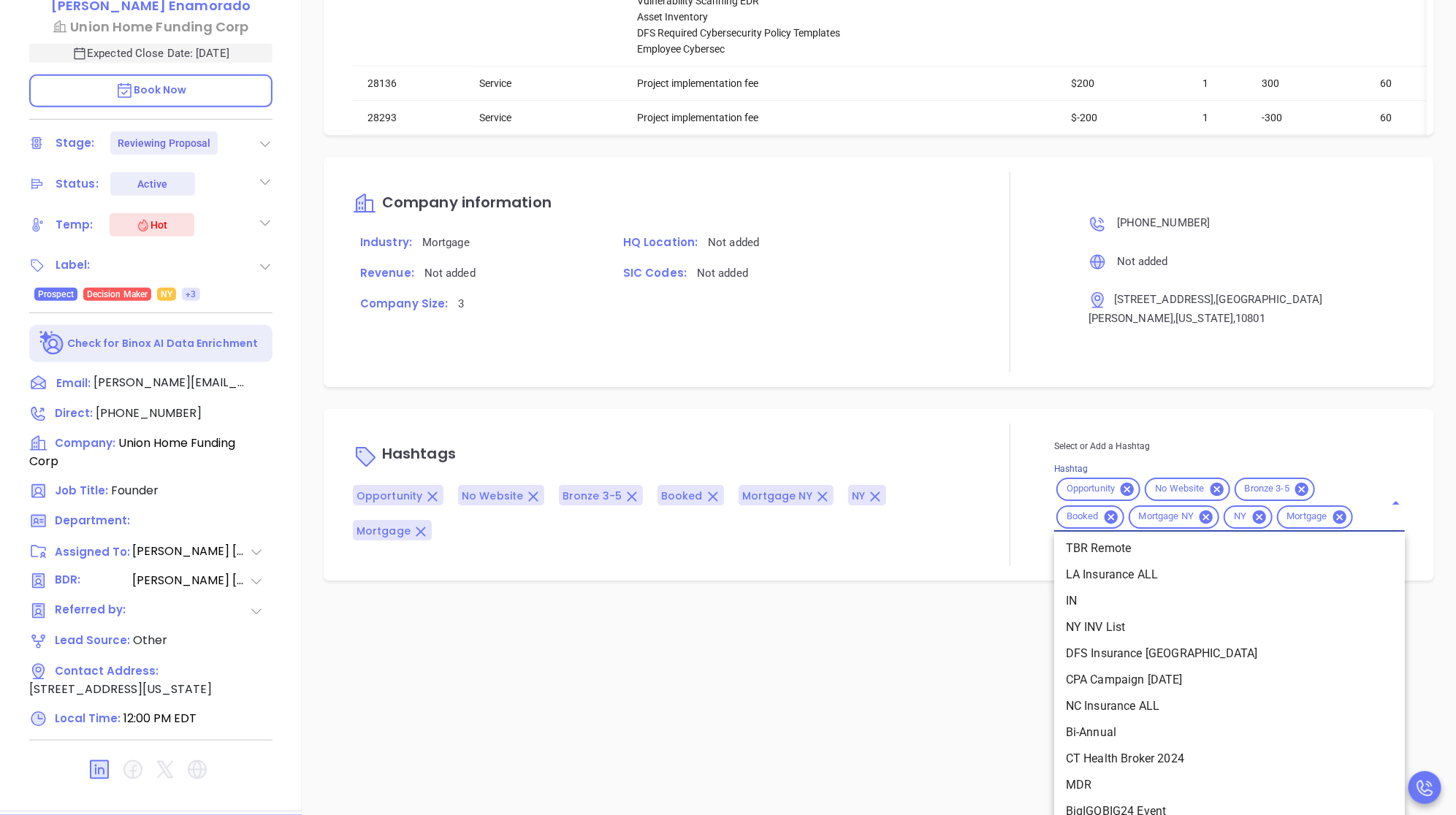
scroll to position [1674, 0]
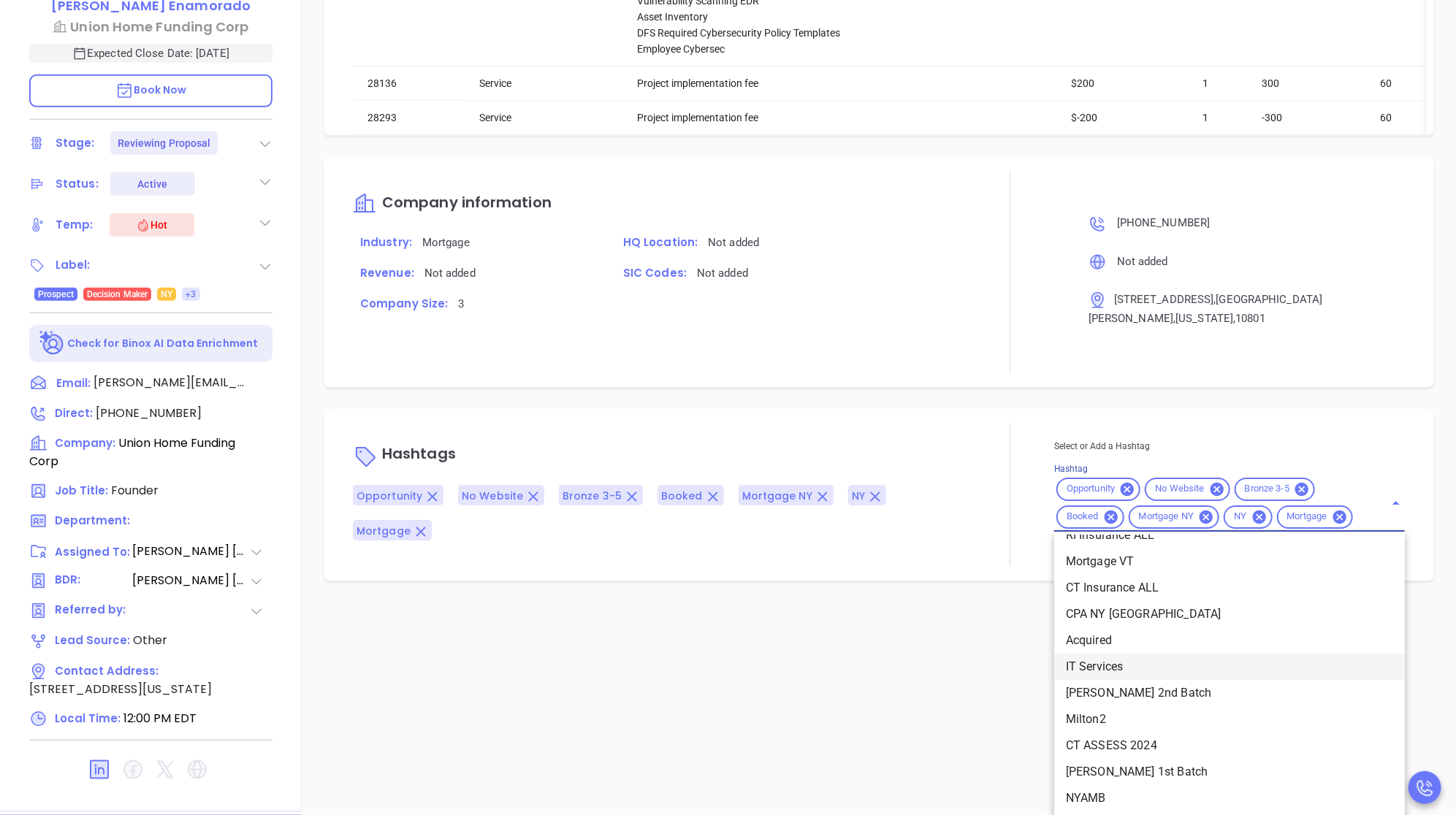
click at [809, 641] on div "Description Union Home Funding CorpQuote: #009592 Revenue & Margin $ 720 $ 188 …" at bounding box center [878, 304] width 1154 height 1023
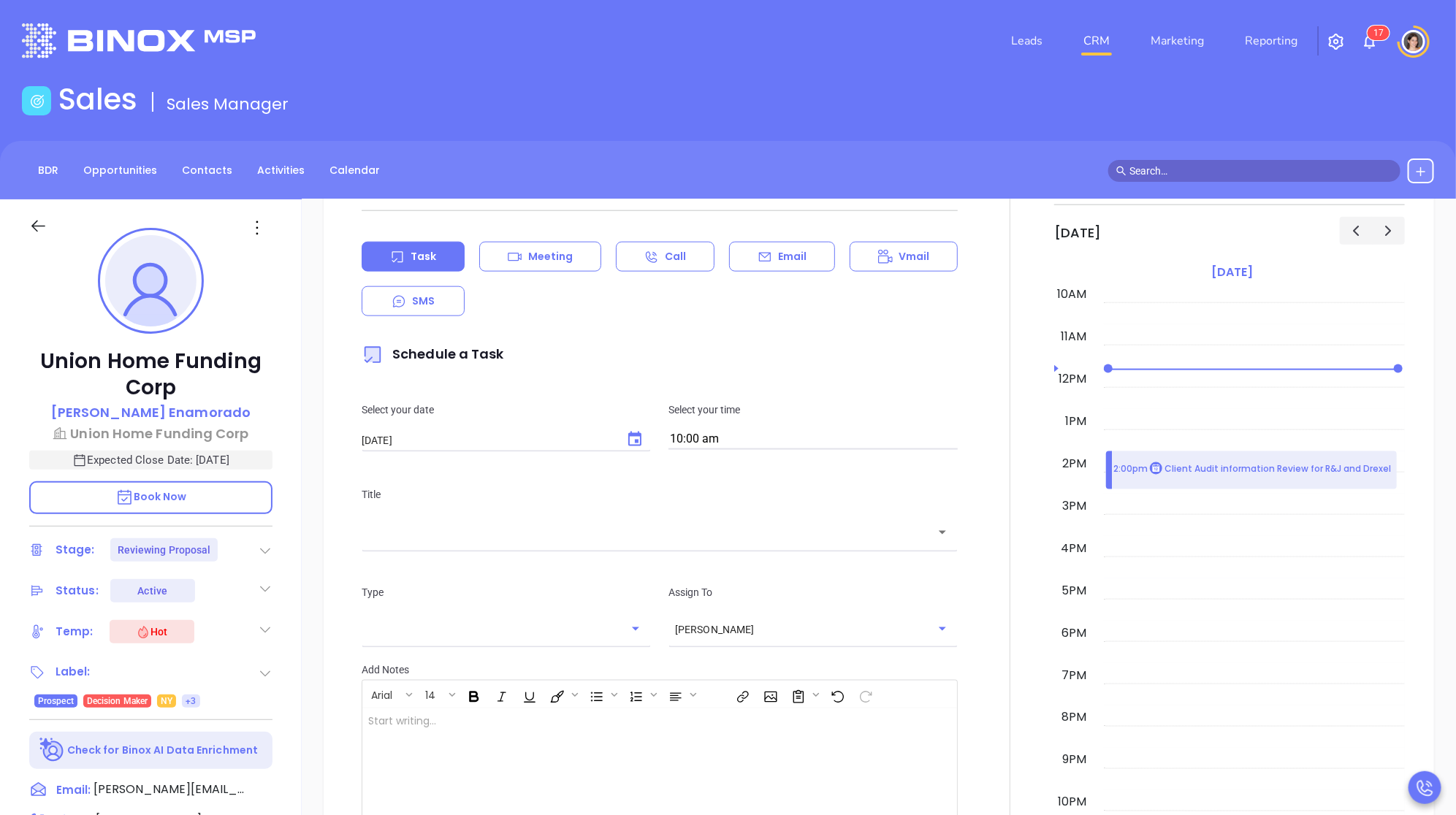
scroll to position [966, 0]
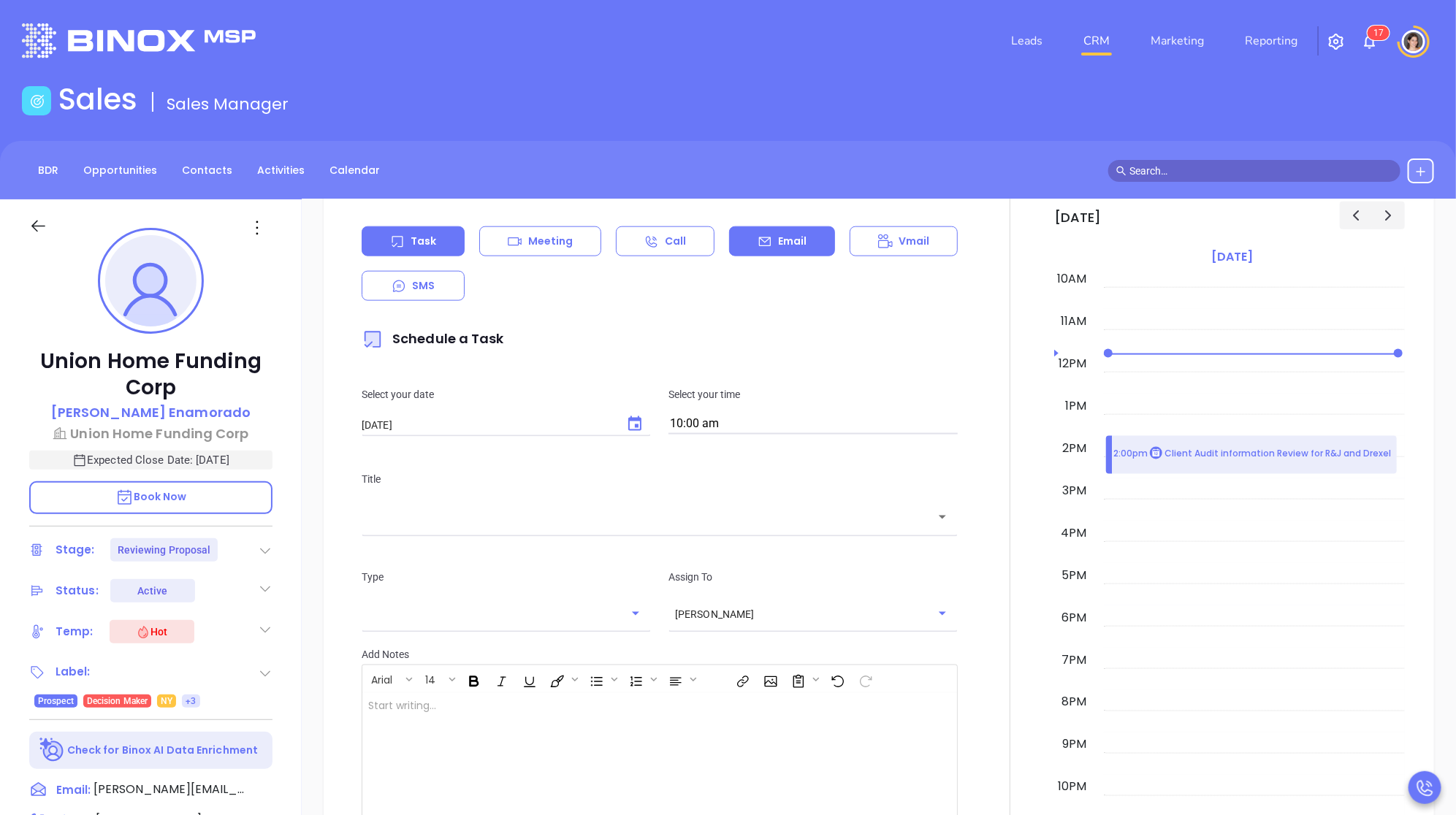
click at [814, 248] on div "Email" at bounding box center [781, 241] width 106 height 30
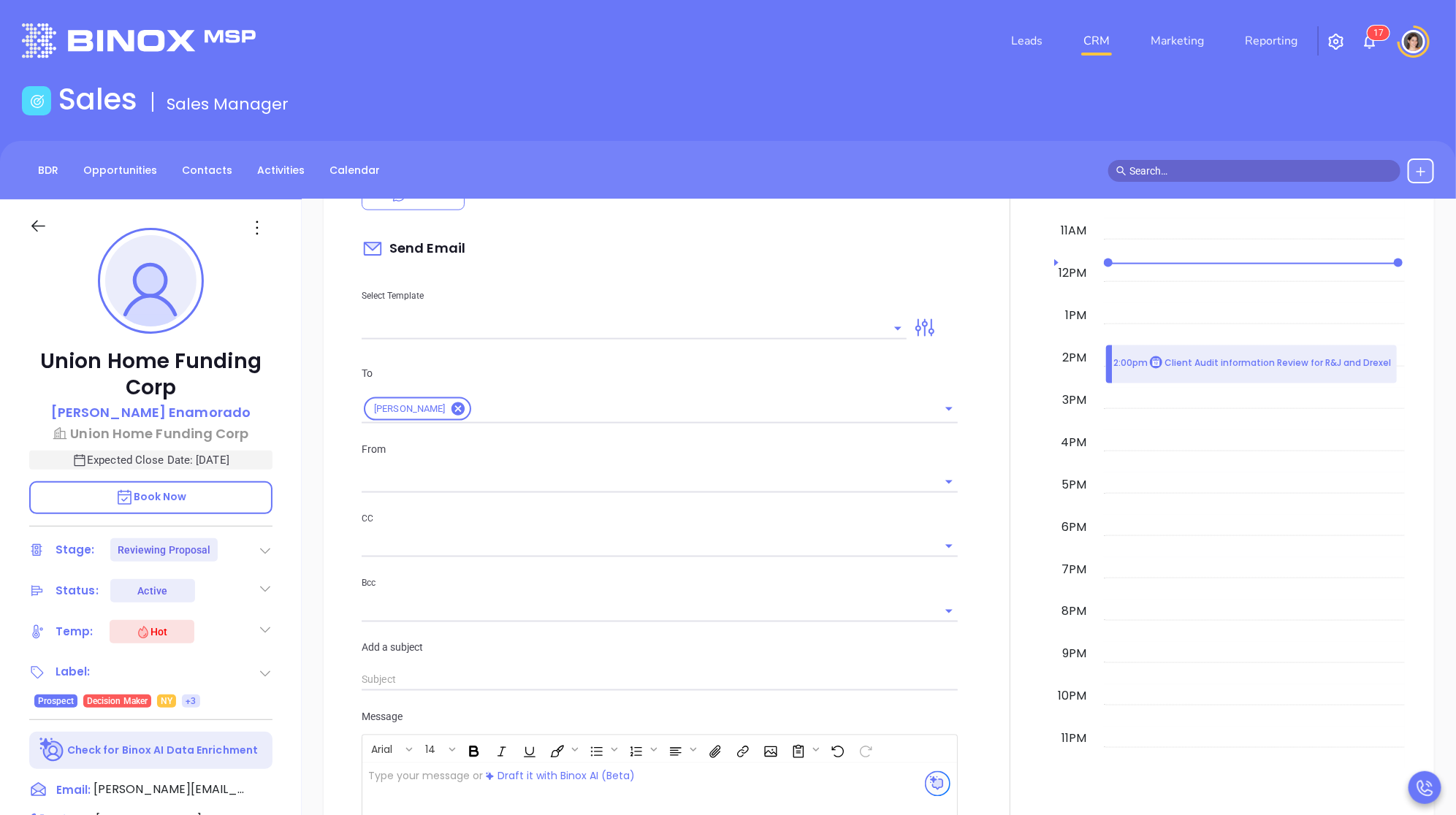
scroll to position [1058, 0]
click at [891, 326] on icon "Open" at bounding box center [898, 327] width 18 height 18
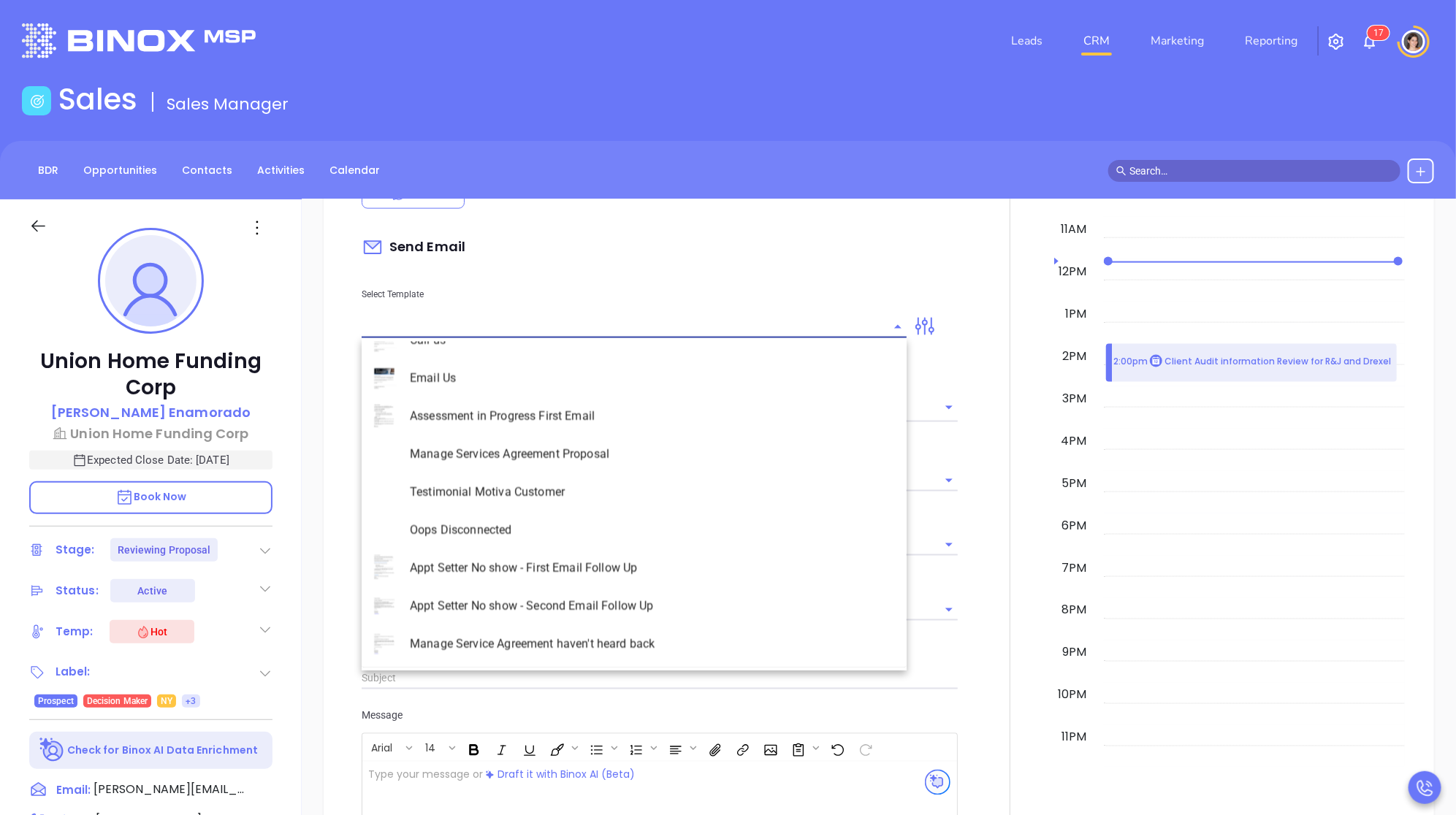
type input "[PERSON_NAME]"
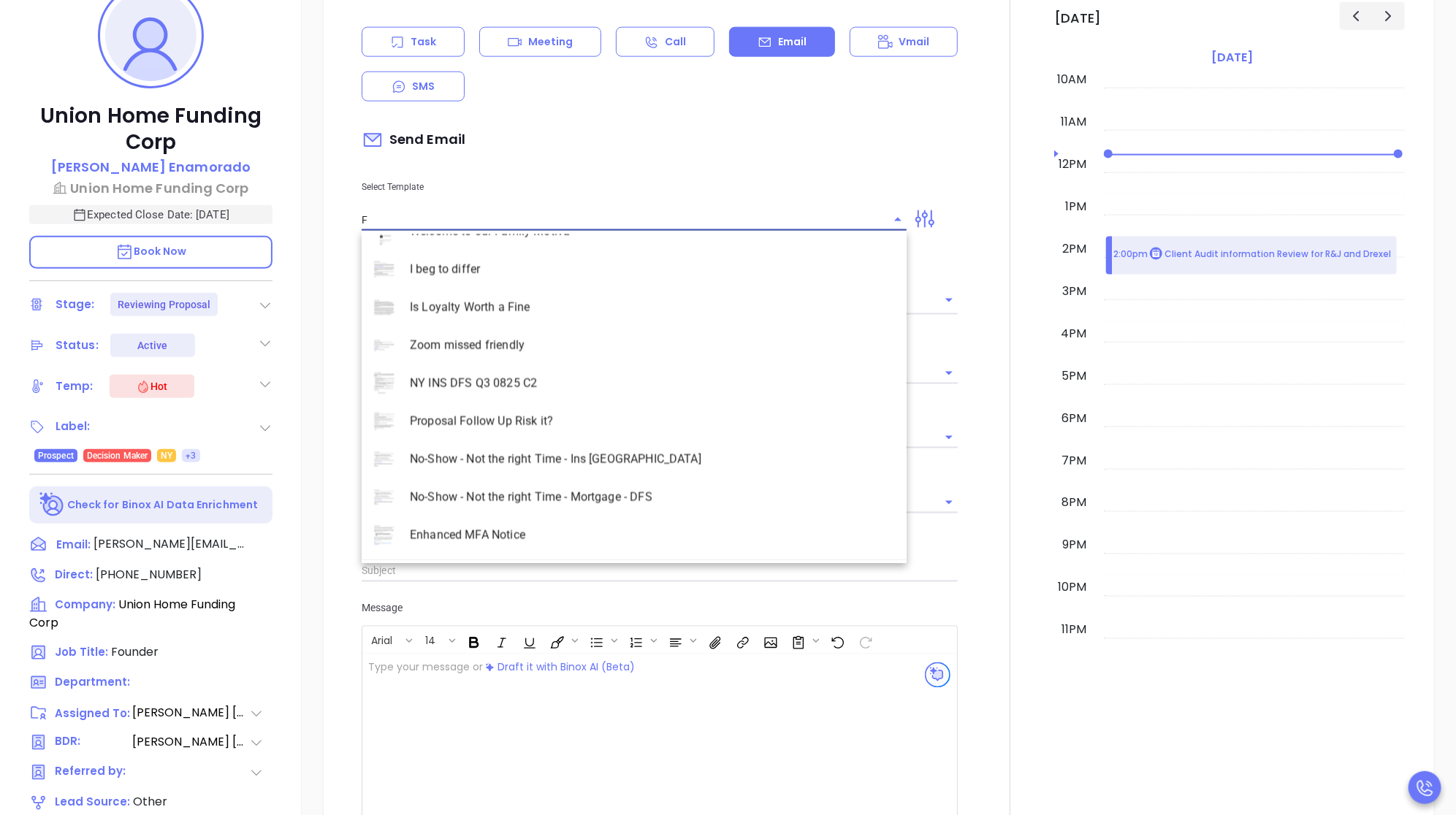
scroll to position [0, 0]
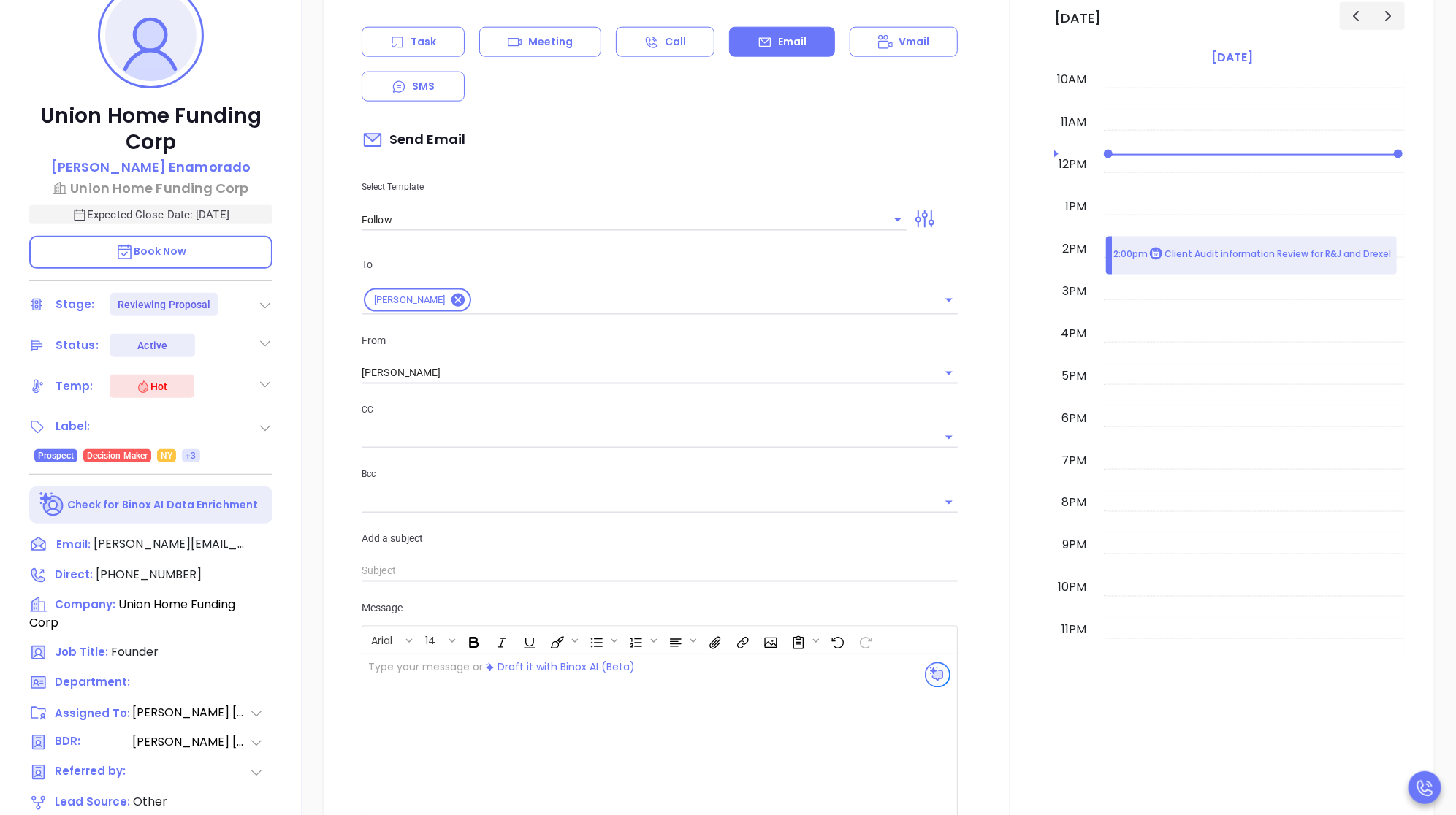
click at [462, 202] on div "Select Template Follow" at bounding box center [634, 193] width 562 height 74
click at [453, 221] on input "Follow" at bounding box center [623, 220] width 523 height 21
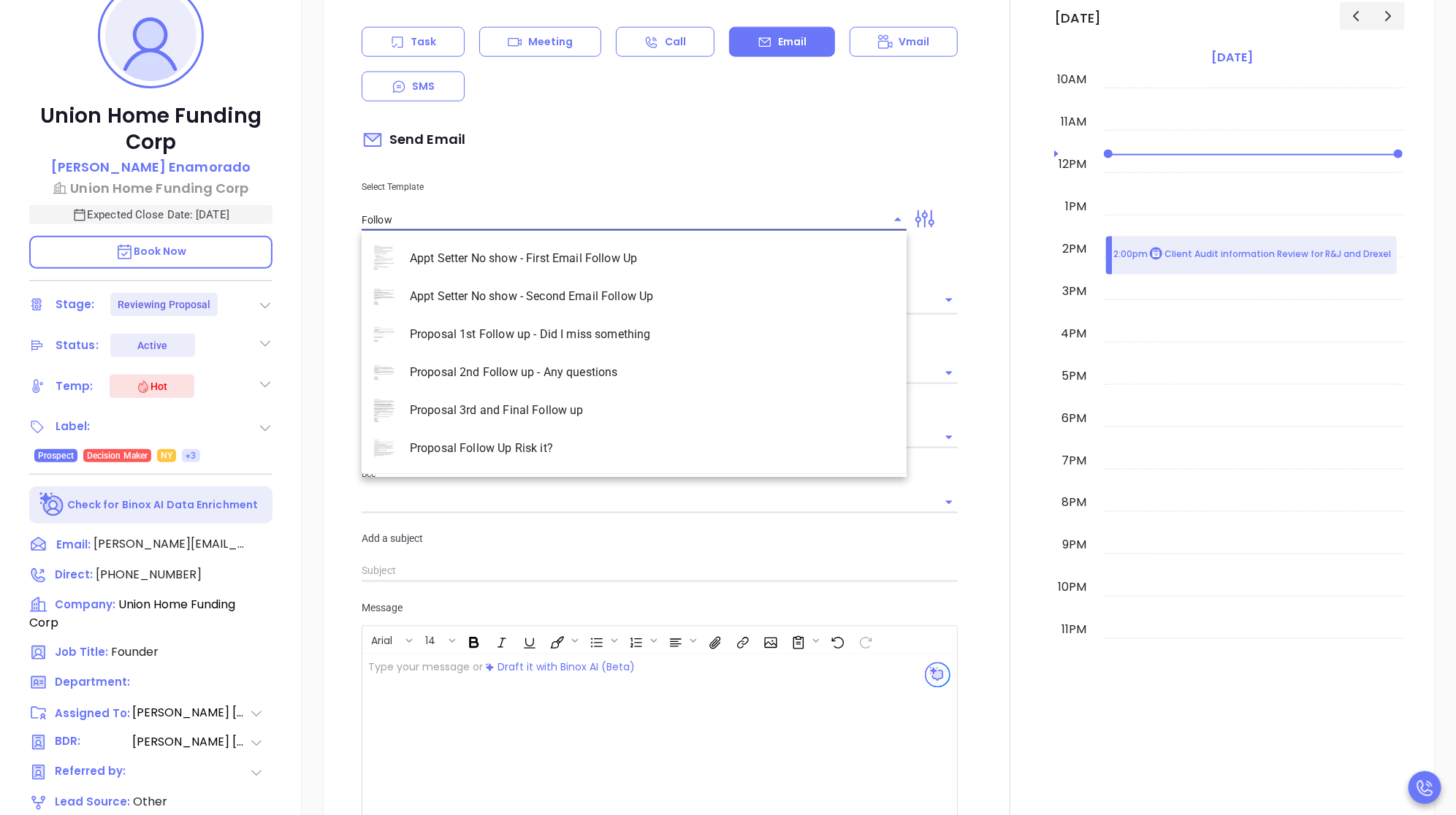
click at [453, 221] on input "Follow" at bounding box center [623, 220] width 523 height 21
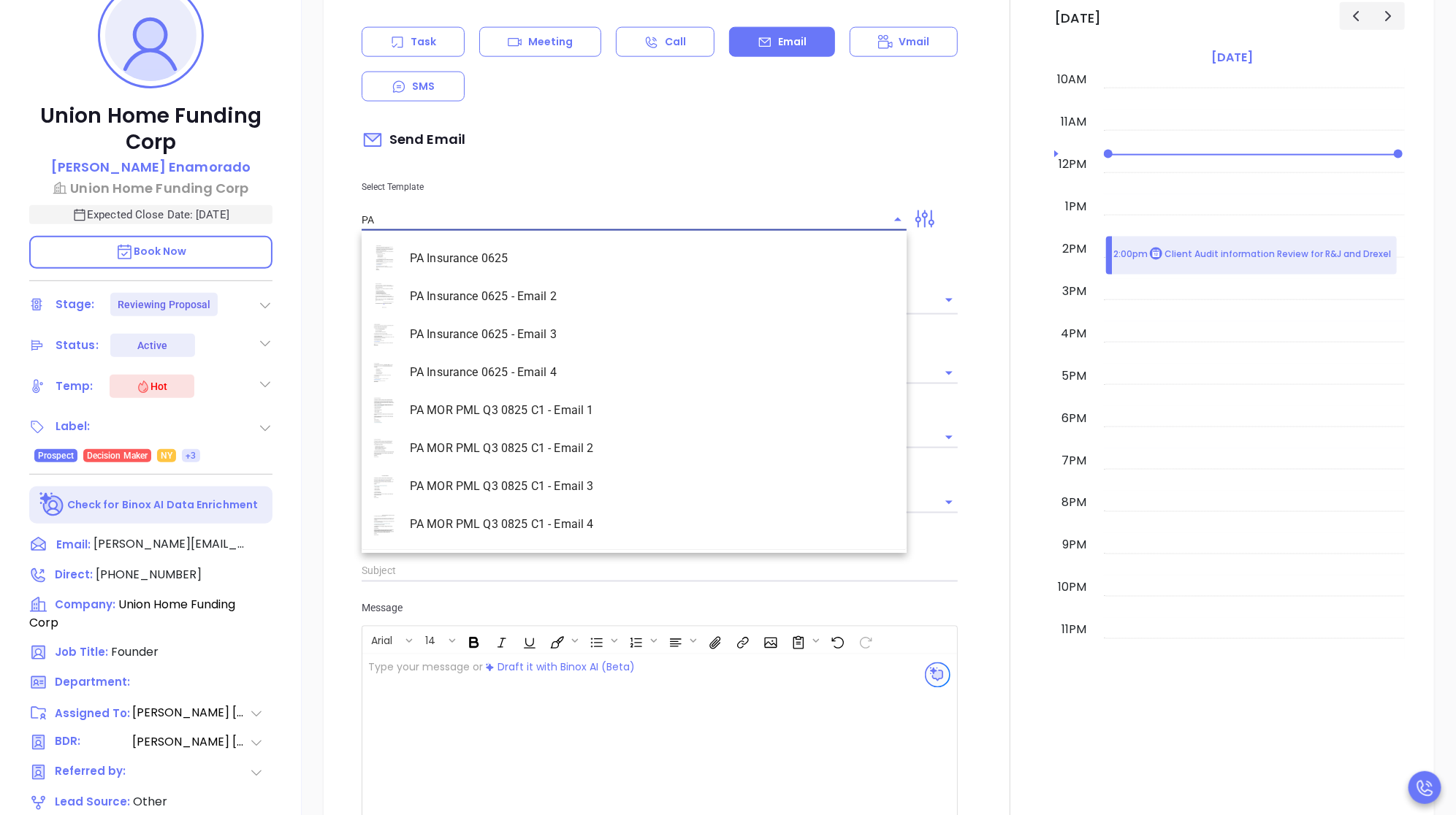
type input "P"
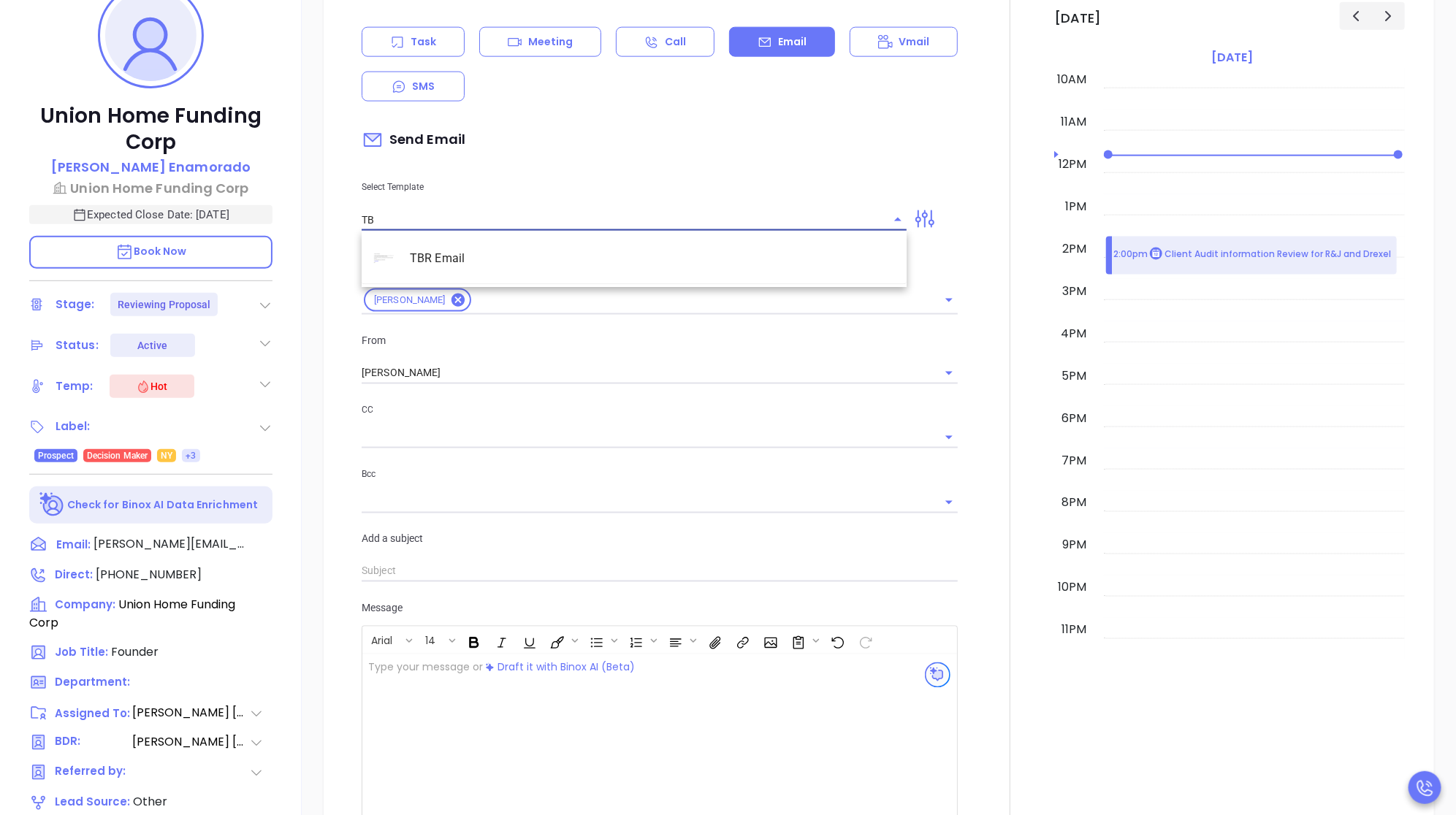
type input "T"
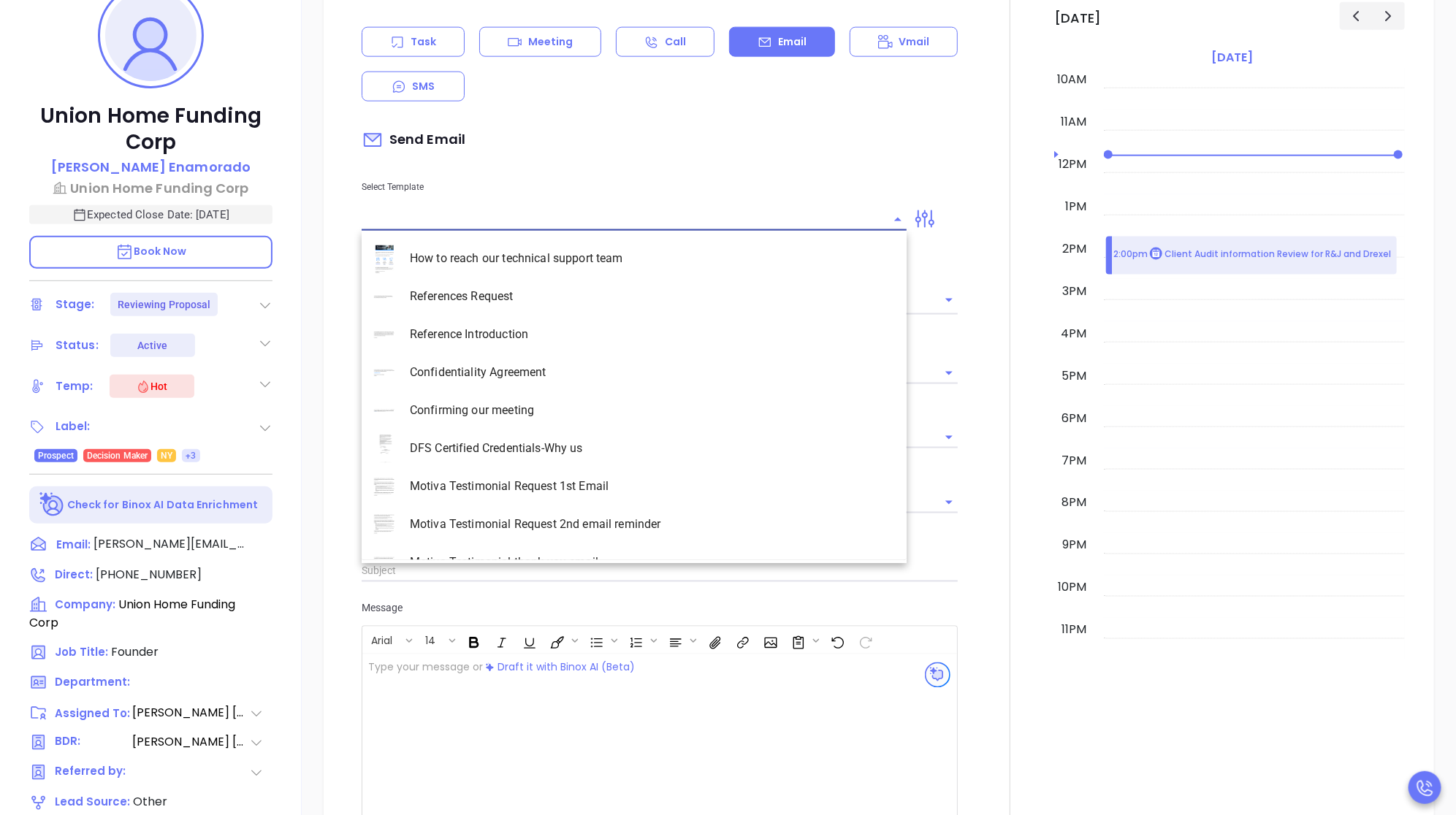
type input "F"
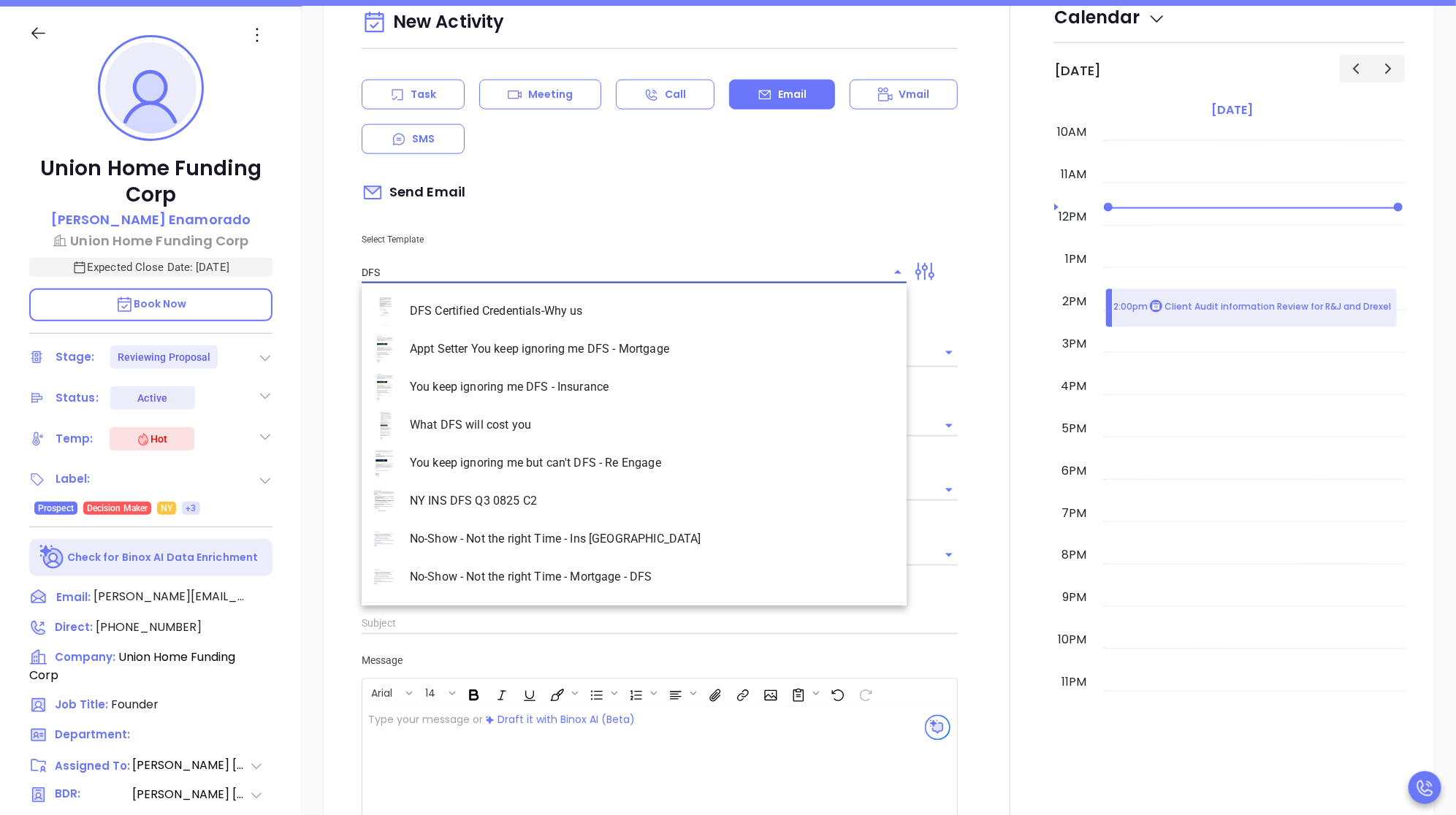
scroll to position [191, 0]
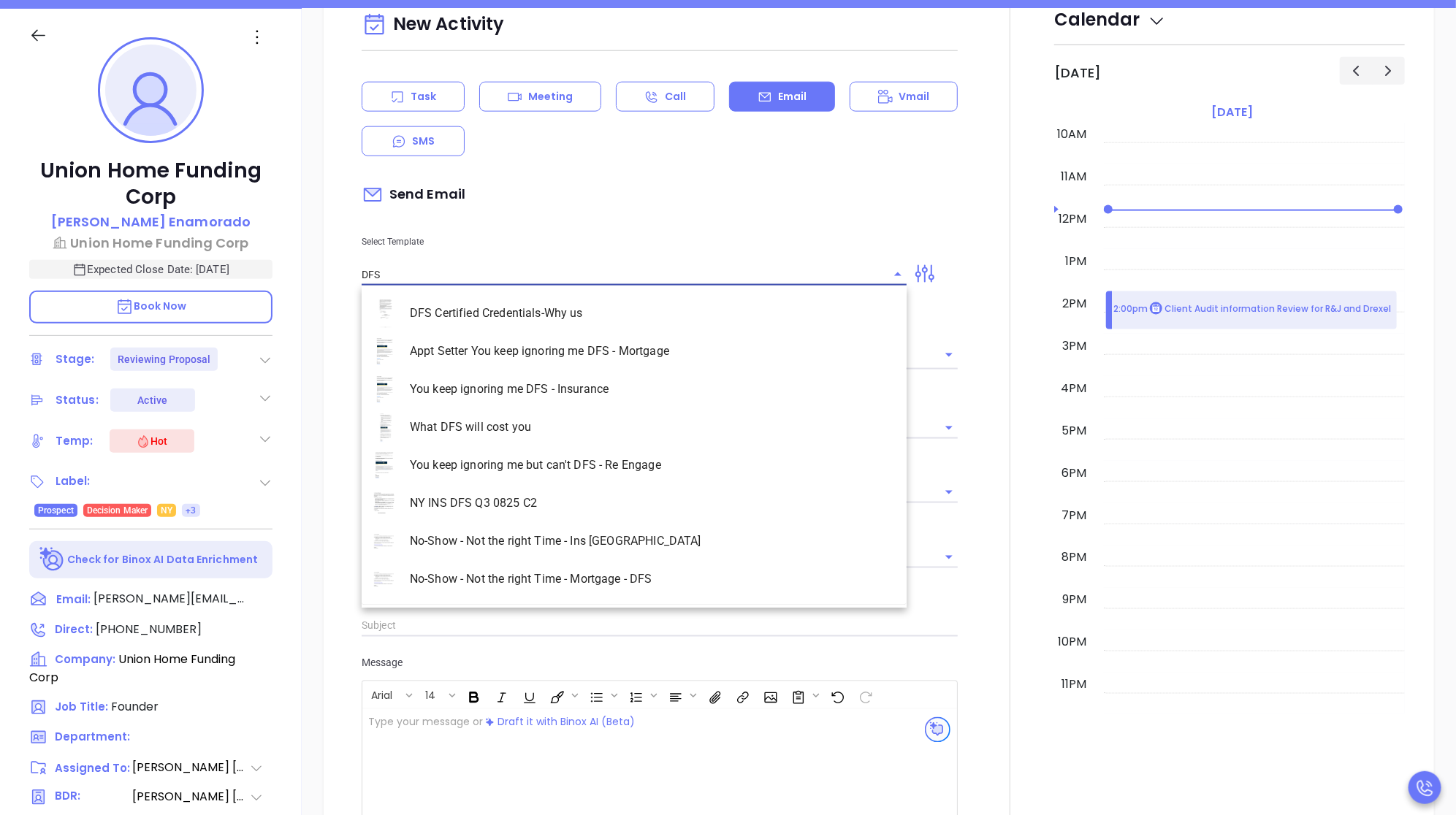
type input "DFS"
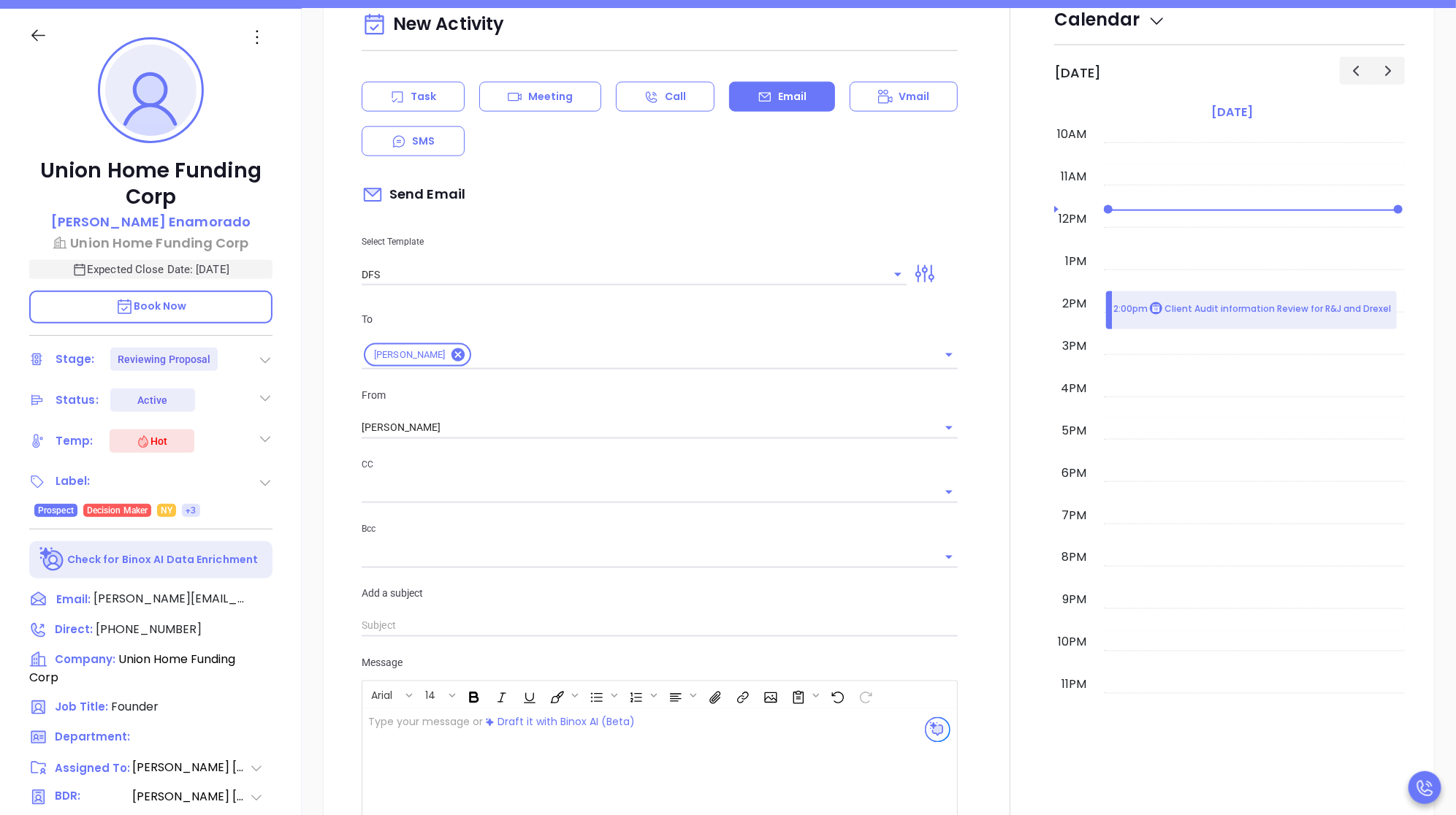
click at [703, 186] on div "Send Email" at bounding box center [660, 195] width 596 height 34
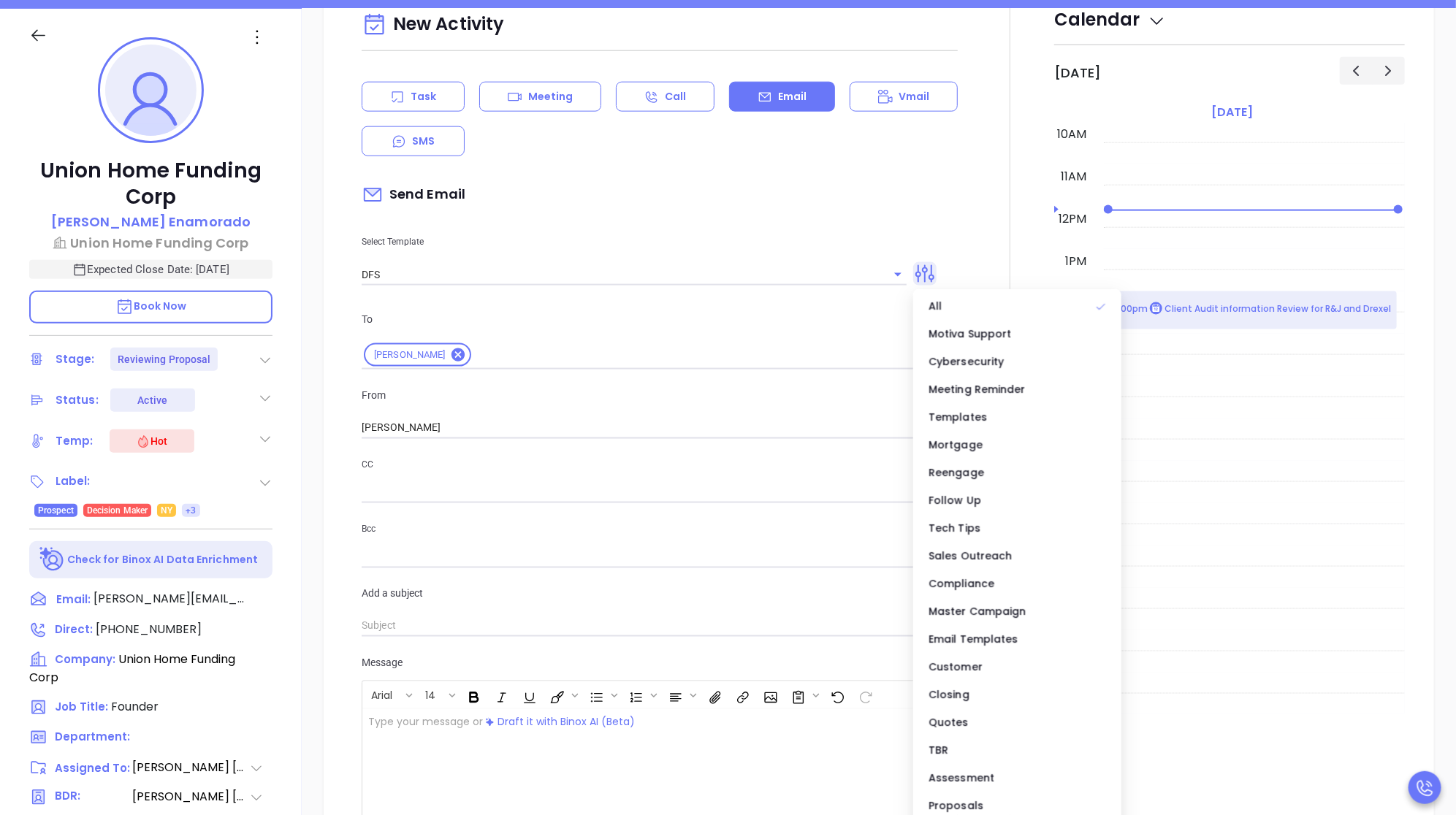
click at [928, 275] on icon at bounding box center [924, 274] width 23 height 23
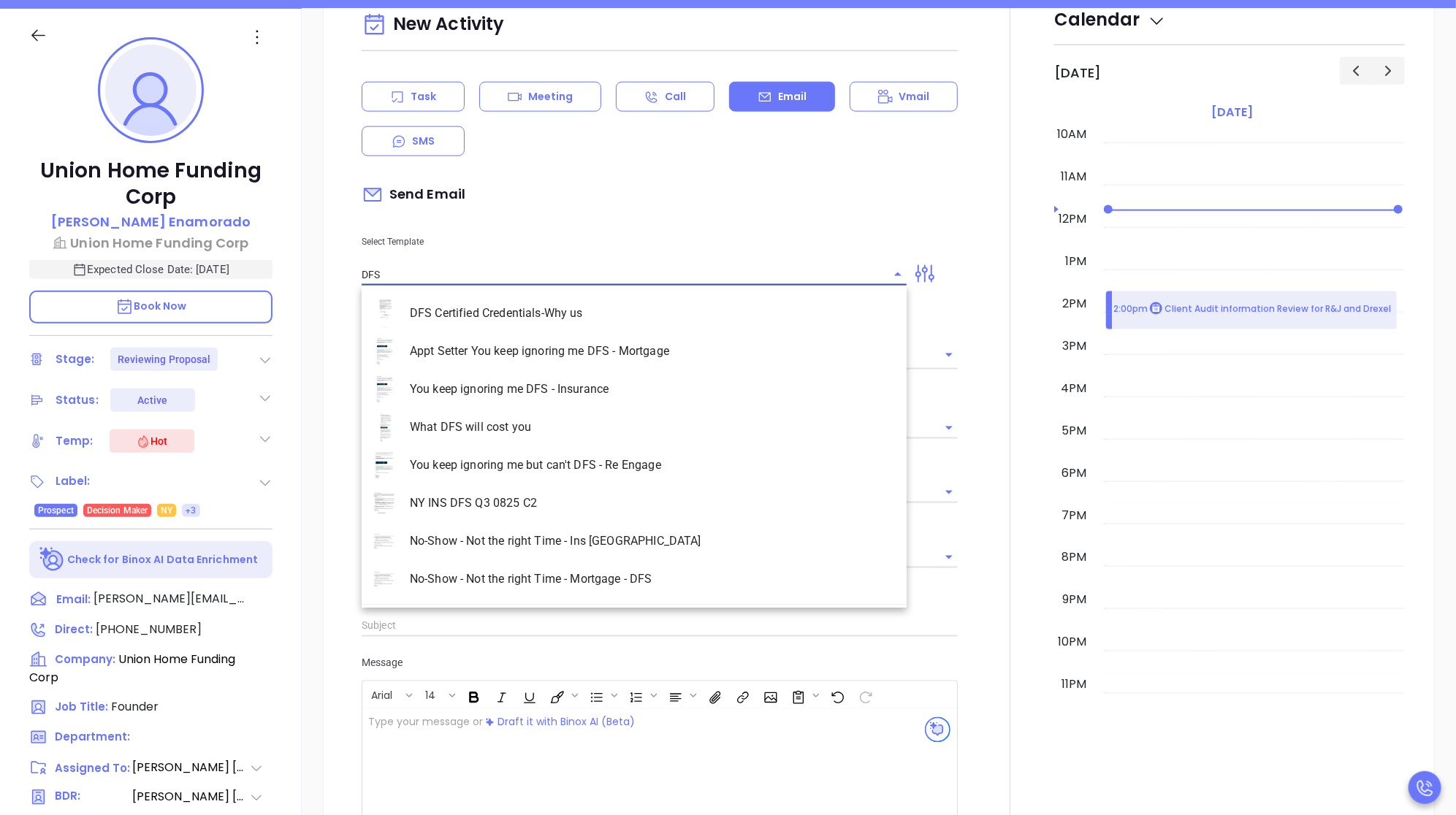
click at [827, 276] on input "DFS" at bounding box center [623, 274] width 523 height 21
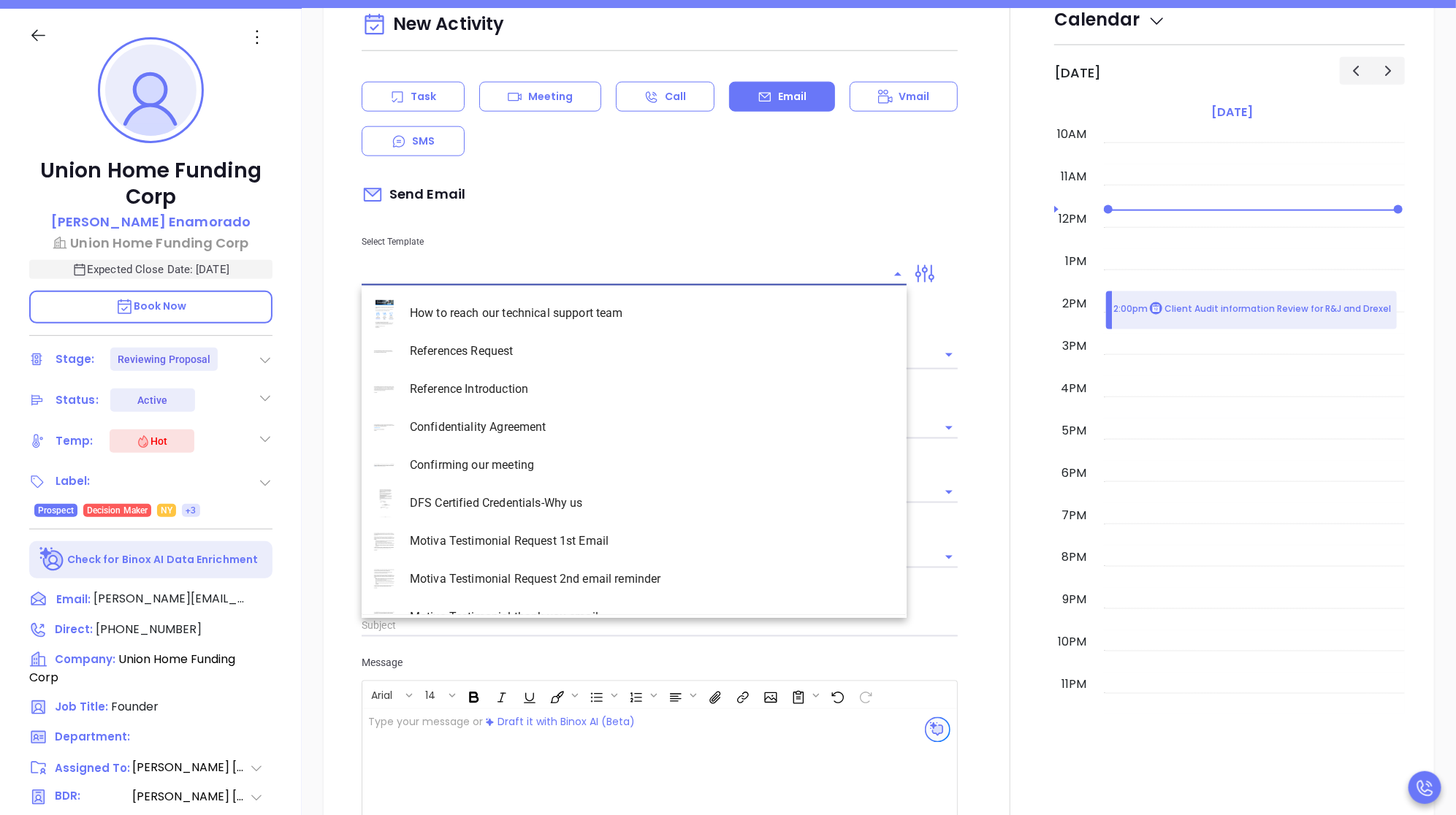
click at [910, 204] on div "Send Email" at bounding box center [660, 195] width 596 height 34
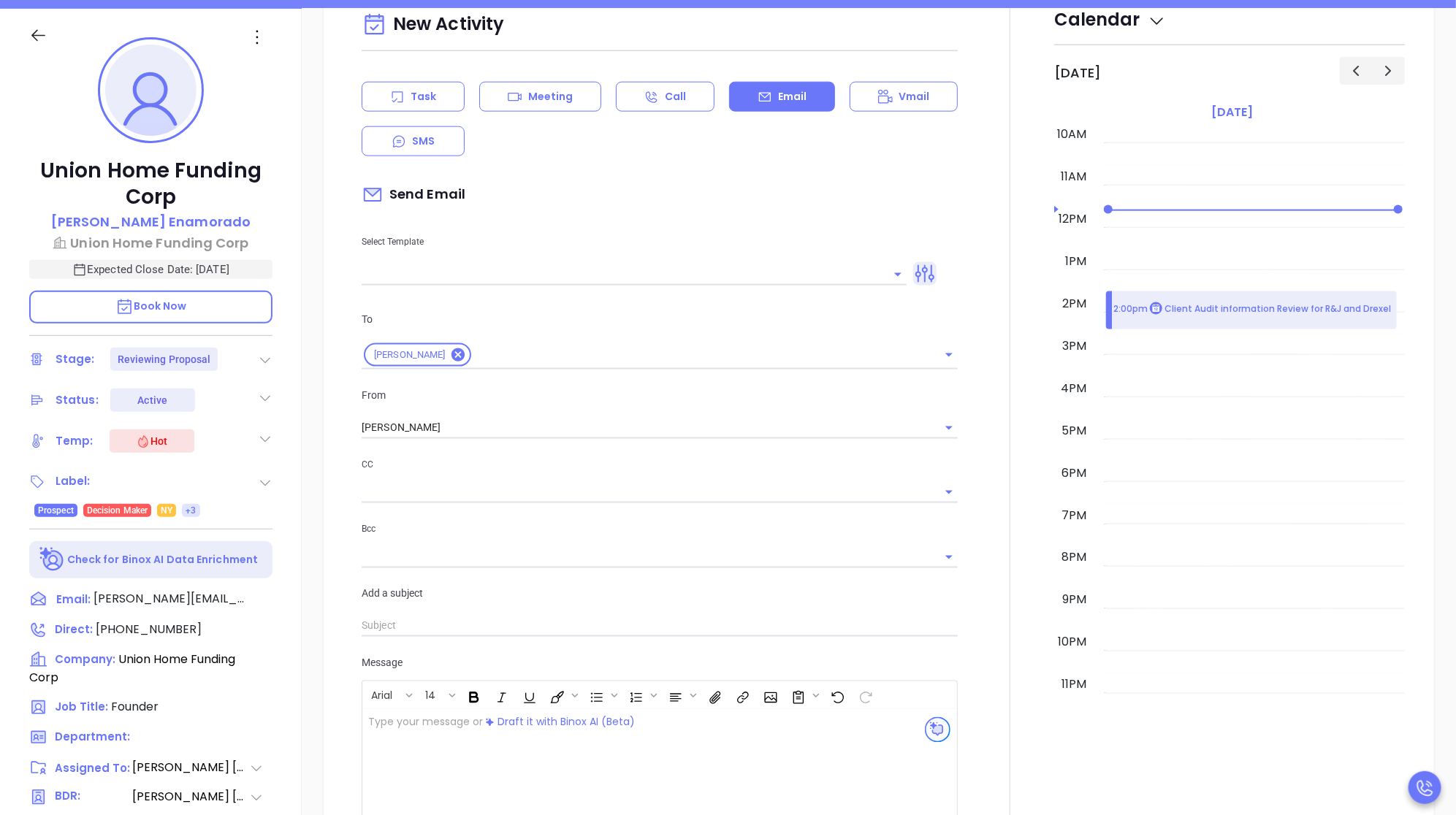
click at [928, 272] on icon at bounding box center [924, 274] width 23 height 23
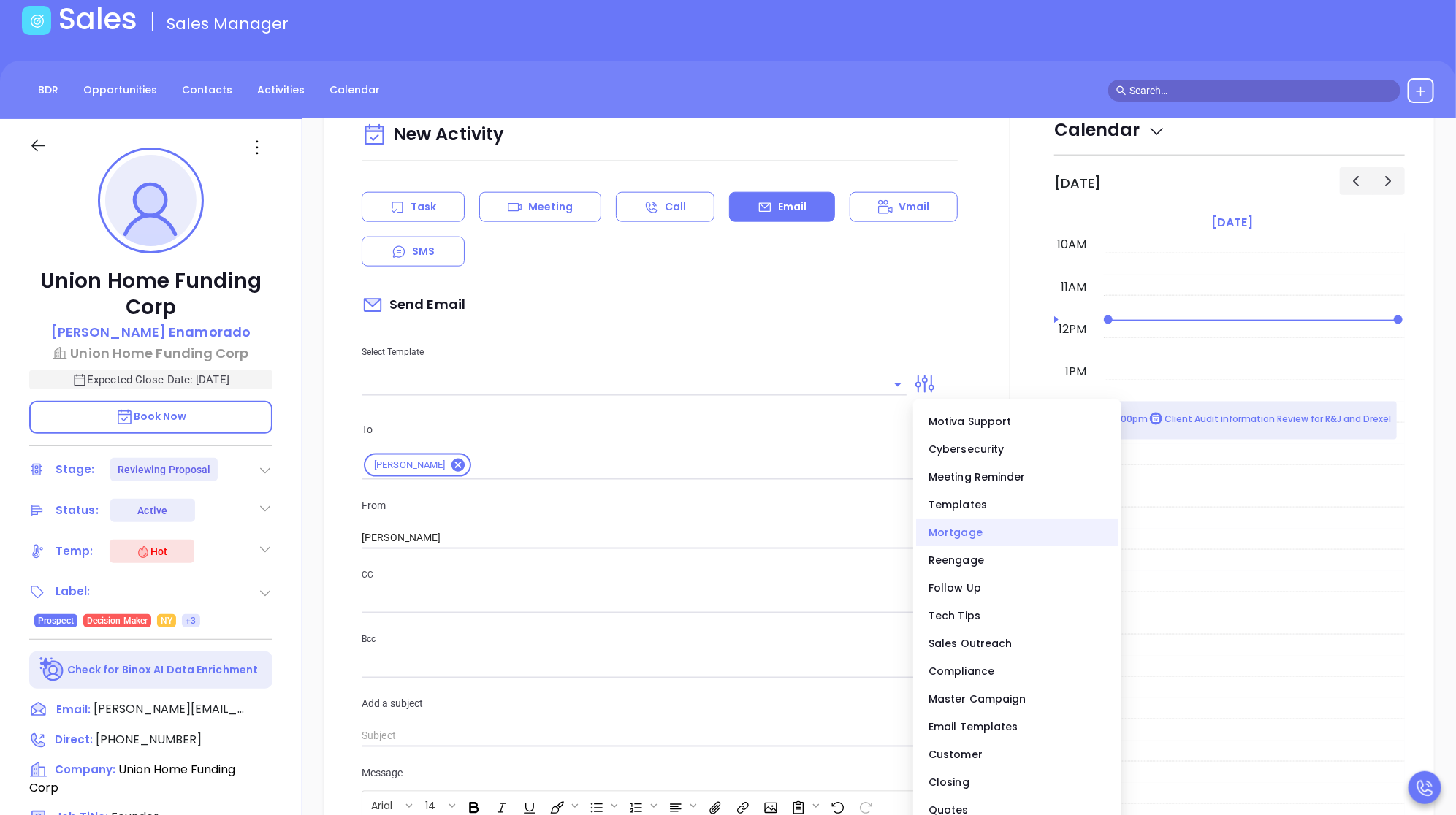
scroll to position [0, 0]
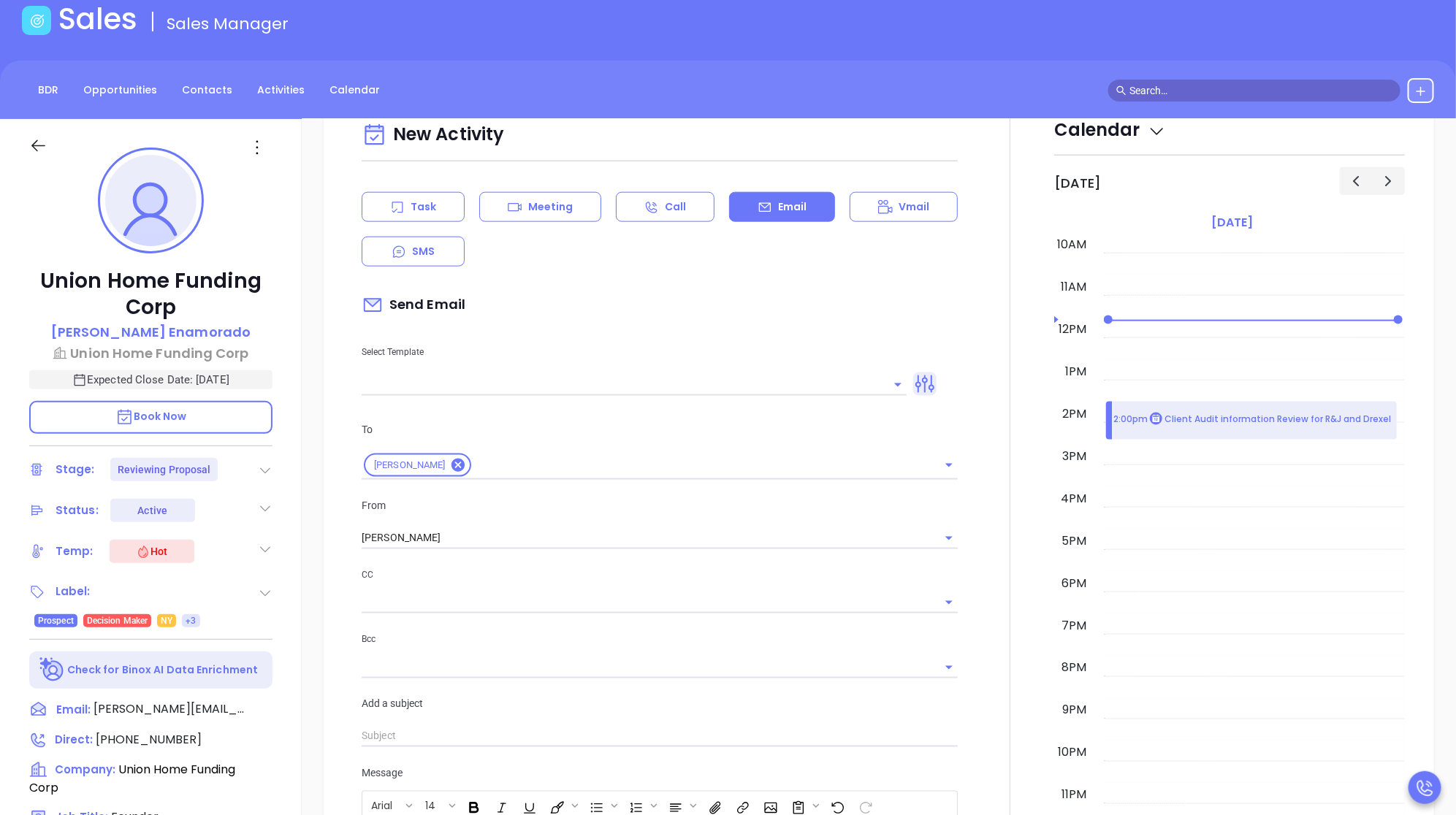
click at [925, 389] on icon at bounding box center [924, 384] width 23 height 23
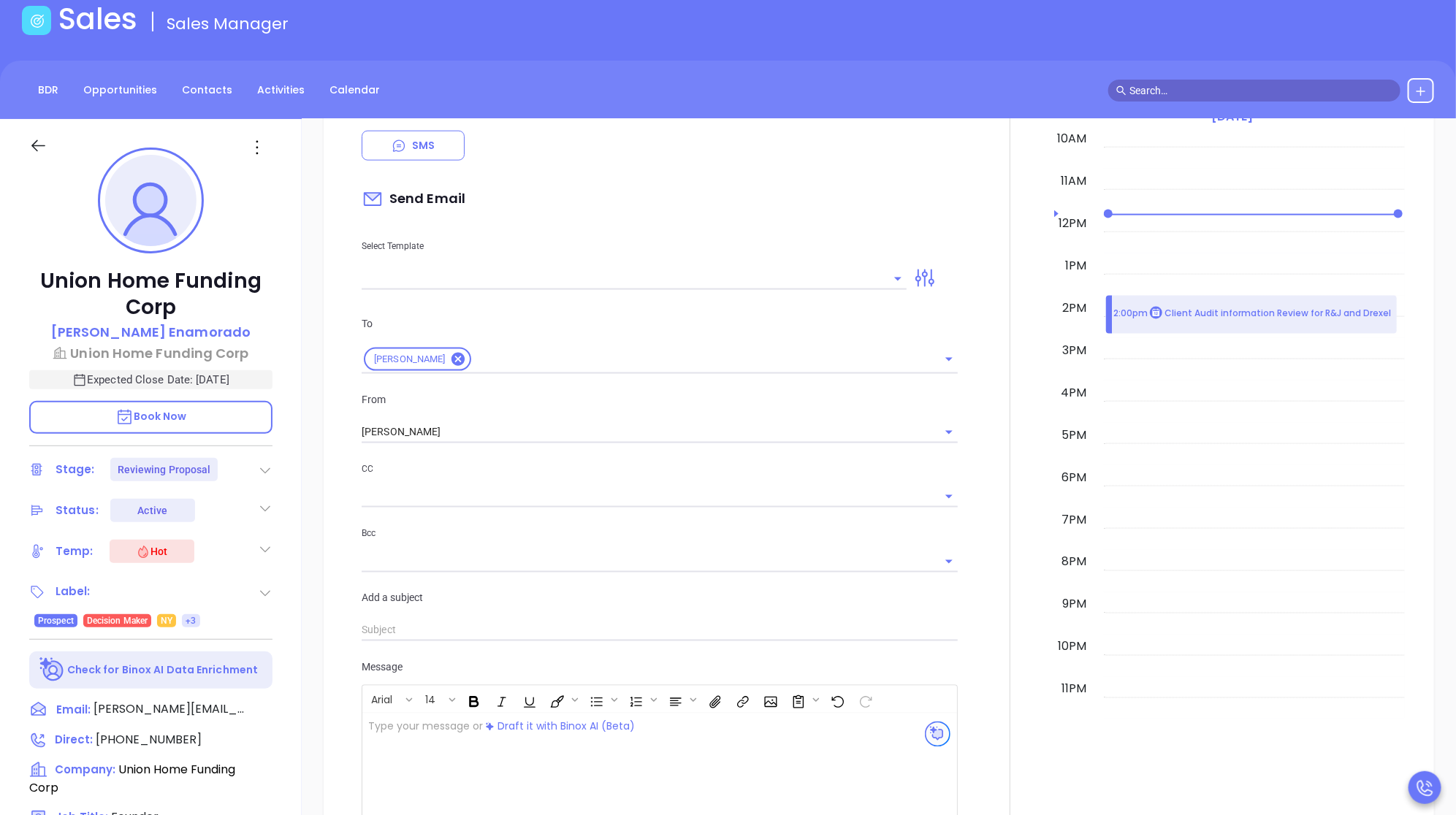
scroll to position [1022, 0]
click at [929, 278] on icon at bounding box center [924, 282] width 23 height 23
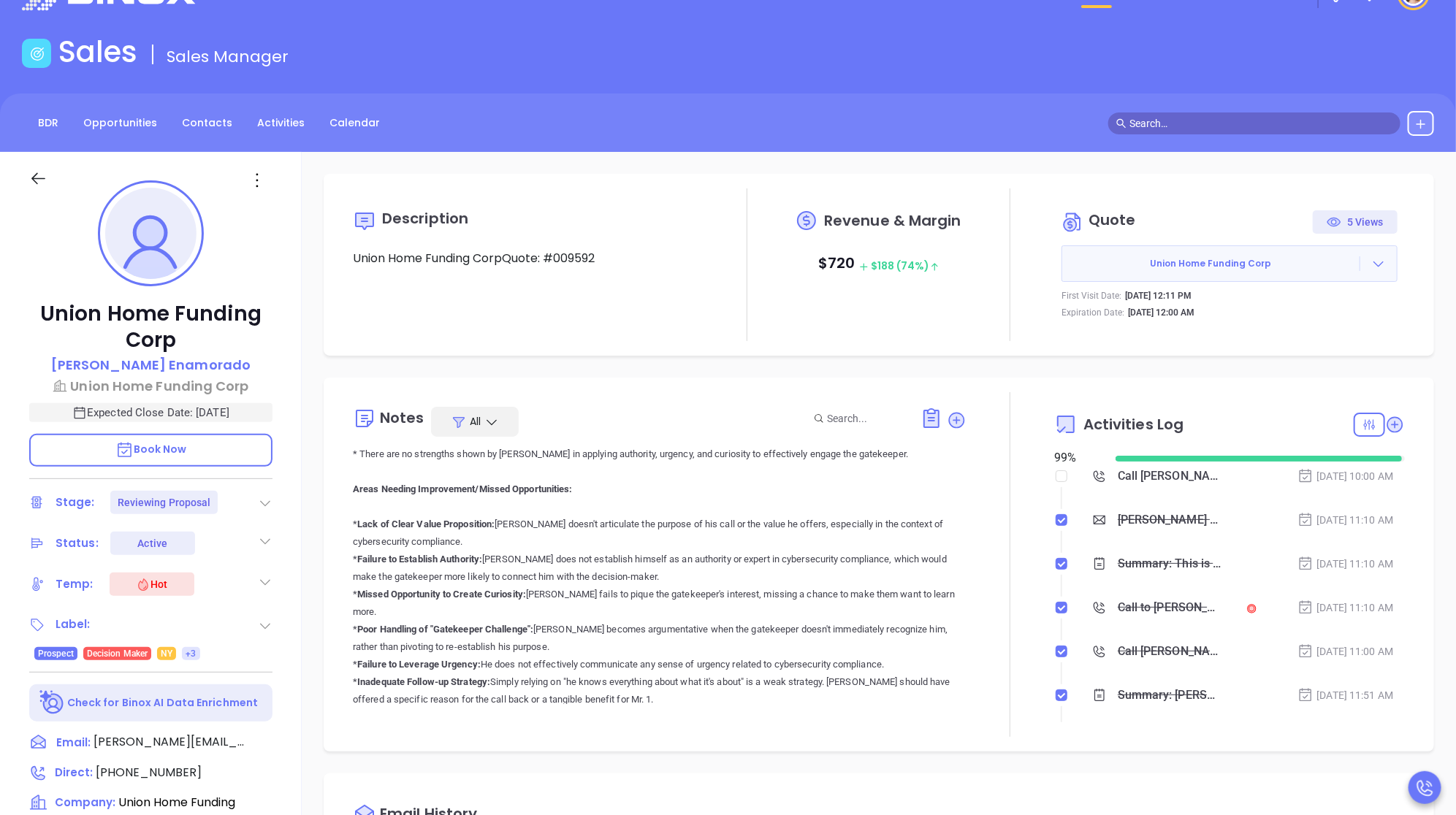
scroll to position [0, 0]
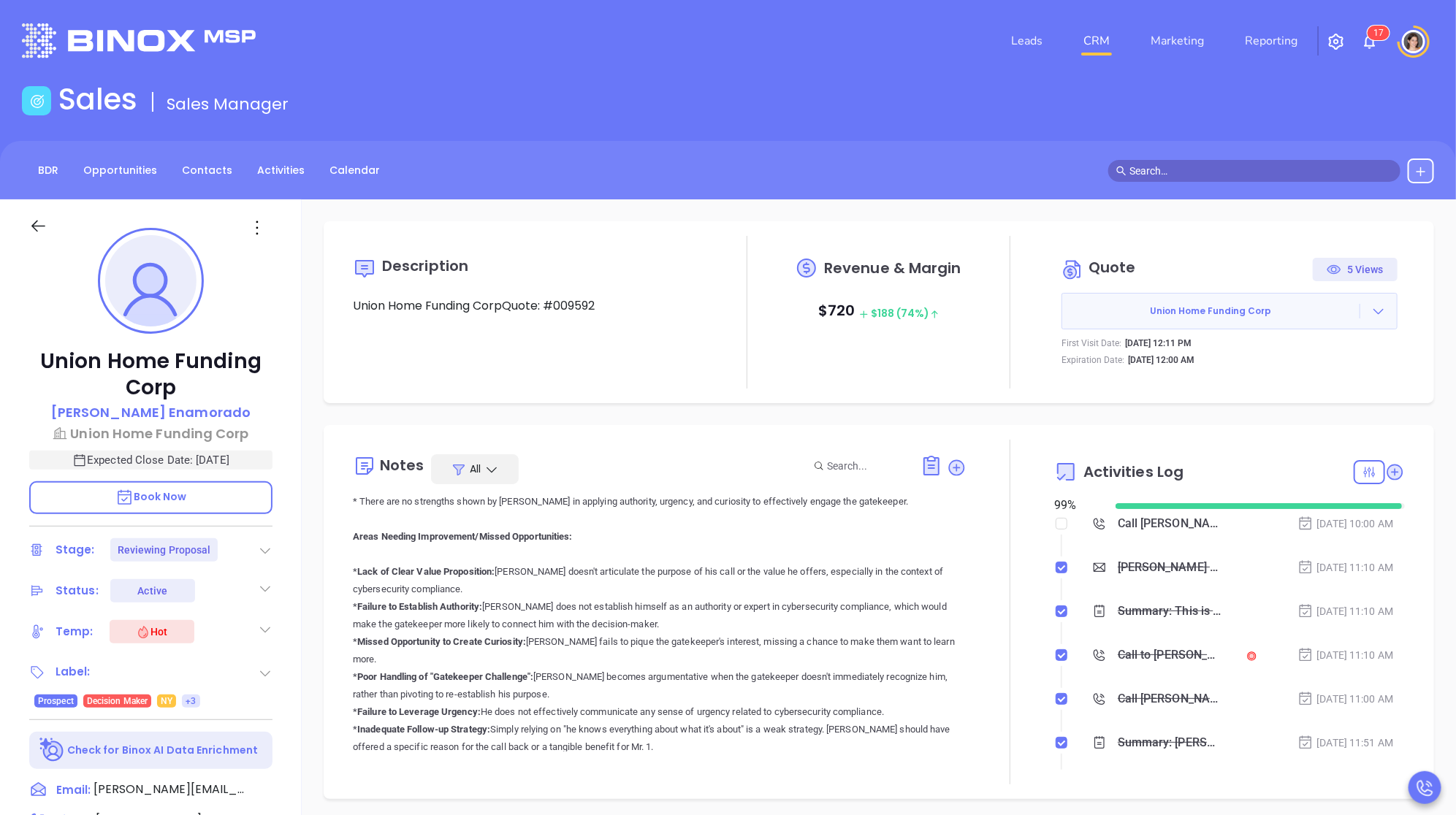
click at [1159, 61] on nav "Leads CRM Marketing Reporting" at bounding box center [1155, 40] width 328 height 53
click at [1174, 53] on link "Marketing" at bounding box center [1177, 41] width 65 height 29
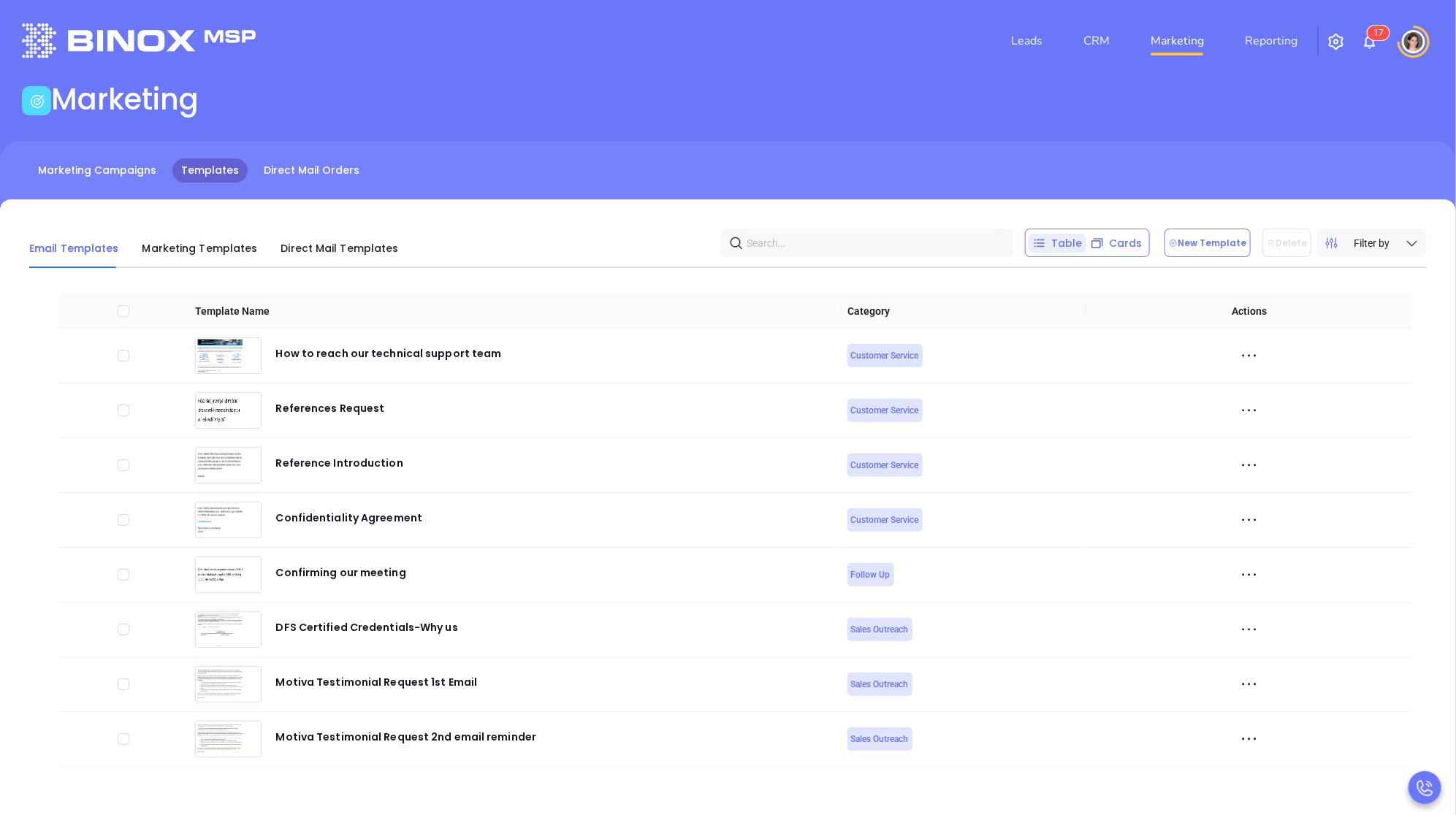
click at [1336, 36] on img "button" at bounding box center [1336, 42] width 18 height 18
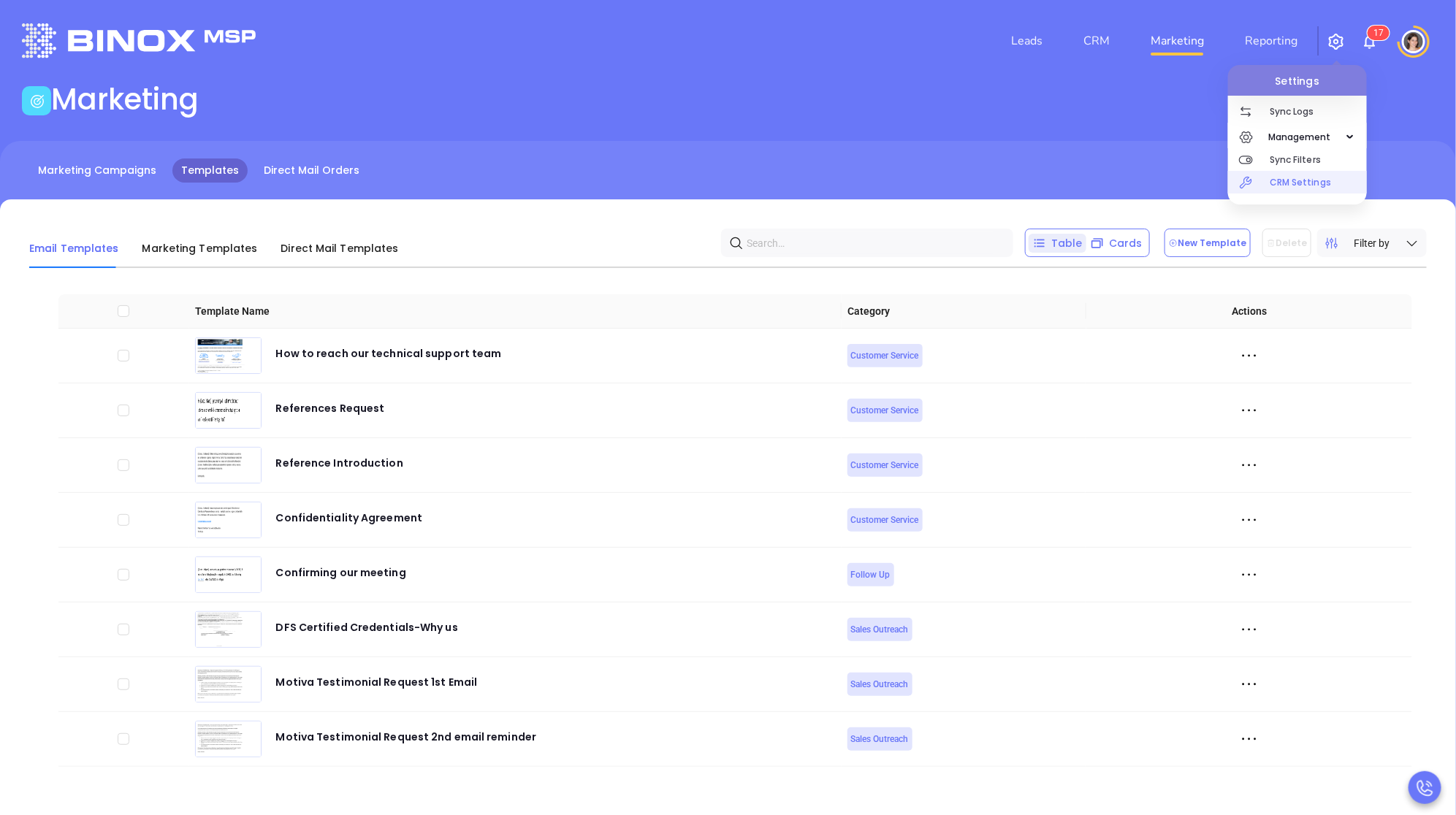
click at [1281, 184] on p "CRM Settings" at bounding box center [1318, 183] width 97 height 23
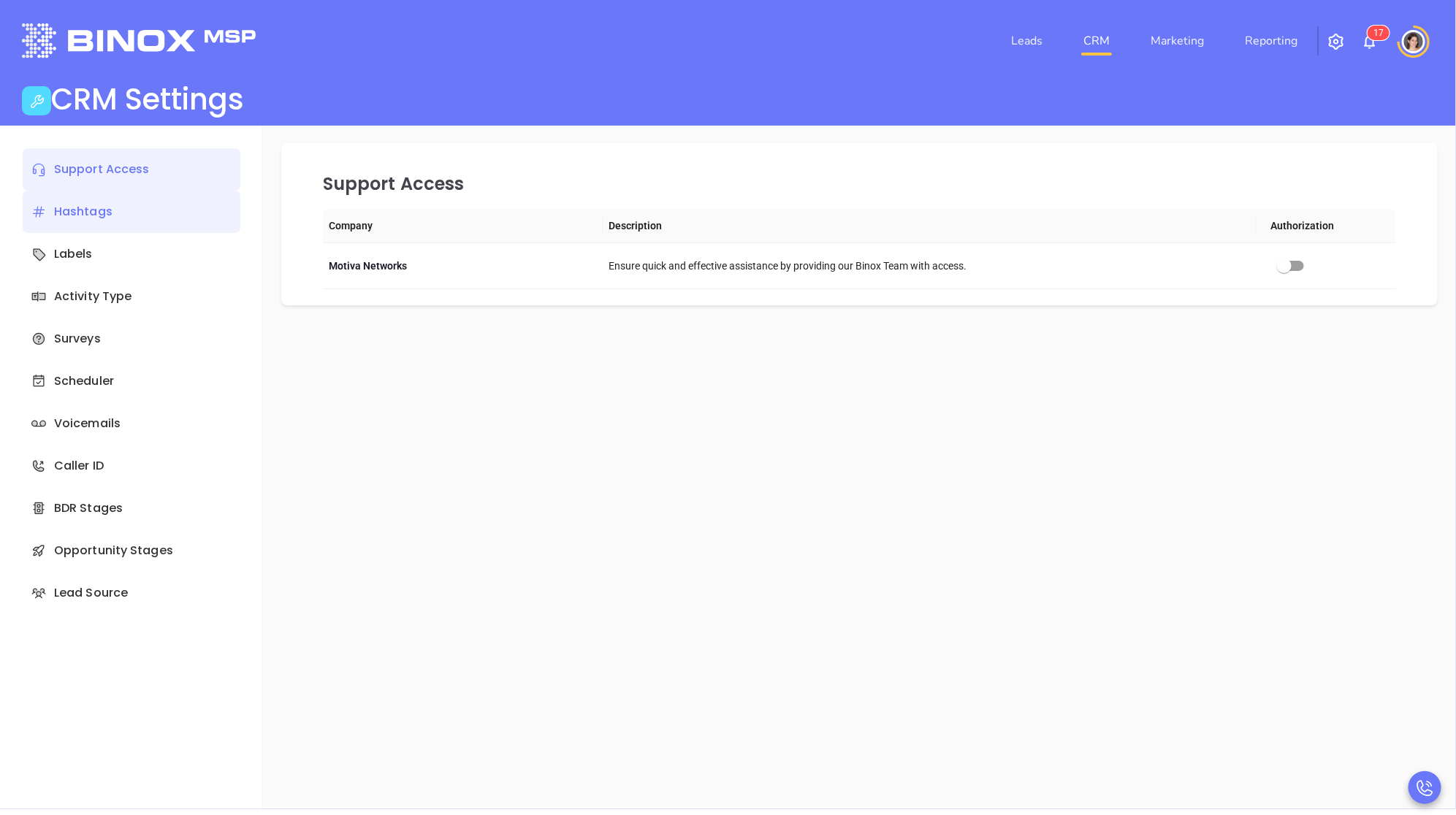
click at [152, 216] on div "Hashtags" at bounding box center [131, 212] width 217 height 42
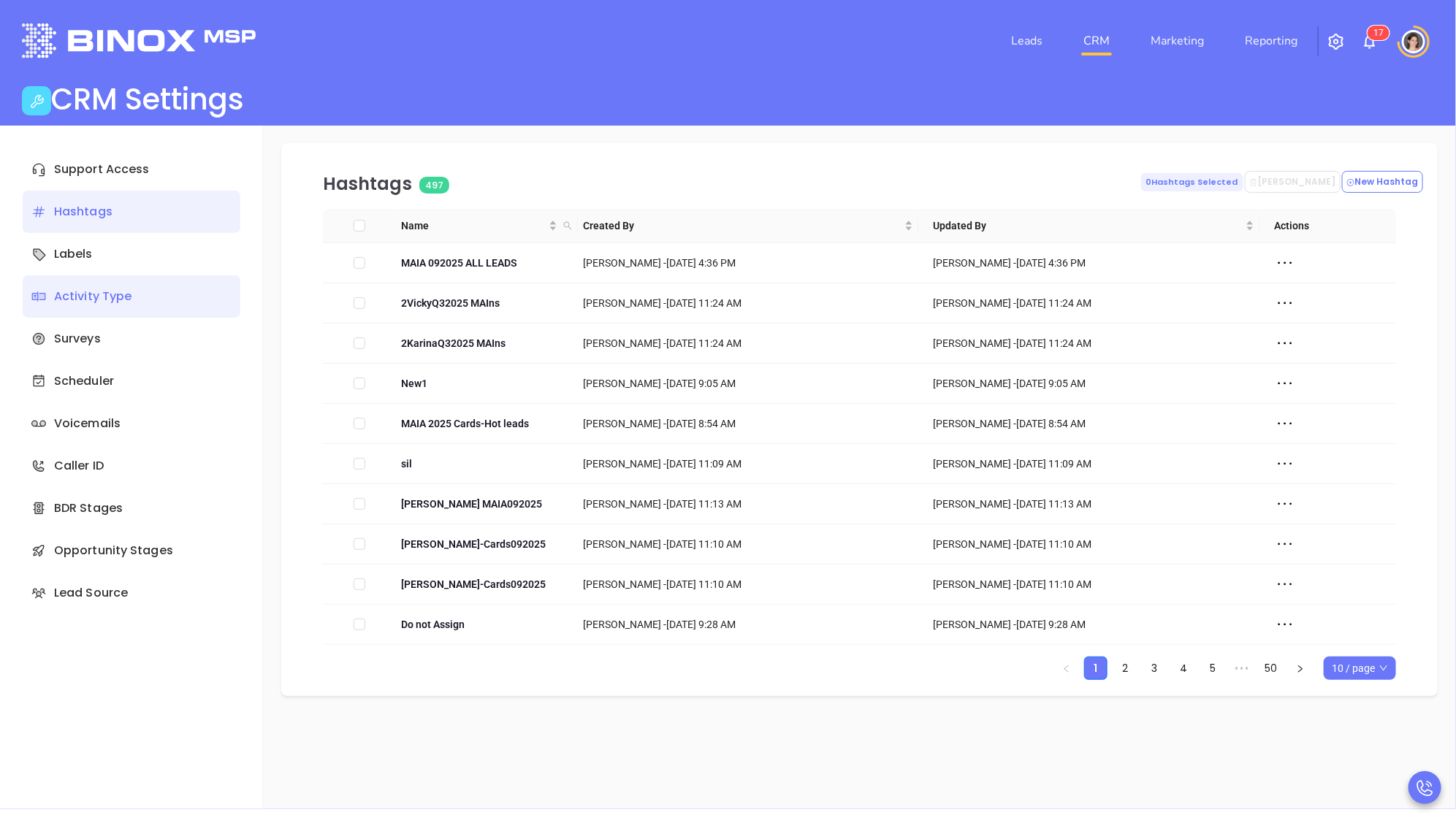
click at [146, 293] on div "Activity Type" at bounding box center [131, 296] width 217 height 42
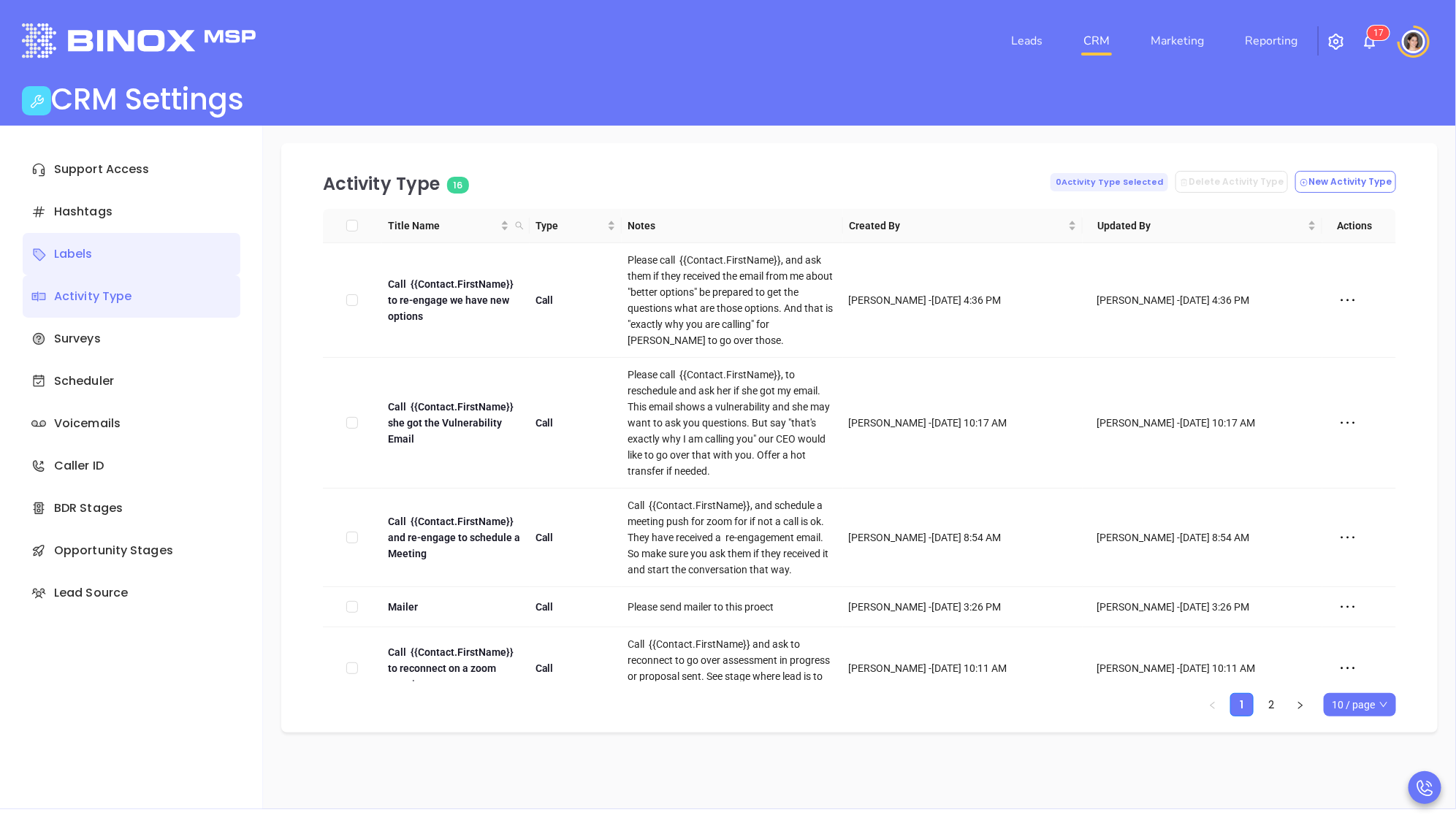
click at [105, 252] on div "Labels" at bounding box center [131, 254] width 217 height 42
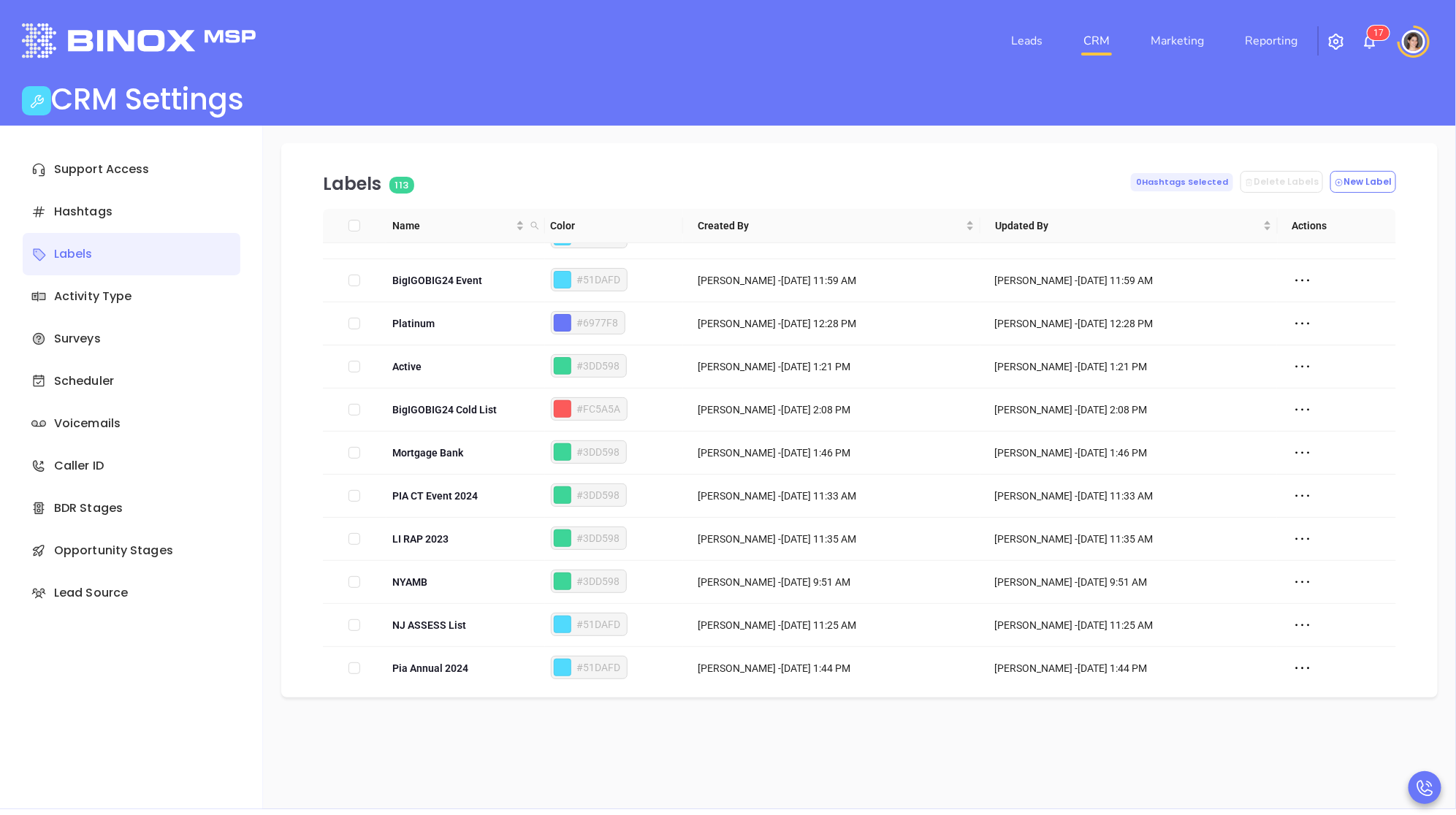
scroll to position [4431, 0]
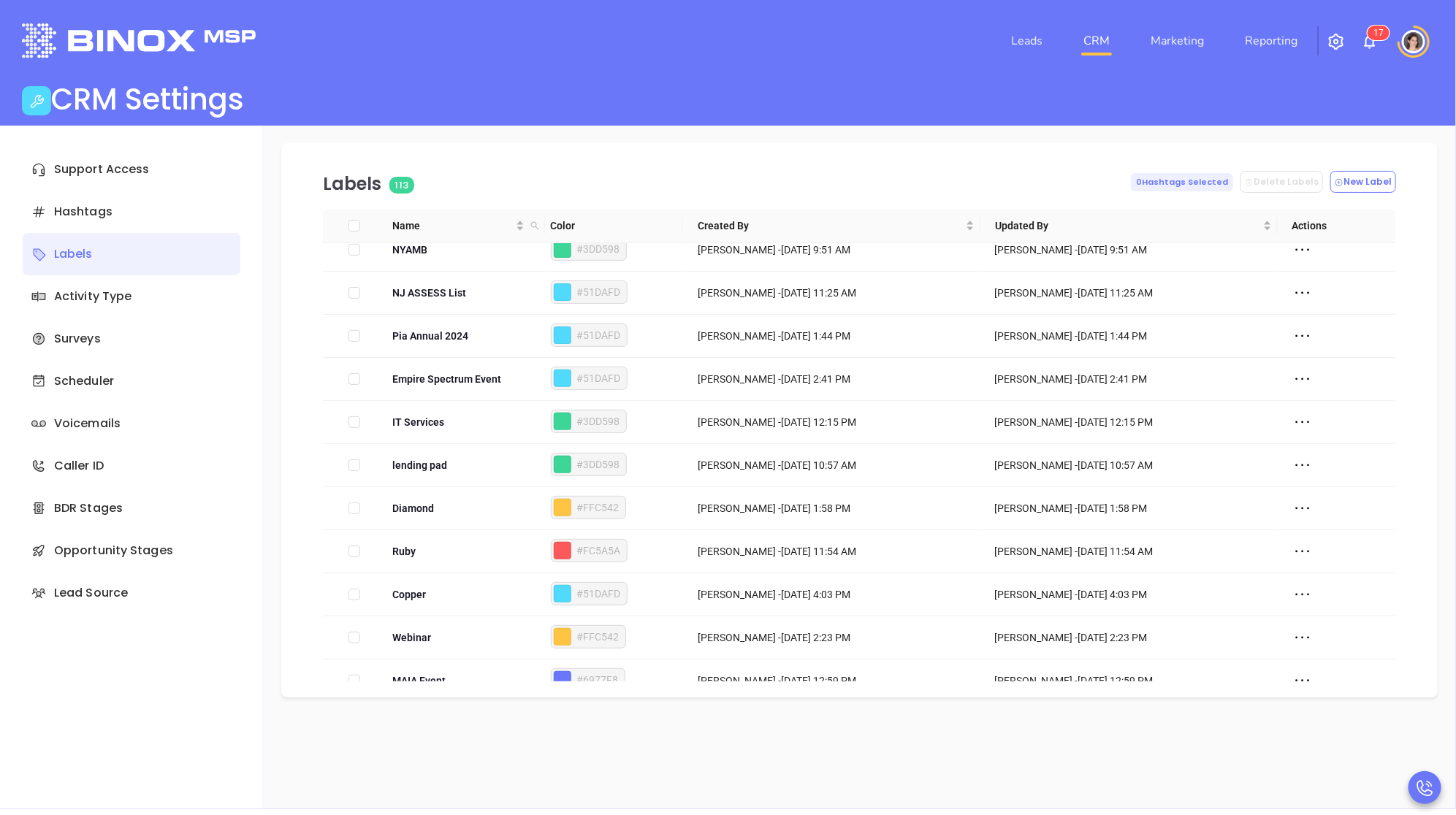
click at [1337, 34] on img "button" at bounding box center [1336, 42] width 18 height 18
click at [1315, 137] on span "Management" at bounding box center [1299, 137] width 78 height 29
click at [1324, 134] on span "Management" at bounding box center [1299, 137] width 78 height 29
click at [1161, 46] on link "Marketing" at bounding box center [1177, 41] width 65 height 29
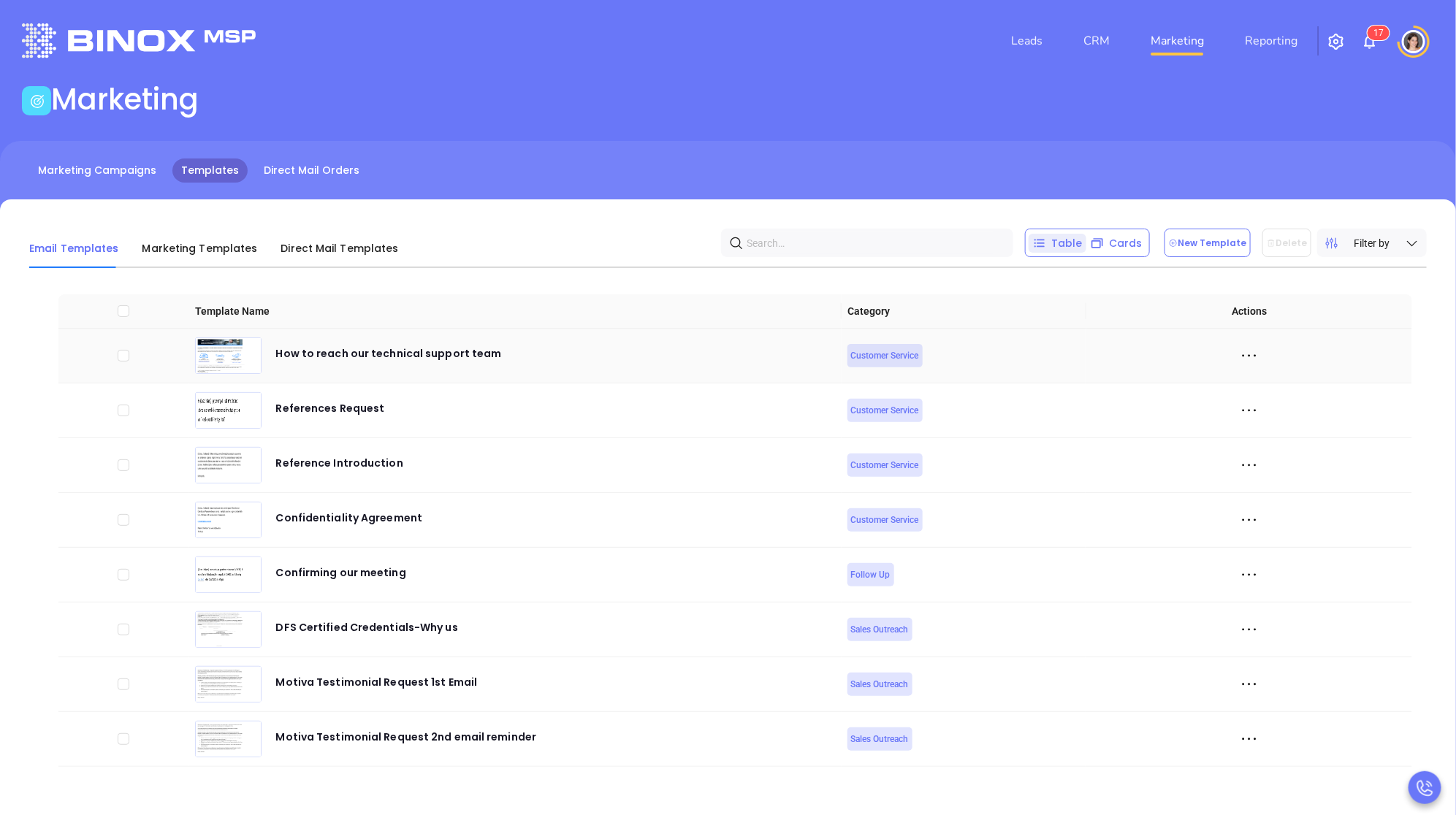
click at [890, 361] on span "Customer Service" at bounding box center [885, 355] width 68 height 16
click at [883, 355] on span "Customer Service" at bounding box center [885, 355] width 68 height 16
click at [894, 412] on span "Customer Service" at bounding box center [885, 410] width 68 height 16
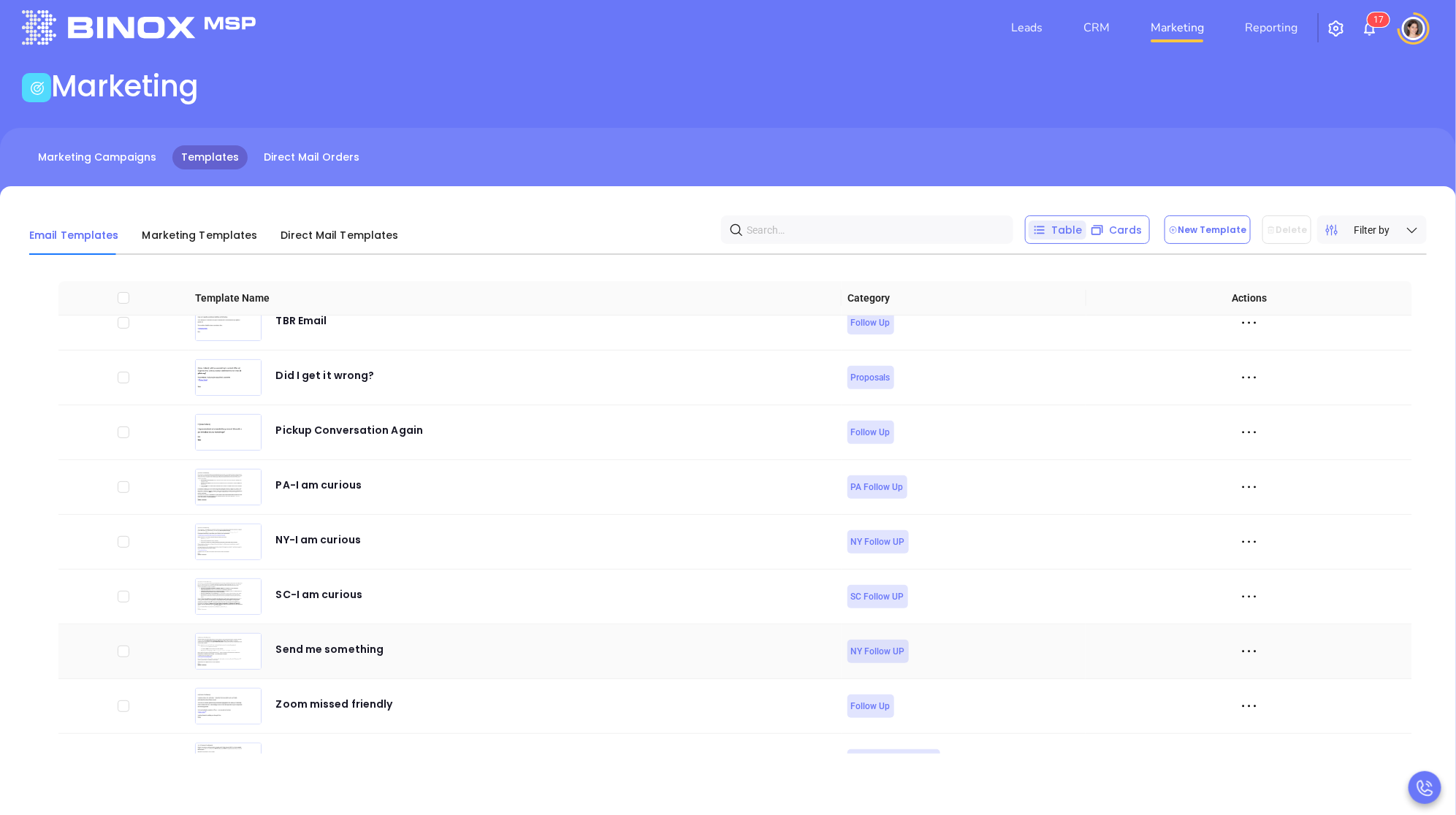
scroll to position [4995, 0]
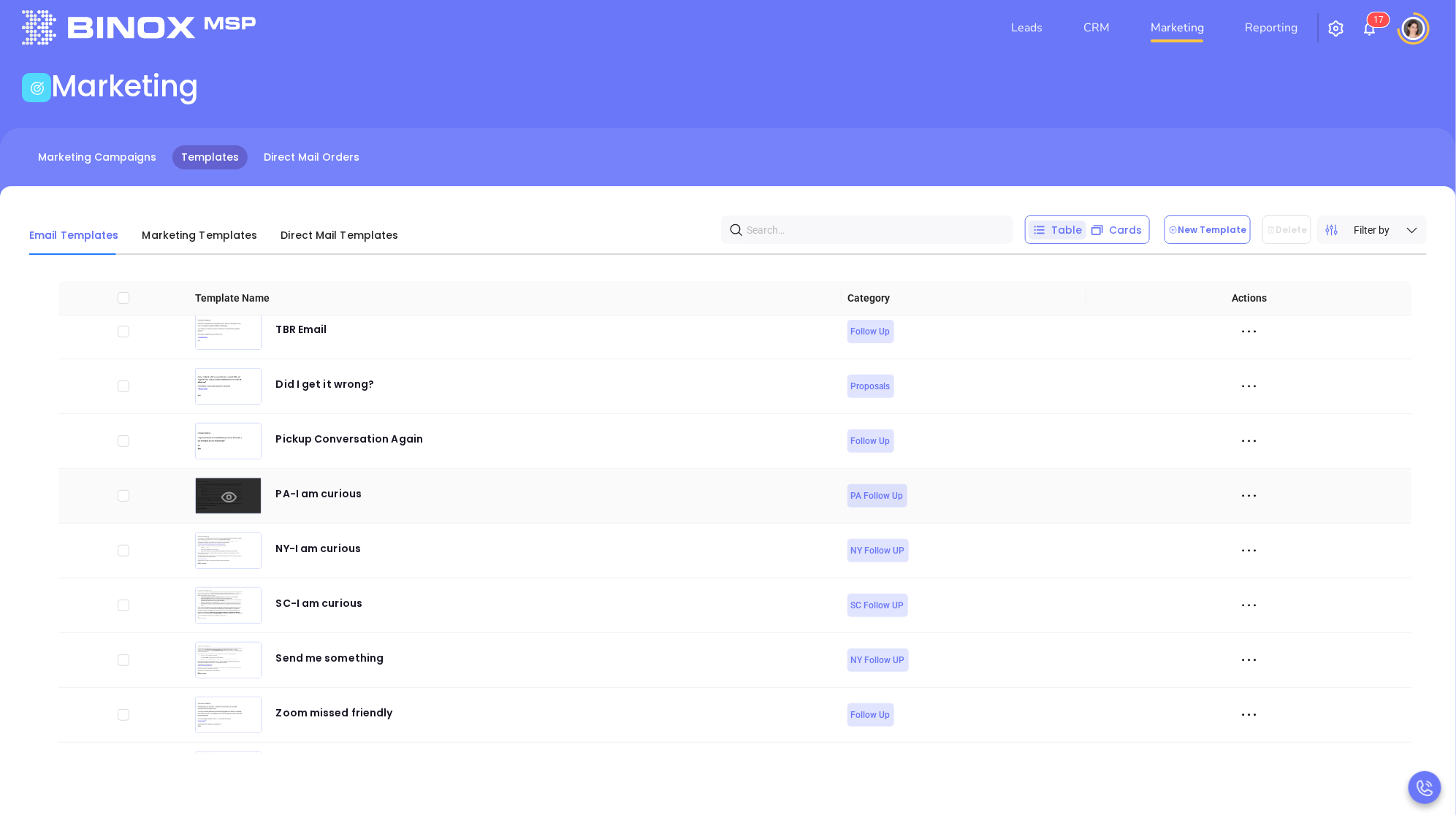
click at [226, 492] on icon at bounding box center [228, 497] width 15 height 11
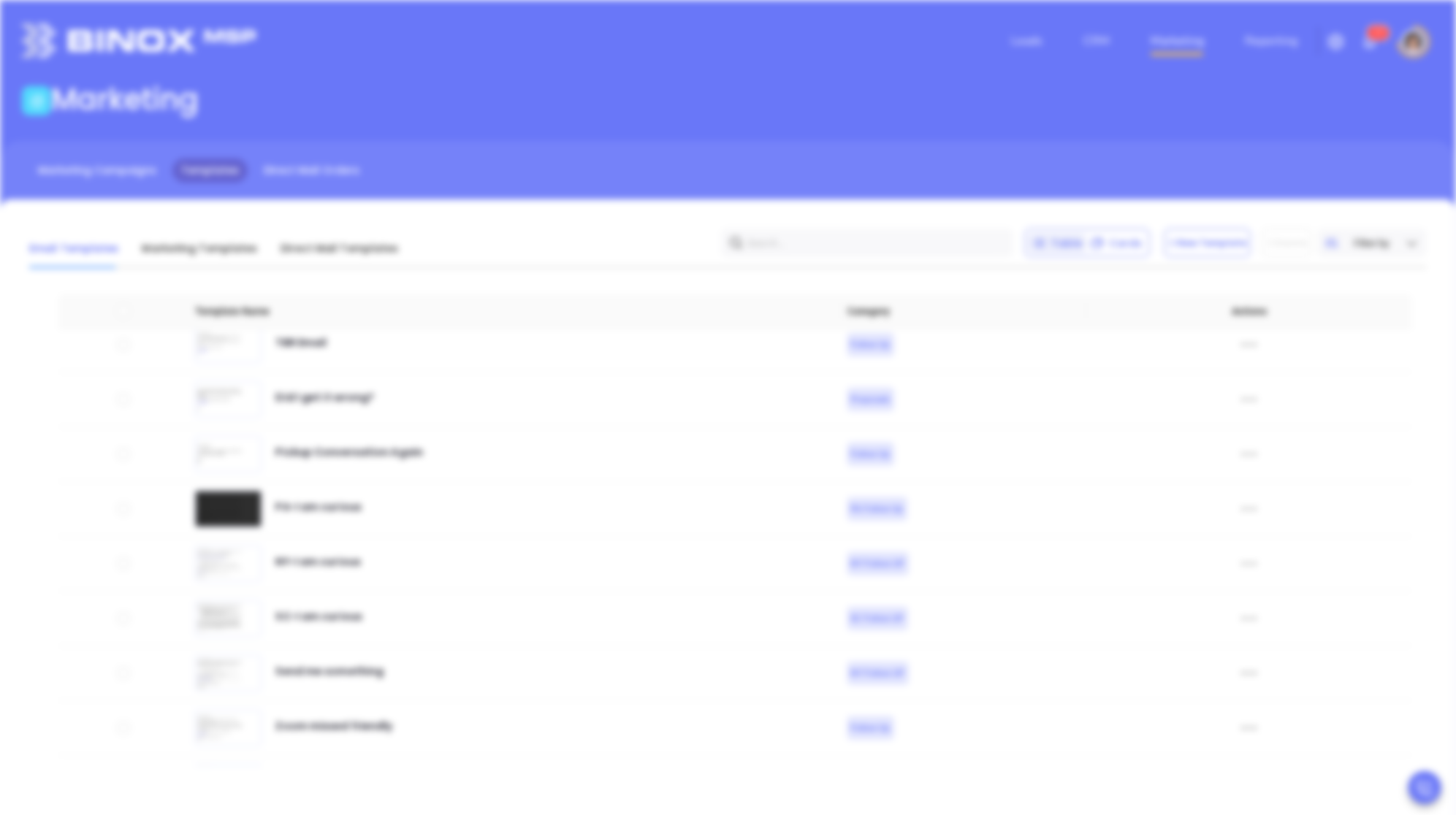
scroll to position [0, 0]
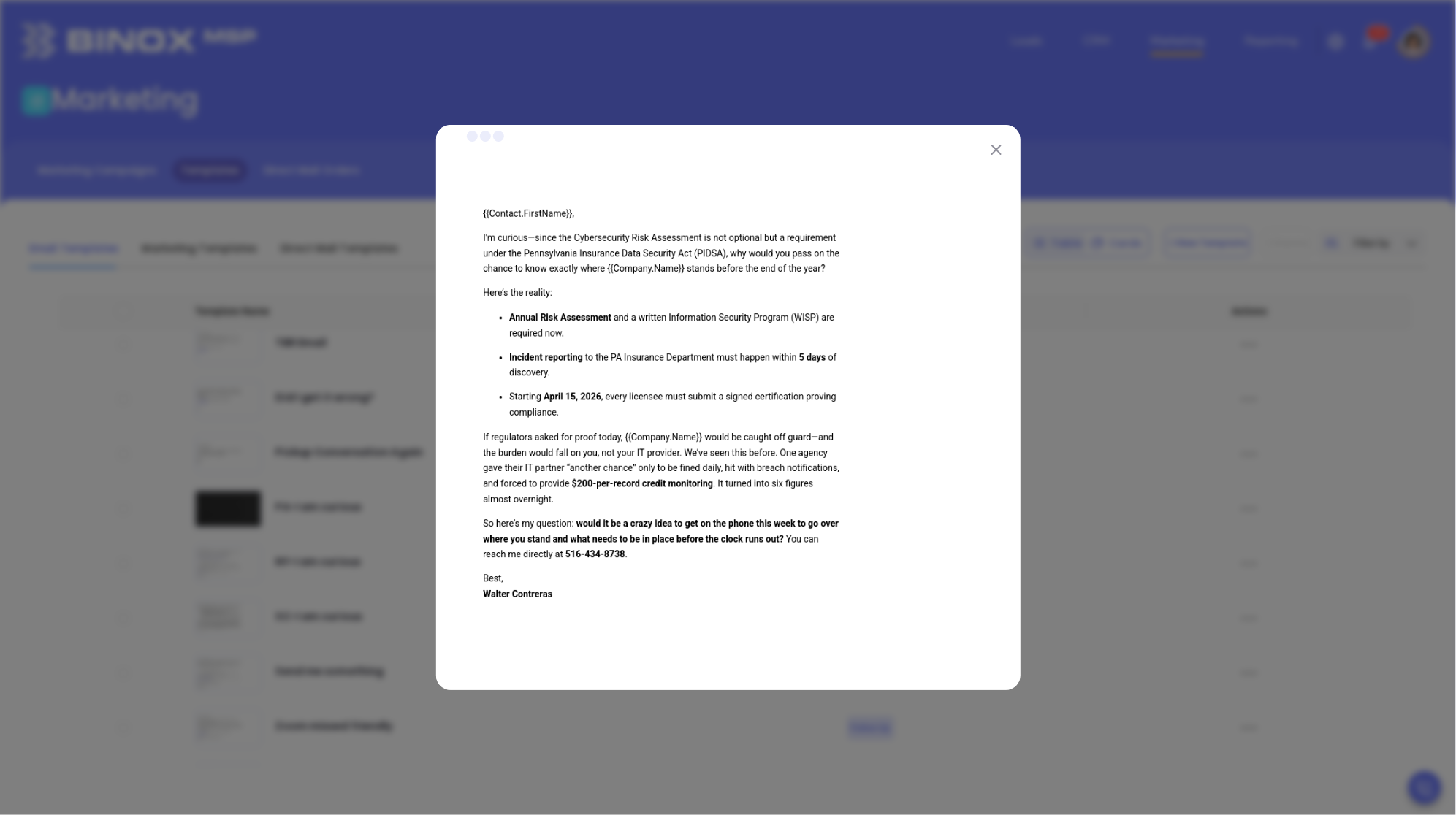
click at [322, 567] on div at bounding box center [728, 407] width 1456 height 815
click at [264, 521] on div at bounding box center [728, 407] width 1456 height 815
click at [997, 147] on img at bounding box center [996, 149] width 11 height 11
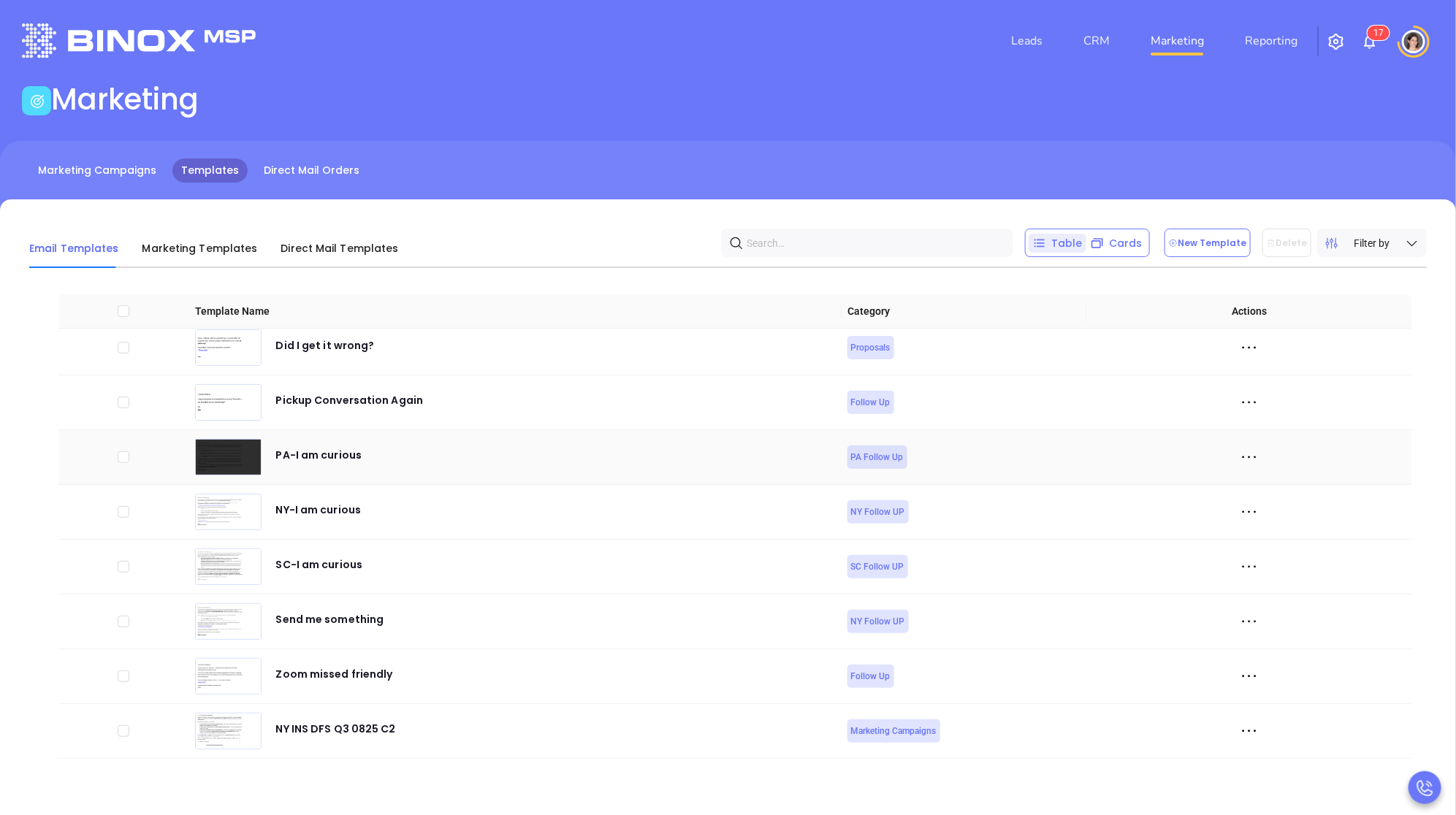
scroll to position [5084, 0]
